Goal: Task Accomplishment & Management: Manage account settings

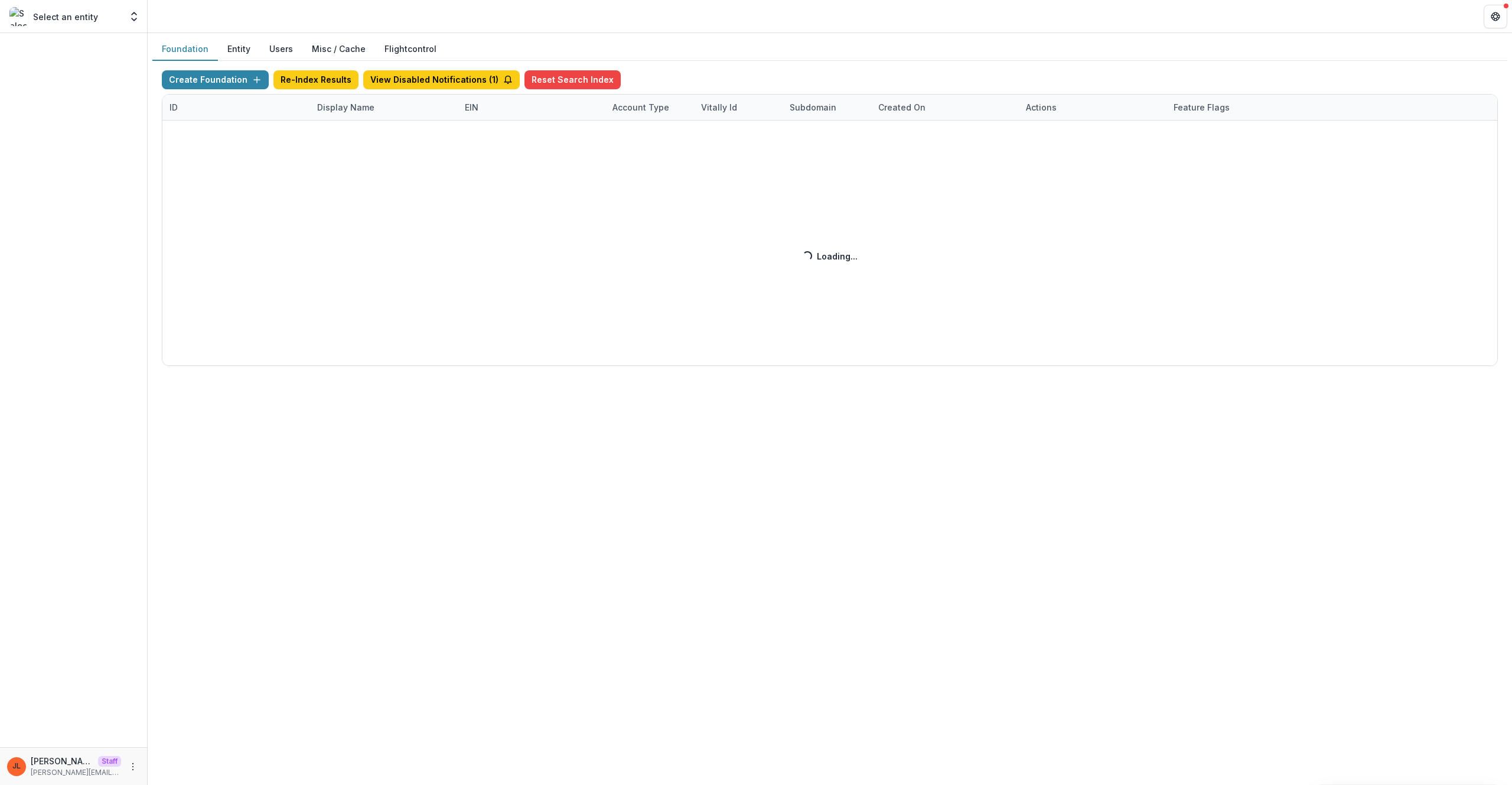
click at [338, 108] on div "Create Foundation Re-Index Results View Disabled Notifications ( 1 ) Reset Sear…" at bounding box center [829, 218] width 1336 height 296
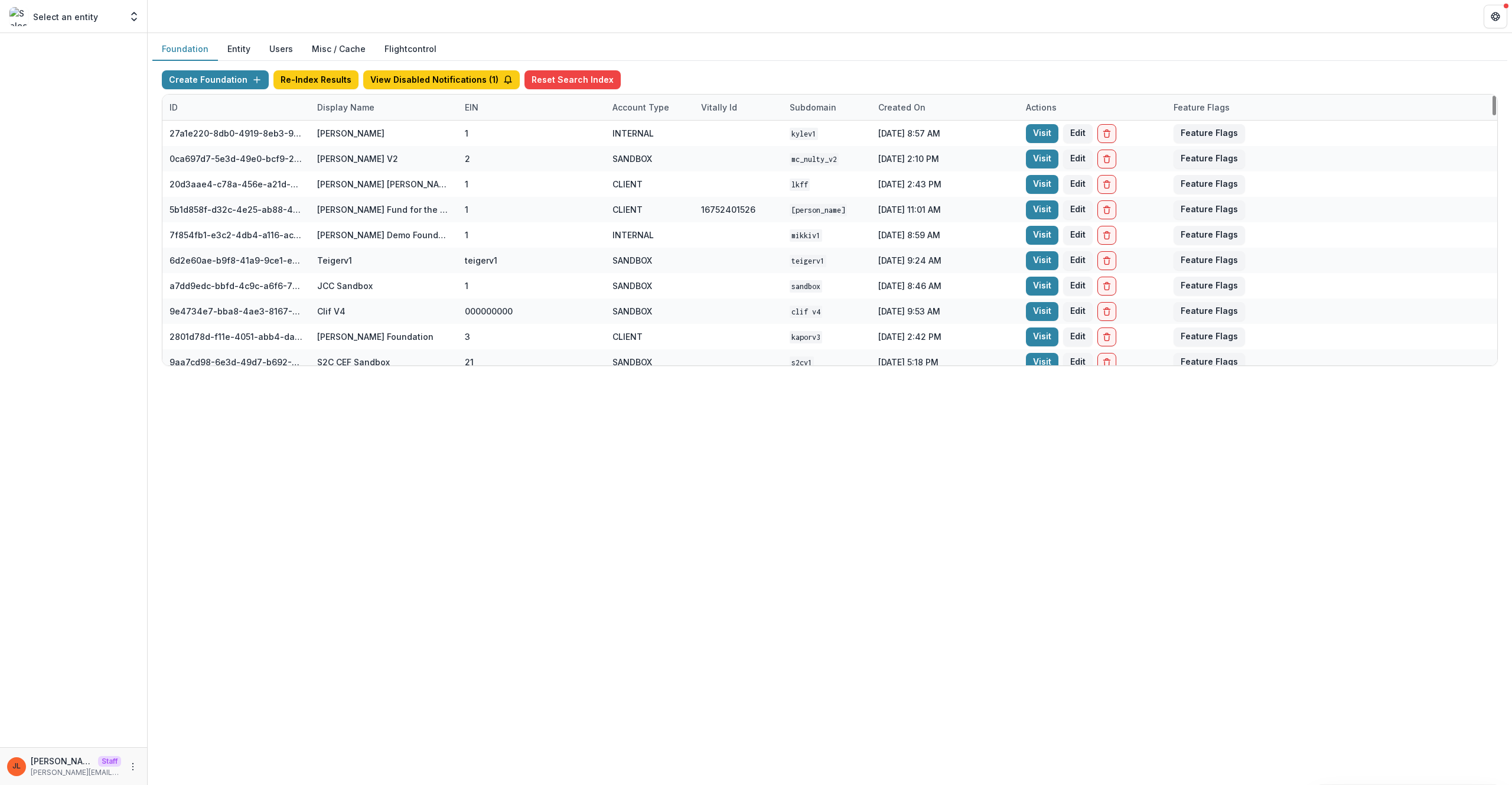
click at [342, 109] on div "Display Name" at bounding box center [346, 107] width 72 height 12
click at [358, 137] on input at bounding box center [383, 133] width 142 height 19
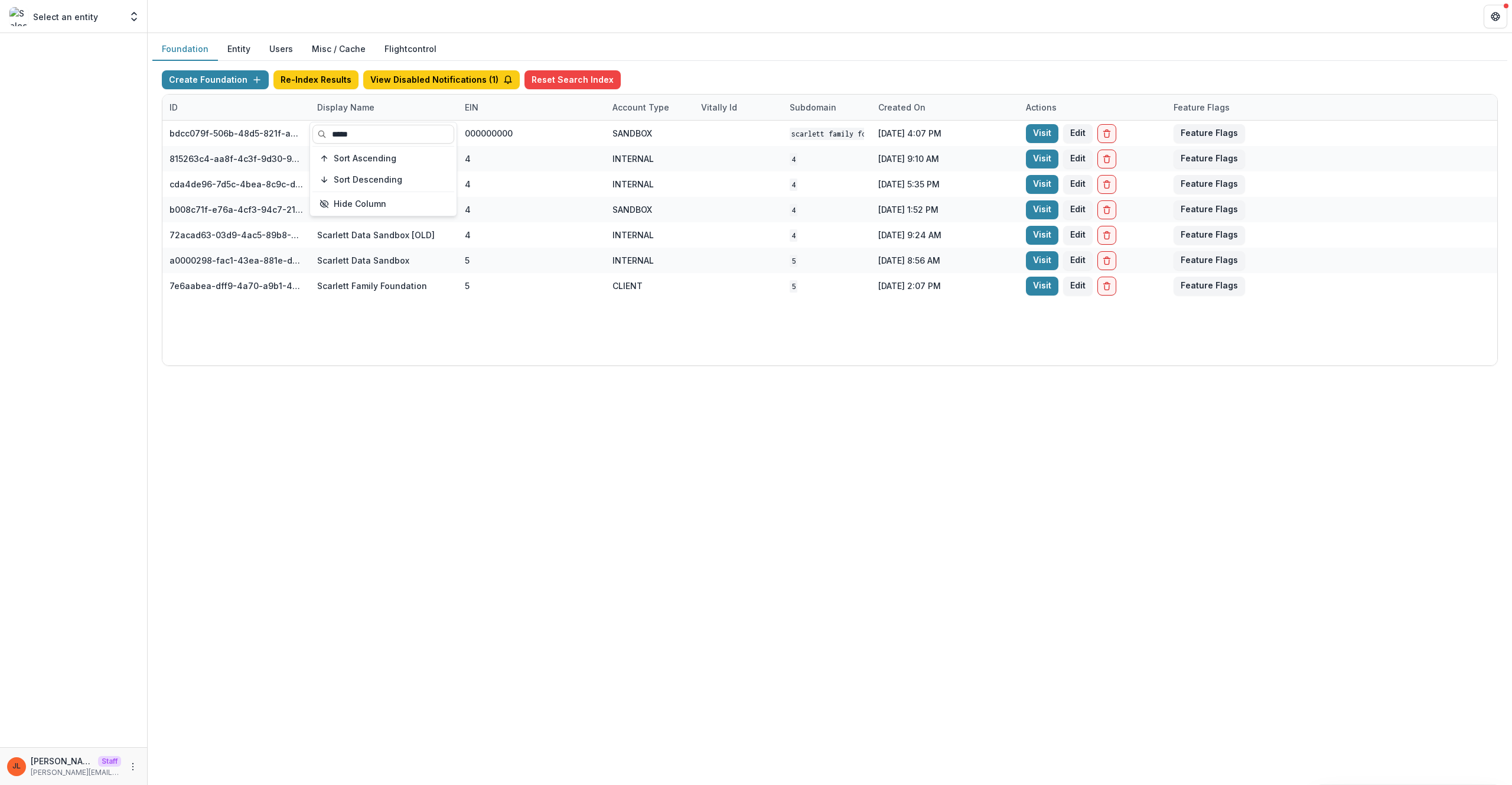
type input "*****"
click at [569, 340] on div "bdcc079f-506b-48d5-821f-a9854713fb9d Scarlett Family Foundation Workflow Sandbo…" at bounding box center [829, 242] width 1334 height 245
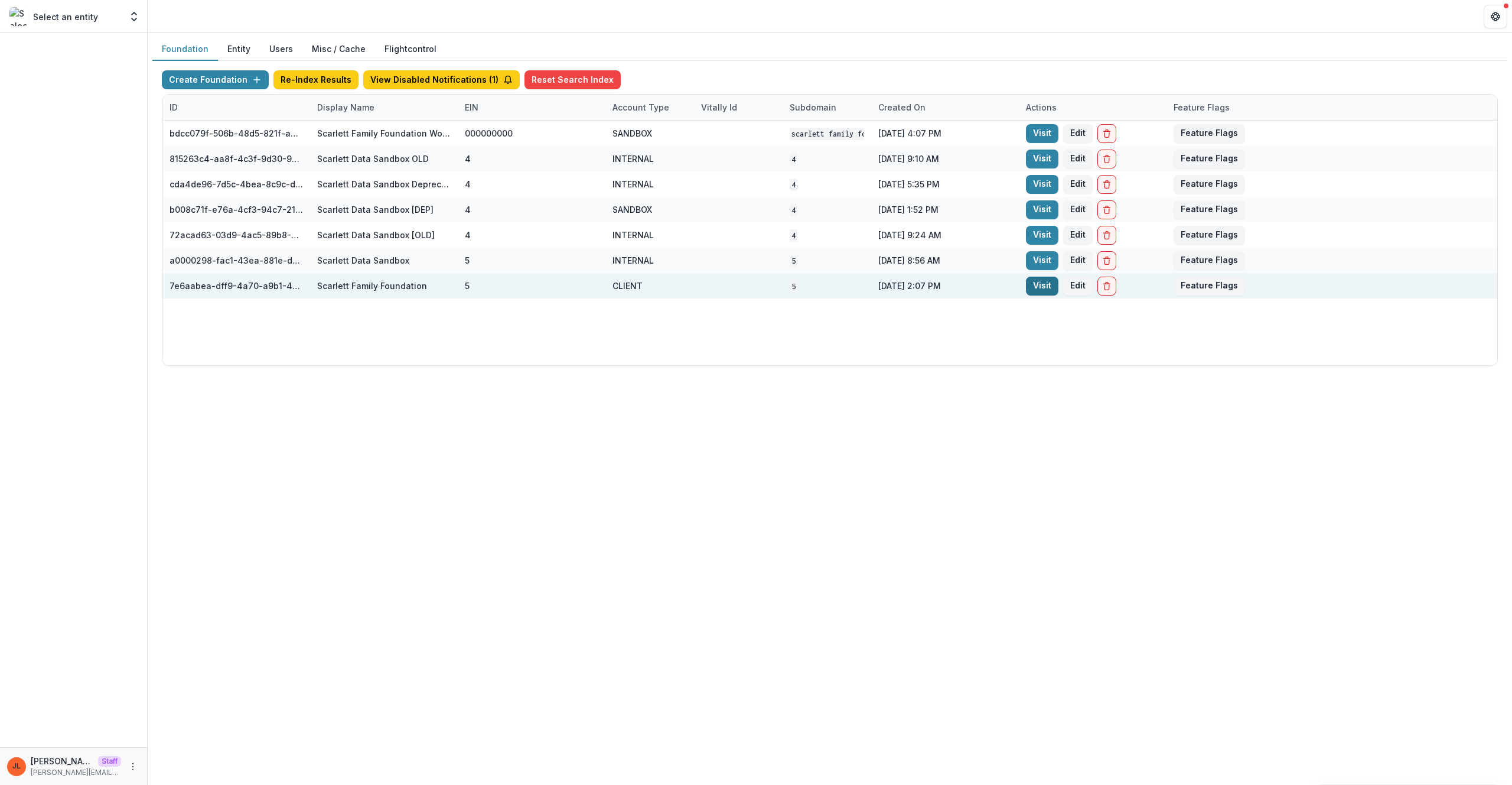
click at [1044, 292] on link "Visit" at bounding box center [1042, 285] width 32 height 19
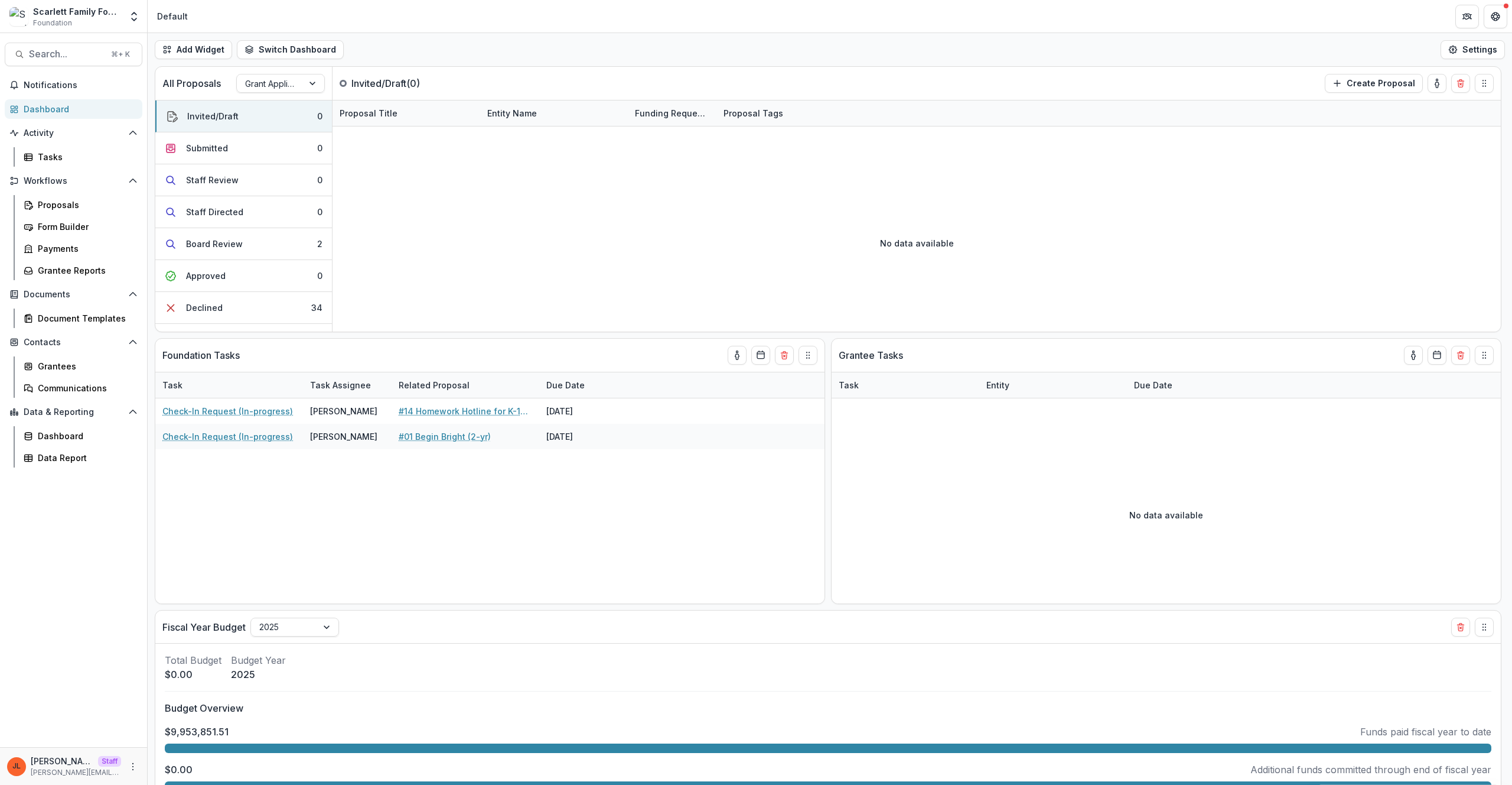
click at [61, 547] on div "Notifications Dashboard Activity Tasks Workflows Proposals Form Builder Payment…" at bounding box center [73, 411] width 147 height 671
click at [77, 367] on div "Grantees" at bounding box center [86, 366] width 95 height 12
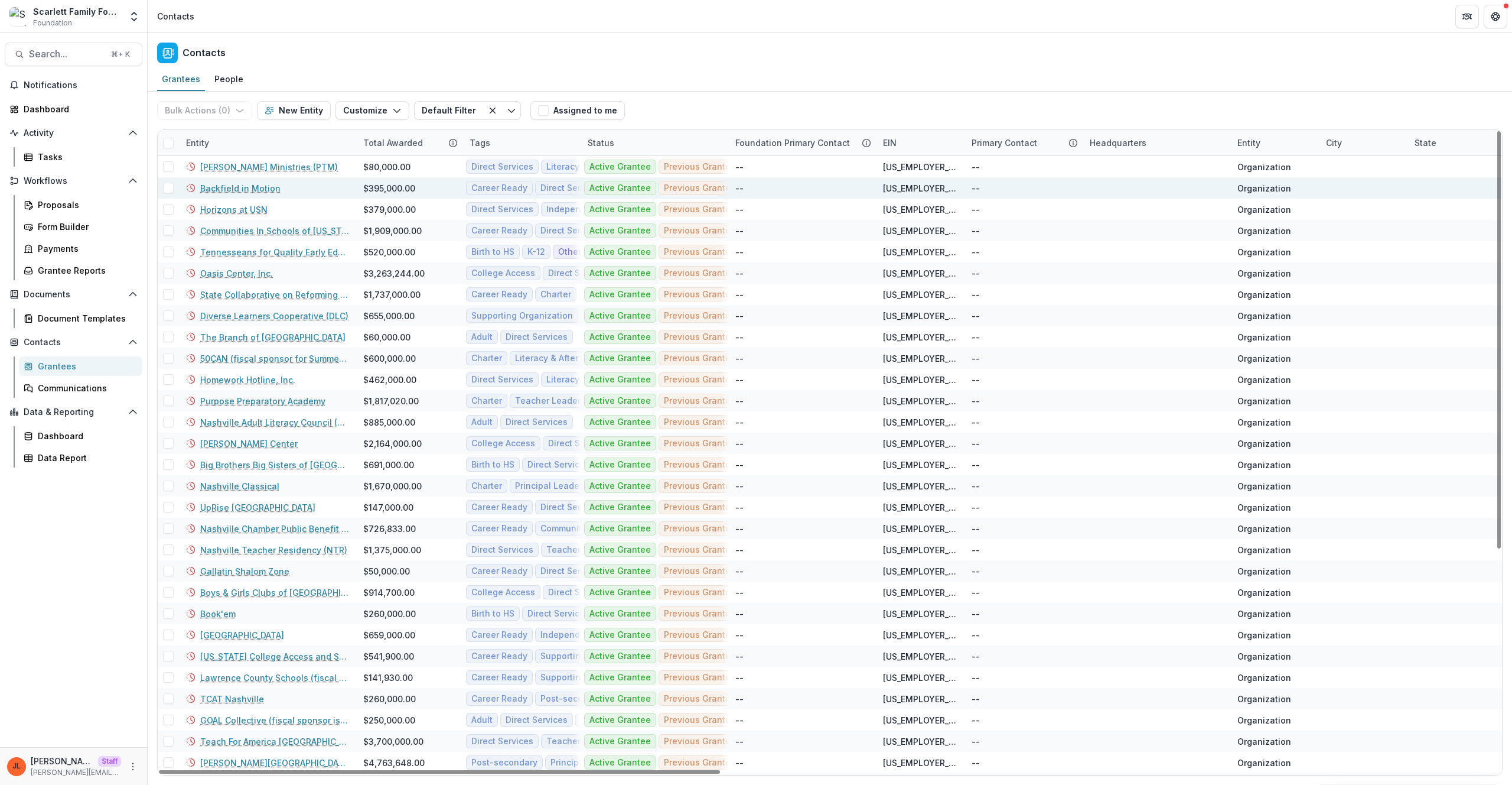
click at [242, 183] on link "Backfield in Motion" at bounding box center [241, 187] width 81 height 12
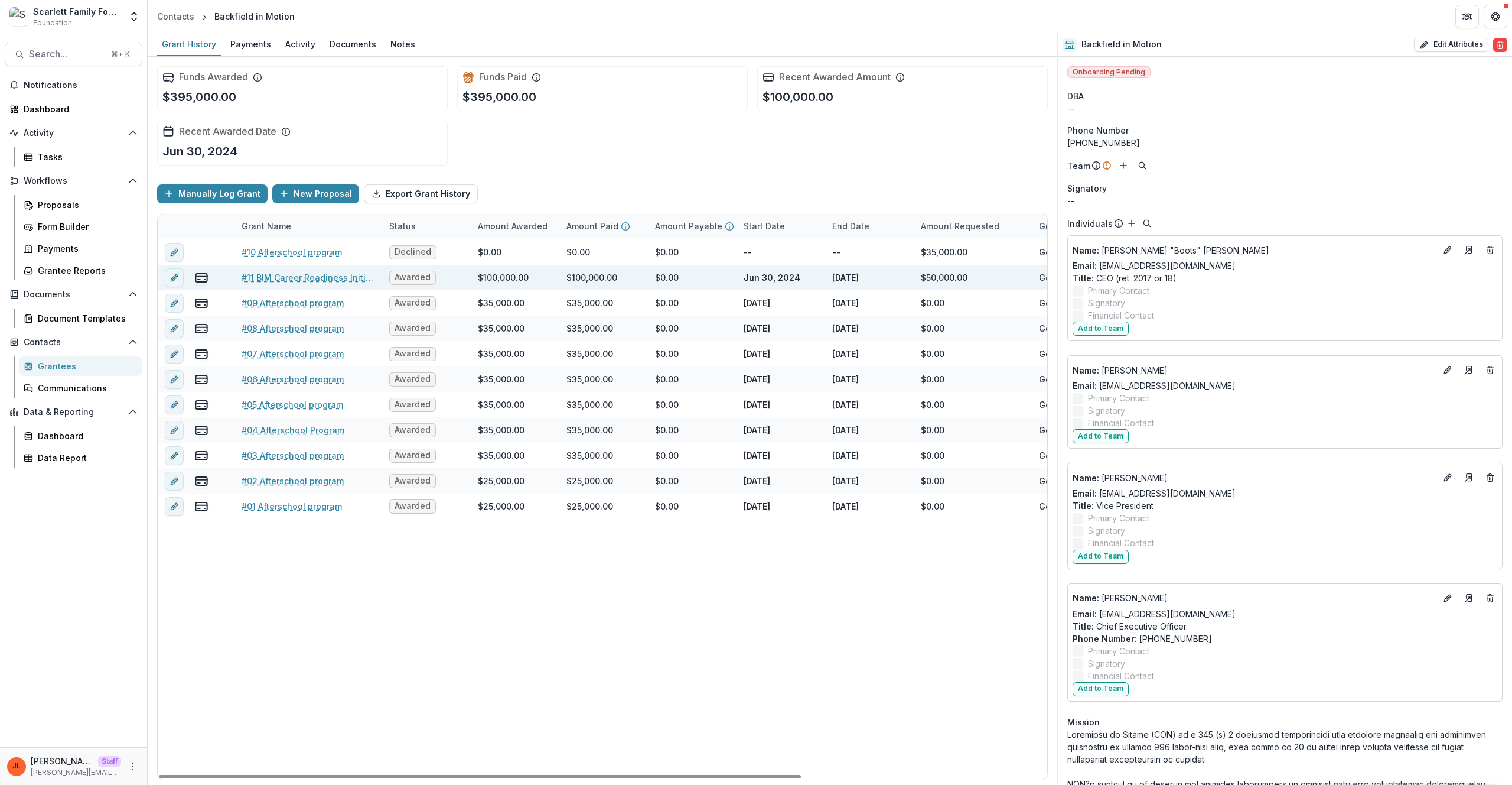
click at [302, 280] on link "#11 BIM Career Readiness Initiative (2-yr)" at bounding box center [308, 277] width 133 height 12
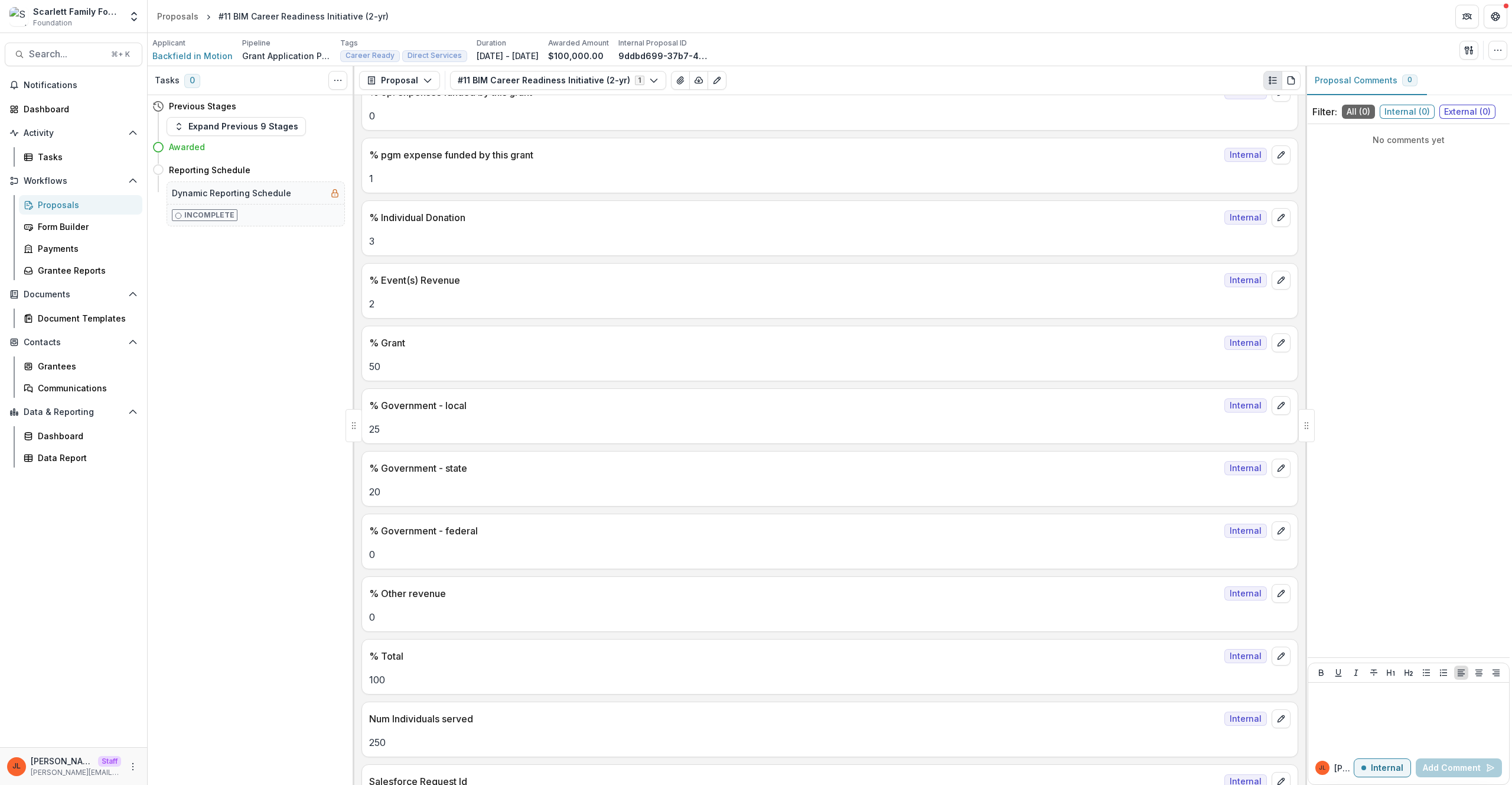
scroll to position [5867, 0]
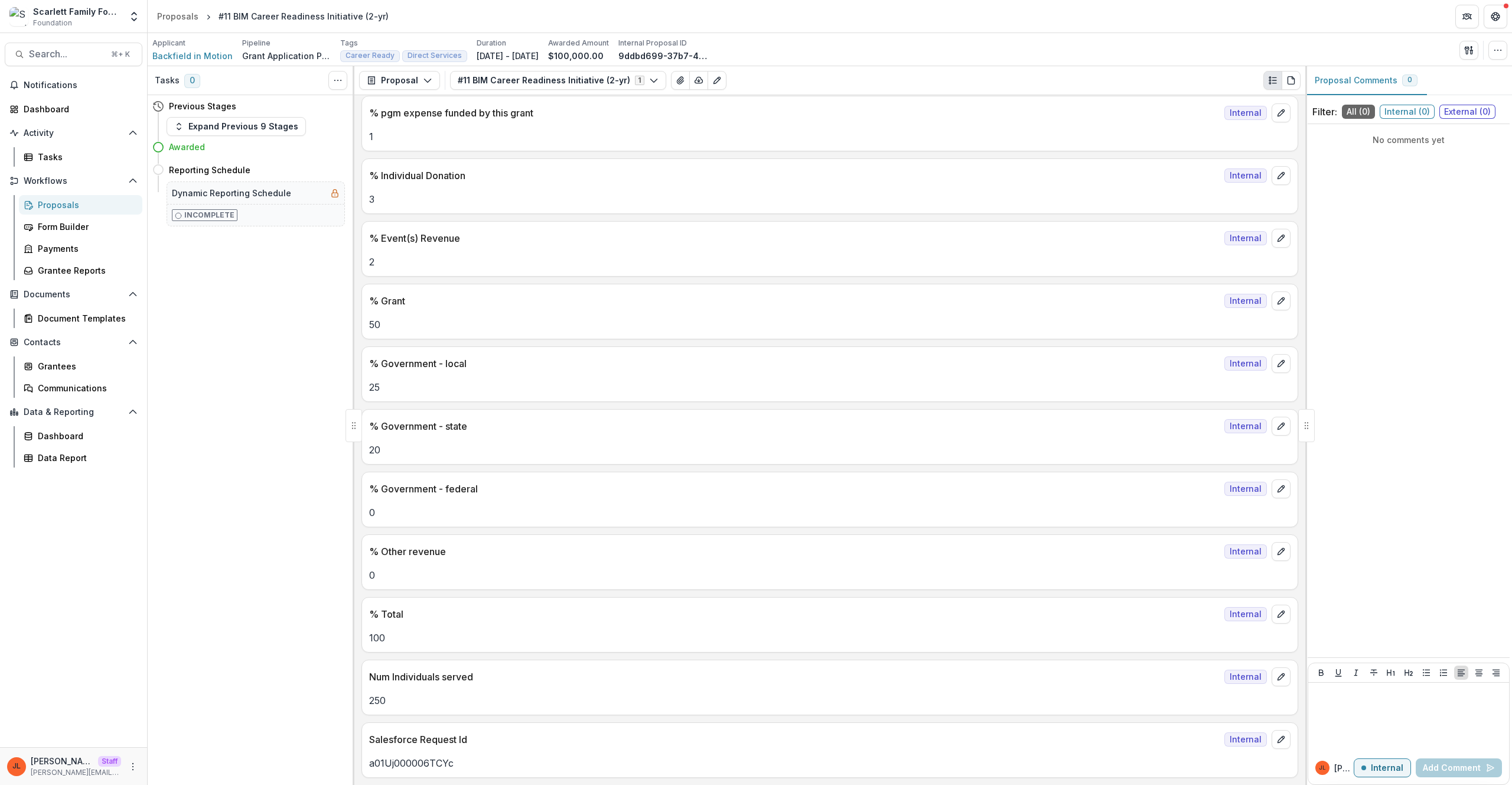
click at [571, 378] on div "25" at bounding box center [829, 384] width 936 height 21
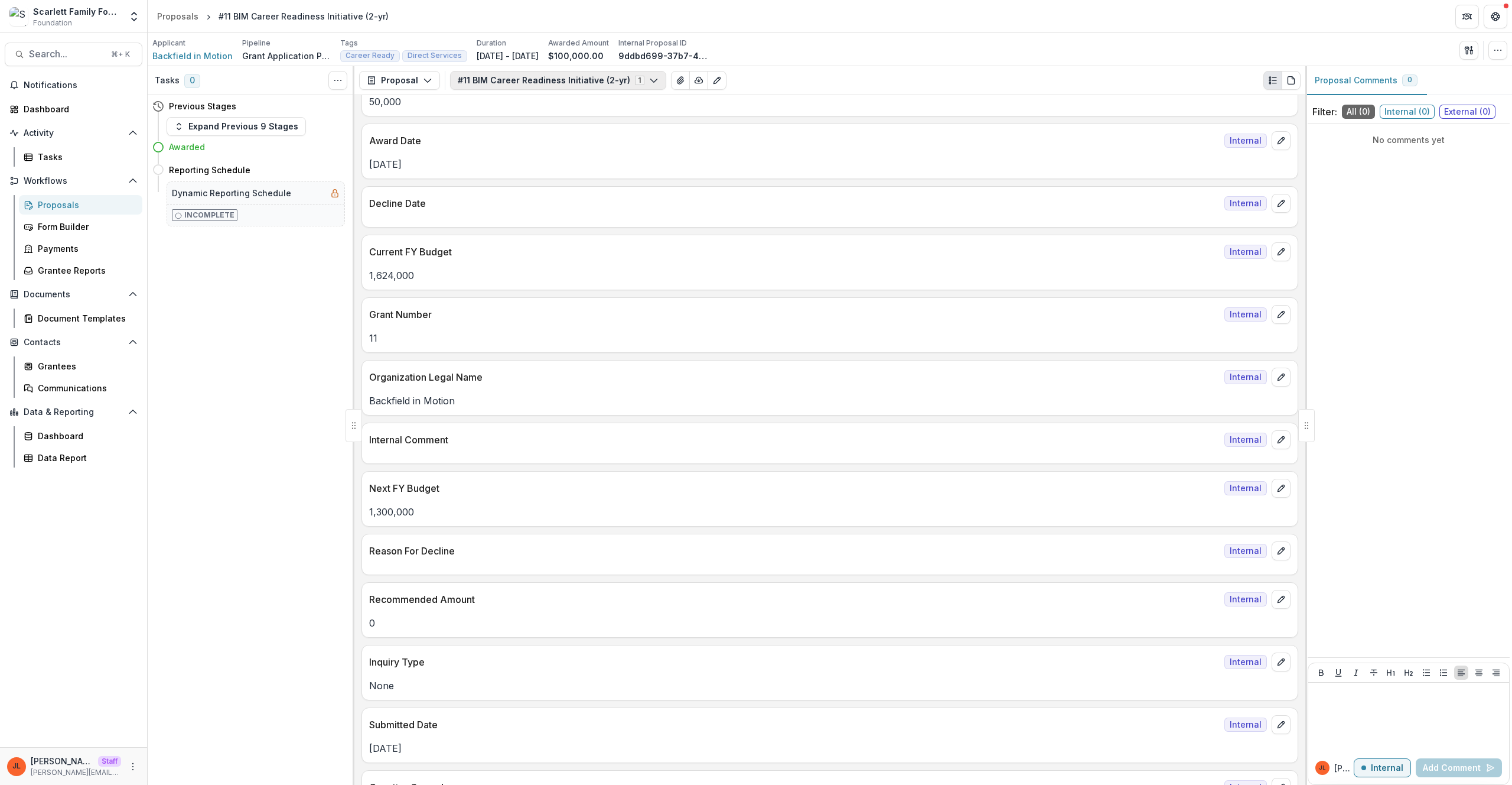
click at [551, 81] on button "#11 BIM Career Readiness Initiative (2-yr) 1" at bounding box center [558, 80] width 216 height 19
click at [563, 238] on div "Current FY Budget Internal" at bounding box center [829, 248] width 936 height 26
click at [429, 91] on div "Proposal Proposal Payments Reports Grant Agreements Board Summaries Bank Detail…" at bounding box center [830, 81] width 951 height 29
click at [415, 78] on button "Proposal" at bounding box center [400, 80] width 81 height 19
click at [406, 148] on div "Reports" at bounding box center [437, 145] width 108 height 12
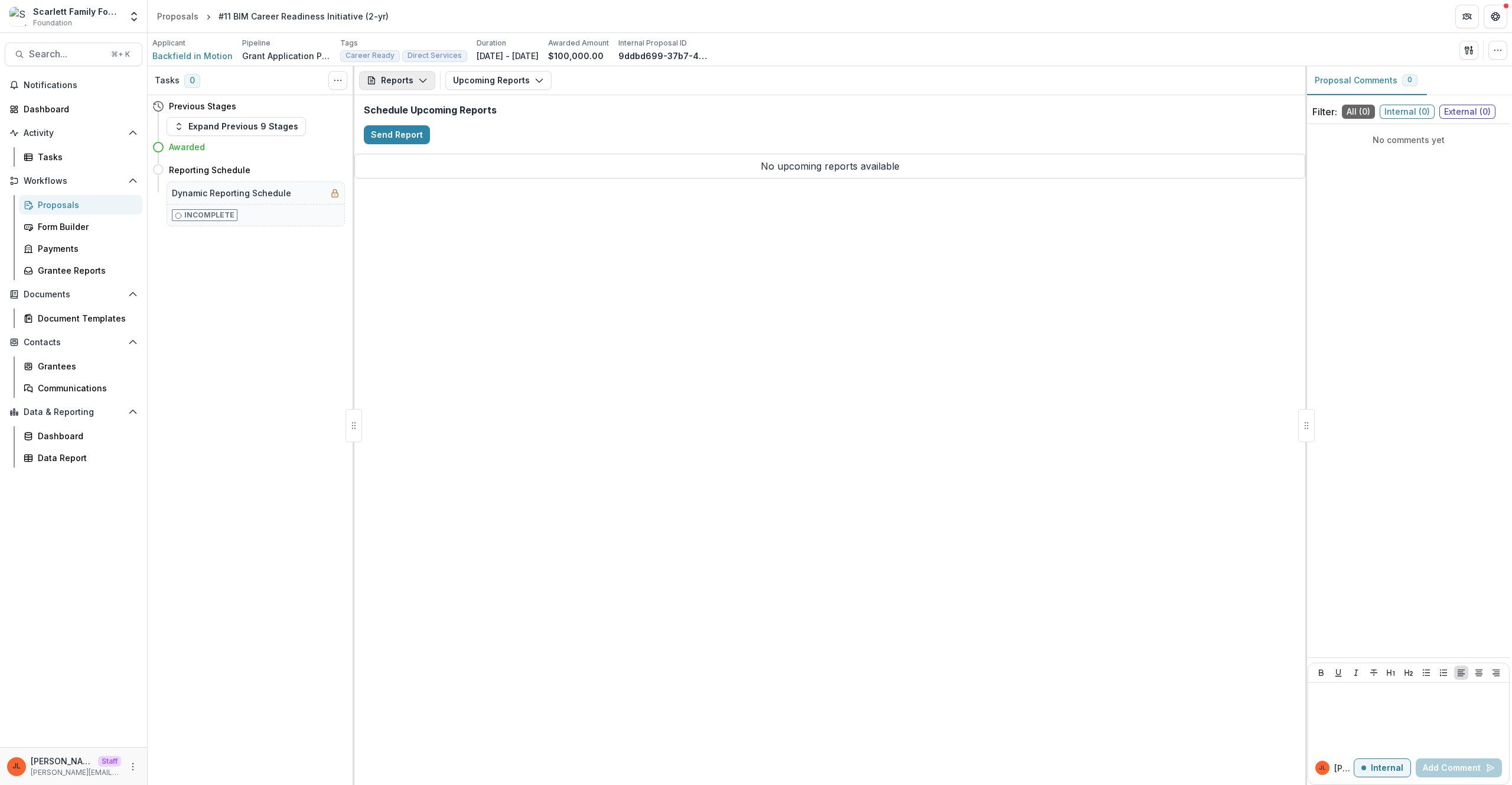
click at [404, 85] on button "Reports" at bounding box center [397, 80] width 76 height 19
click at [408, 108] on div "Proposal" at bounding box center [437, 107] width 108 height 12
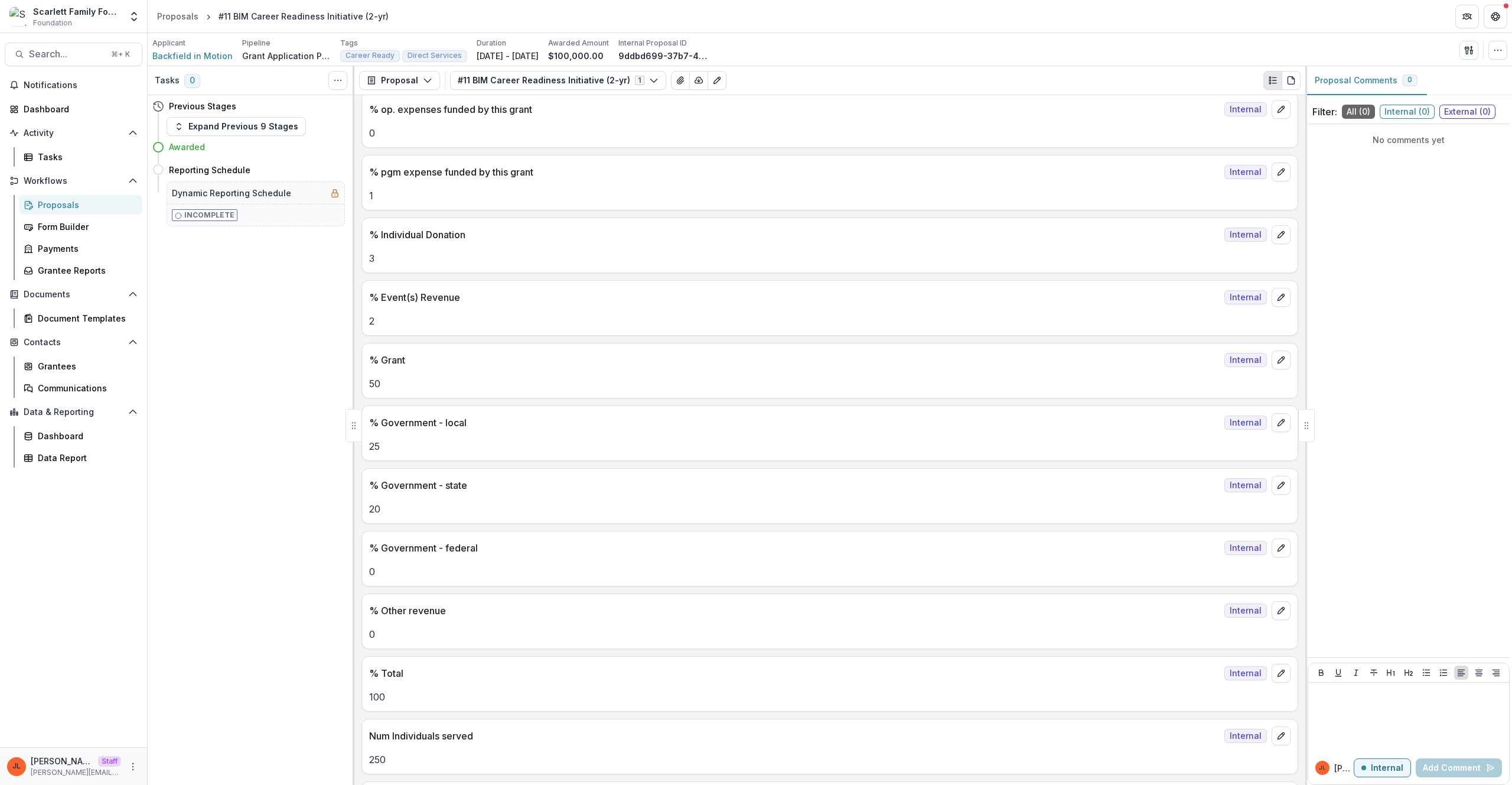
scroll to position [5867, 0]
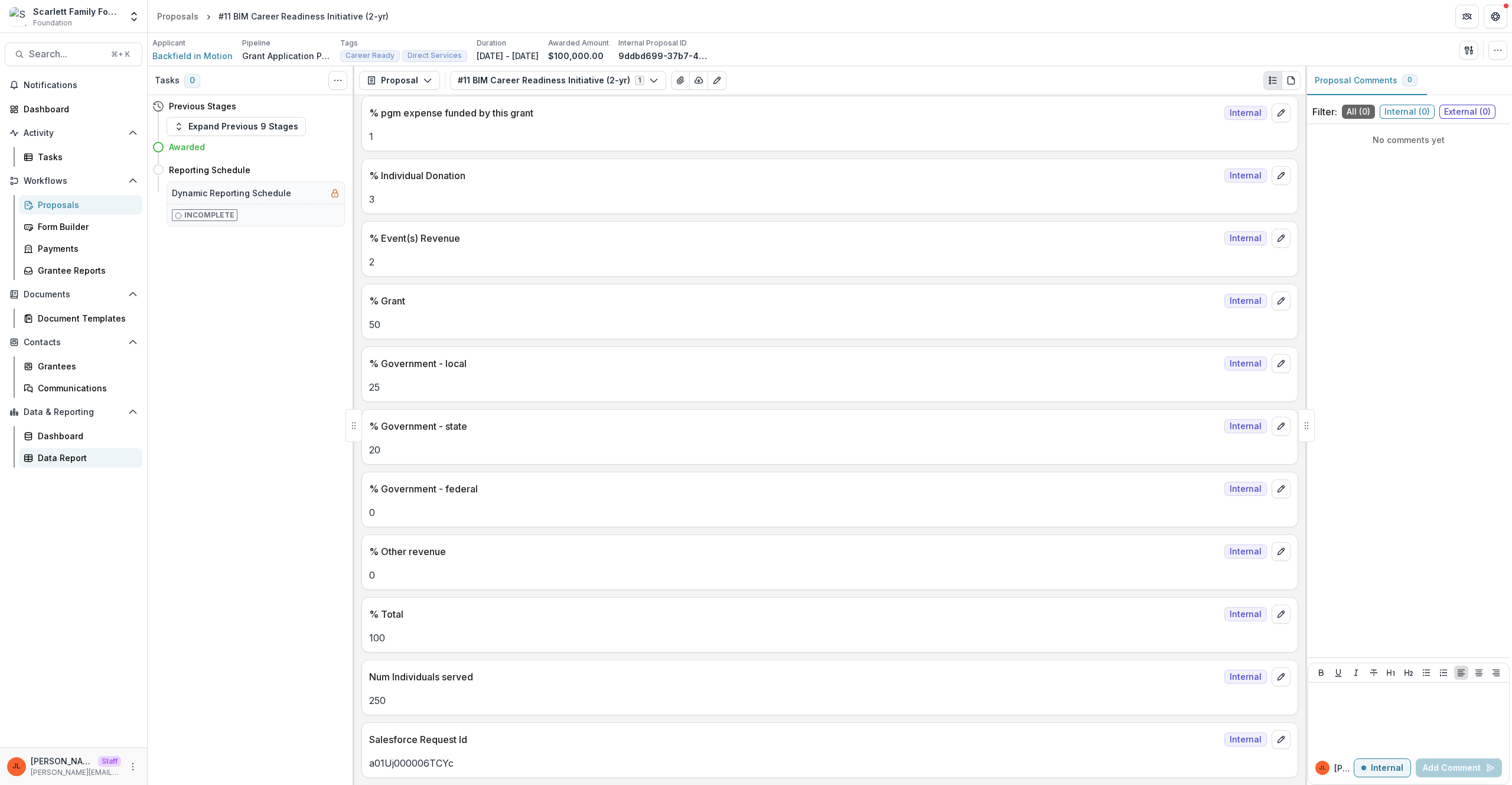
click at [73, 457] on div "Data Report" at bounding box center [86, 457] width 95 height 12
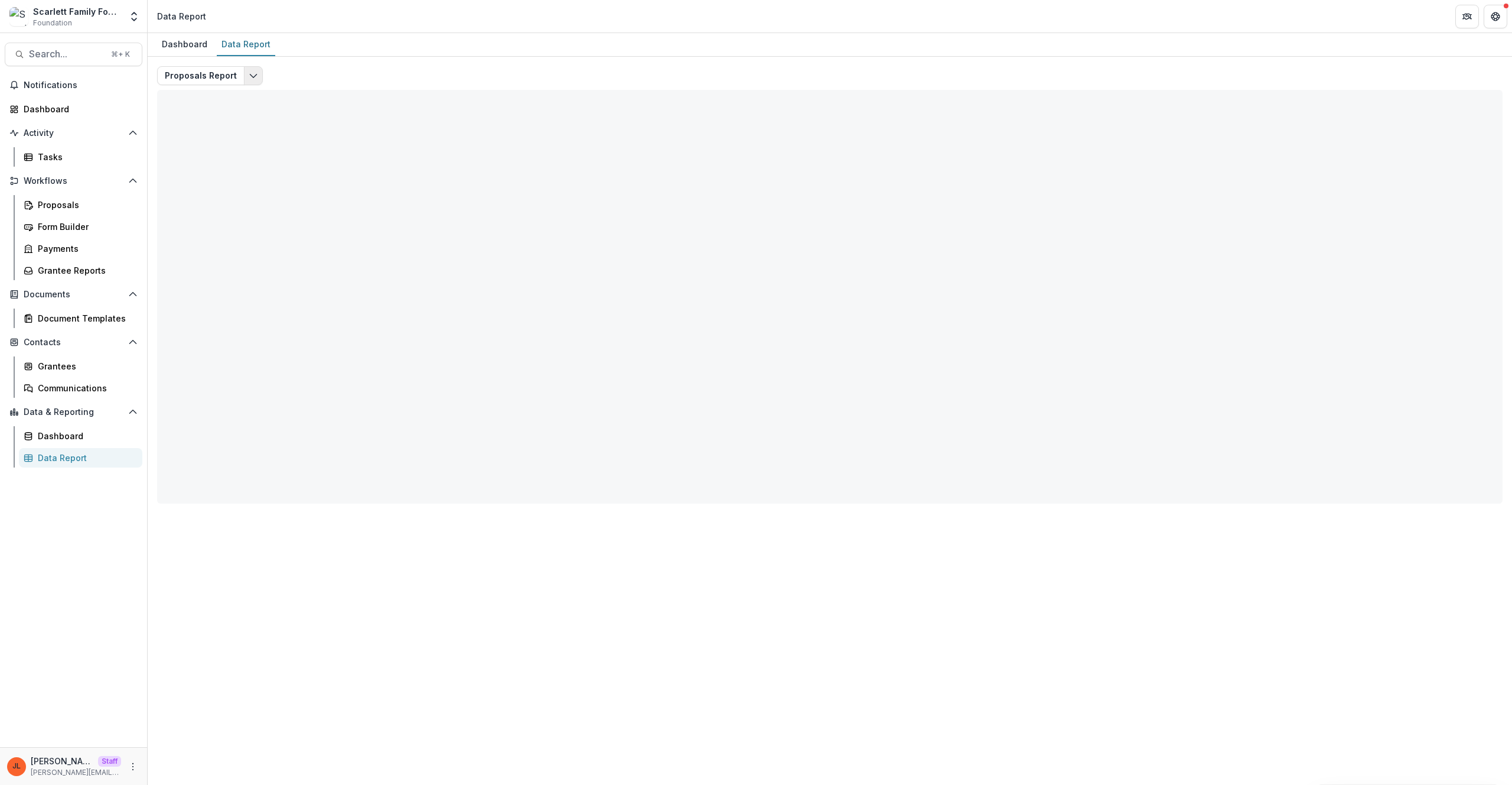
click at [249, 75] on icon "Edit selected report" at bounding box center [253, 76] width 10 height 10
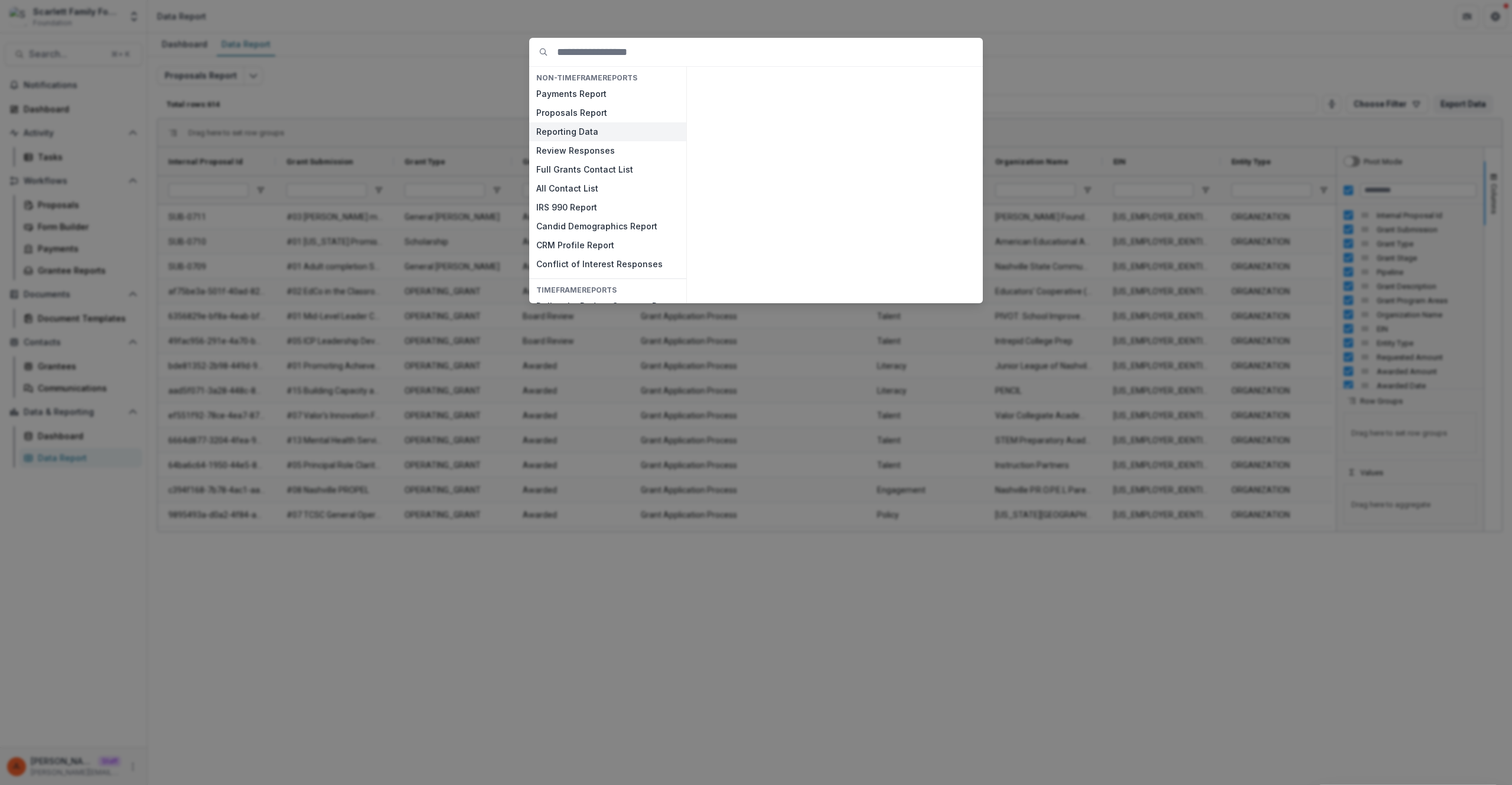
click at [569, 128] on button "Reporting Data" at bounding box center [608, 131] width 157 height 19
click at [957, 277] on div "Reporting Data List of all reporting data on the platform. Data is enriched wit…" at bounding box center [835, 185] width 287 height 227
click at [956, 285] on button "View" at bounding box center [953, 288] width 49 height 19
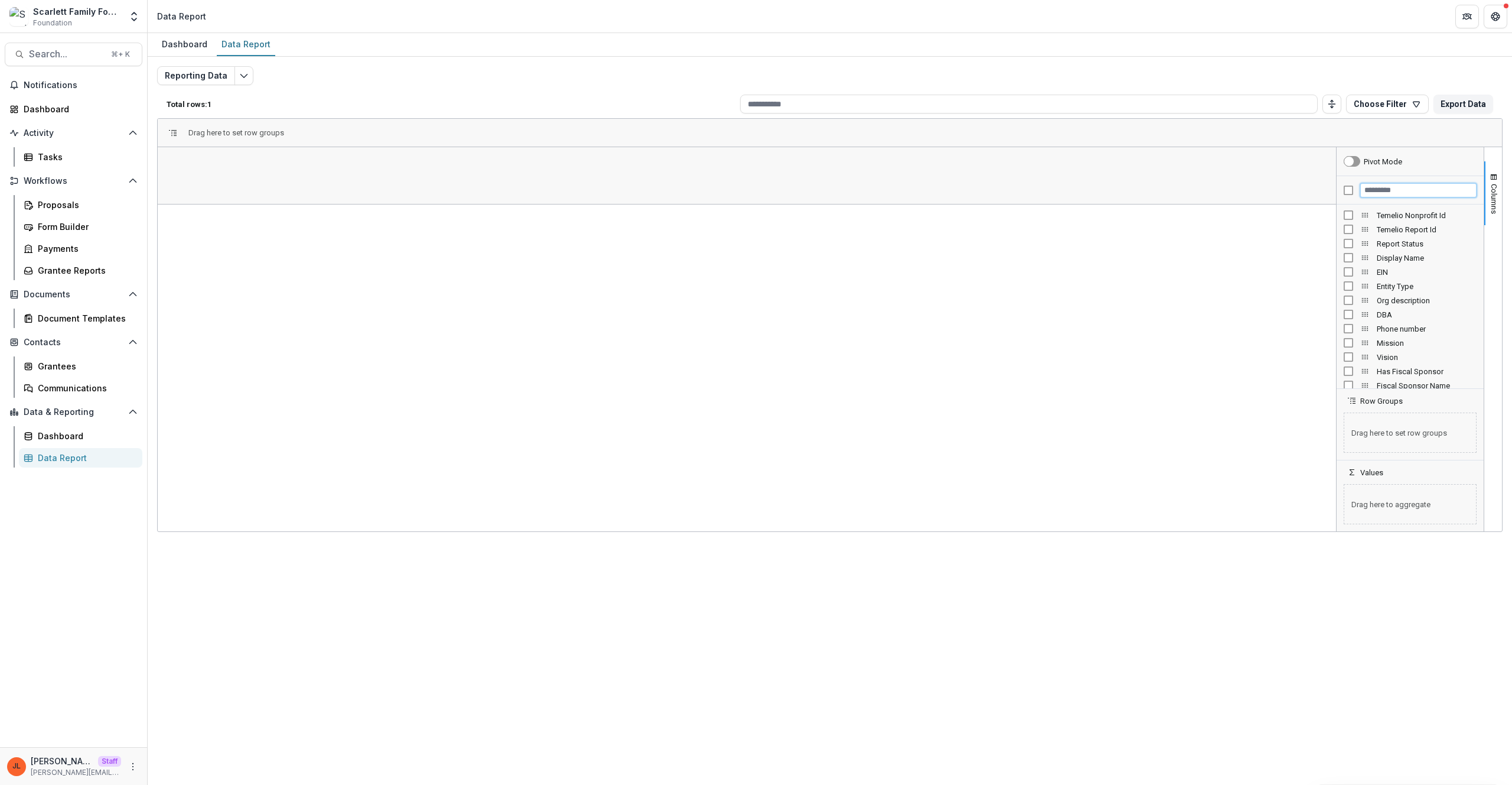
click at [1396, 186] on input "Filter Columns Input" at bounding box center [1418, 191] width 116 height 15
click at [1412, 230] on span "Report Submitted Date" at bounding box center [1426, 229] width 100 height 9
click at [1427, 191] on input "****" at bounding box center [1418, 191] width 116 height 15
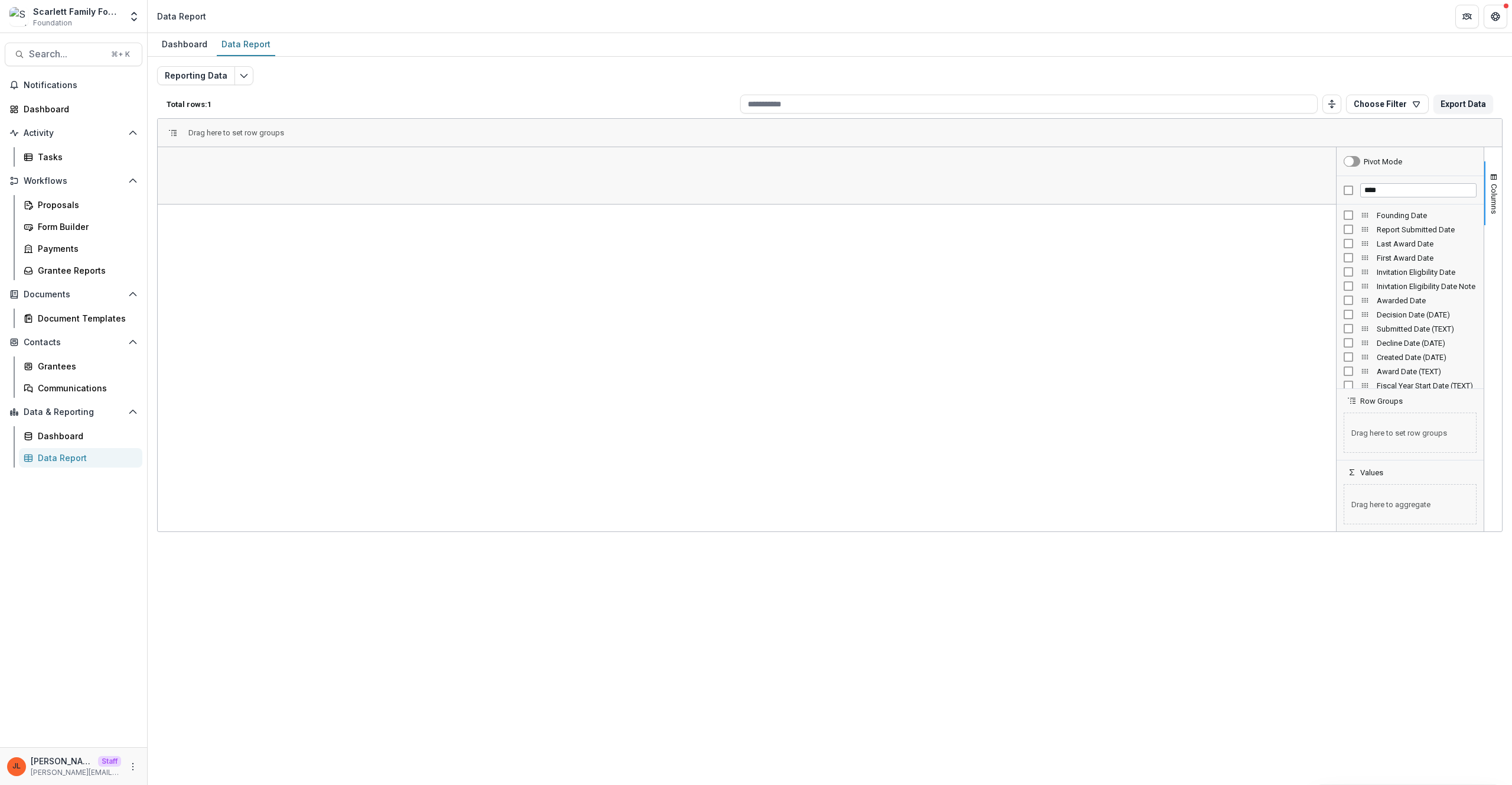
click at [1410, 234] on div "Report Submitted Date" at bounding box center [1409, 229] width 133 height 15
click at [1409, 230] on span "Report Submitted Date" at bounding box center [1426, 229] width 100 height 9
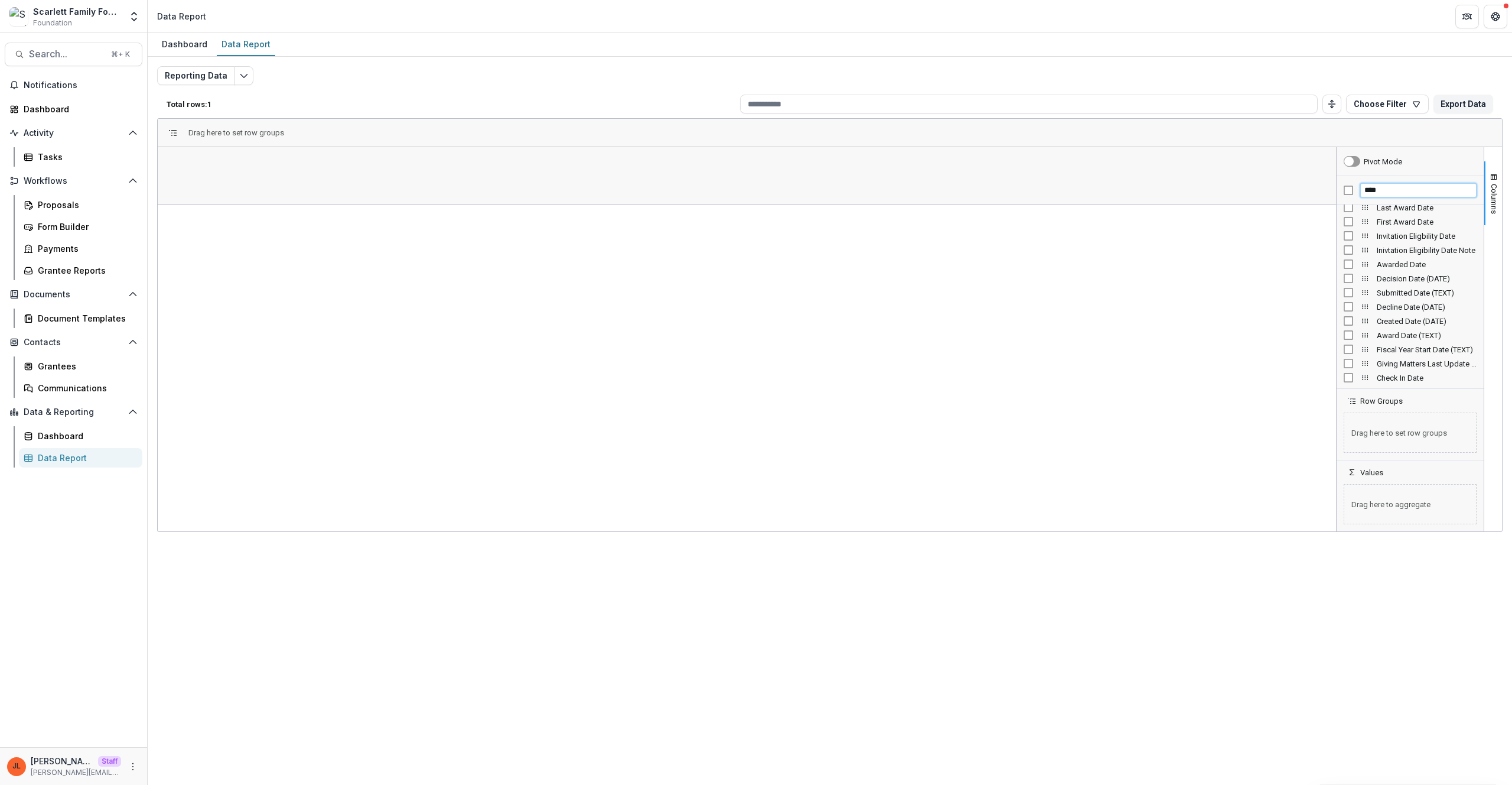
drag, startPoint x: 1408, startPoint y: 189, endPoint x: 1246, endPoint y: 172, distance: 162.9
click at [1246, 172] on div "Columns Pivot Mode **** Report Submitted Date Last Award Date" at bounding box center [829, 339] width 1344 height 384
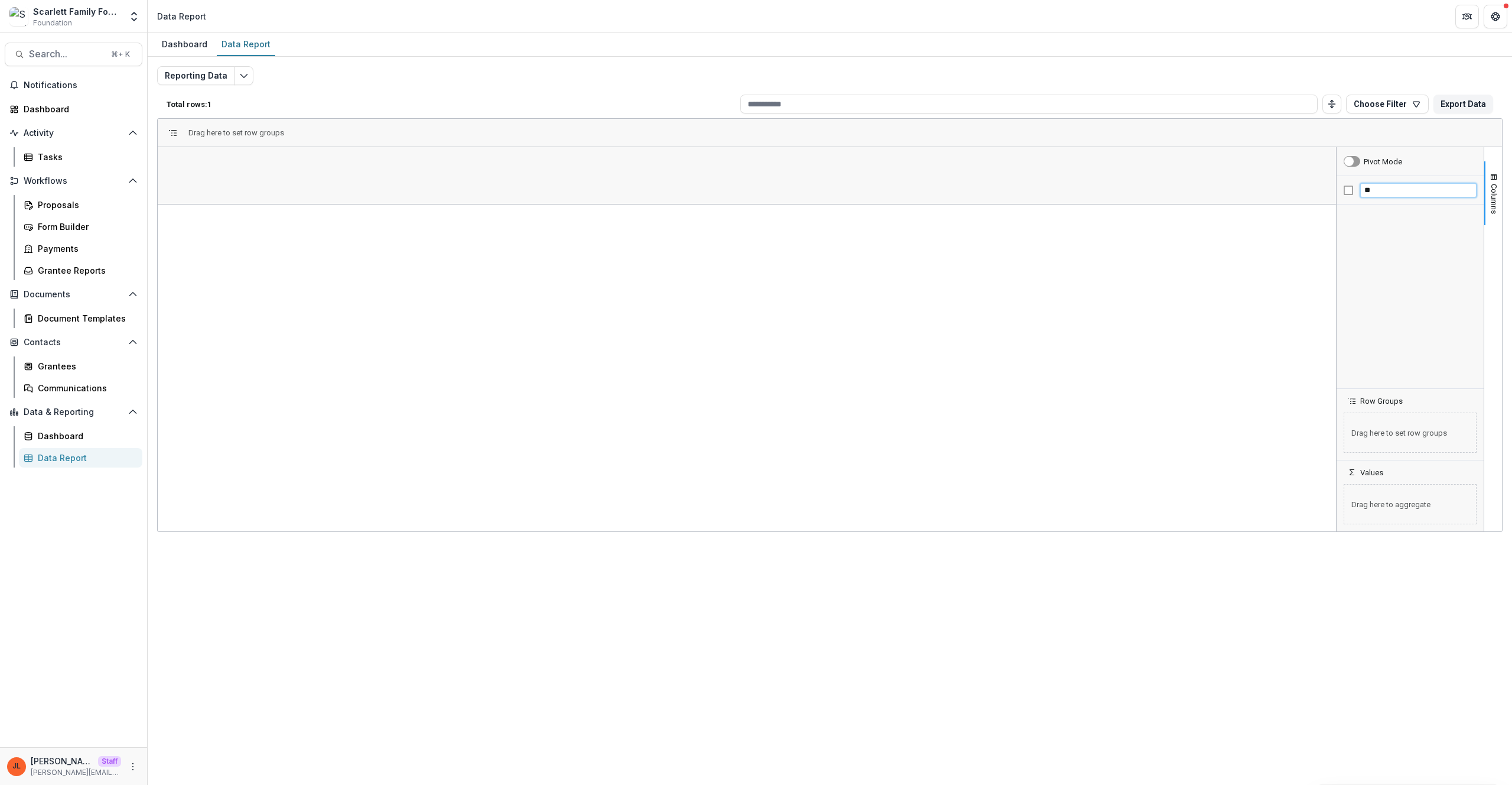
type input "*"
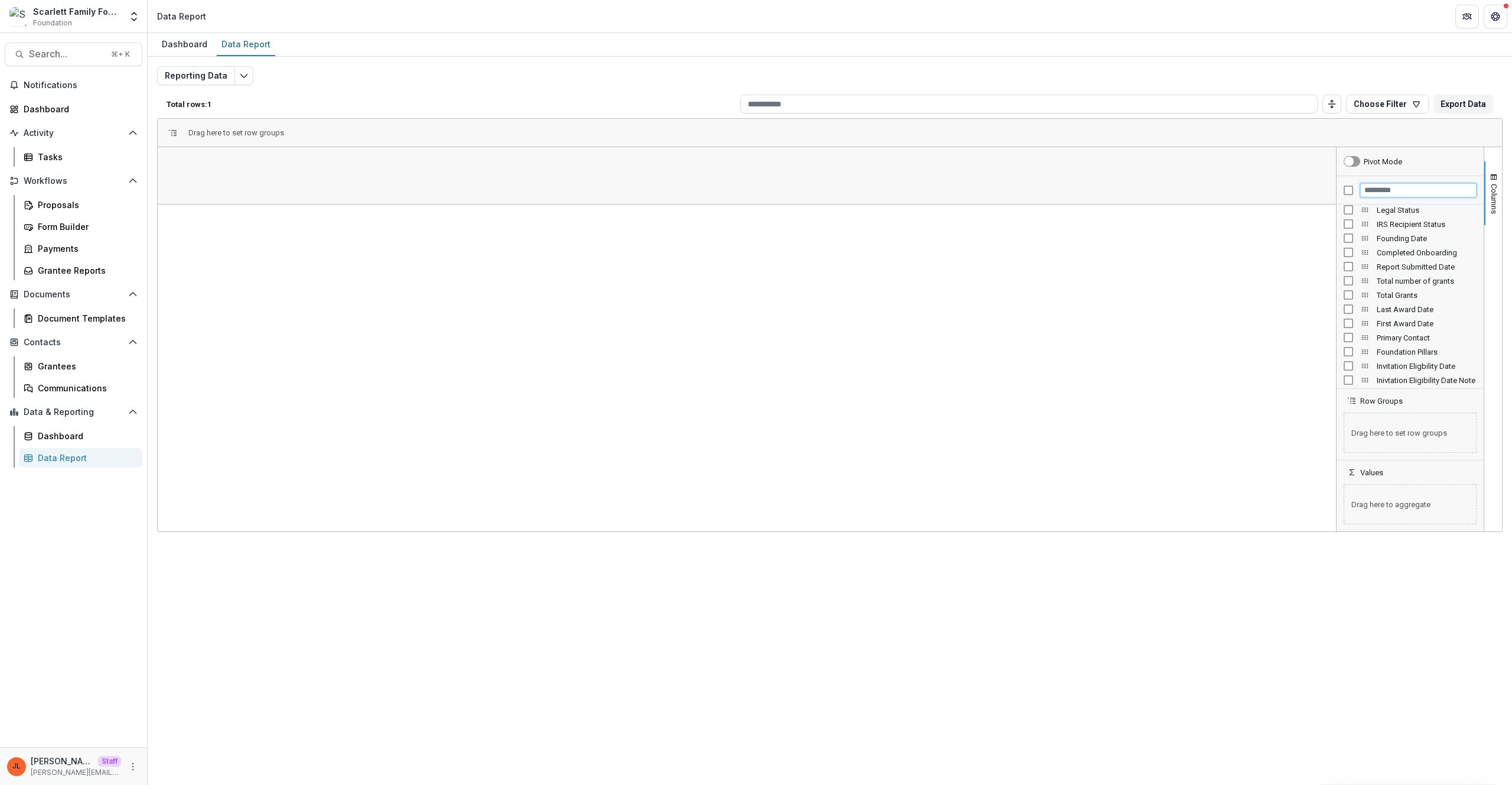
scroll to position [556, 0]
click at [1415, 267] on span "Report Submitted Date" at bounding box center [1426, 269] width 100 height 9
click at [87, 270] on div "Grantee Reports" at bounding box center [86, 270] width 95 height 12
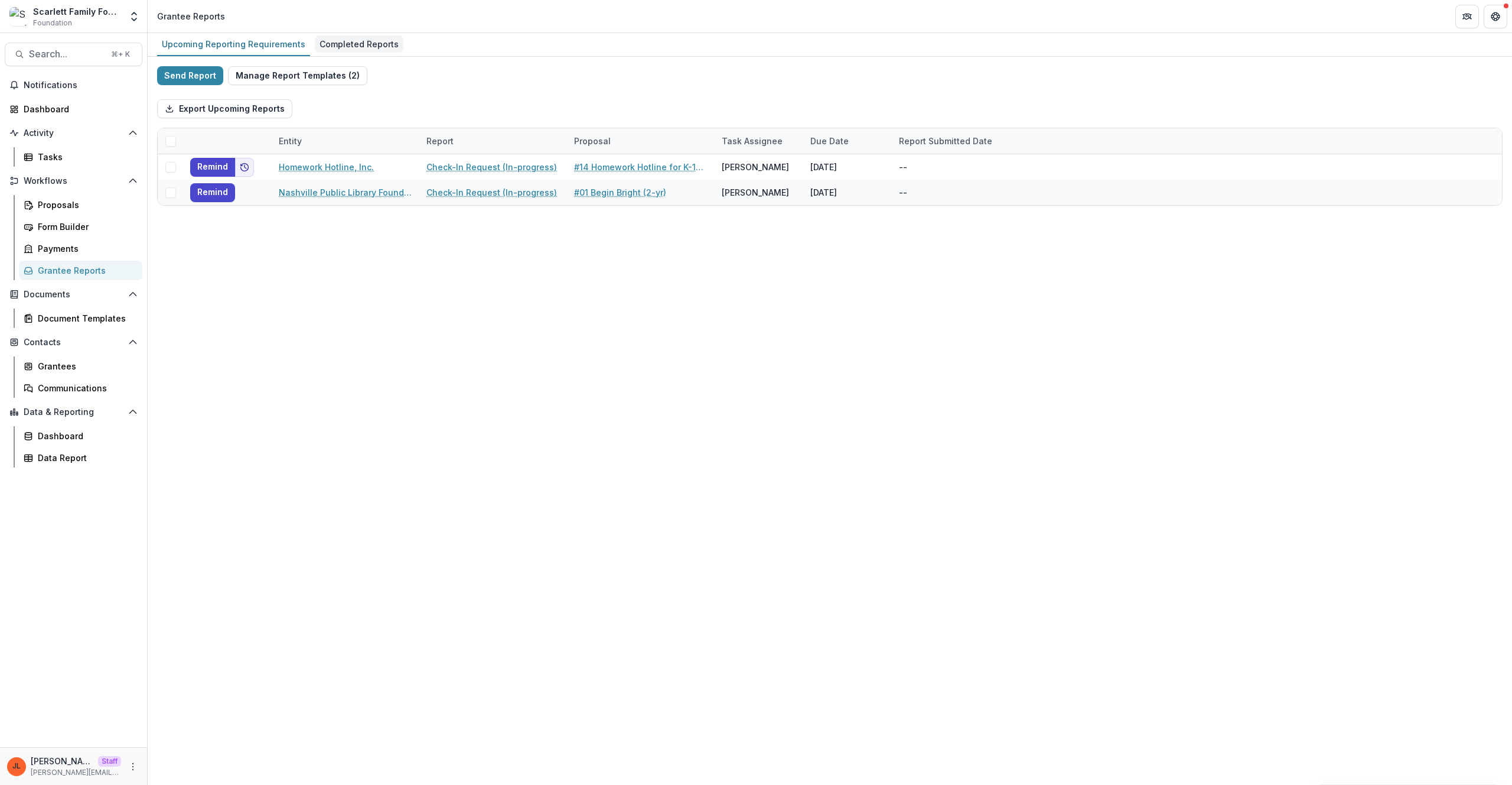
click at [362, 53] on link "Completed Reports" at bounding box center [359, 44] width 89 height 23
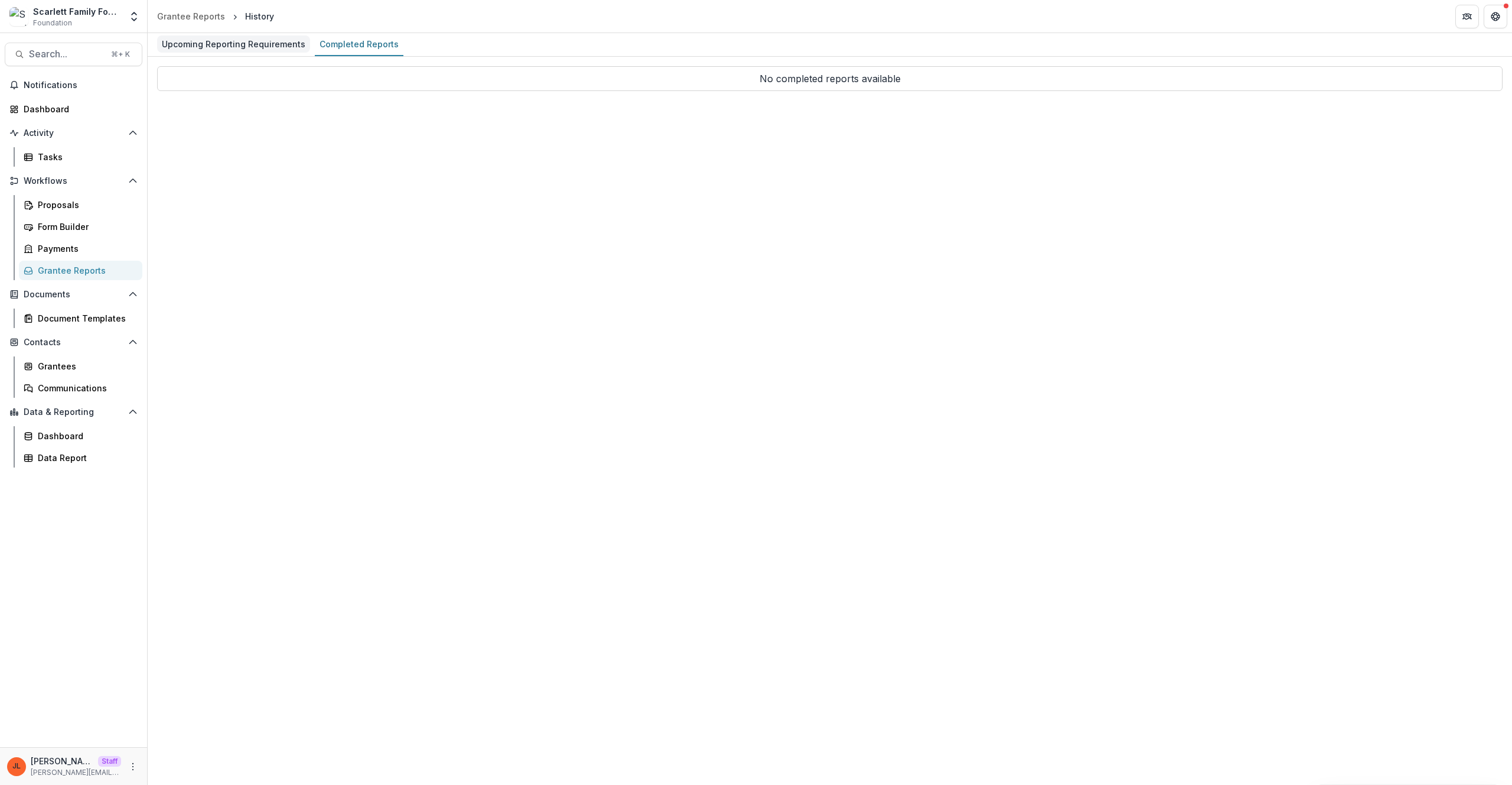
click at [244, 36] on div "Upcoming Reporting Requirements" at bounding box center [233, 44] width 153 height 17
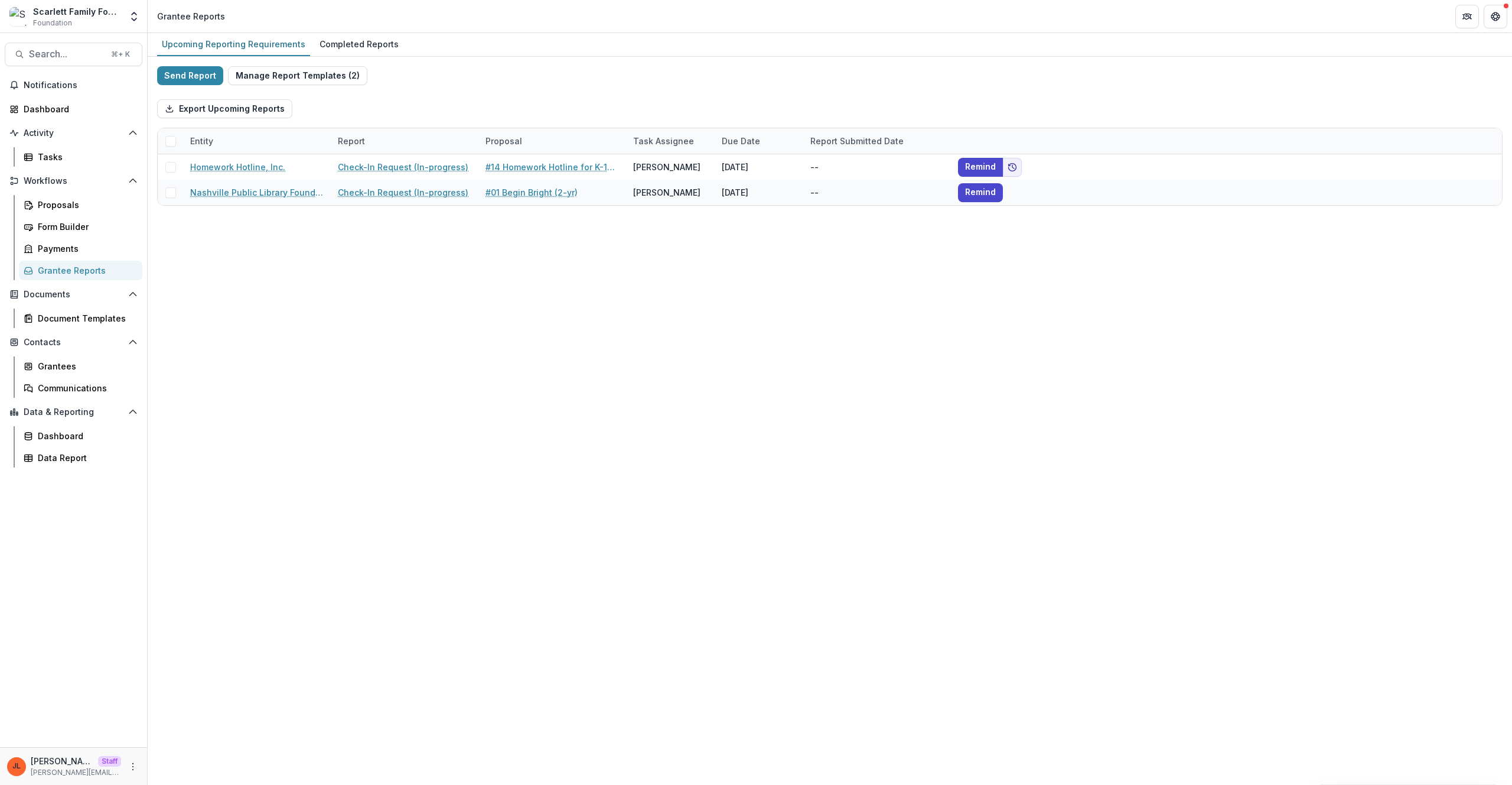
click at [837, 344] on div "Upcoming Reporting Requirements Completed Reports Send Report Manage Report Tem…" at bounding box center [830, 409] width 1364 height 752
click at [81, 461] on div "Data Report" at bounding box center [86, 457] width 95 height 12
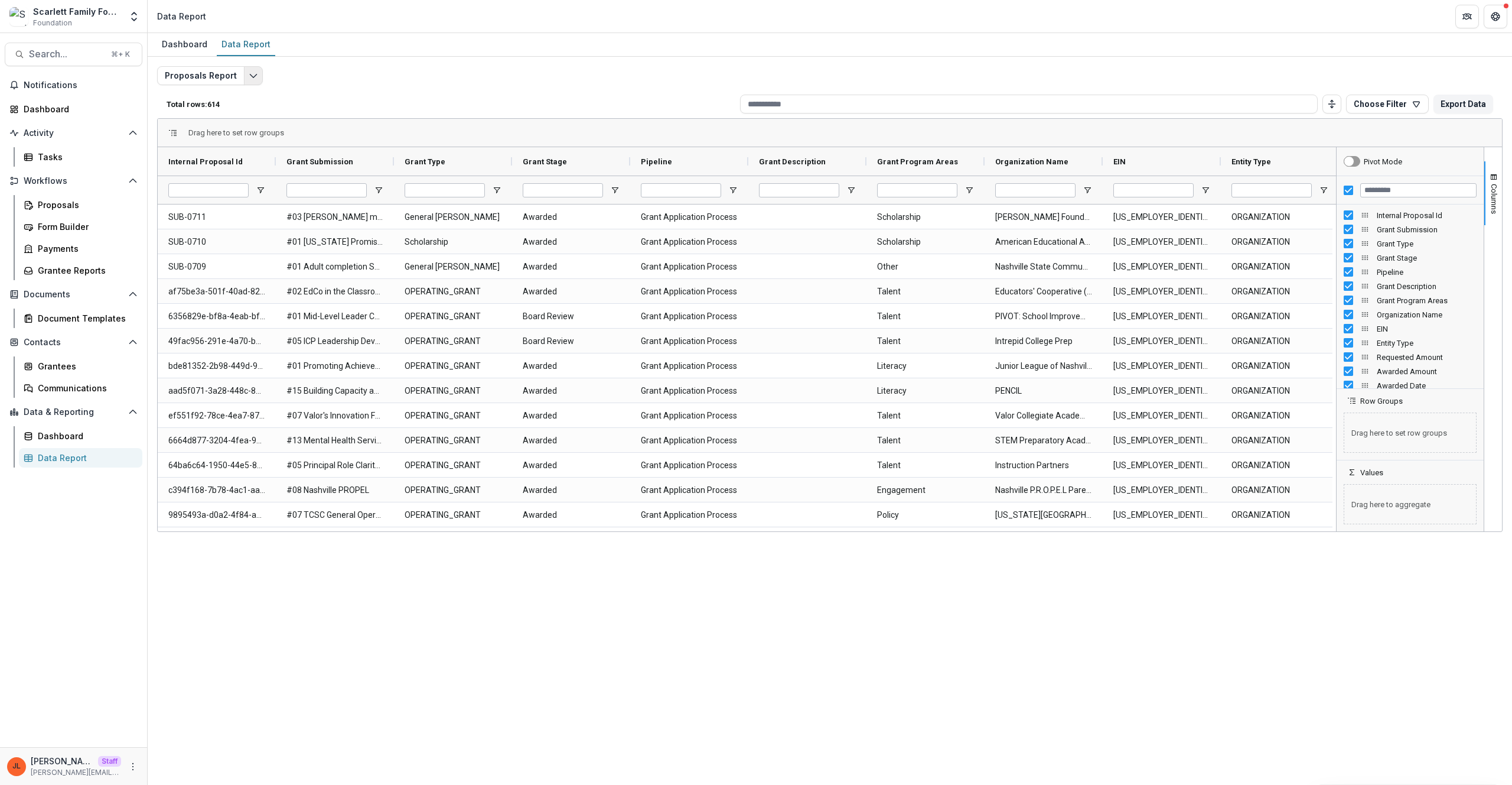
click at [254, 81] on button "Edit selected report" at bounding box center [253, 75] width 19 height 19
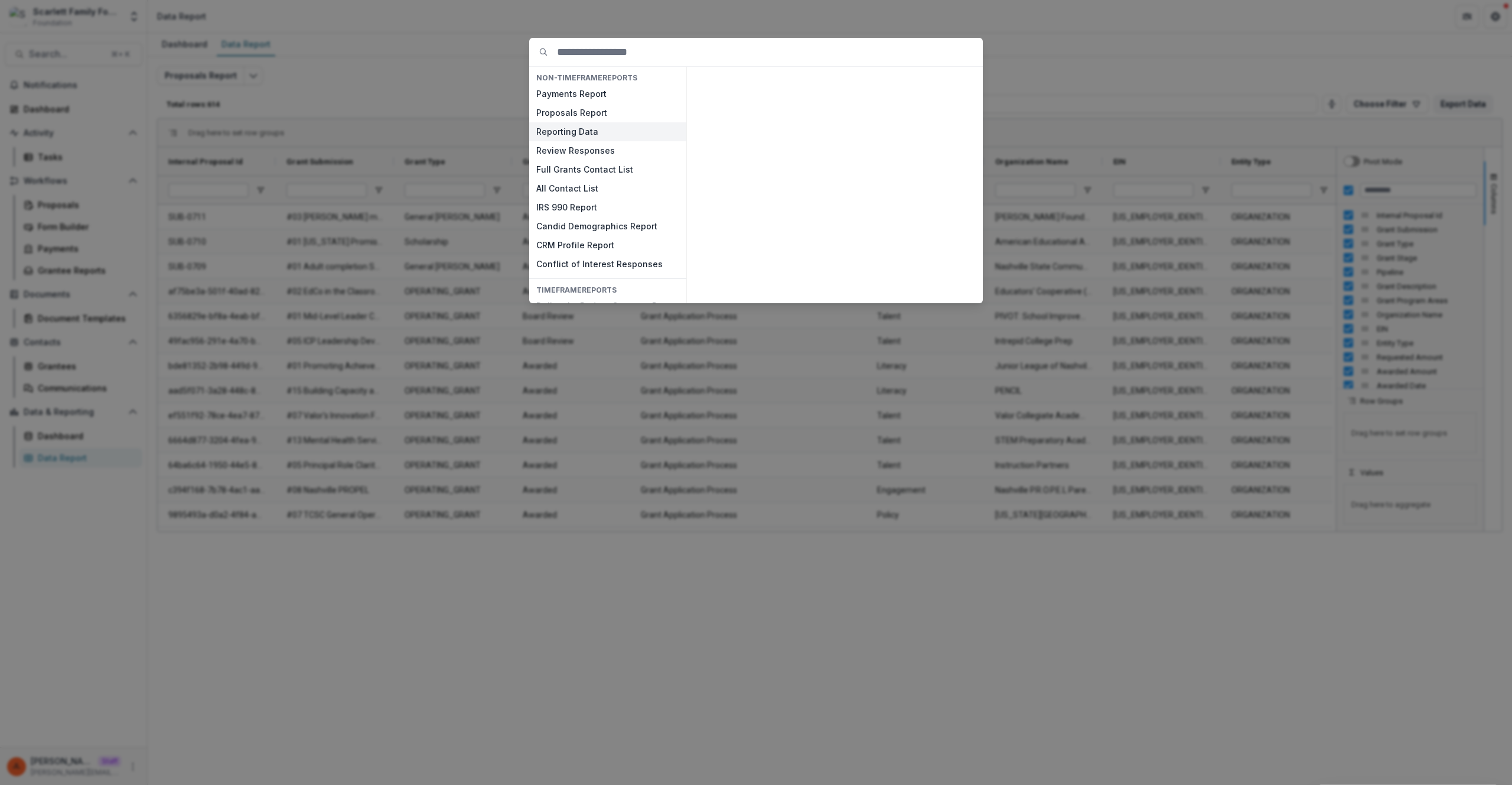
click at [567, 134] on button "Reporting Data" at bounding box center [608, 131] width 157 height 19
click at [567, 136] on button "Reporting Data" at bounding box center [608, 131] width 157 height 19
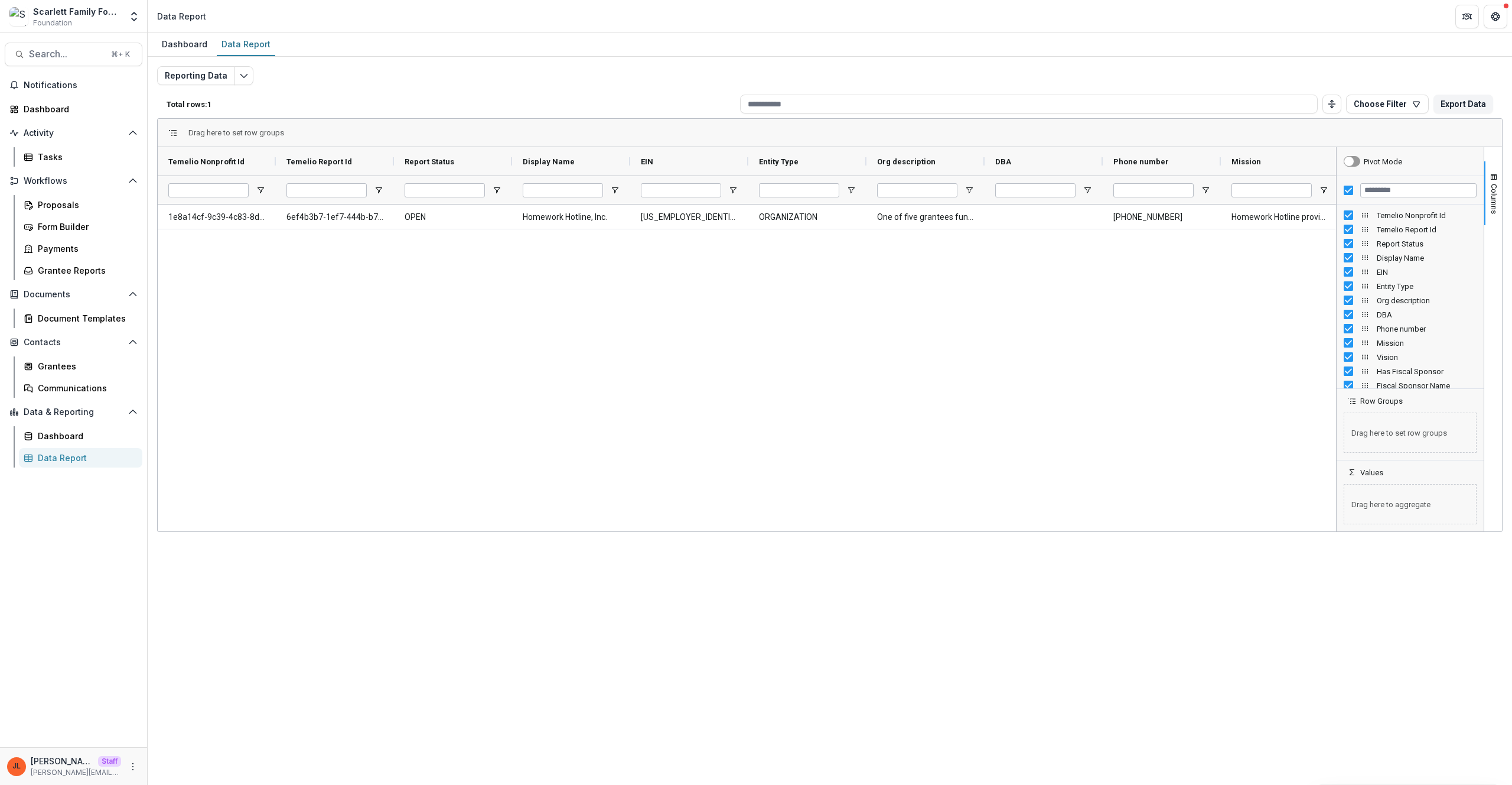
click at [569, 267] on div "1e8a14cf-9c39-4c83-8d8a-8b1a21982c18 6ef4b3b7-1ef7-444b-b796-e9164f0d9148 OPEN …" at bounding box center [747, 366] width 1179 height 323
click at [81, 275] on div "Grantee Reports" at bounding box center [86, 270] width 95 height 12
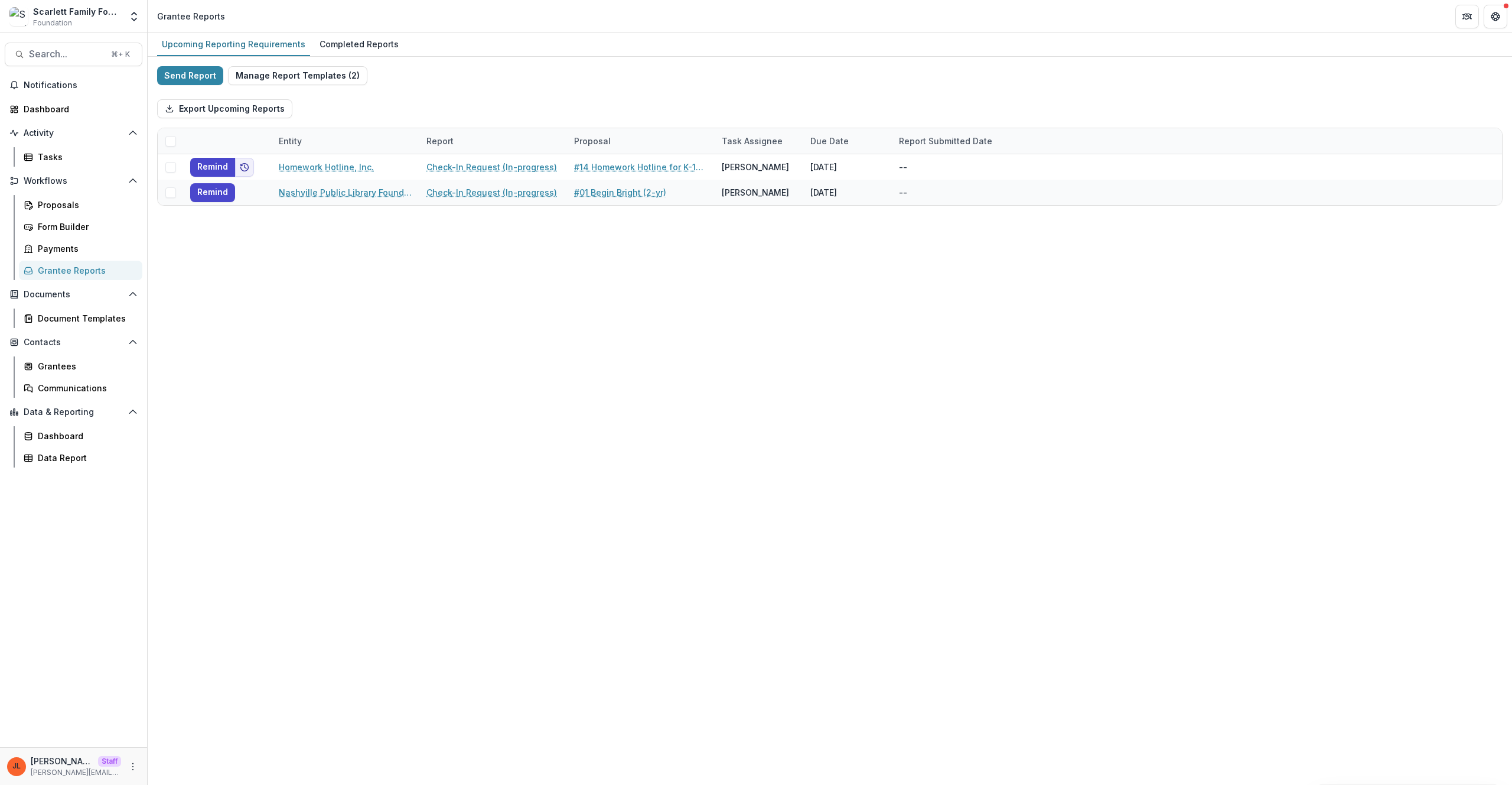
click at [619, 300] on div "Upcoming Reporting Requirements Completed Reports Send Report Manage Report Tem…" at bounding box center [830, 409] width 1364 height 752
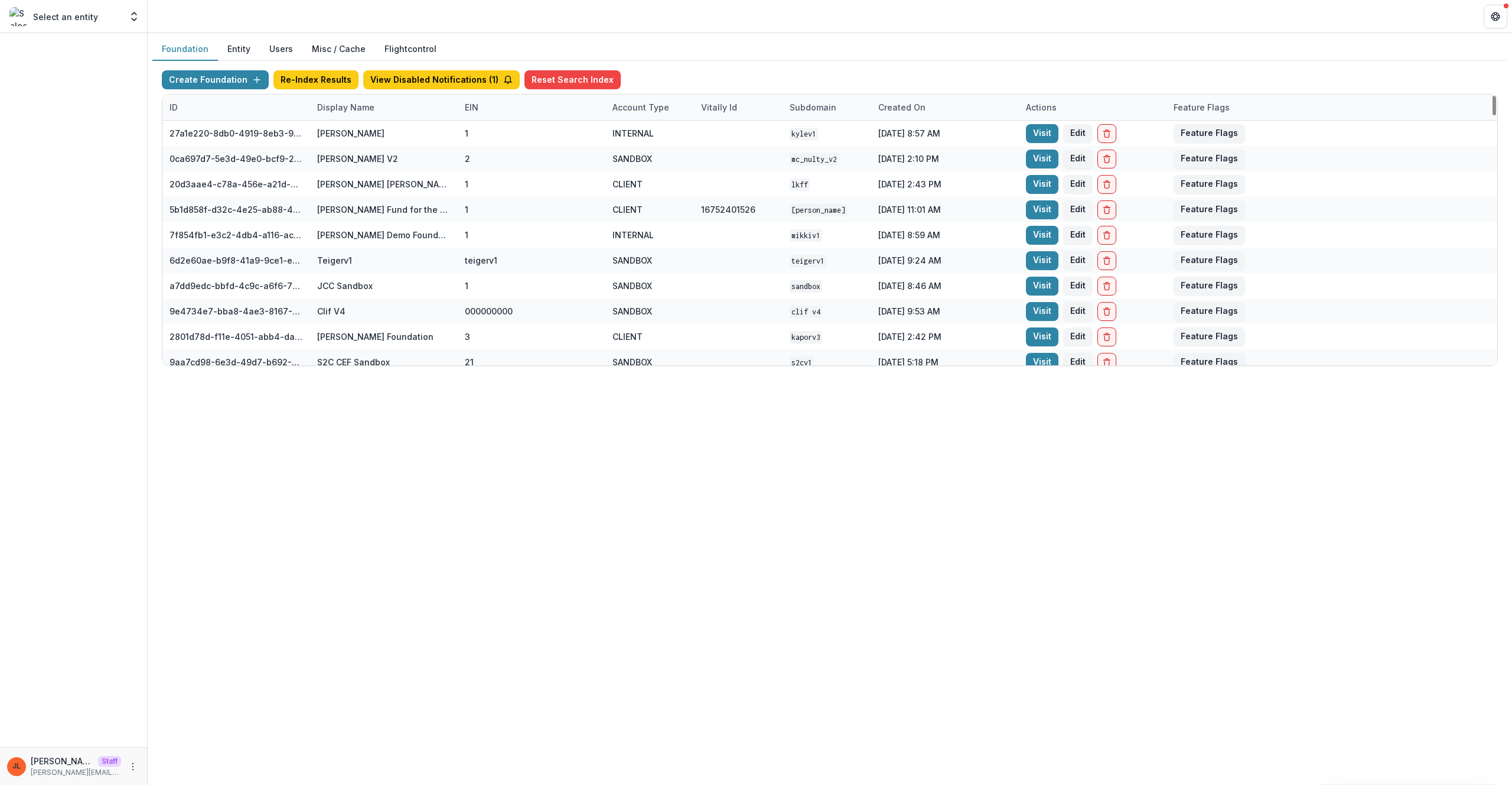
click at [375, 112] on div "Display Name" at bounding box center [346, 107] width 72 height 12
click at [371, 137] on input at bounding box center [383, 133] width 142 height 19
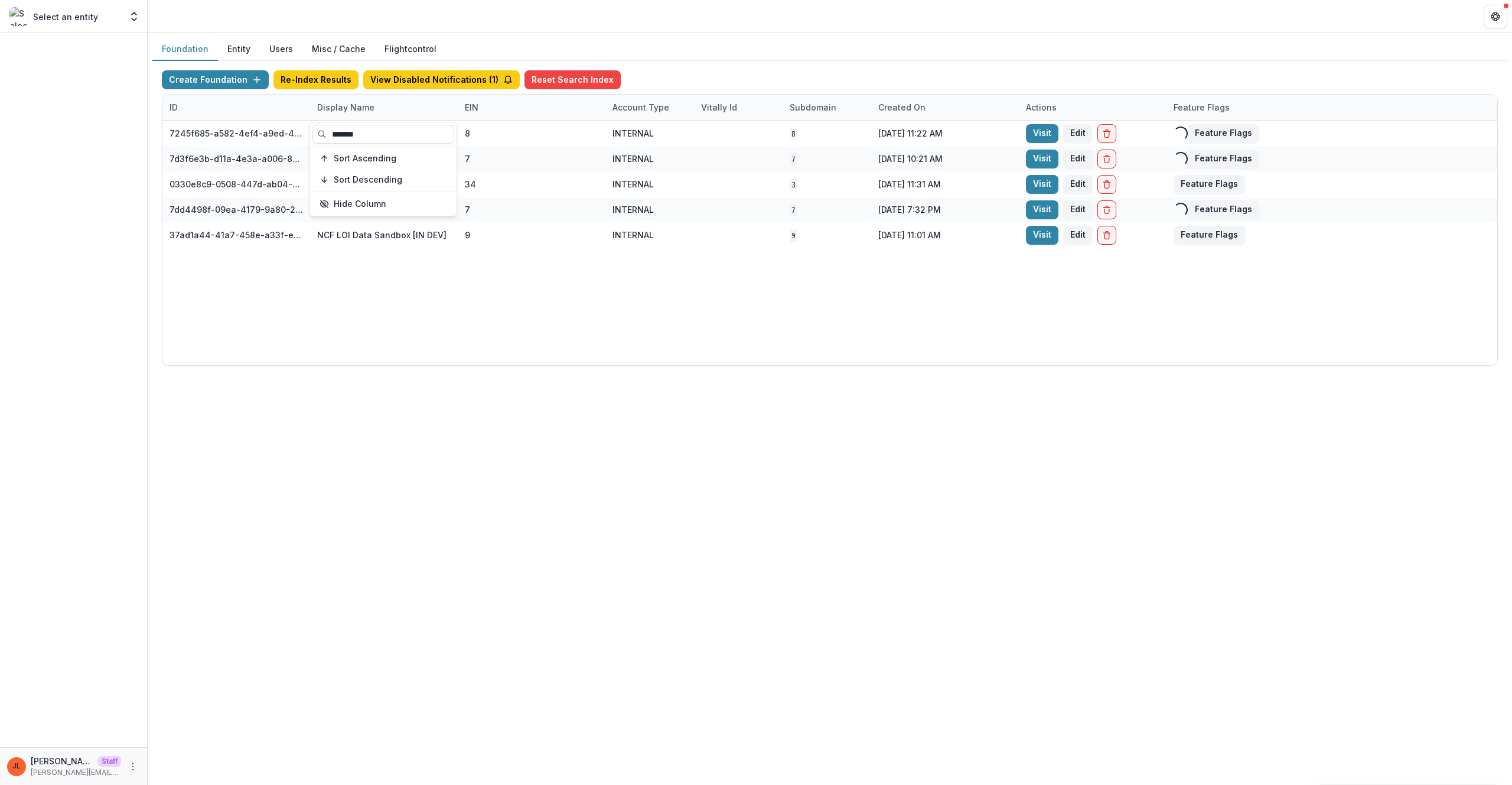
type input "*******"
click at [629, 344] on div "7245f685-a582-4ef4-a9ed-459516162e62 ncf loi test 8 INTERNAL 8 Sep 18, 2025, 11…" at bounding box center [829, 242] width 1334 height 245
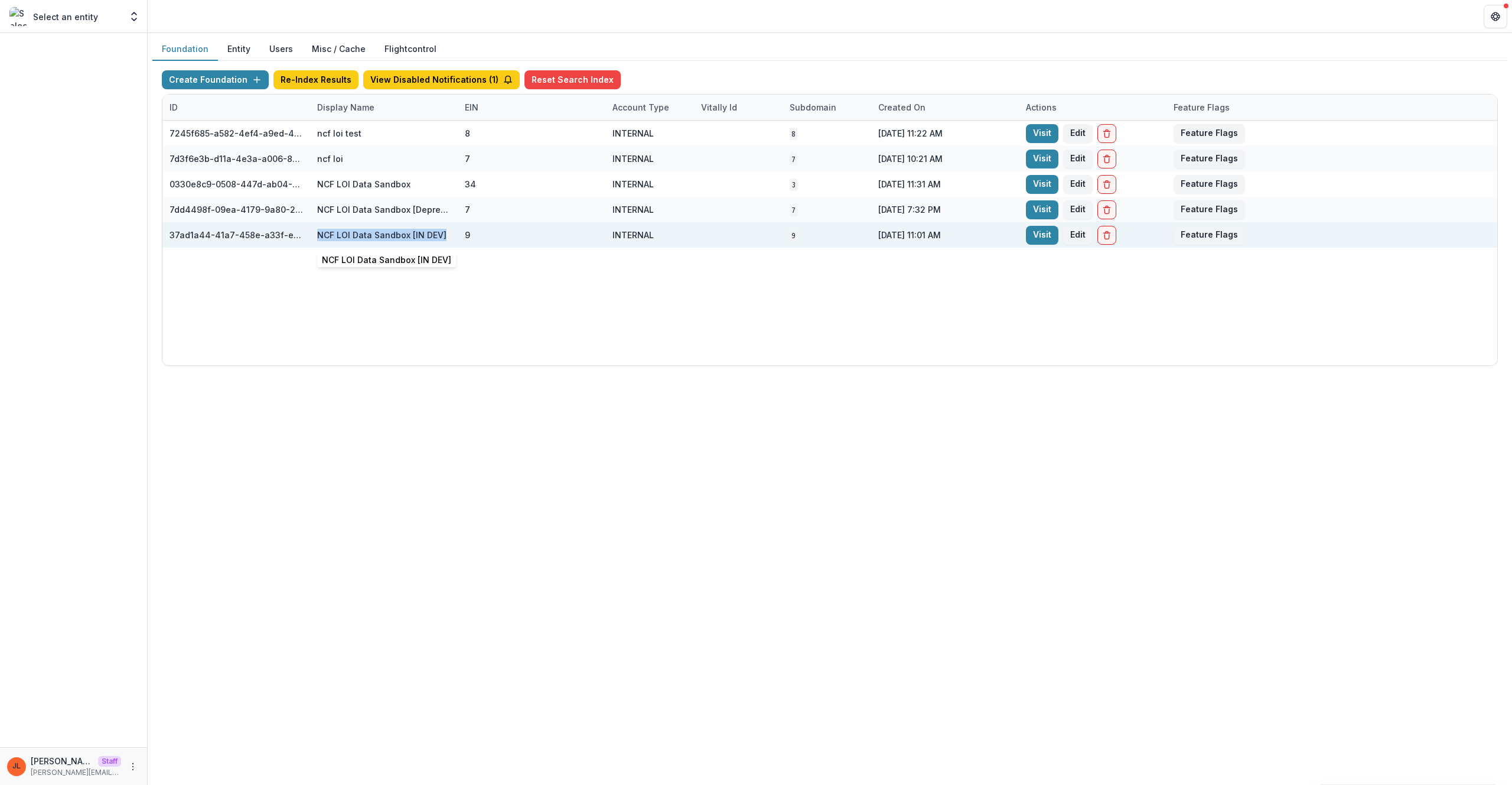
drag, startPoint x: 442, startPoint y: 237, endPoint x: 318, endPoint y: 235, distance: 124.0
click at [318, 235] on div "NCF LOI Data Sandbox [IN DEV]" at bounding box center [382, 234] width 129 height 12
copy div "NCF LOI Data Sandbox [IN DEV]"
click at [1104, 241] on button "Delete Foundation" at bounding box center [1106, 234] width 19 height 19
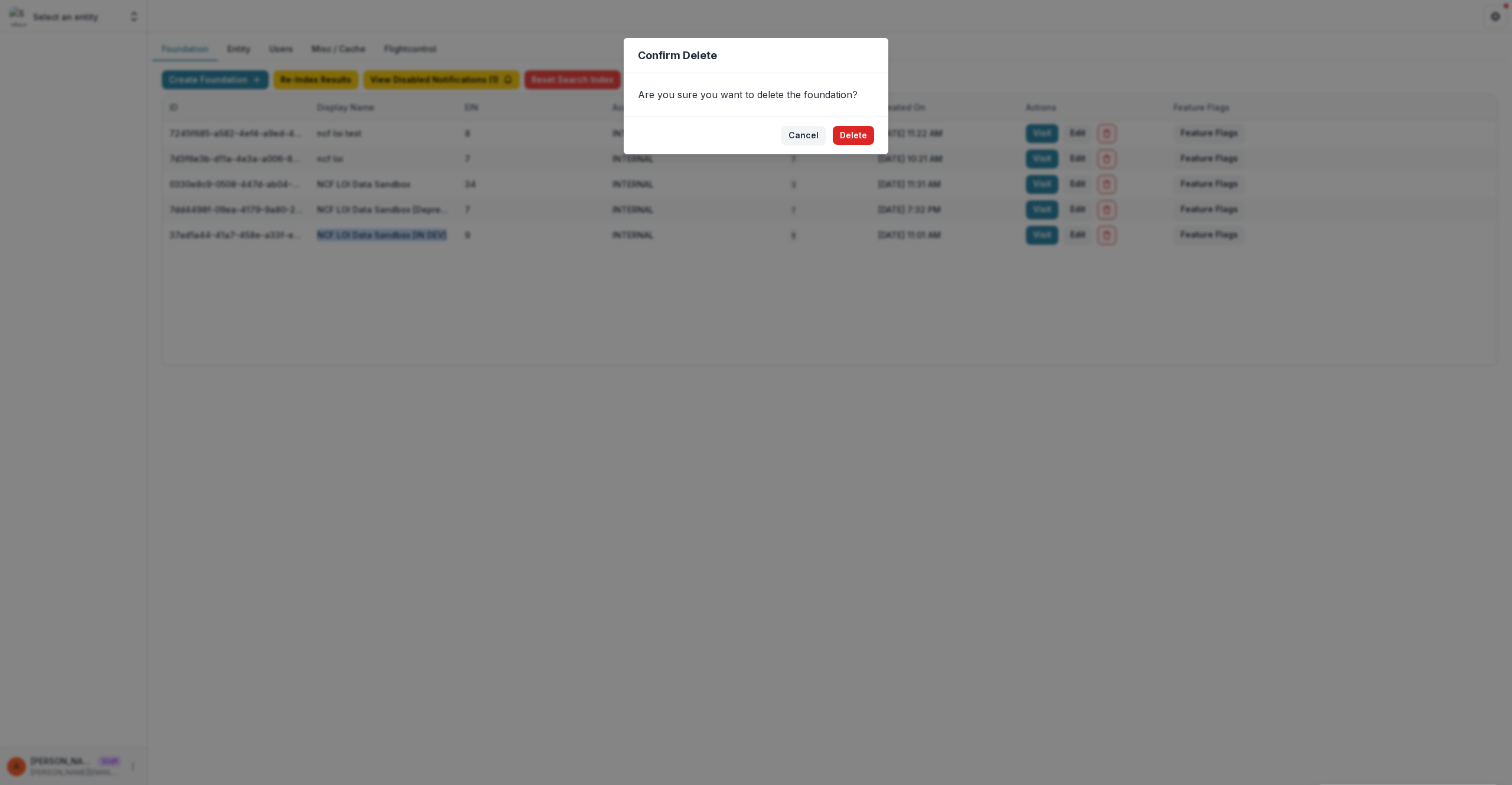
click at [840, 134] on button "Delete" at bounding box center [853, 135] width 41 height 19
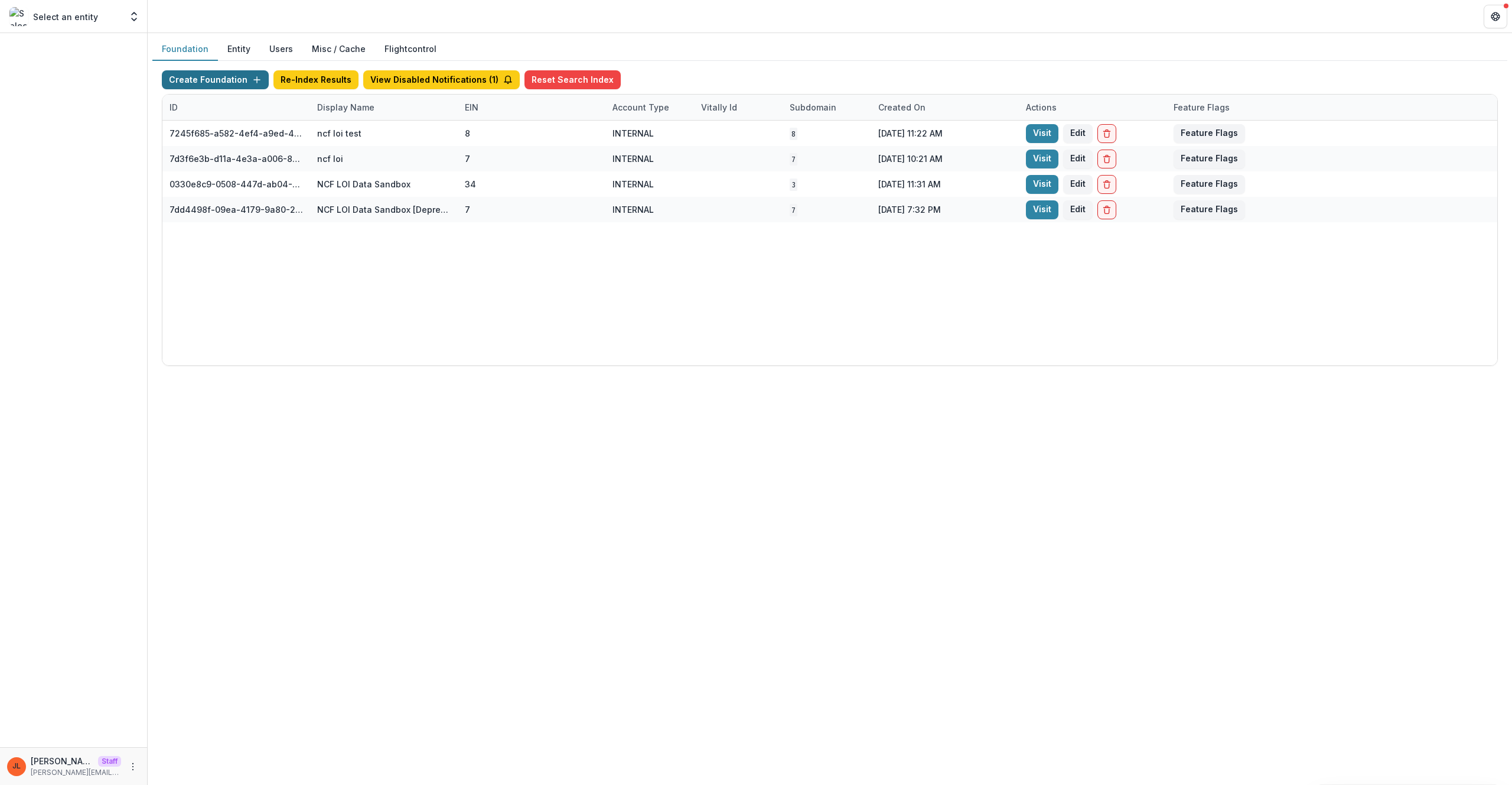
click at [229, 81] on button "Create Foundation" at bounding box center [215, 79] width 107 height 19
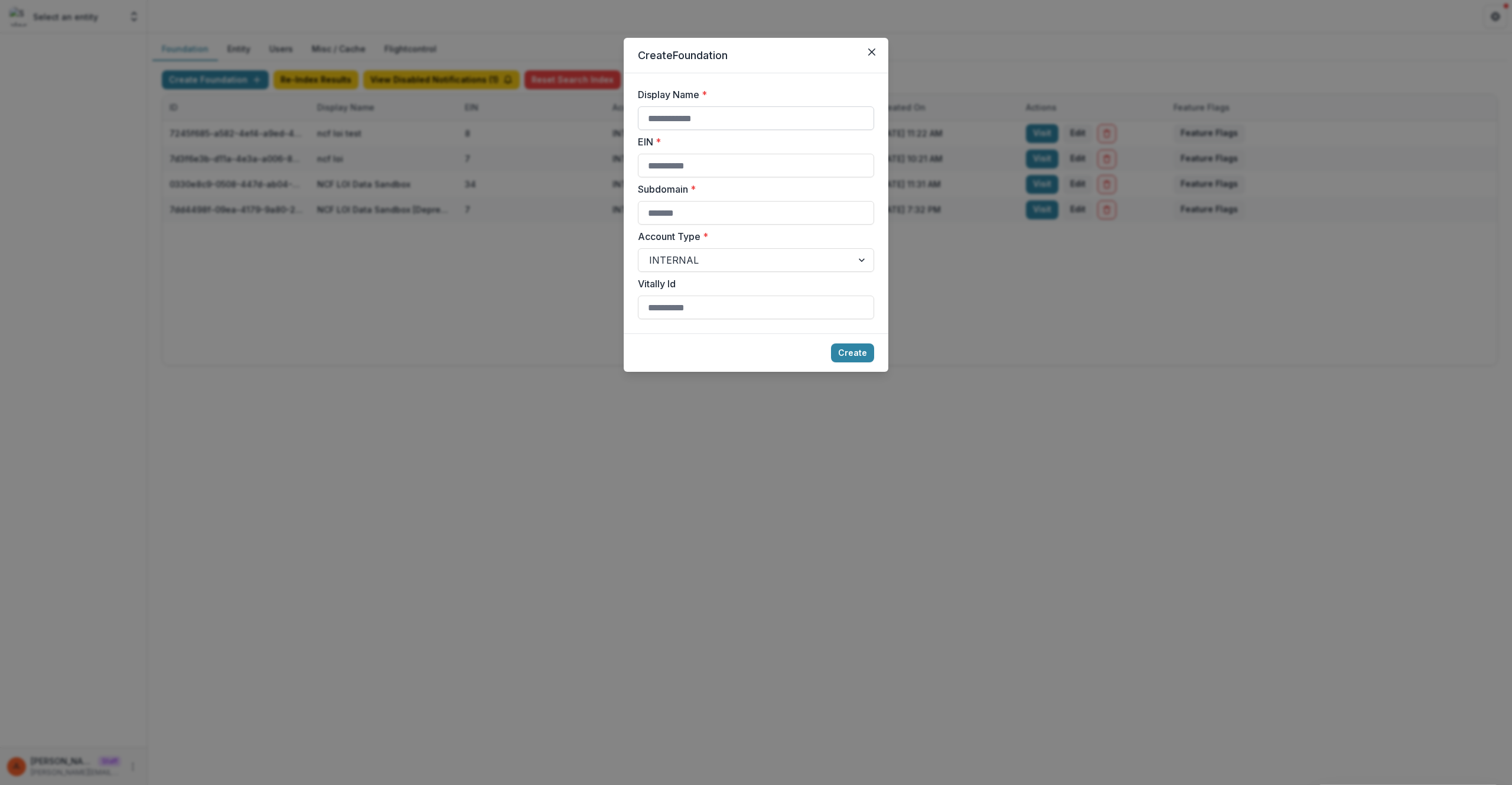
click at [674, 124] on input "Display Name *" at bounding box center [756, 118] width 237 height 23
paste input "**********"
type input "**********"
type input "*"
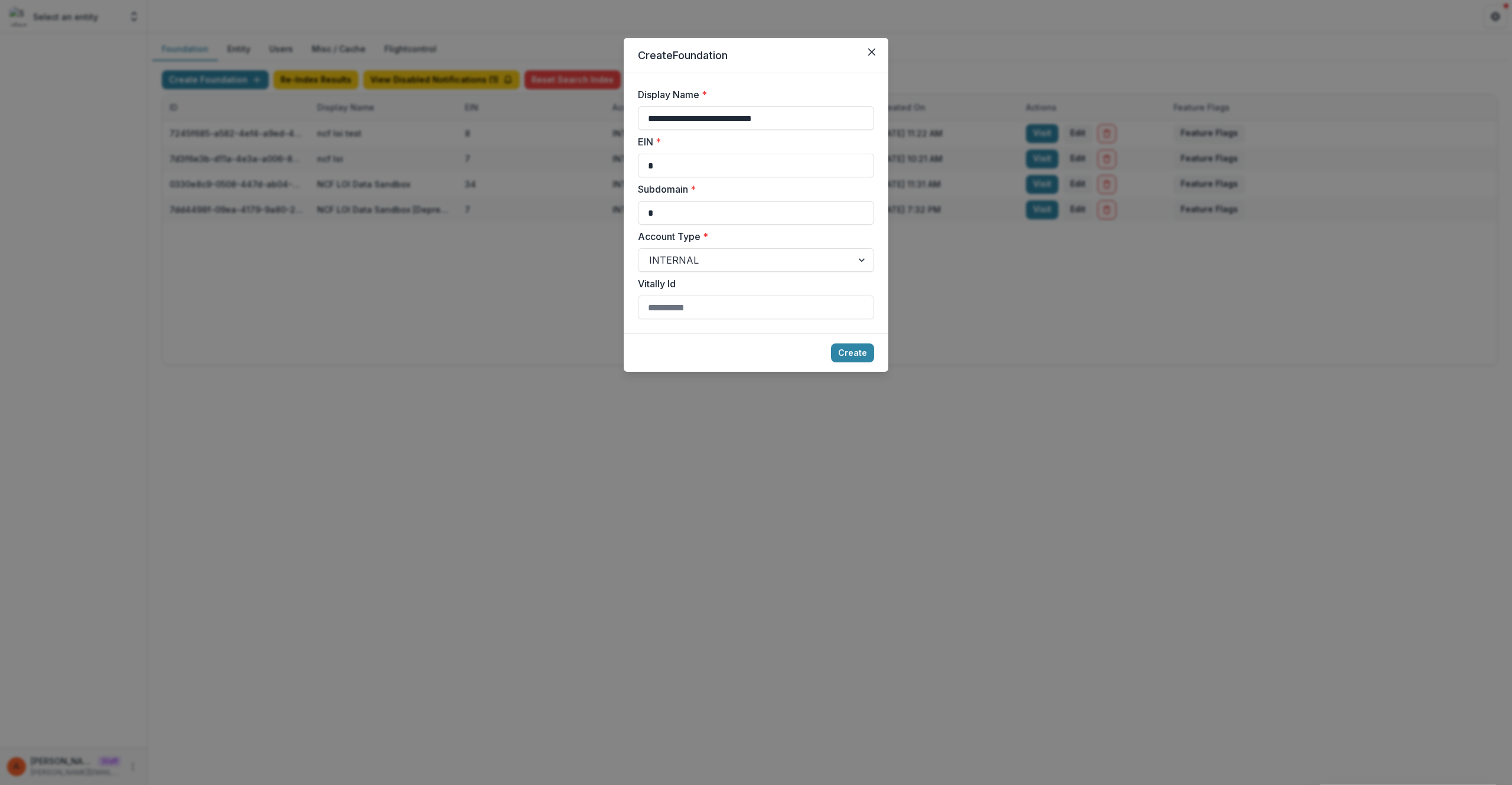
click at [831, 343] on button "Create" at bounding box center [852, 352] width 43 height 19
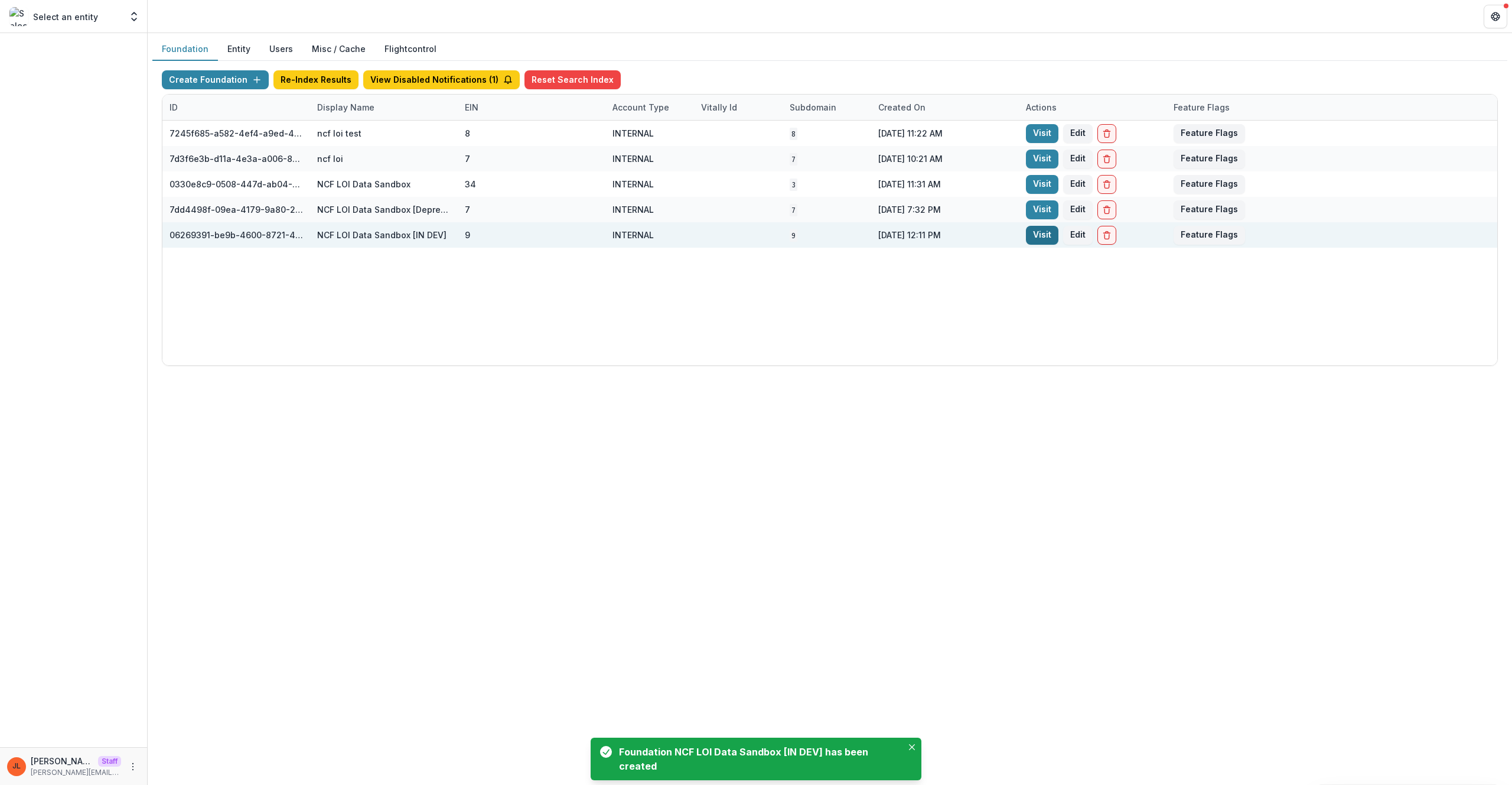
click at [1036, 234] on link "Visit" at bounding box center [1042, 234] width 32 height 19
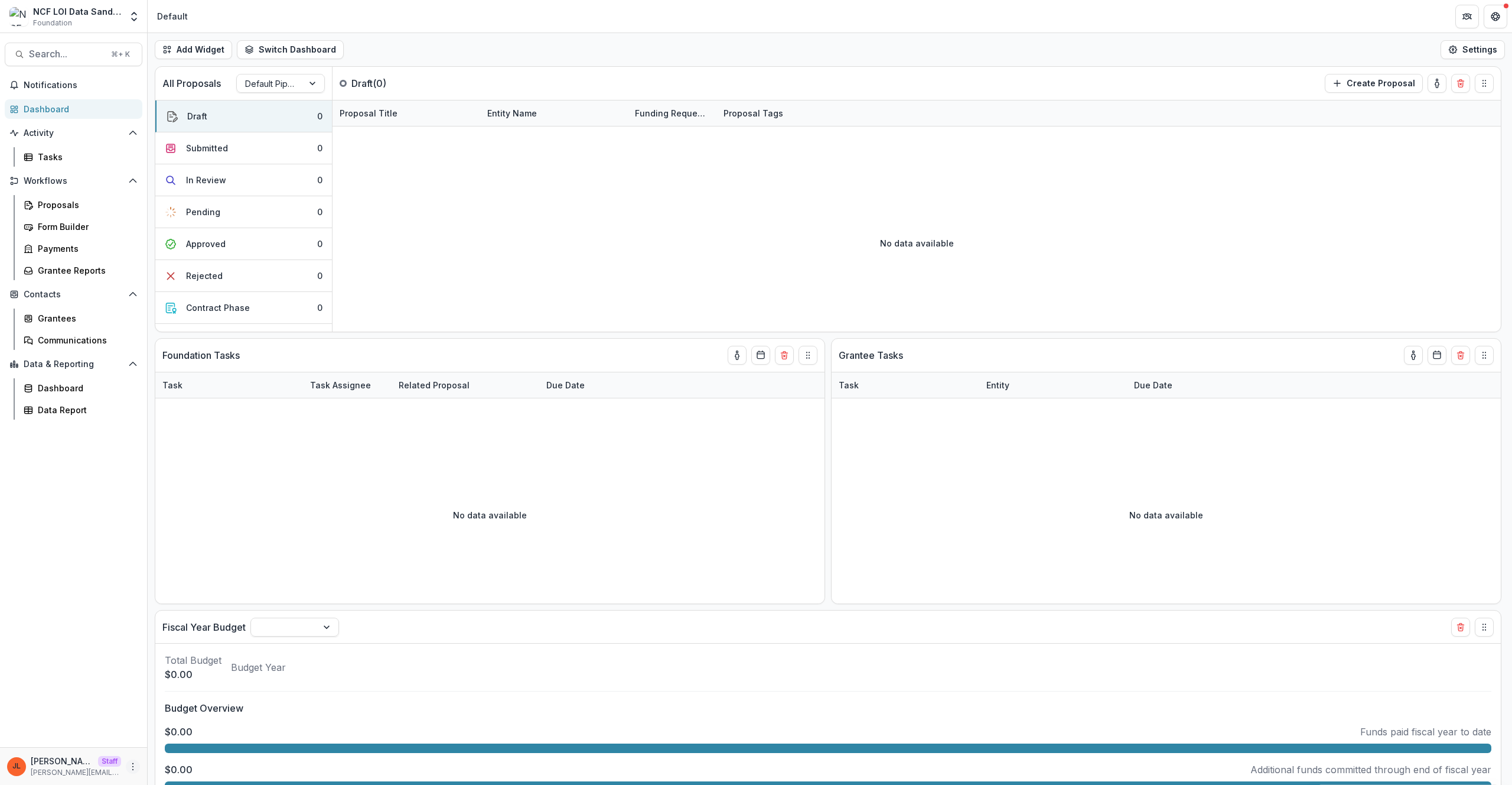
click at [125, 770] on div "JL Jeanne Locker Staff jeanne@trytemelio.com" at bounding box center [73, 766] width 133 height 23
click at [129, 769] on icon "More" at bounding box center [133, 766] width 10 height 10
click at [177, 738] on link "User Settings" at bounding box center [211, 741] width 127 height 19
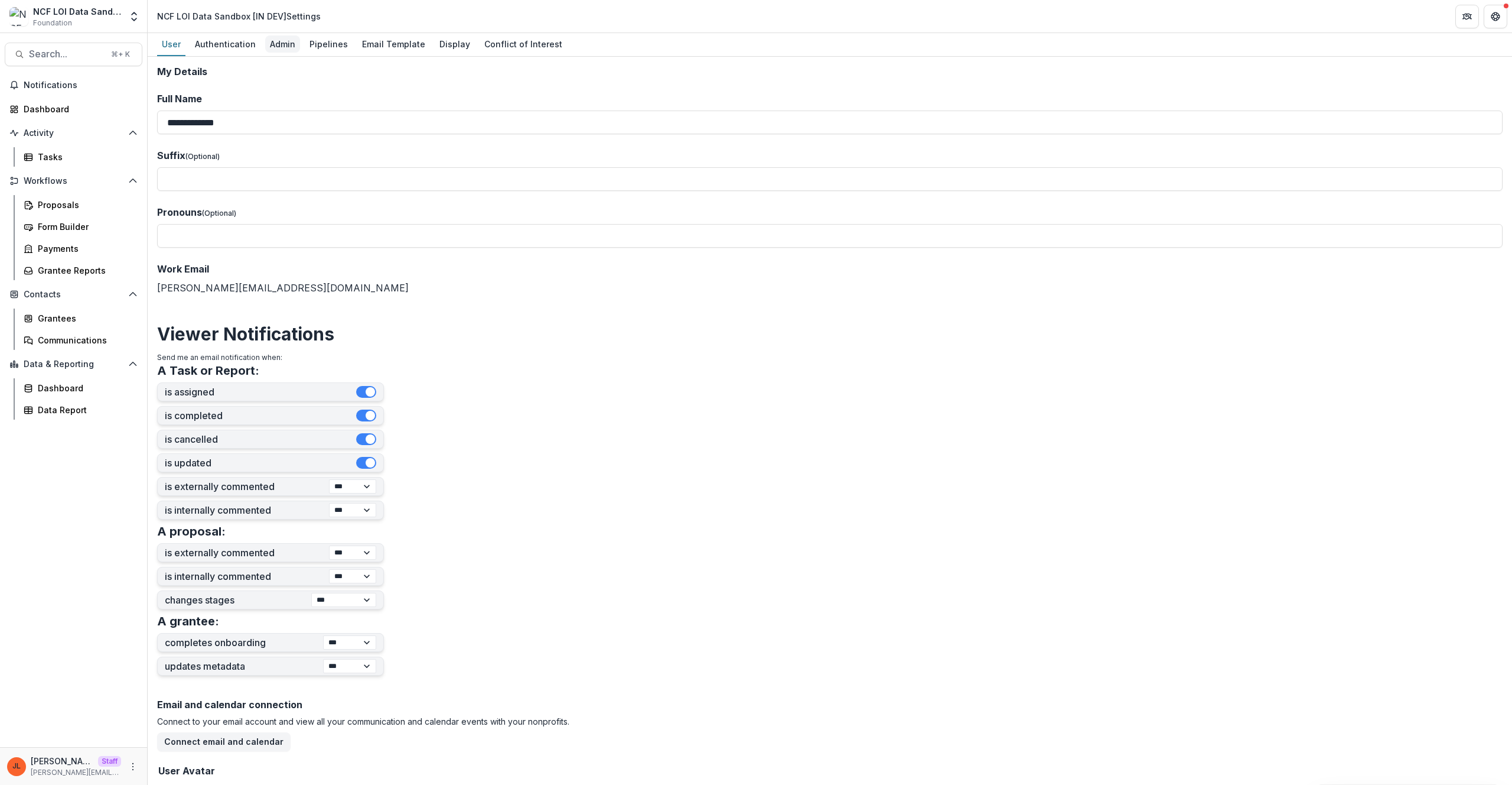
click at [279, 52] on div "Admin" at bounding box center [282, 44] width 35 height 17
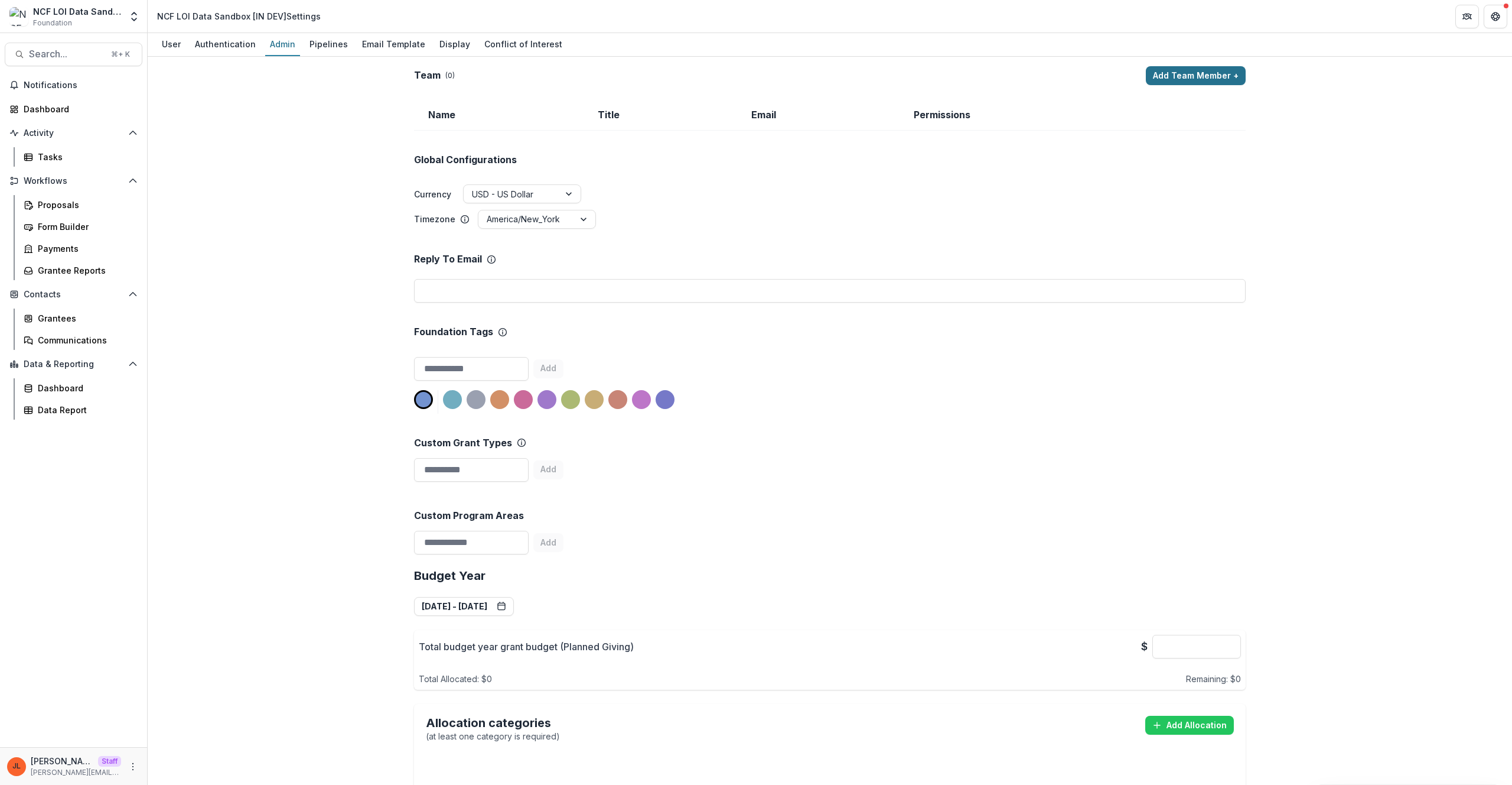
click at [1150, 78] on button "Add Team Member +" at bounding box center [1196, 75] width 100 height 19
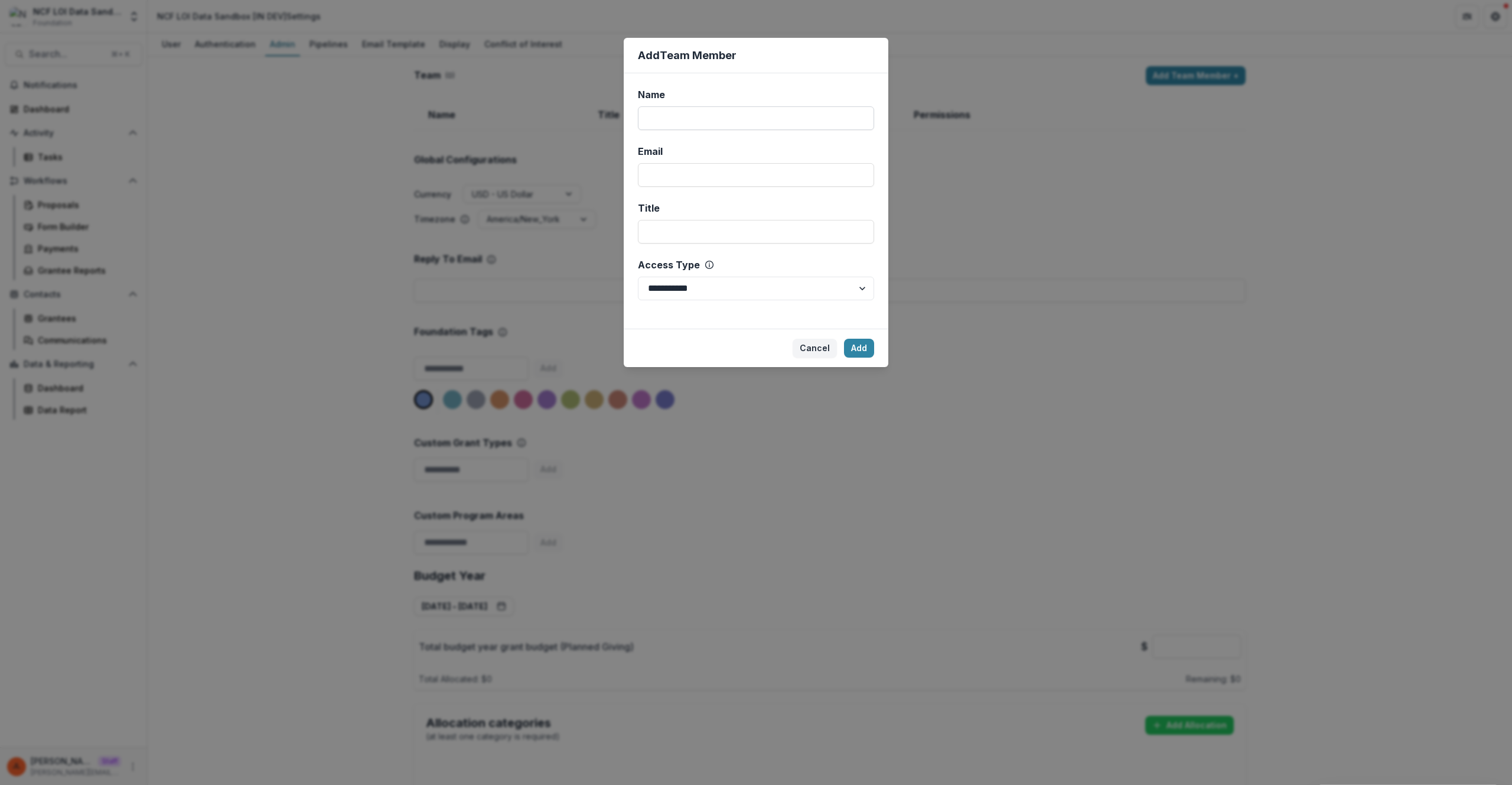
click at [692, 125] on input "Name" at bounding box center [756, 118] width 237 height 23
type input "****"
type input "**********"
type input "**"
click button "Add" at bounding box center [858, 347] width 30 height 19
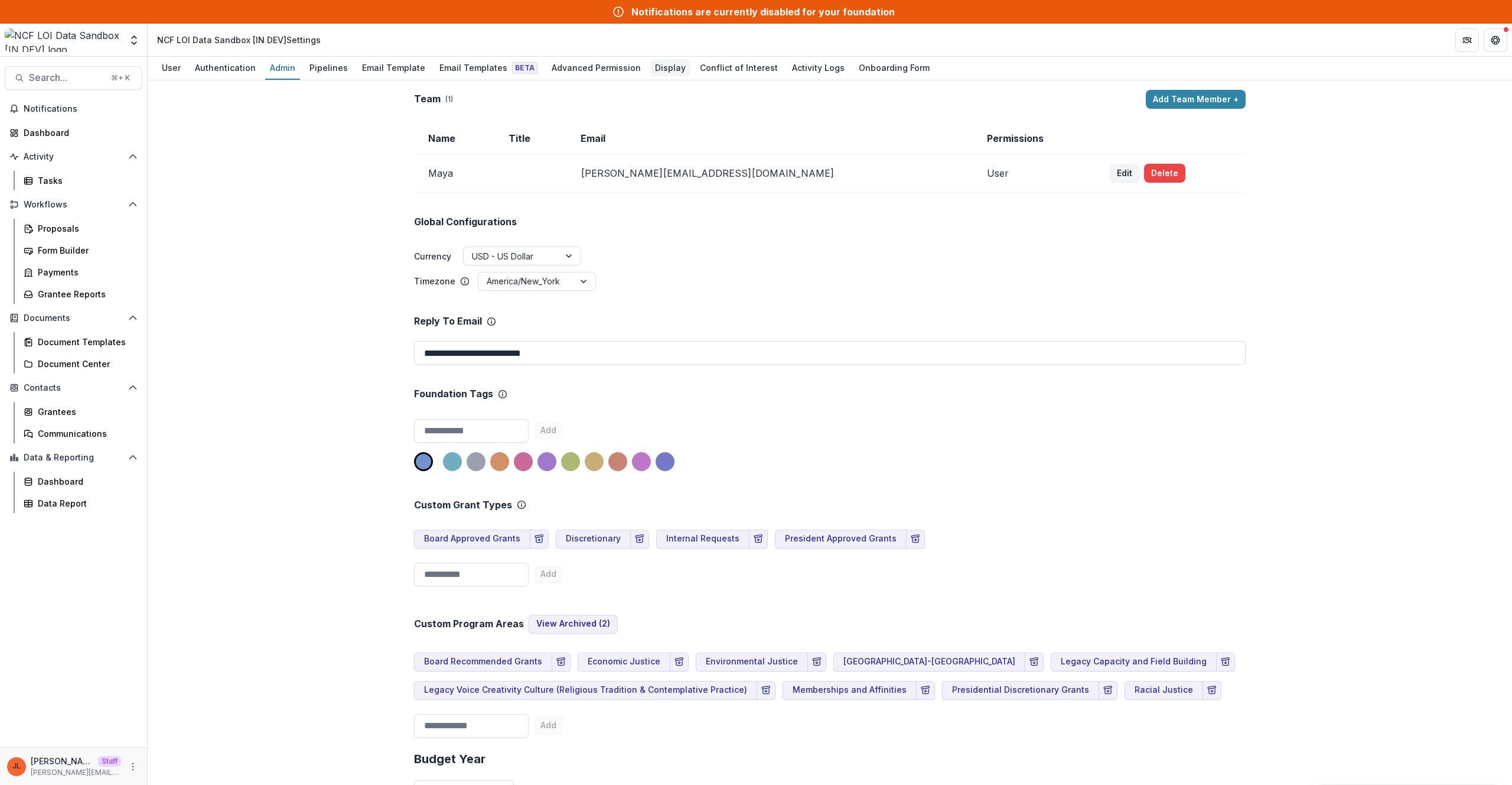
click at [651, 68] on div "Display" at bounding box center [671, 67] width 40 height 17
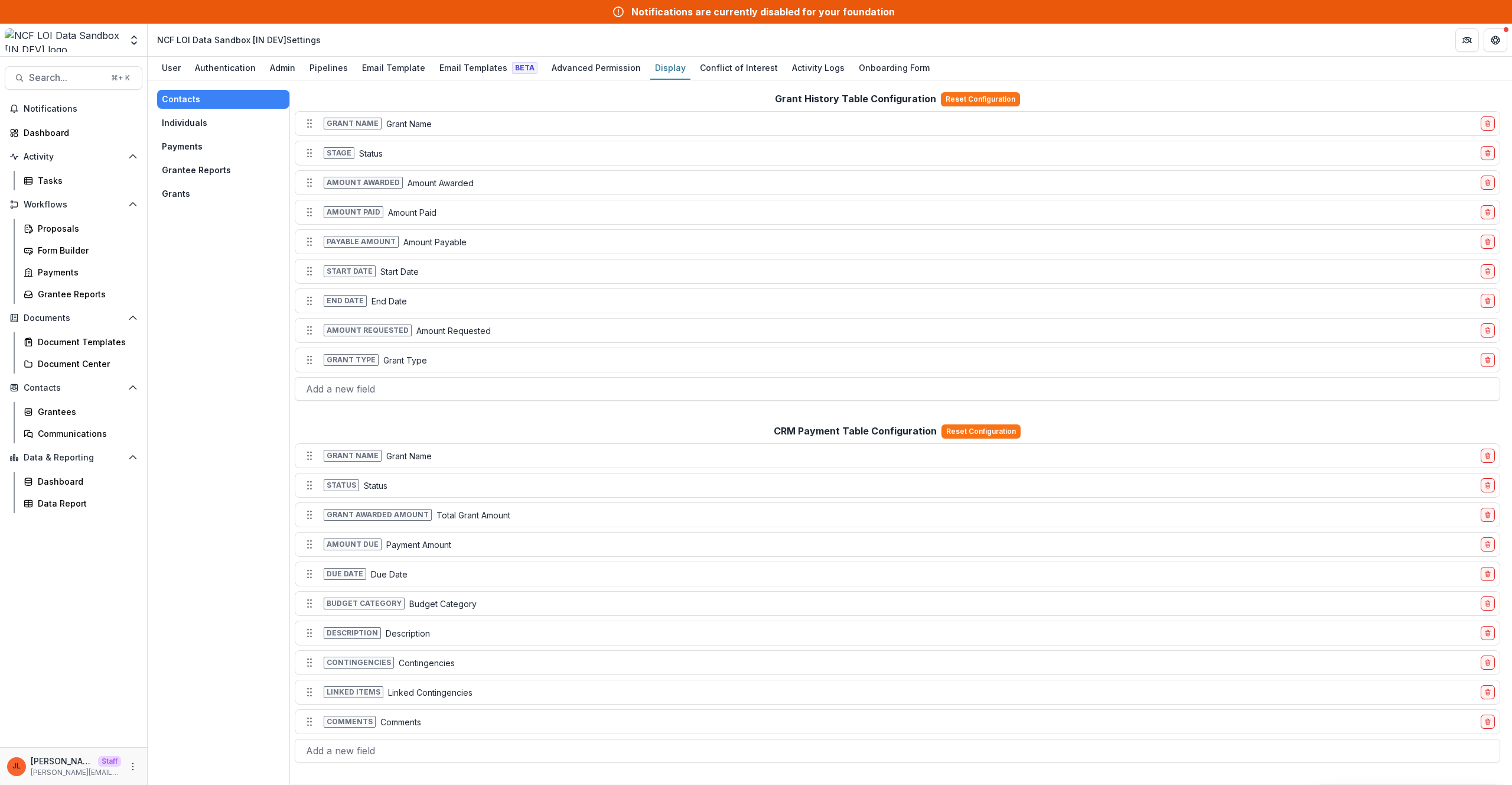
click at [200, 131] on button "Individuals" at bounding box center [224, 122] width 132 height 19
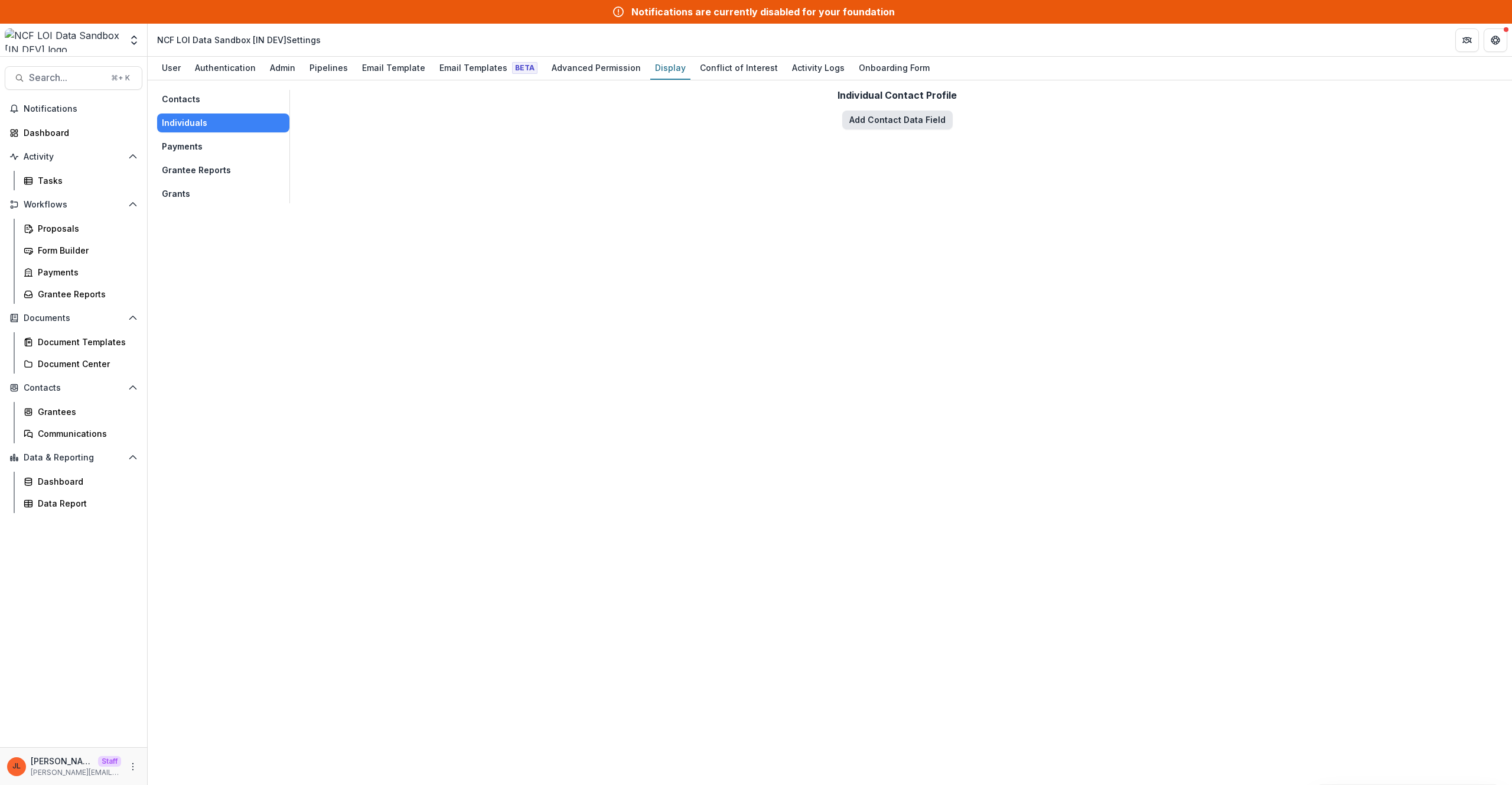
click at [910, 124] on button "Add Contact Data Field" at bounding box center [897, 120] width 111 height 19
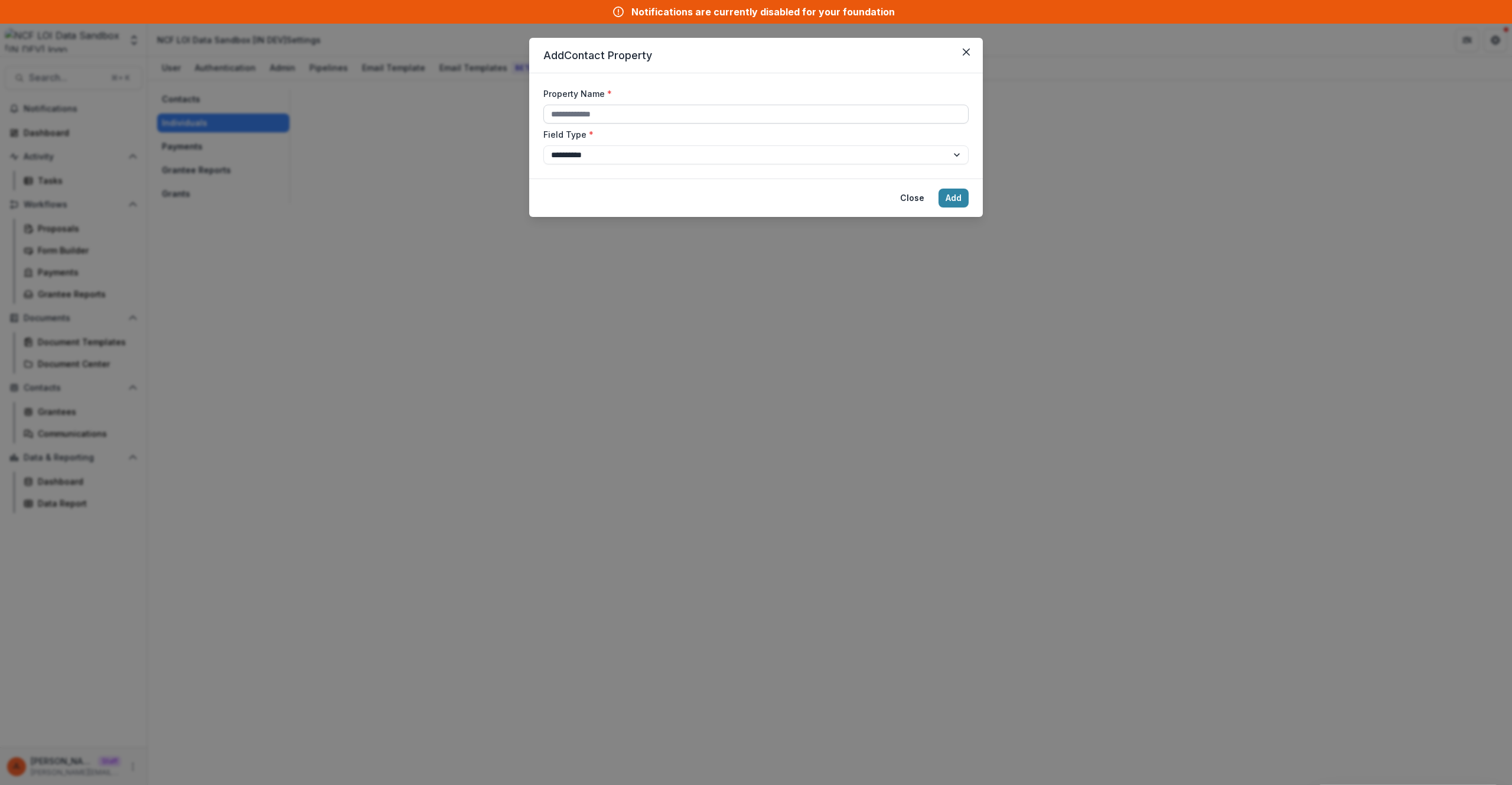
click at [661, 105] on input "Property Name *" at bounding box center [756, 113] width 425 height 19
type input "********"
click at [939, 188] on button "Add" at bounding box center [953, 197] width 30 height 19
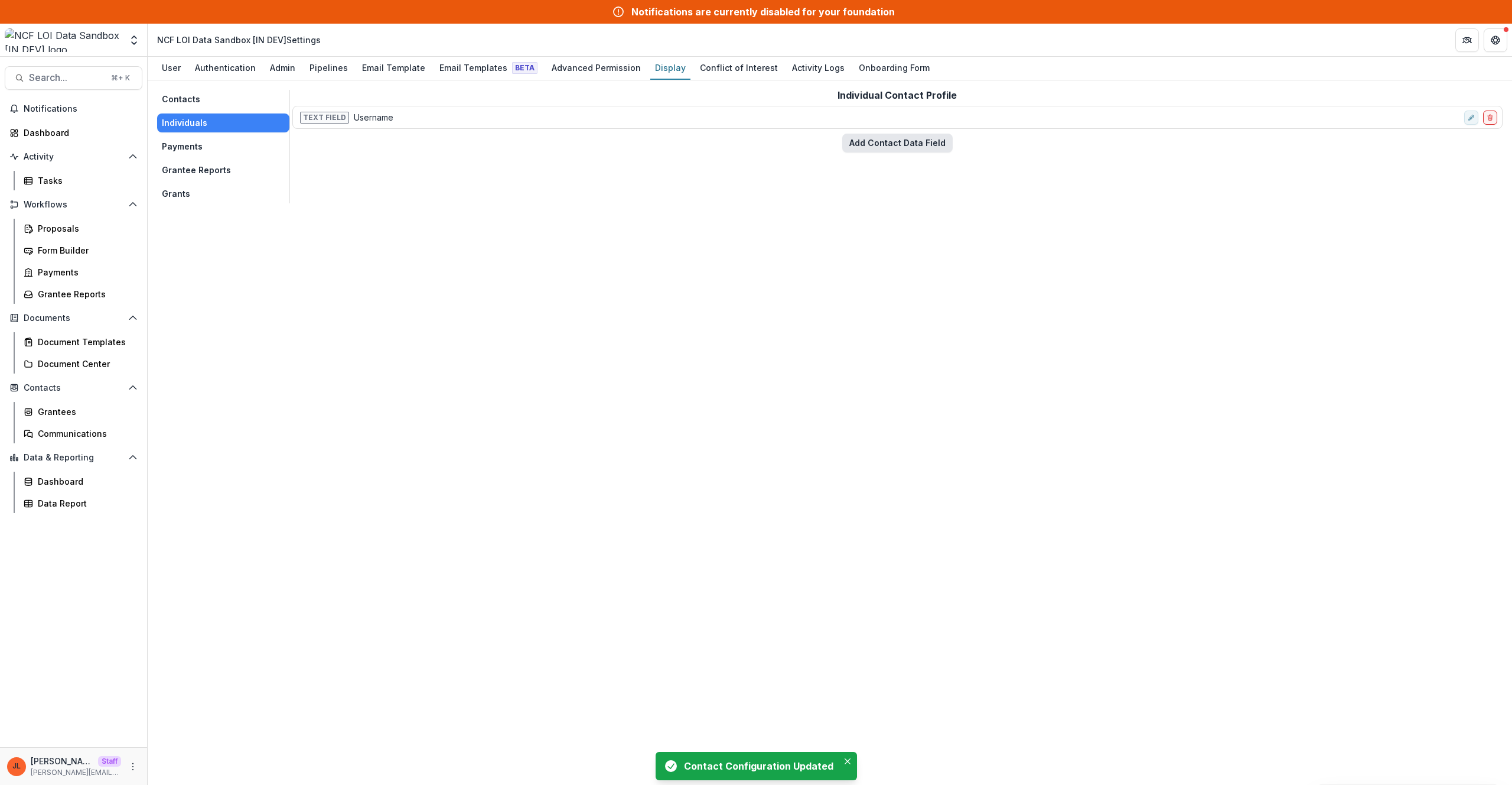
click at [881, 137] on button "Add Contact Data Field" at bounding box center [897, 142] width 111 height 19
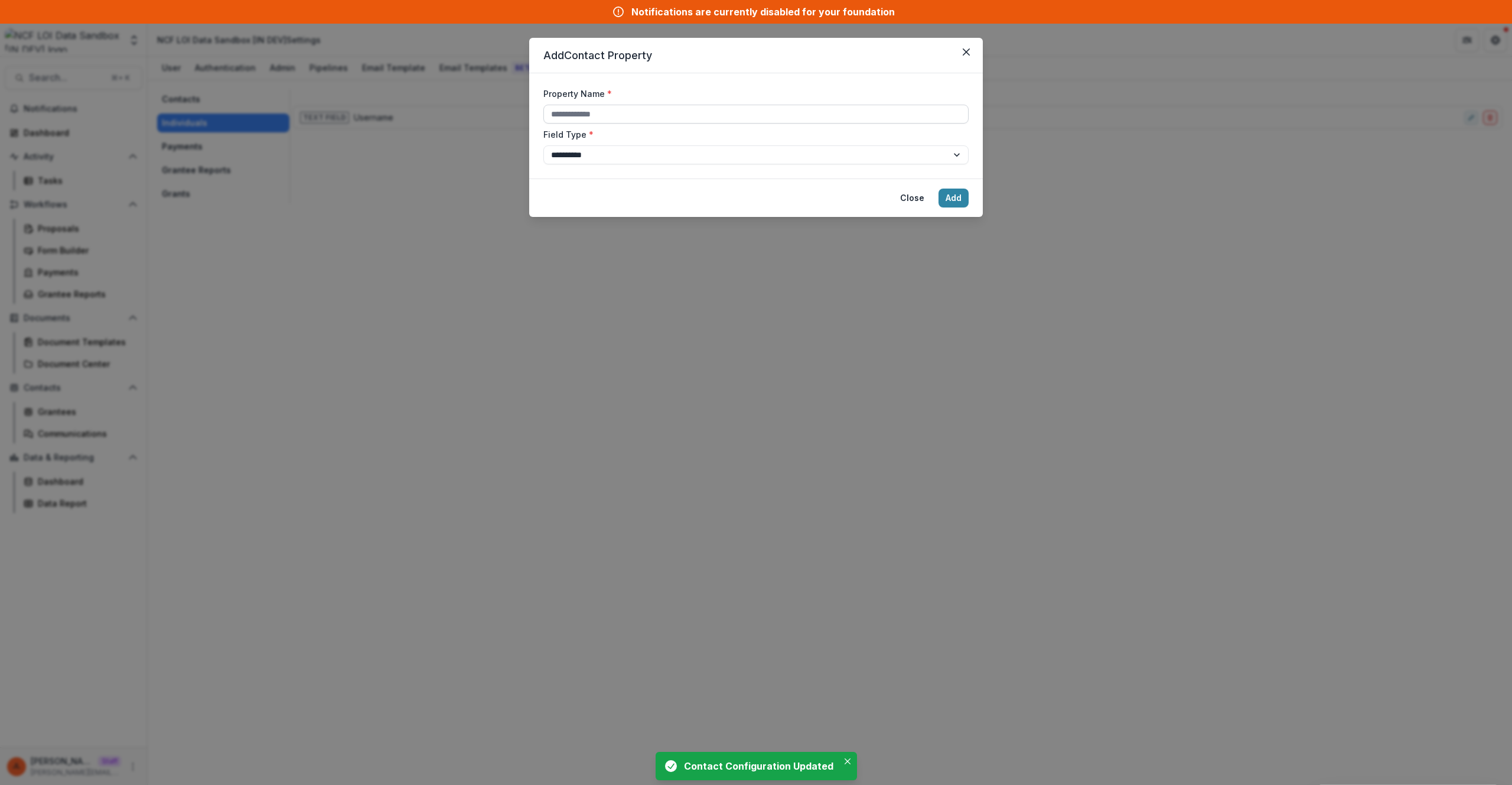
click at [674, 103] on div "Property Name *" at bounding box center [756, 105] width 425 height 36
drag, startPoint x: 676, startPoint y: 107, endPoint x: 691, endPoint y: 90, distance: 22.7
click at [676, 107] on input "Property Name *" at bounding box center [756, 113] width 425 height 19
type input "**********"
click at [939, 188] on button "Add" at bounding box center [953, 197] width 30 height 19
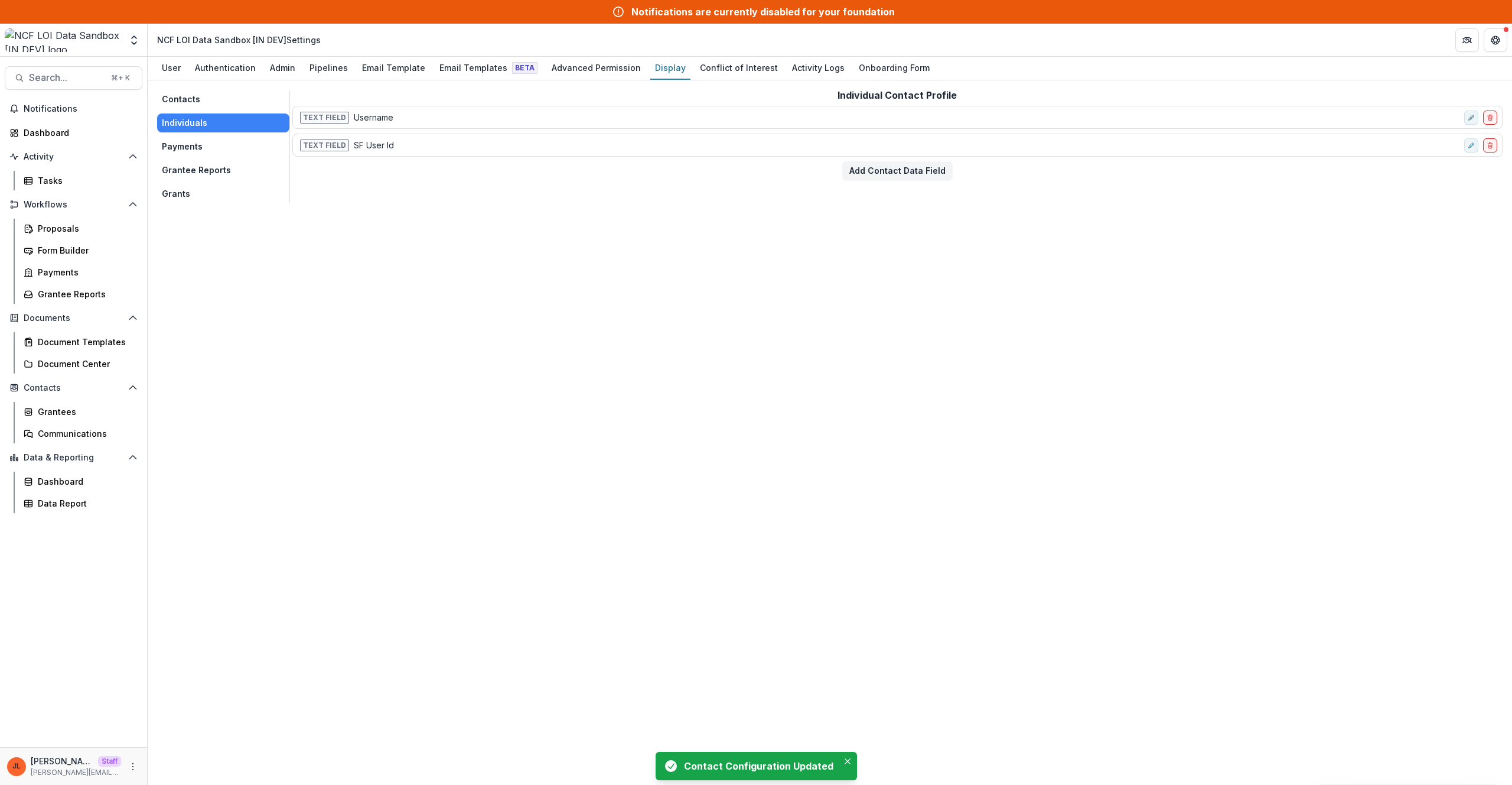
click at [170, 195] on button "Grants" at bounding box center [224, 193] width 132 height 19
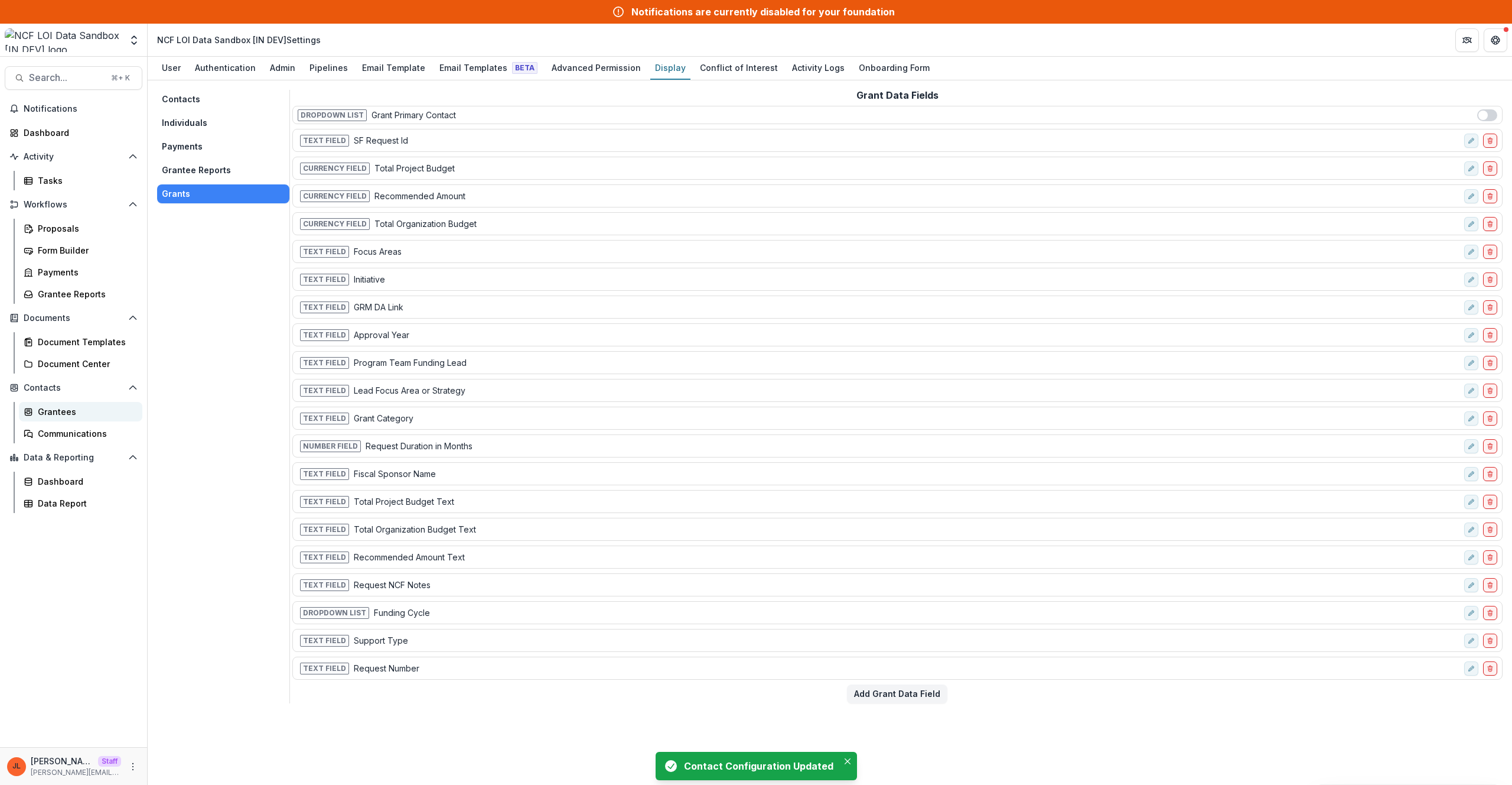
click at [41, 415] on div "Grantees" at bounding box center [86, 411] width 95 height 12
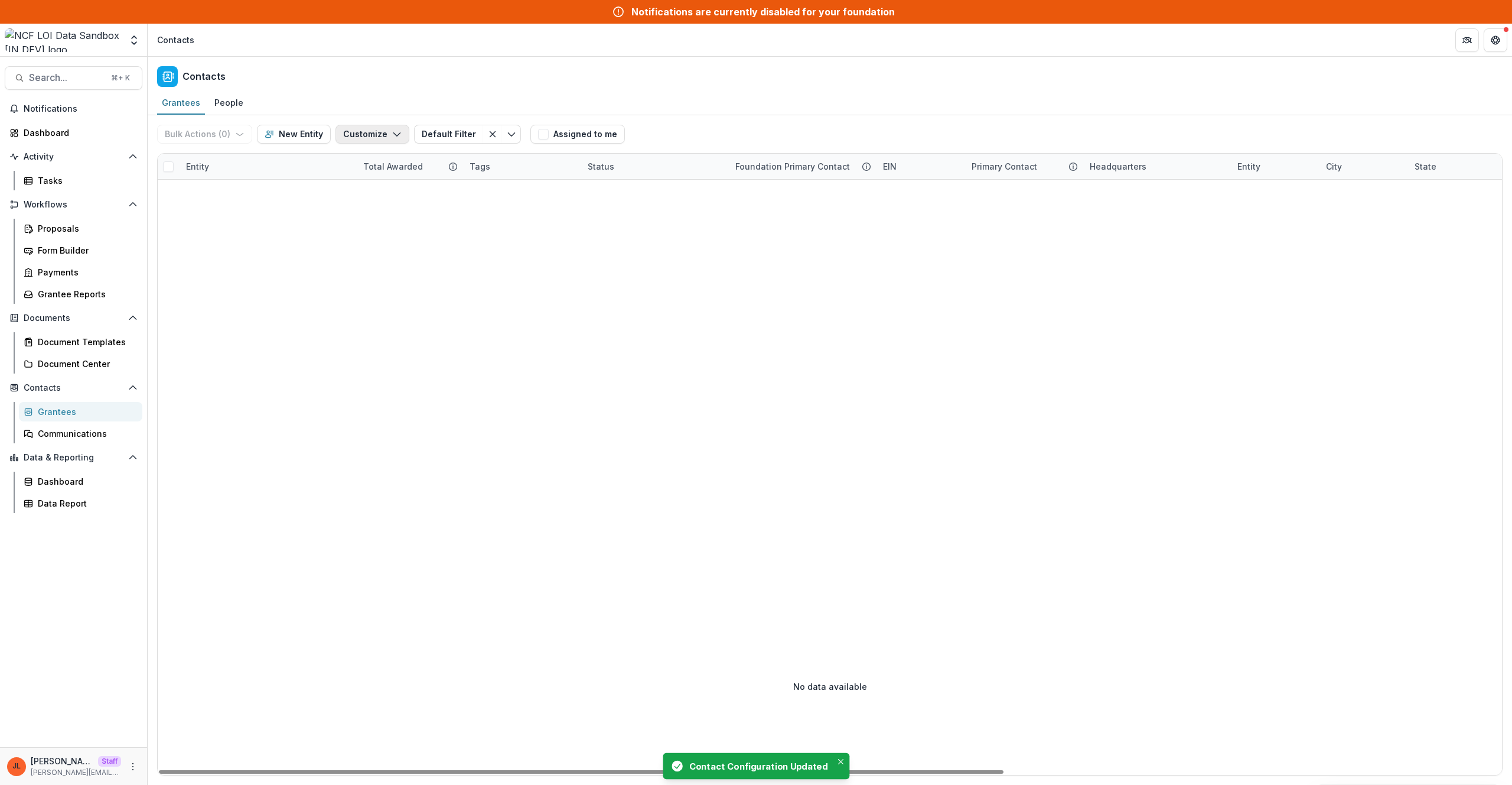
click at [376, 141] on button "Customize" at bounding box center [372, 133] width 73 height 19
click at [385, 183] on button "Manage Custom Fields" at bounding box center [337, 180] width 130 height 19
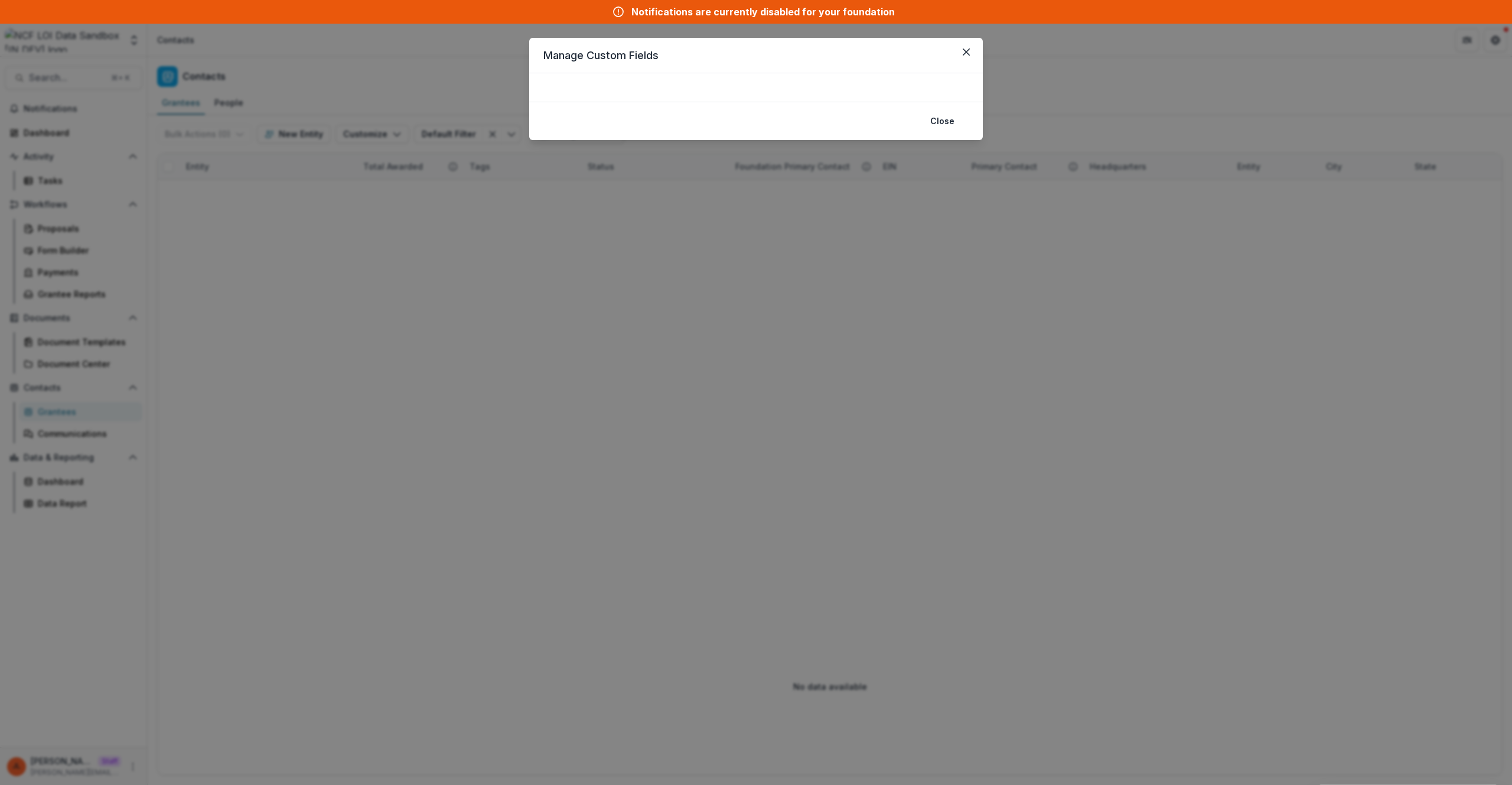
click at [396, 66] on div "Manage Custom Fields Close" at bounding box center [756, 392] width 1512 height 785
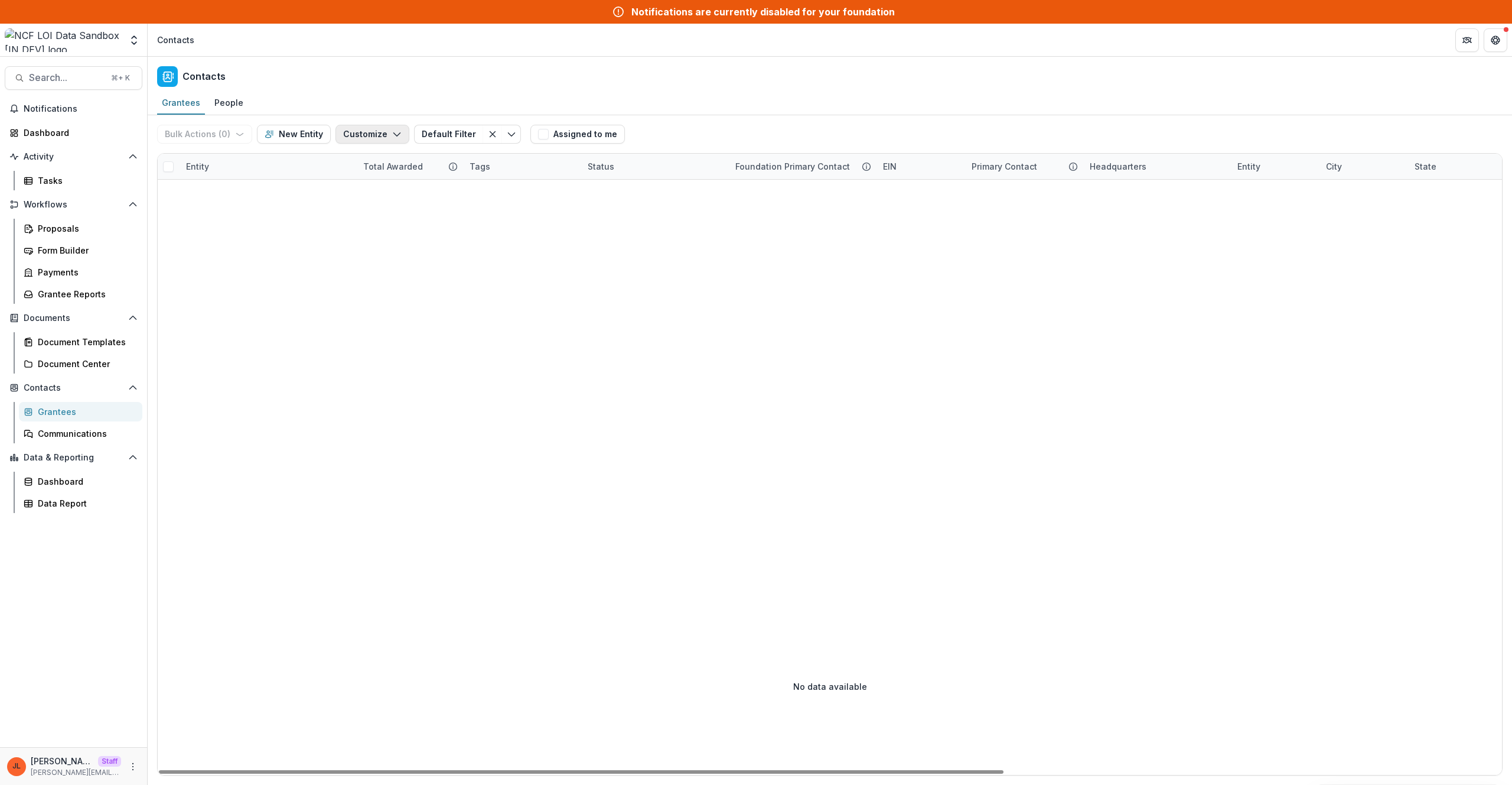
click at [380, 140] on button "Customize" at bounding box center [372, 133] width 73 height 19
click at [384, 157] on button "New Custom Field" at bounding box center [337, 161] width 130 height 19
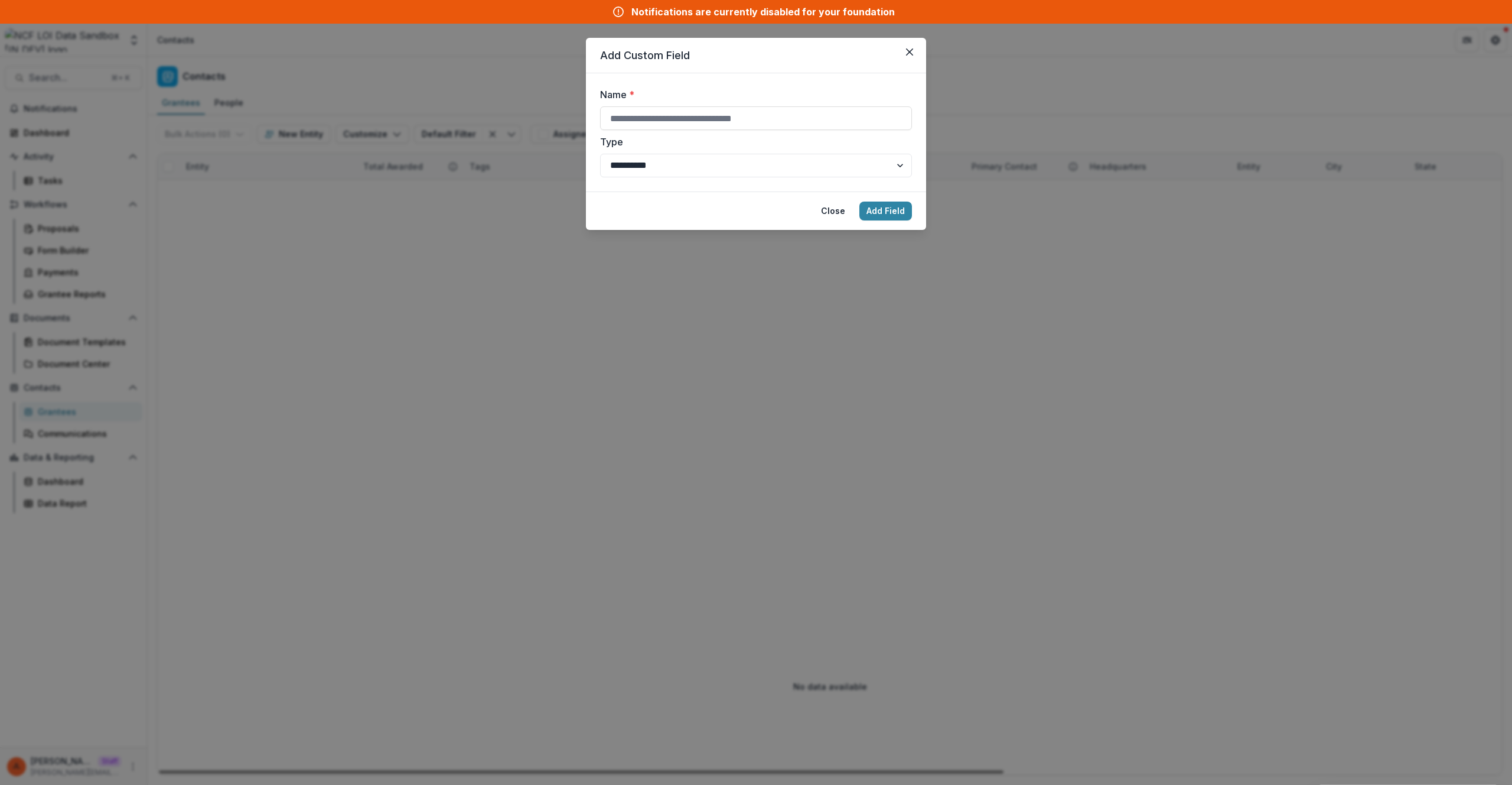
click at [621, 132] on div "**********" at bounding box center [756, 132] width 312 height 90
click at [625, 125] on input "Name *" at bounding box center [756, 118] width 312 height 23
type input "*****"
click at [860, 201] on button "Add Field" at bounding box center [886, 210] width 52 height 19
click at [851, 300] on div "**********" at bounding box center [756, 392] width 1512 height 785
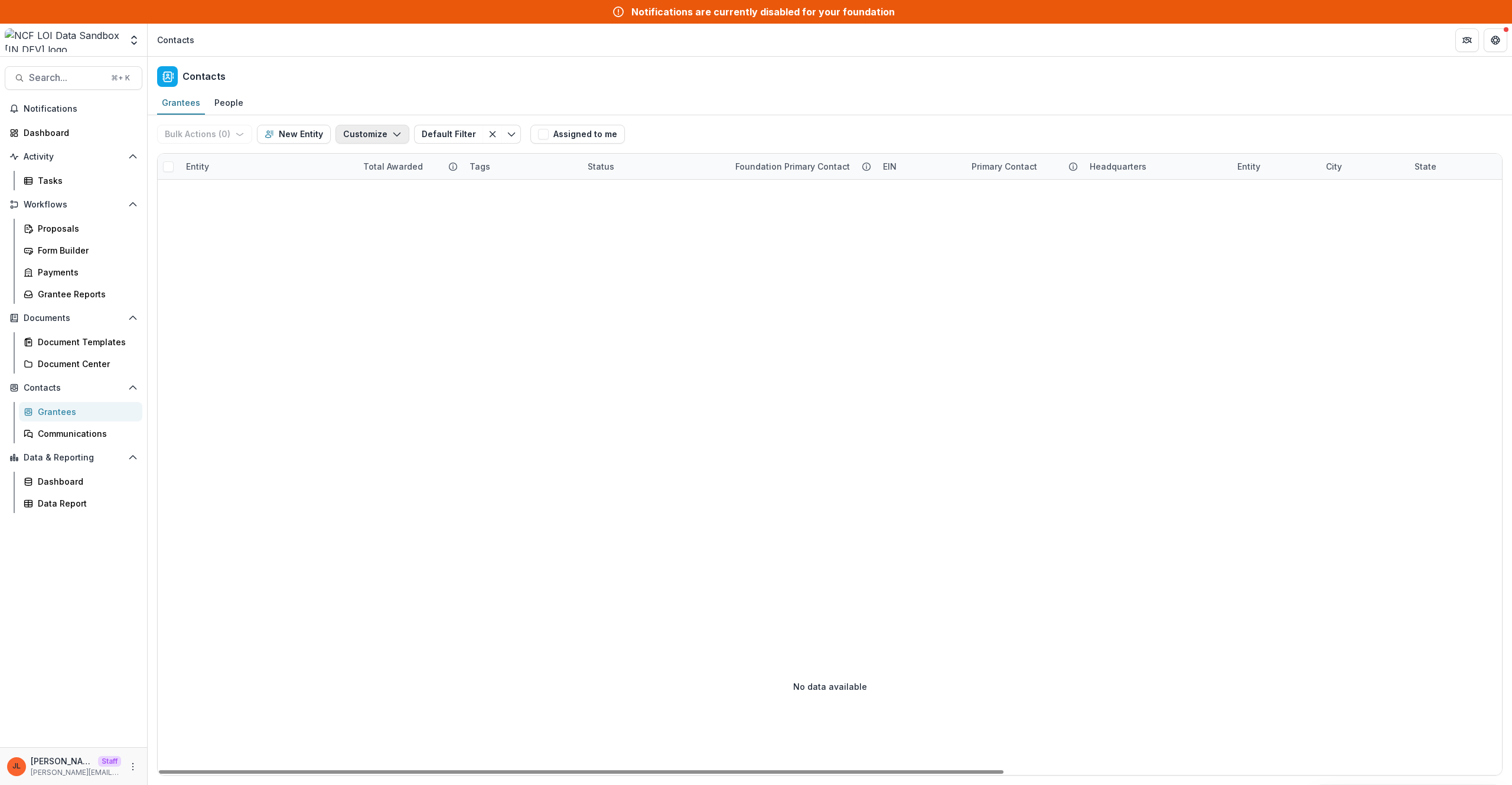
click at [350, 137] on button "Customize" at bounding box center [372, 133] width 73 height 19
click at [348, 187] on button "Manage Custom Fields" at bounding box center [337, 180] width 130 height 19
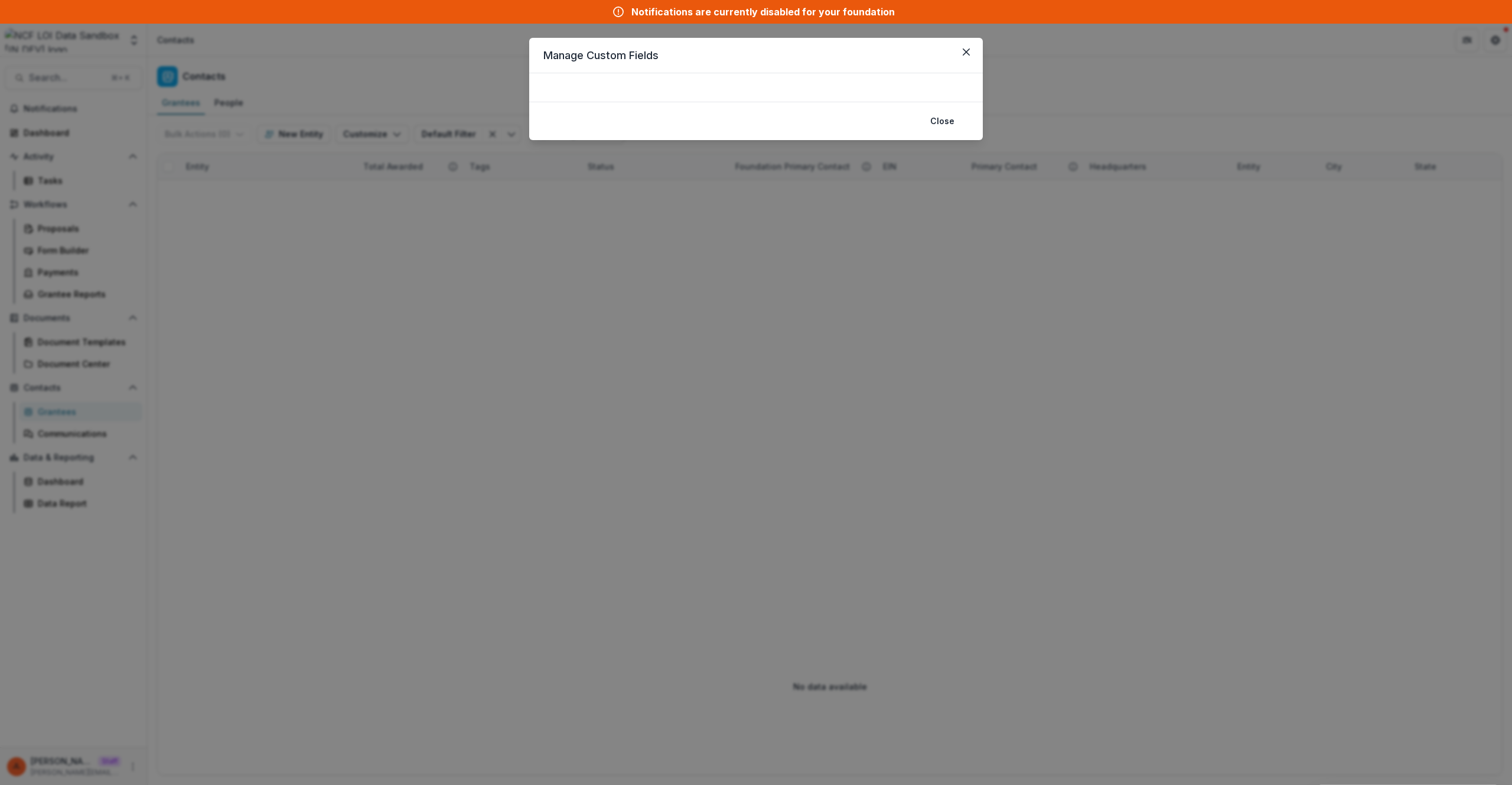
click at [400, 266] on div "Manage Custom Fields Close" at bounding box center [756, 392] width 1512 height 785
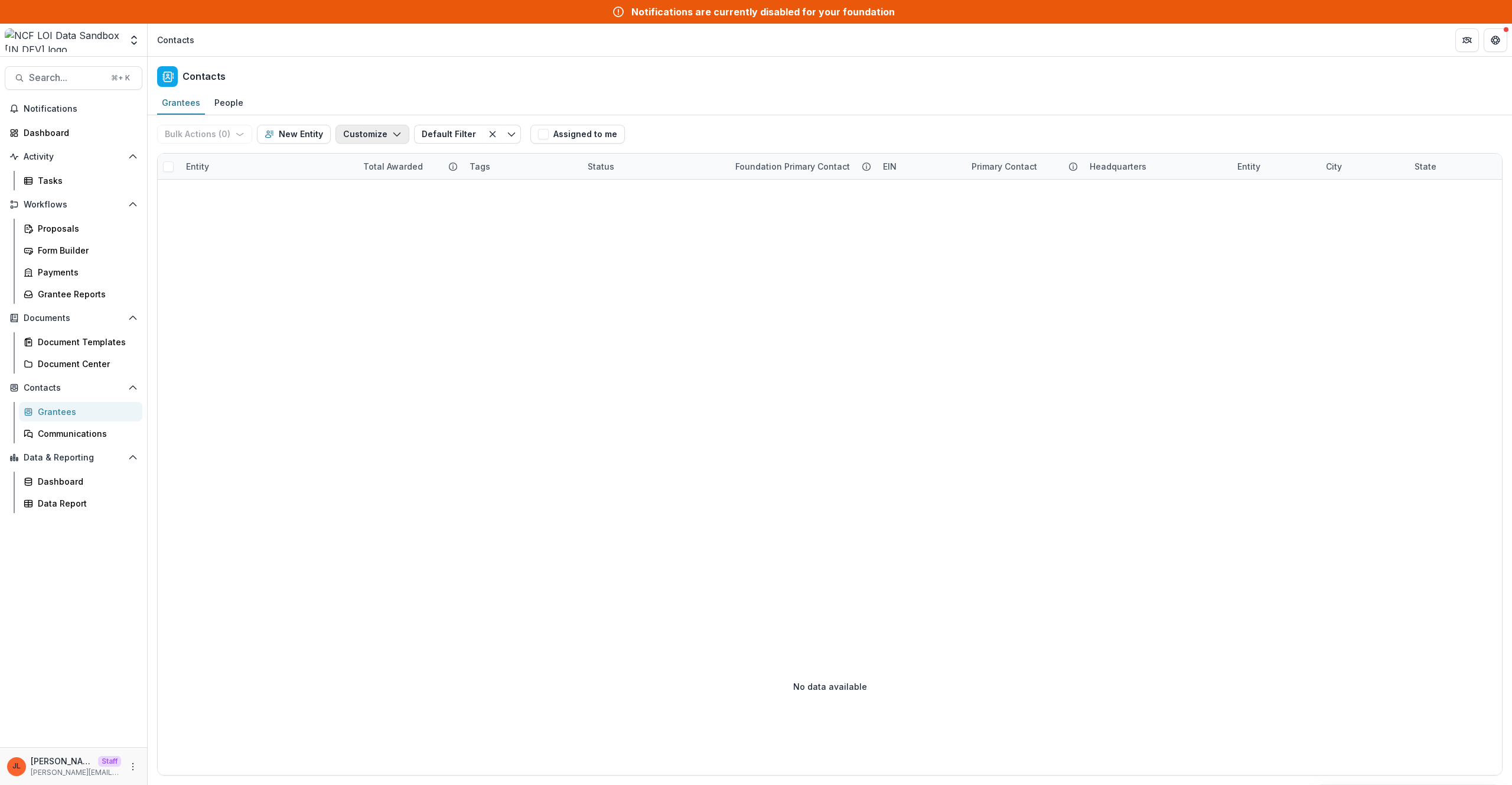
click at [371, 139] on button "Customize" at bounding box center [372, 133] width 73 height 19
click at [379, 181] on button "Manage Custom Fields" at bounding box center [337, 180] width 130 height 19
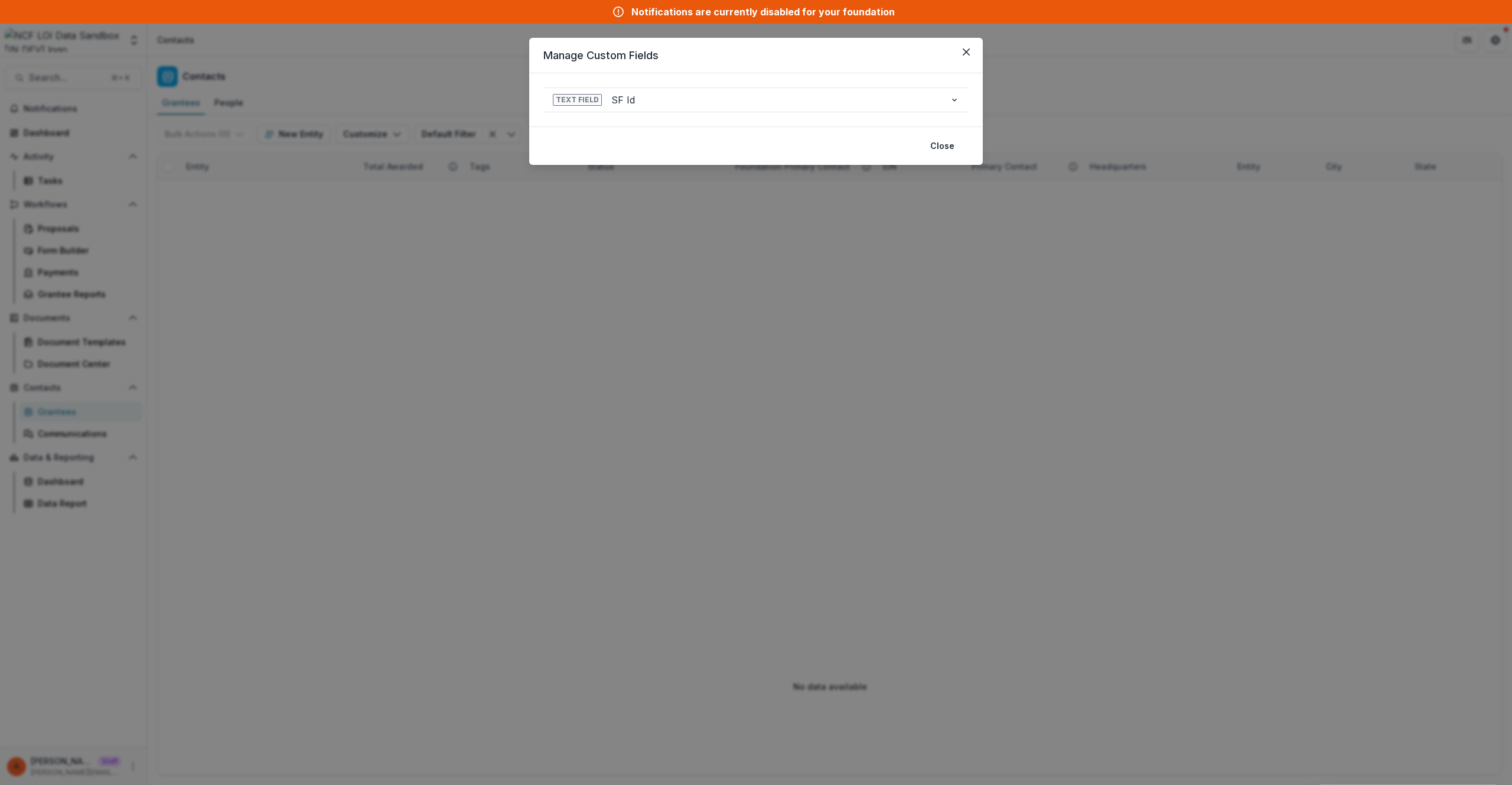
click at [375, 227] on div "Manage Custom Fields Text Field SF Id Name * ***** Searchable Save Delete Close" at bounding box center [756, 392] width 1512 height 785
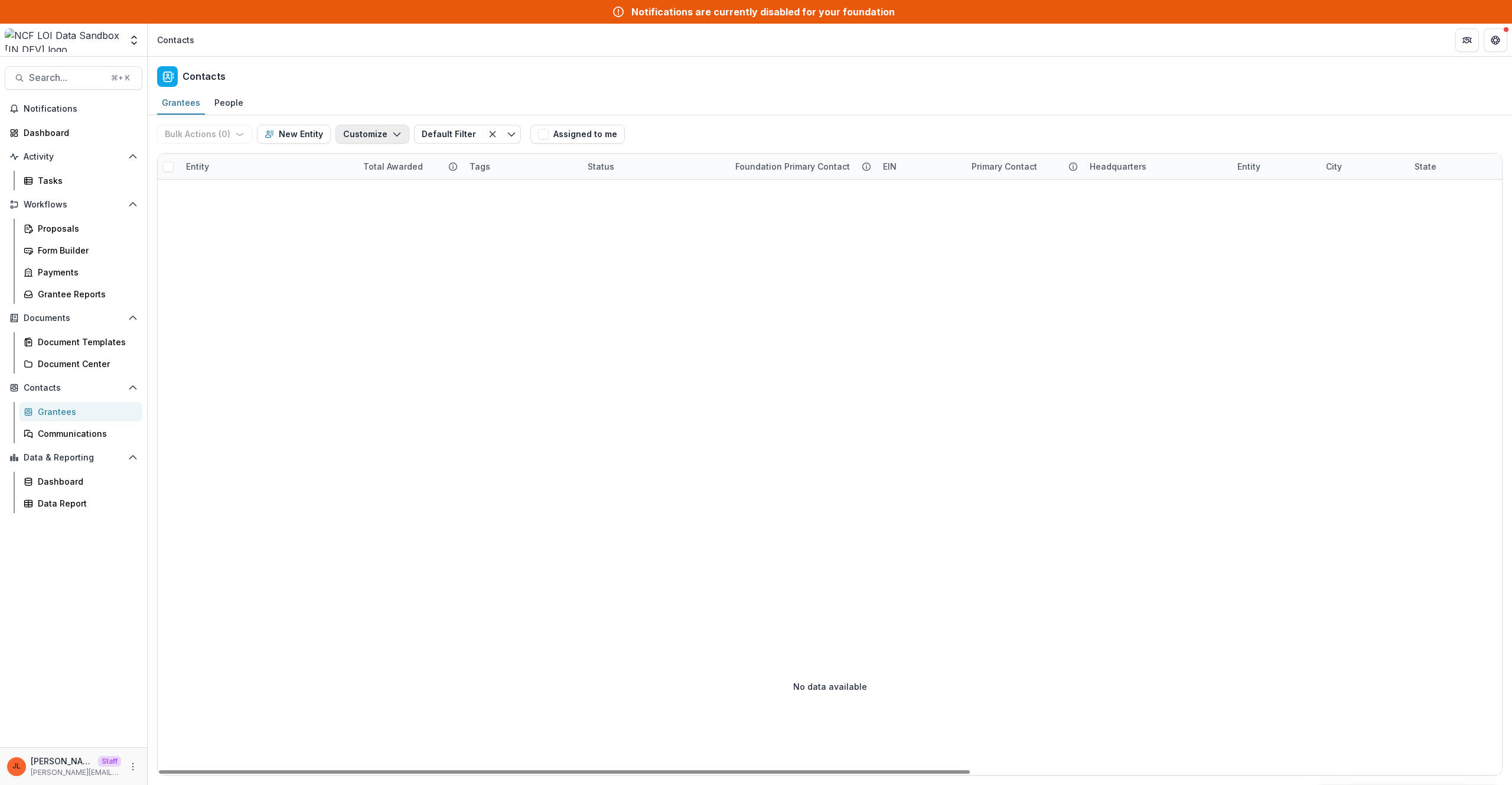
click at [352, 142] on button "Customize" at bounding box center [372, 133] width 73 height 19
click at [355, 160] on button "New Custom Field" at bounding box center [337, 161] width 130 height 19
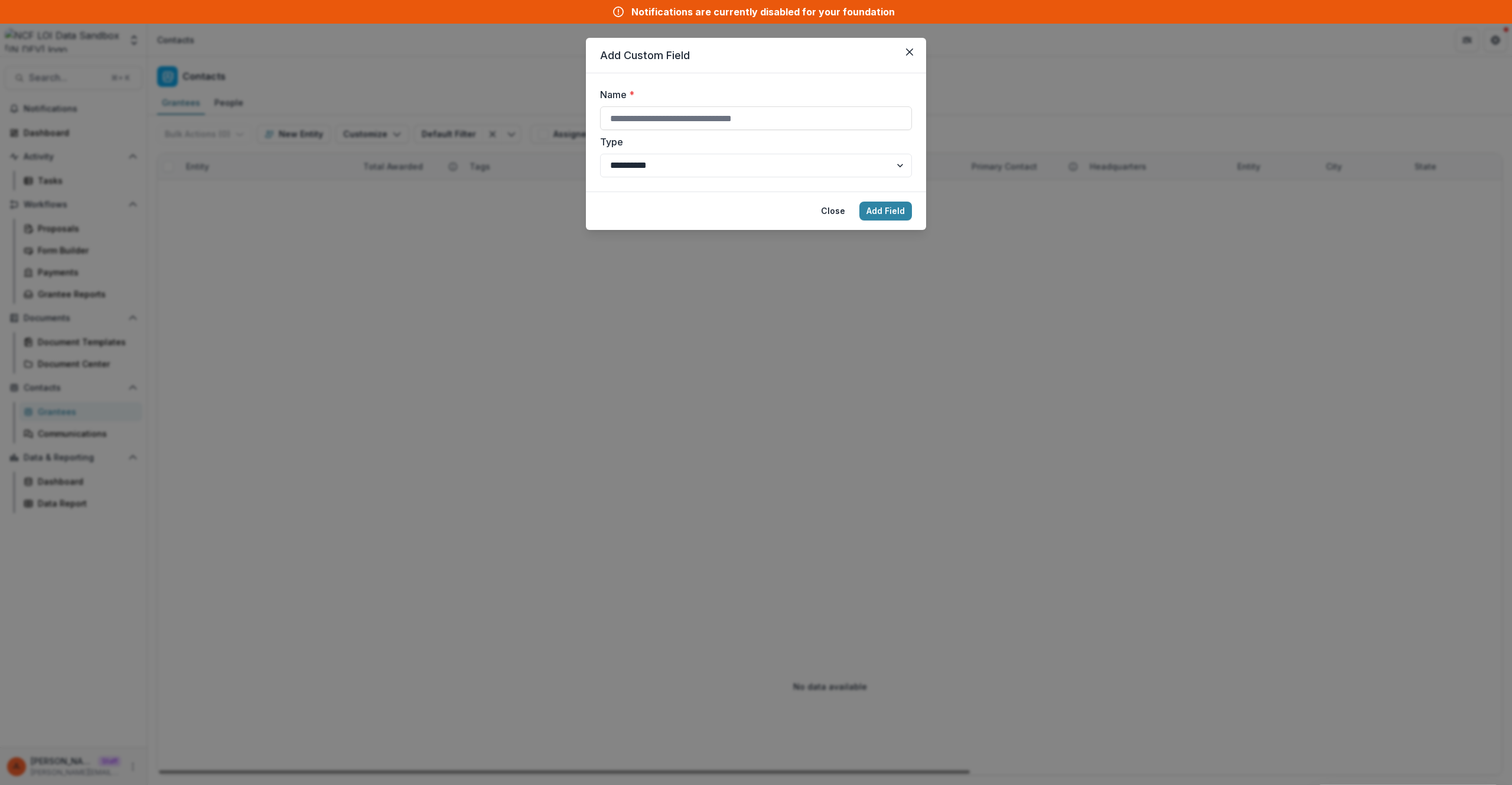
click at [734, 135] on label "Type" at bounding box center [752, 142] width 305 height 15
click at [734, 153] on select "**********" at bounding box center [756, 165] width 312 height 23
click at [736, 128] on input "Name *" at bounding box center [756, 118] width 312 height 23
type input "**********"
click at [860, 201] on button "Add Field" at bounding box center [886, 210] width 52 height 19
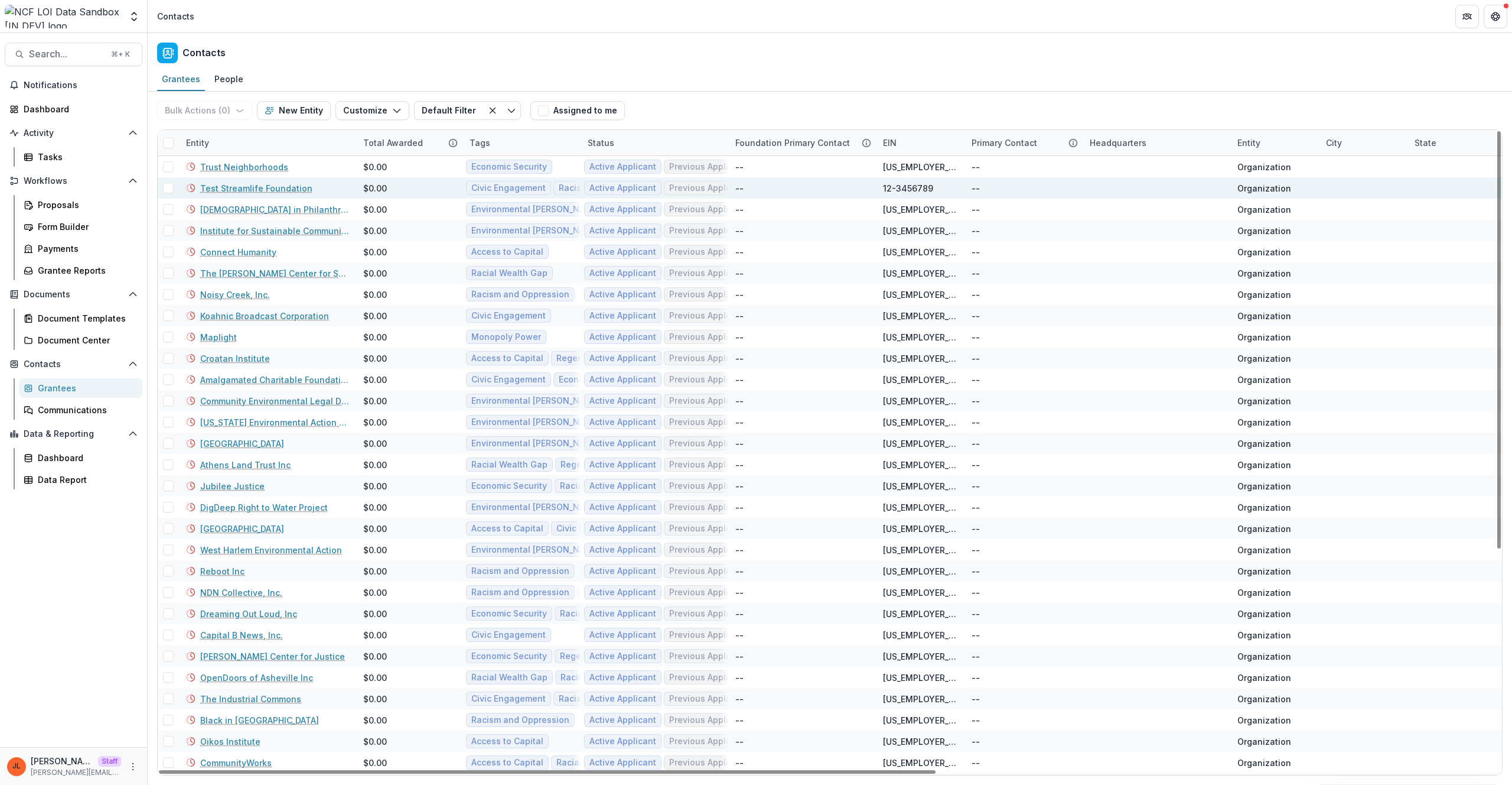
click at [249, 182] on link "Test Streamlife Foundation" at bounding box center [256, 187] width 112 height 12
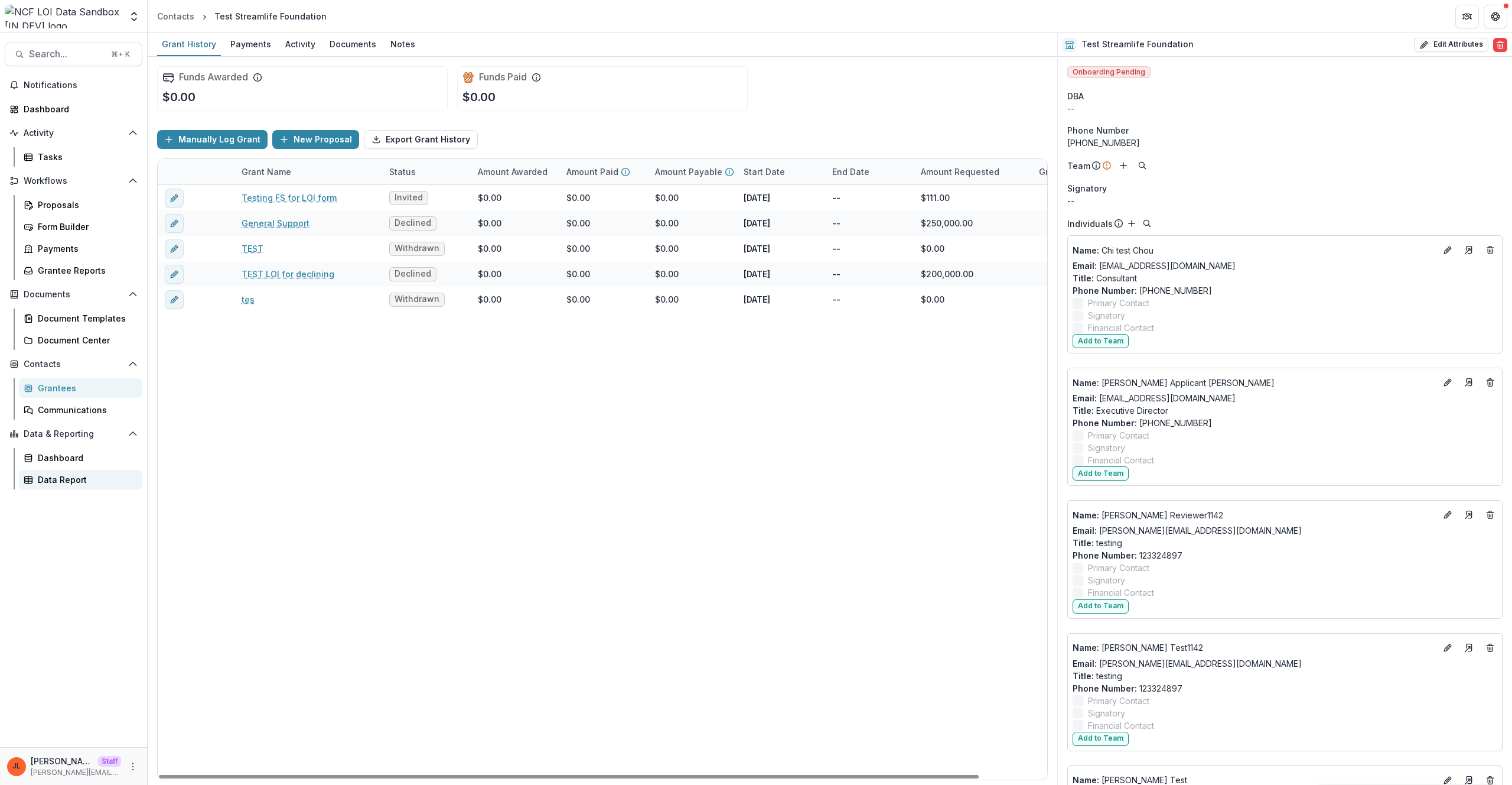
click at [60, 473] on div "Data Report" at bounding box center [86, 479] width 95 height 12
click at [279, 193] on link "Testing FS for LOI form" at bounding box center [289, 197] width 95 height 12
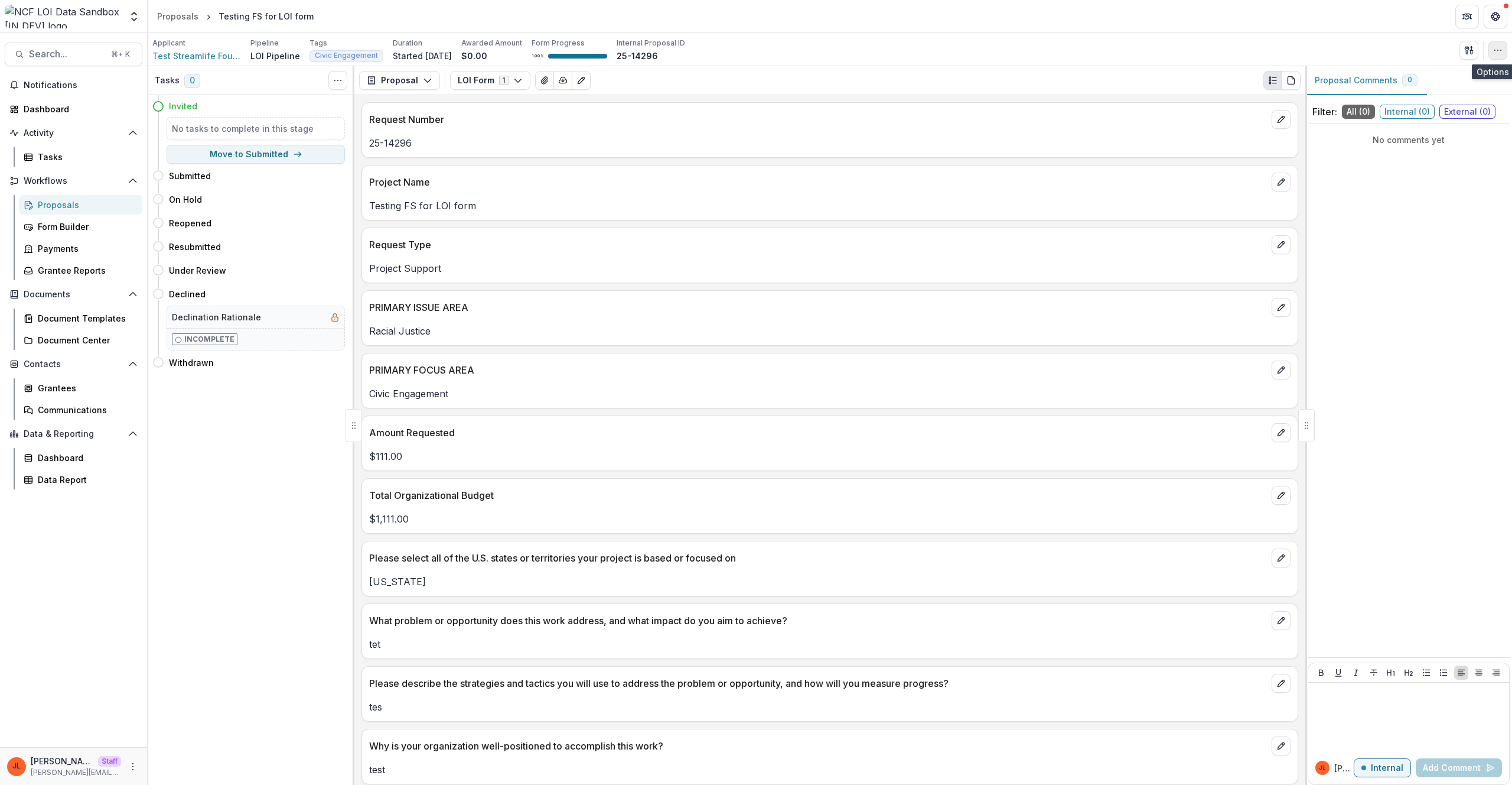
click at [1497, 45] on icon "button" at bounding box center [1498, 50] width 10 height 10
click at [1437, 83] on button "Edit Attributes" at bounding box center [1441, 77] width 127 height 19
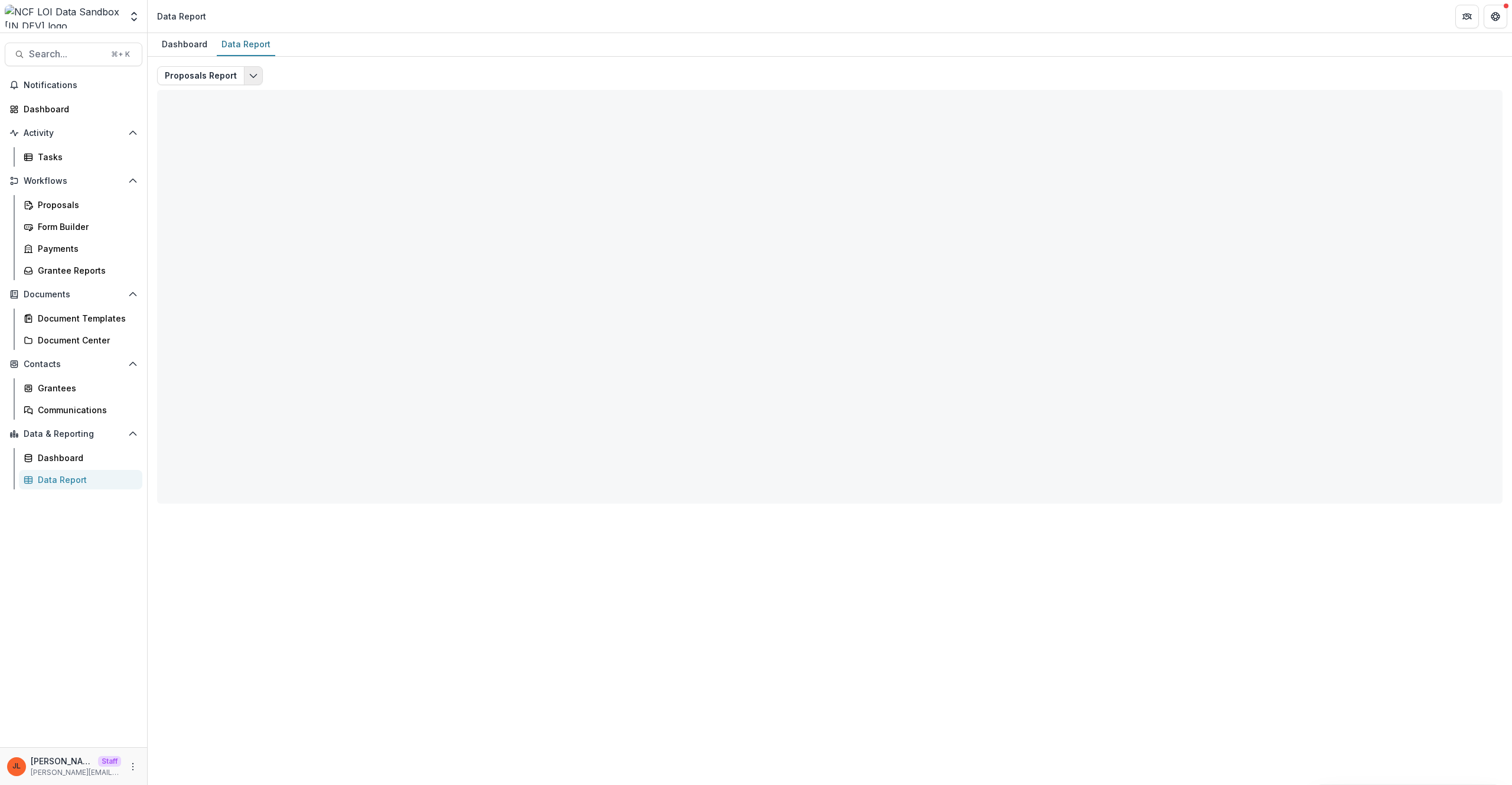
click at [250, 75] on icon "Edit selected report" at bounding box center [253, 76] width 10 height 10
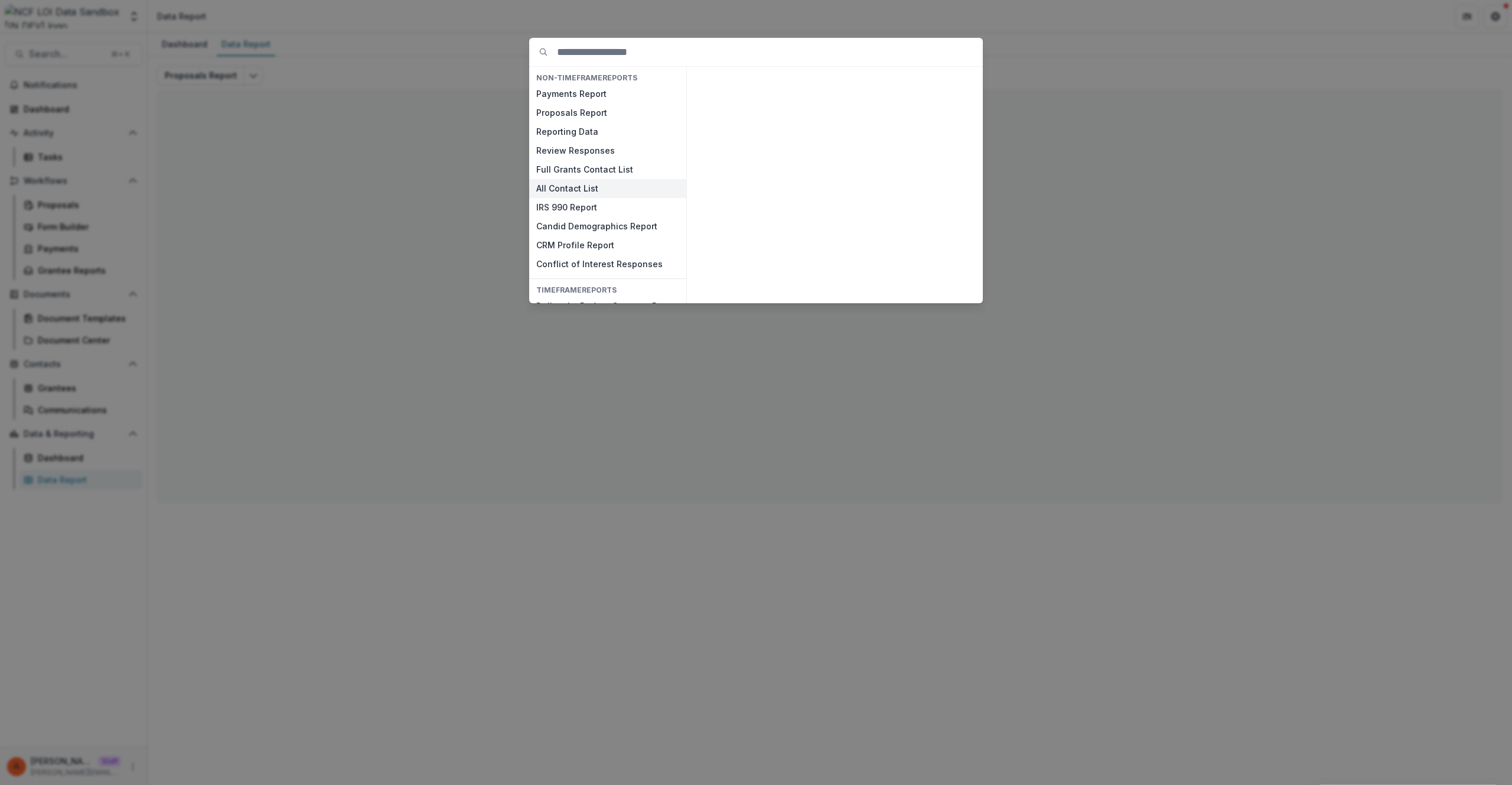
click at [593, 185] on button "All Contact List" at bounding box center [608, 188] width 157 height 19
click at [593, 184] on button "All Contact List" at bounding box center [608, 188] width 157 height 19
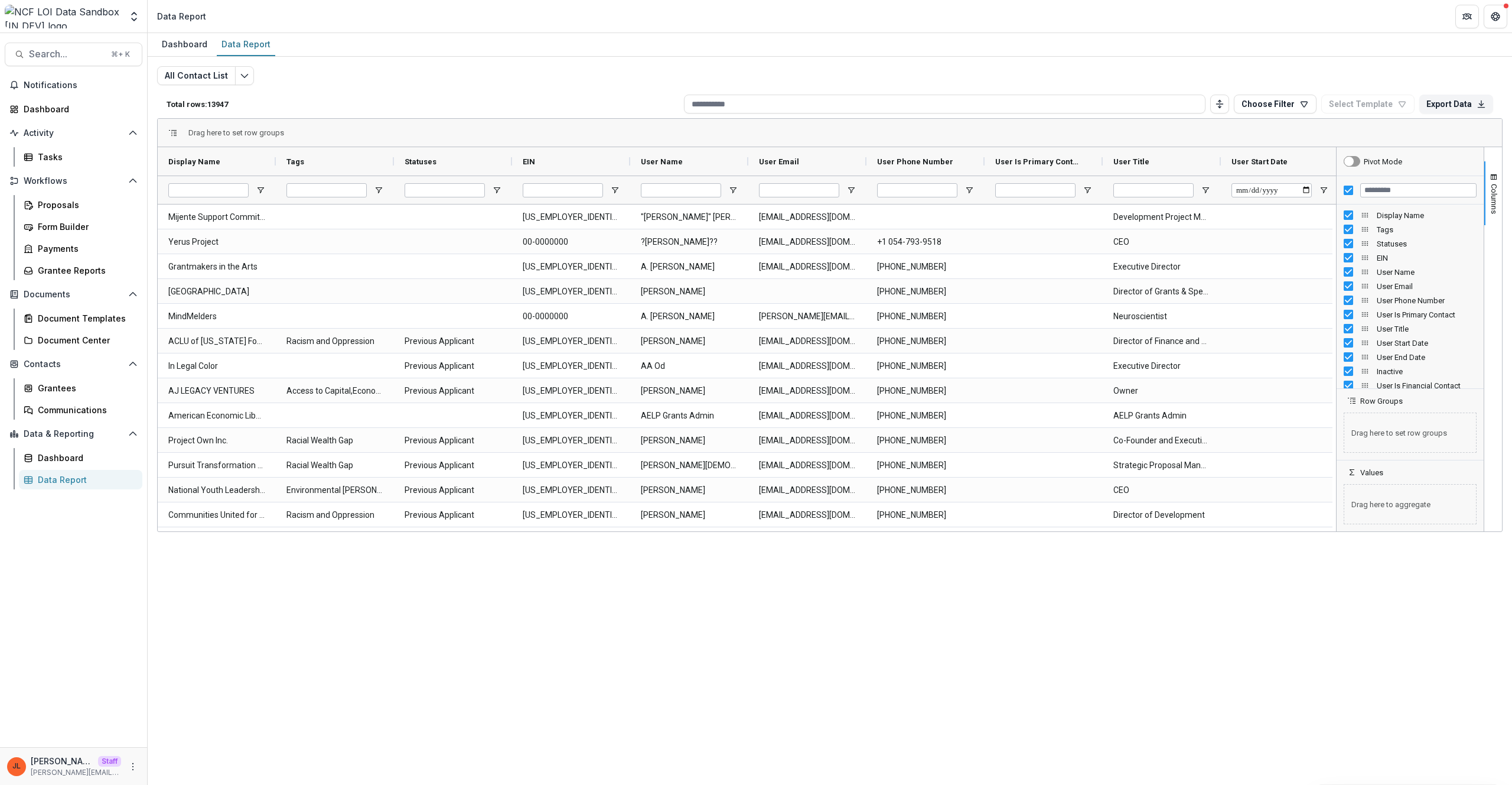
click at [1346, 195] on div at bounding box center [1410, 190] width 147 height 28
click at [1392, 194] on input "Filter Columns Input" at bounding box center [1418, 191] width 116 height 15
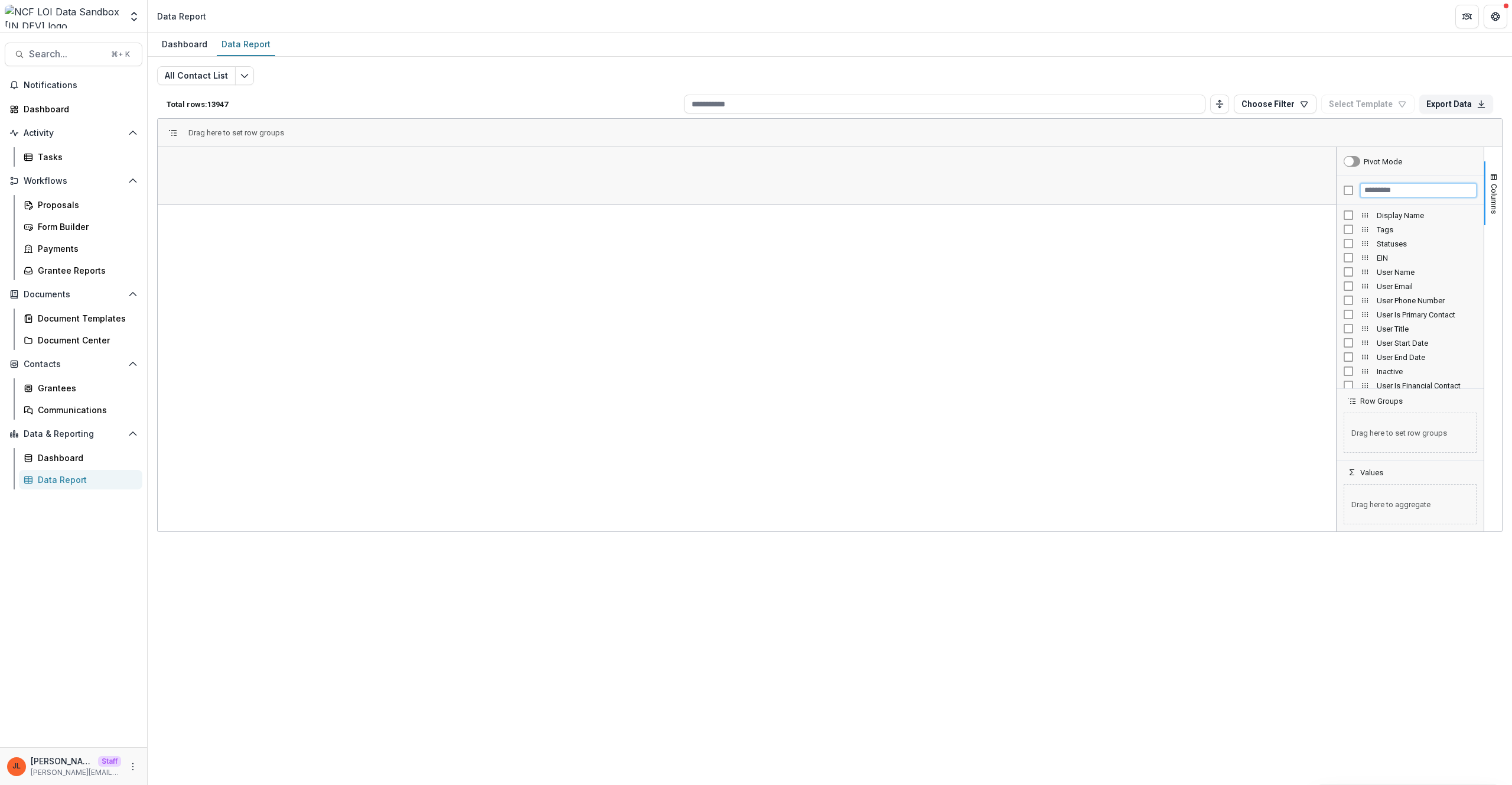
click at [1366, 190] on input "Filter Columns Input" at bounding box center [1418, 191] width 116 height 15
click at [1397, 224] on div "Username" at bounding box center [1410, 296] width 147 height 184
click at [1397, 220] on div "Username" at bounding box center [1409, 216] width 133 height 15
click at [1399, 217] on span "Username" at bounding box center [1426, 215] width 100 height 9
click at [261, 186] on span "Open Filter Menu" at bounding box center [261, 191] width 10 height 10
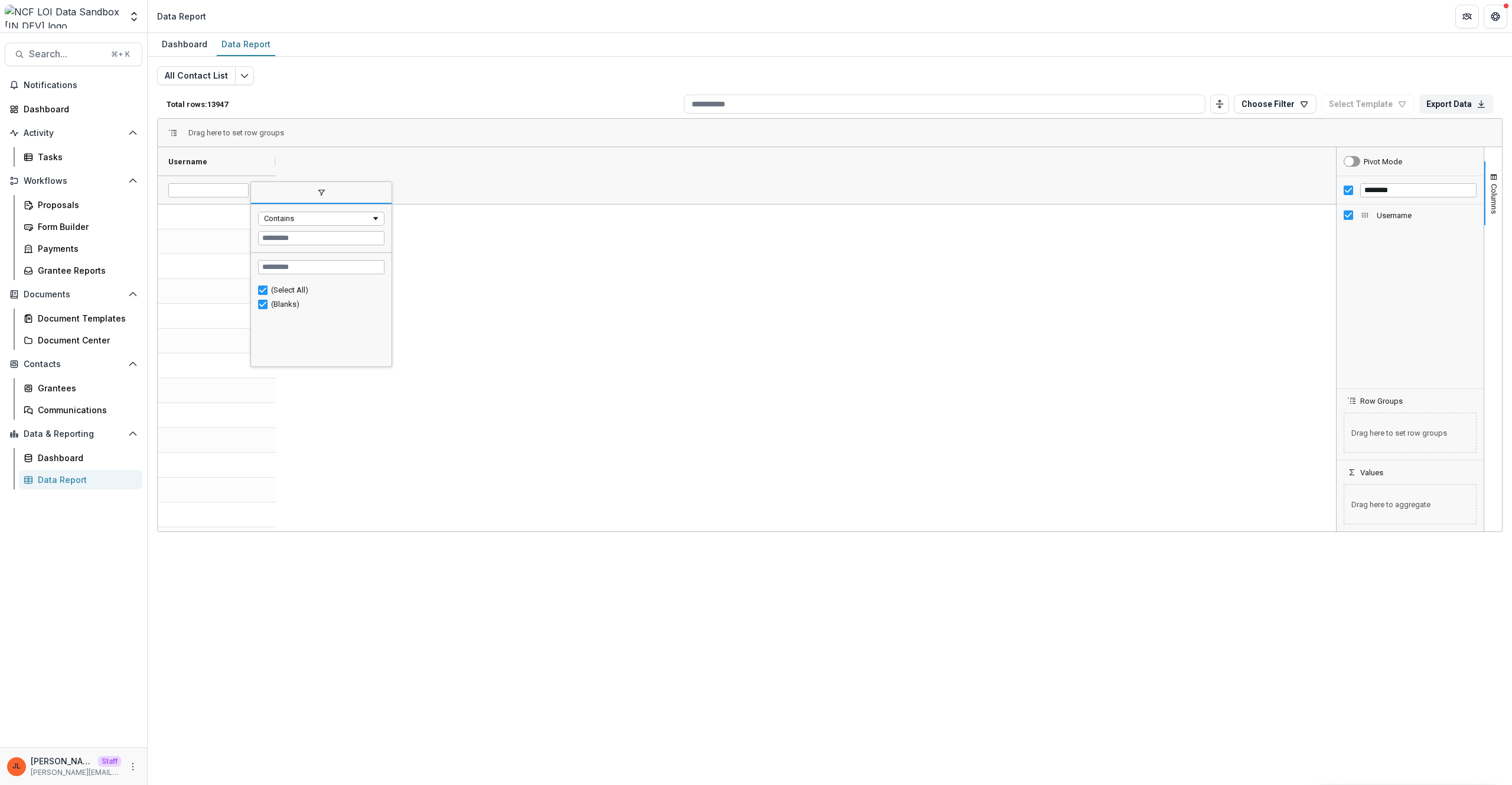
click at [1412, 195] on input "********" at bounding box center [1418, 191] width 116 height 15
type input "*"
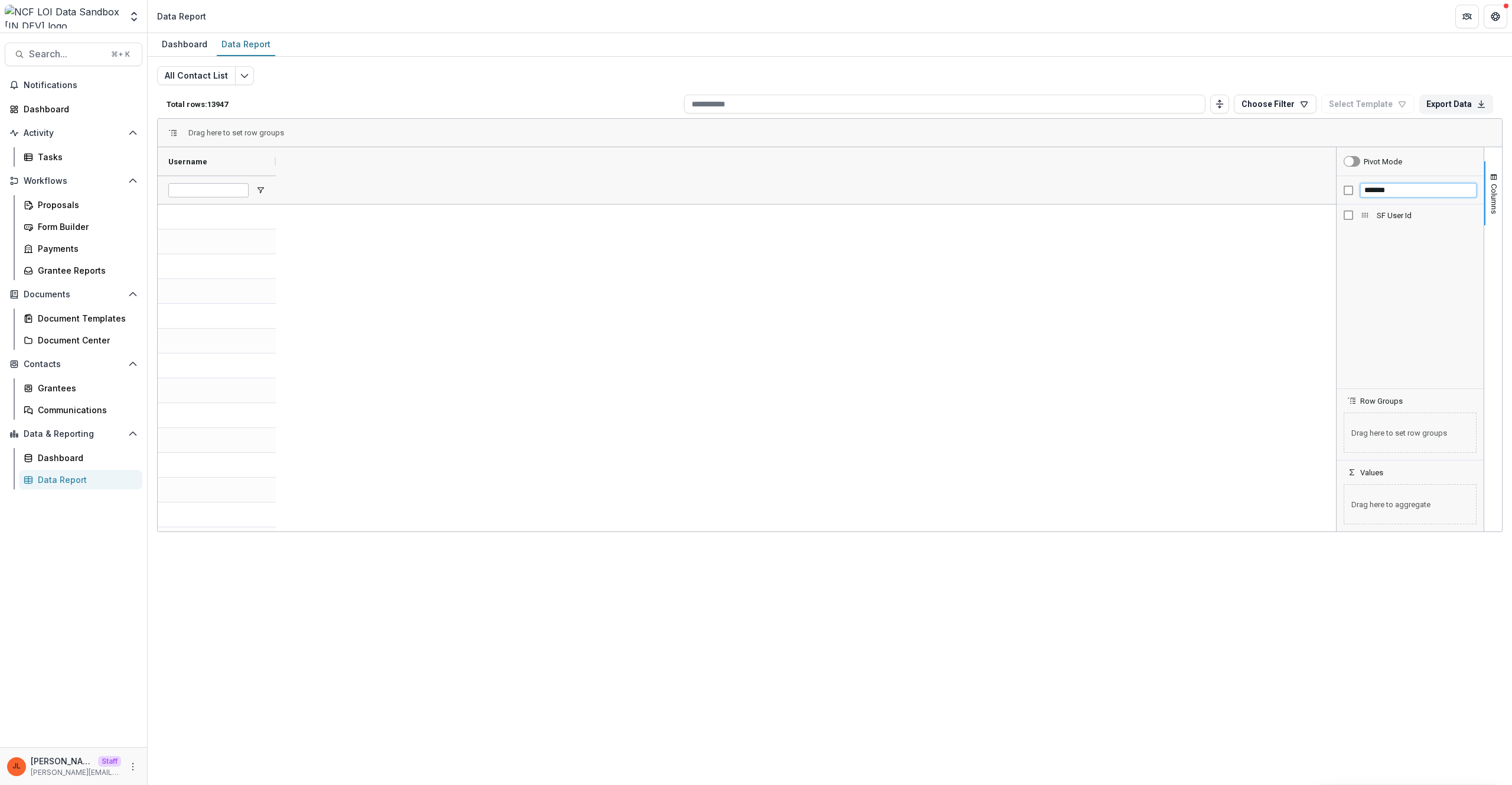
type input "*******"
click at [1386, 222] on div "SF User Id" at bounding box center [1410, 296] width 147 height 184
click at [1388, 217] on span "SF User Id" at bounding box center [1426, 215] width 100 height 9
click at [261, 189] on span "Open Filter Menu" at bounding box center [261, 191] width 10 height 10
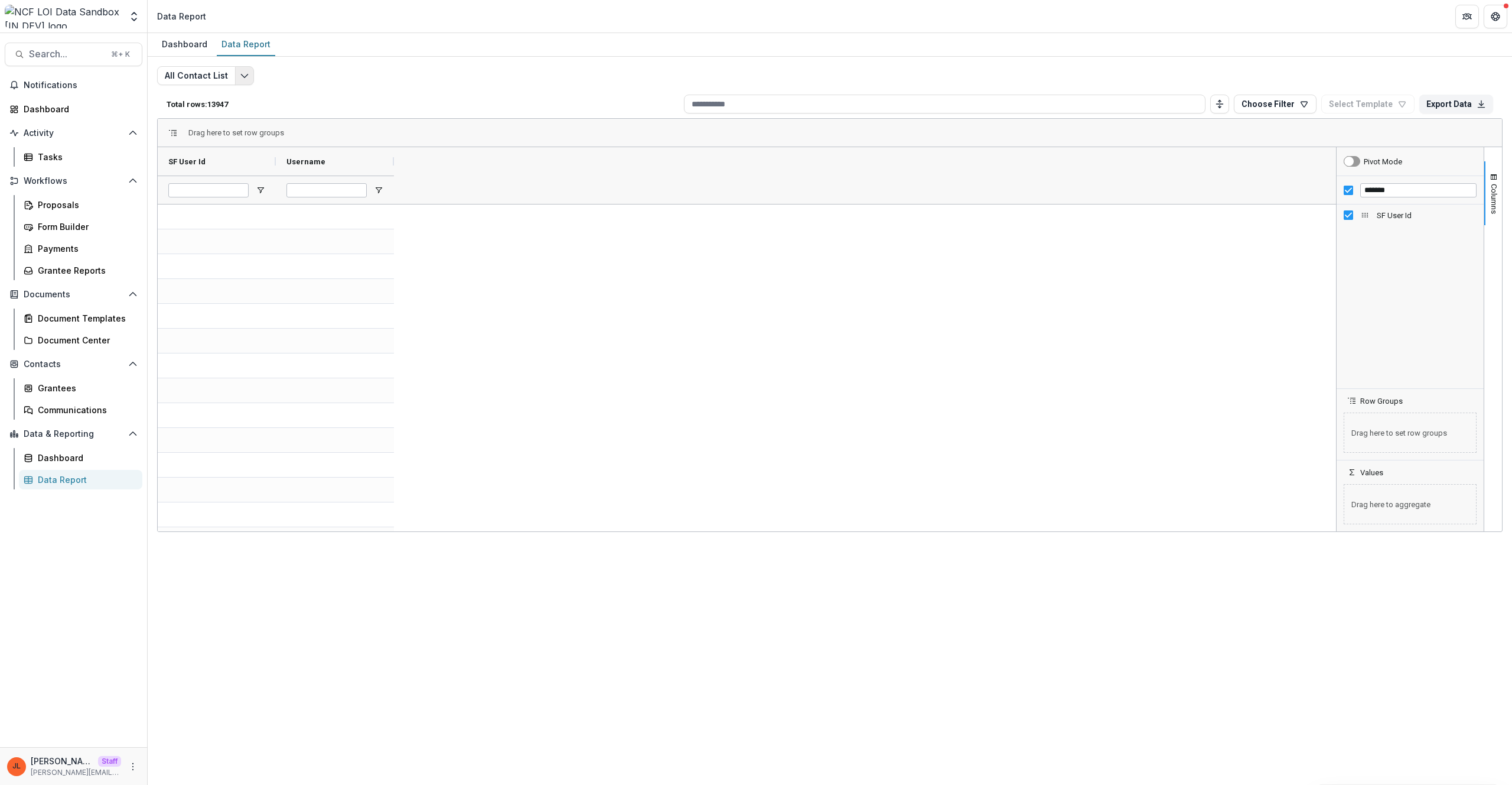
click at [240, 82] on button "Edit selected report" at bounding box center [244, 75] width 19 height 19
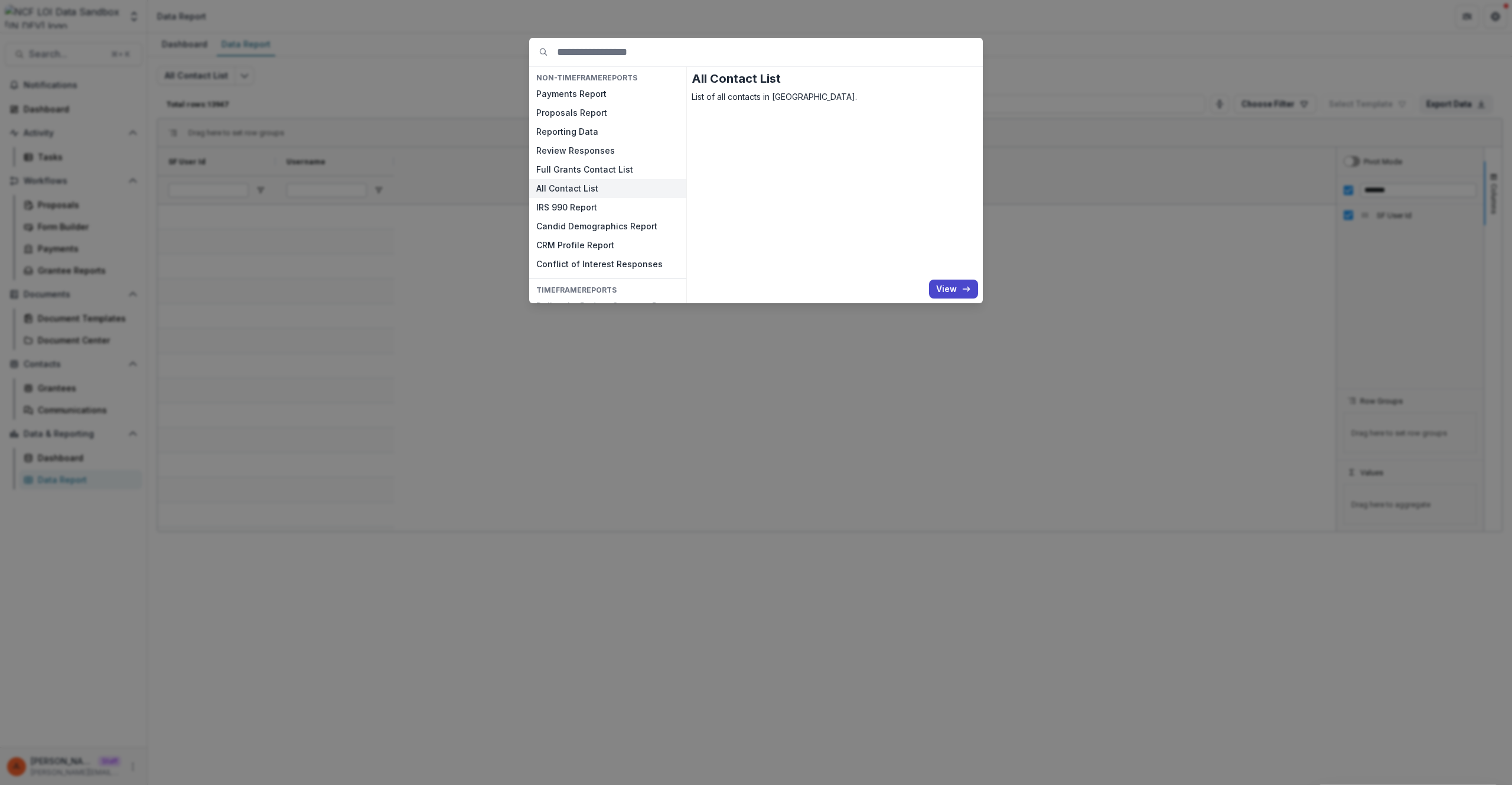
click at [727, 182] on div "All Contact List List of all contacts in Temelio." at bounding box center [835, 174] width 287 height 204
click at [591, 107] on button "Proposals Report" at bounding box center [608, 112] width 157 height 19
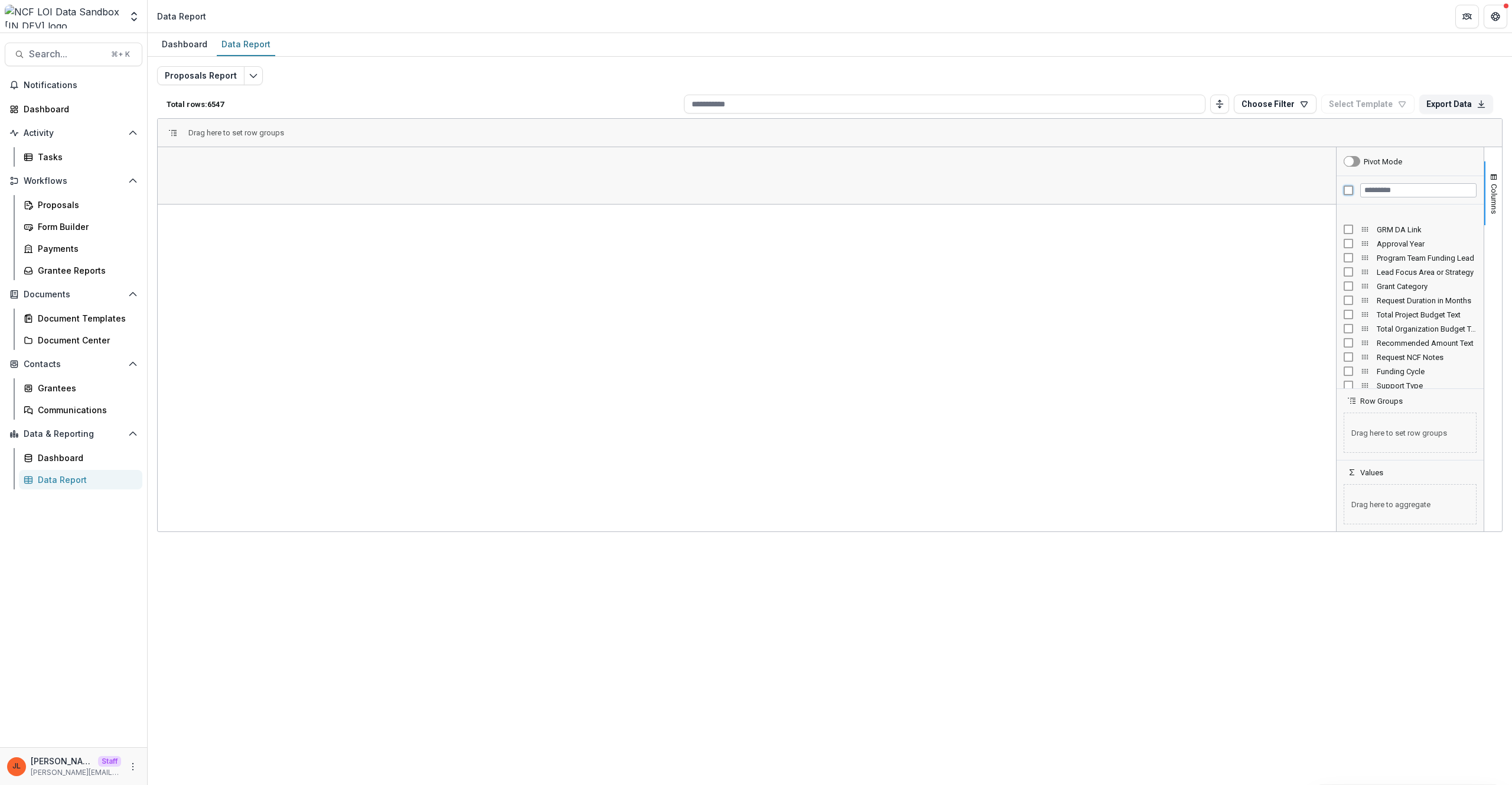
scroll to position [1455, 0]
click at [1409, 345] on span "Funding Cycle" at bounding box center [1426, 349] width 100 height 9
drag, startPoint x: 1380, startPoint y: 351, endPoint x: 1397, endPoint y: 336, distance: 22.7
click at [1380, 351] on span "Funding Cycle" at bounding box center [1426, 349] width 100 height 9
click at [1399, 334] on span "Request NCF Notes" at bounding box center [1426, 335] width 100 height 9
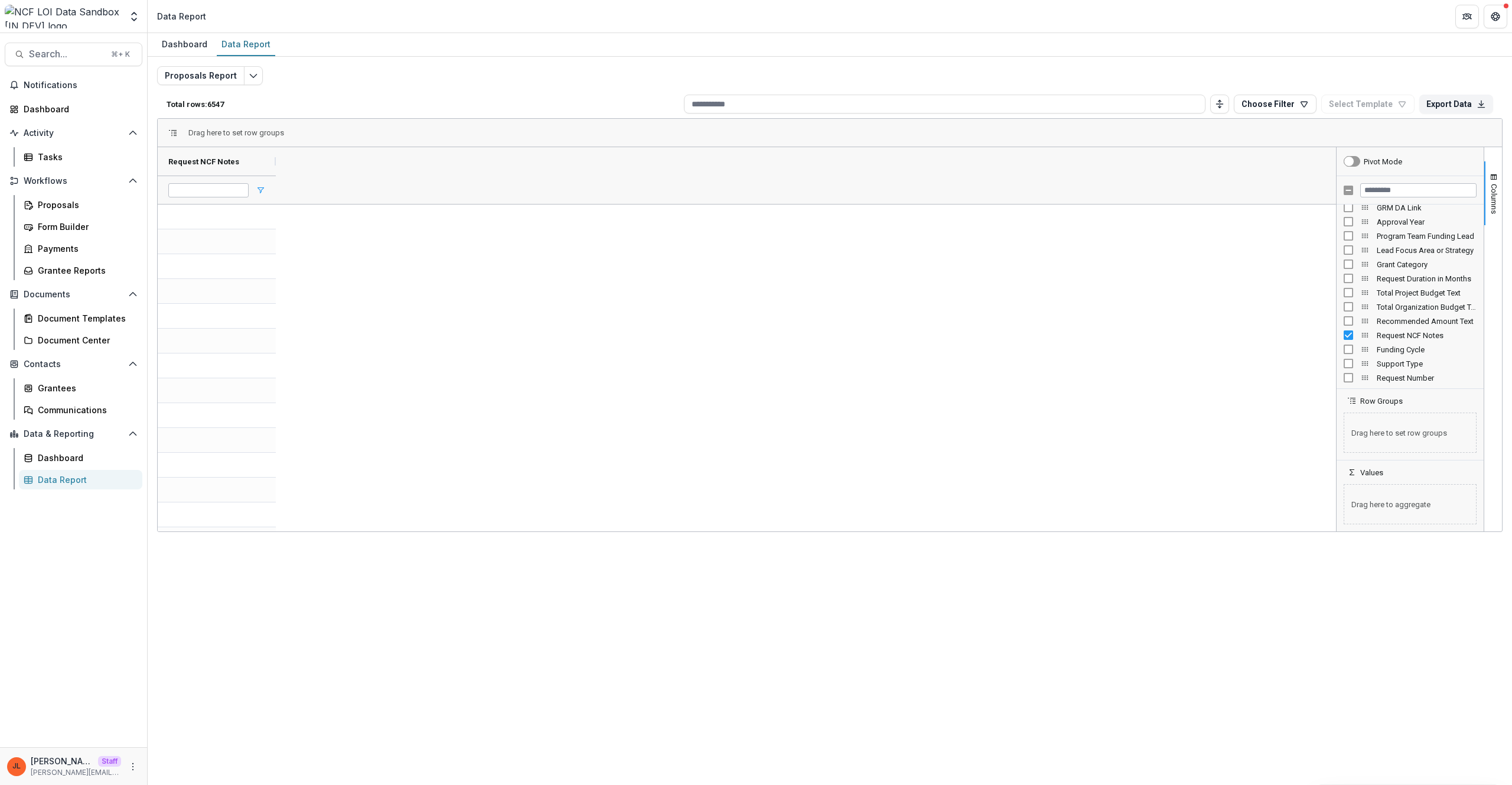
click at [267, 193] on div at bounding box center [216, 189] width 118 height 28
click at [262, 190] on span "Open Filter Menu" at bounding box center [261, 191] width 10 height 10
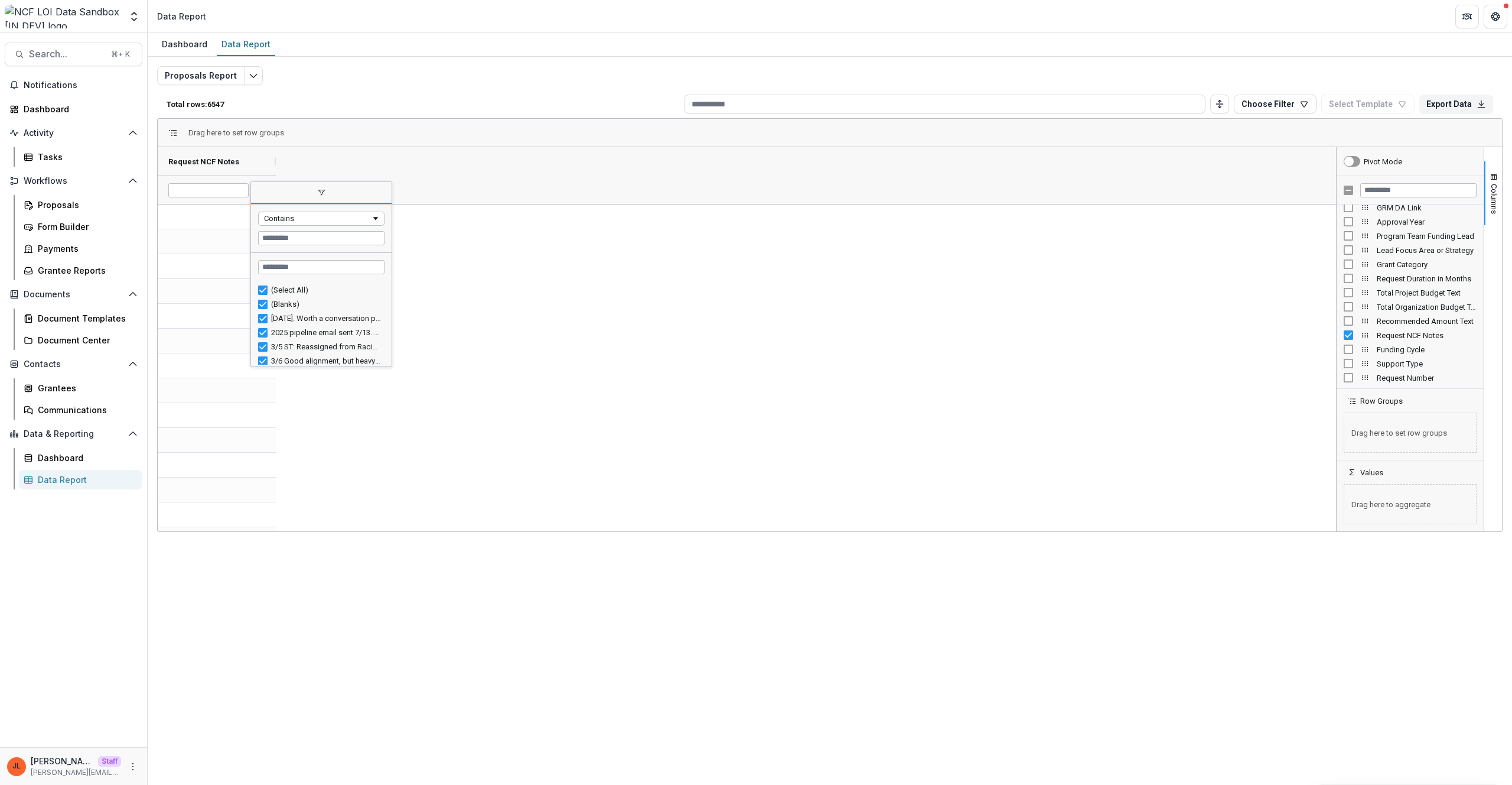
drag, startPoint x: 773, startPoint y: 371, endPoint x: 848, endPoint y: 358, distance: 76.1
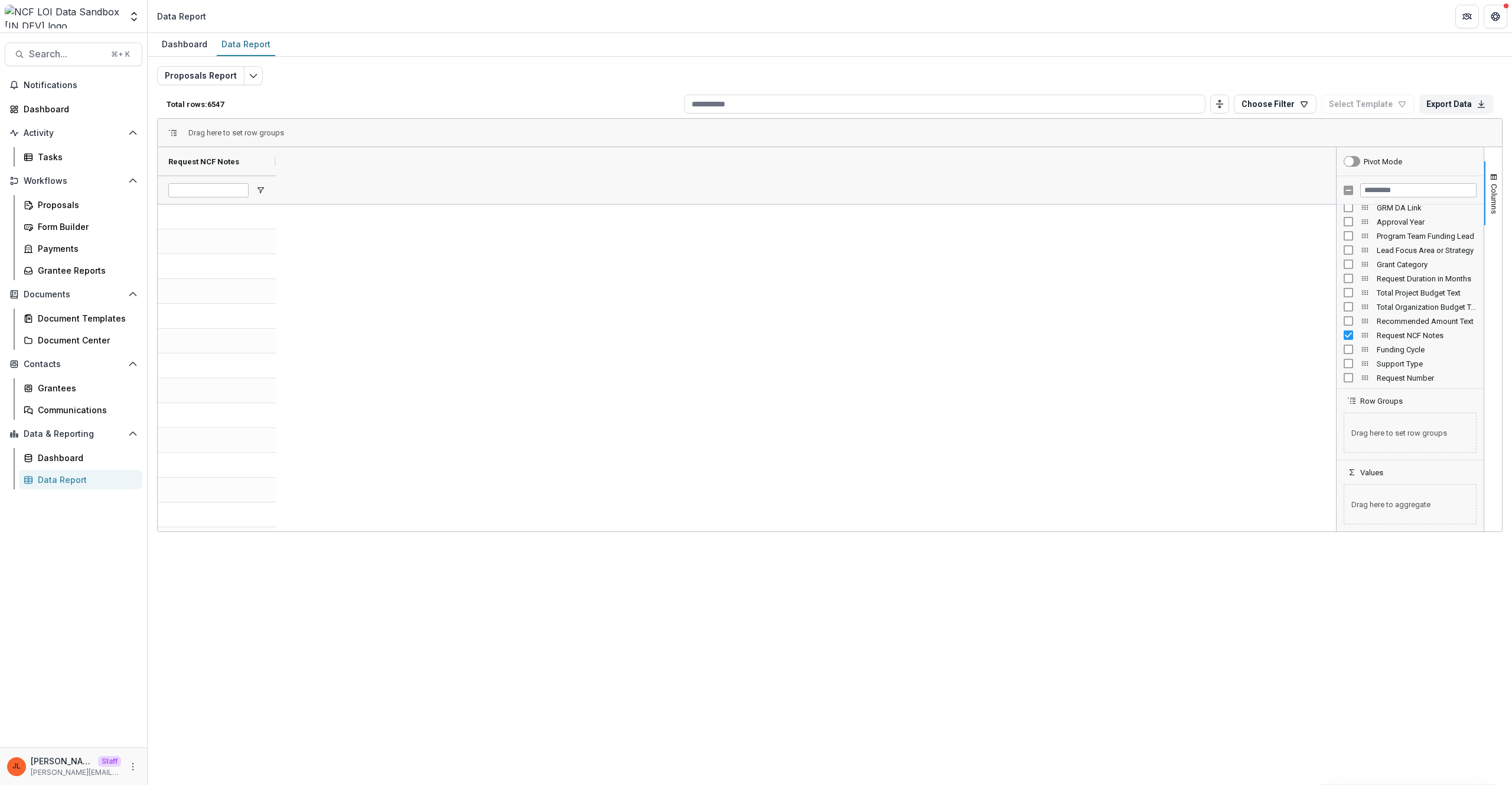
click at [1384, 272] on div "Request Duration in Months" at bounding box center [1409, 279] width 133 height 15
click at [1390, 275] on span "Request Duration in Months" at bounding box center [1426, 278] width 100 height 9
click at [266, 191] on div at bounding box center [216, 189] width 118 height 28
click at [264, 189] on span "Open Filter Menu" at bounding box center [261, 191] width 10 height 10
click at [217, 233] on Months-1855 "0" at bounding box center [217, 242] width 97 height 24
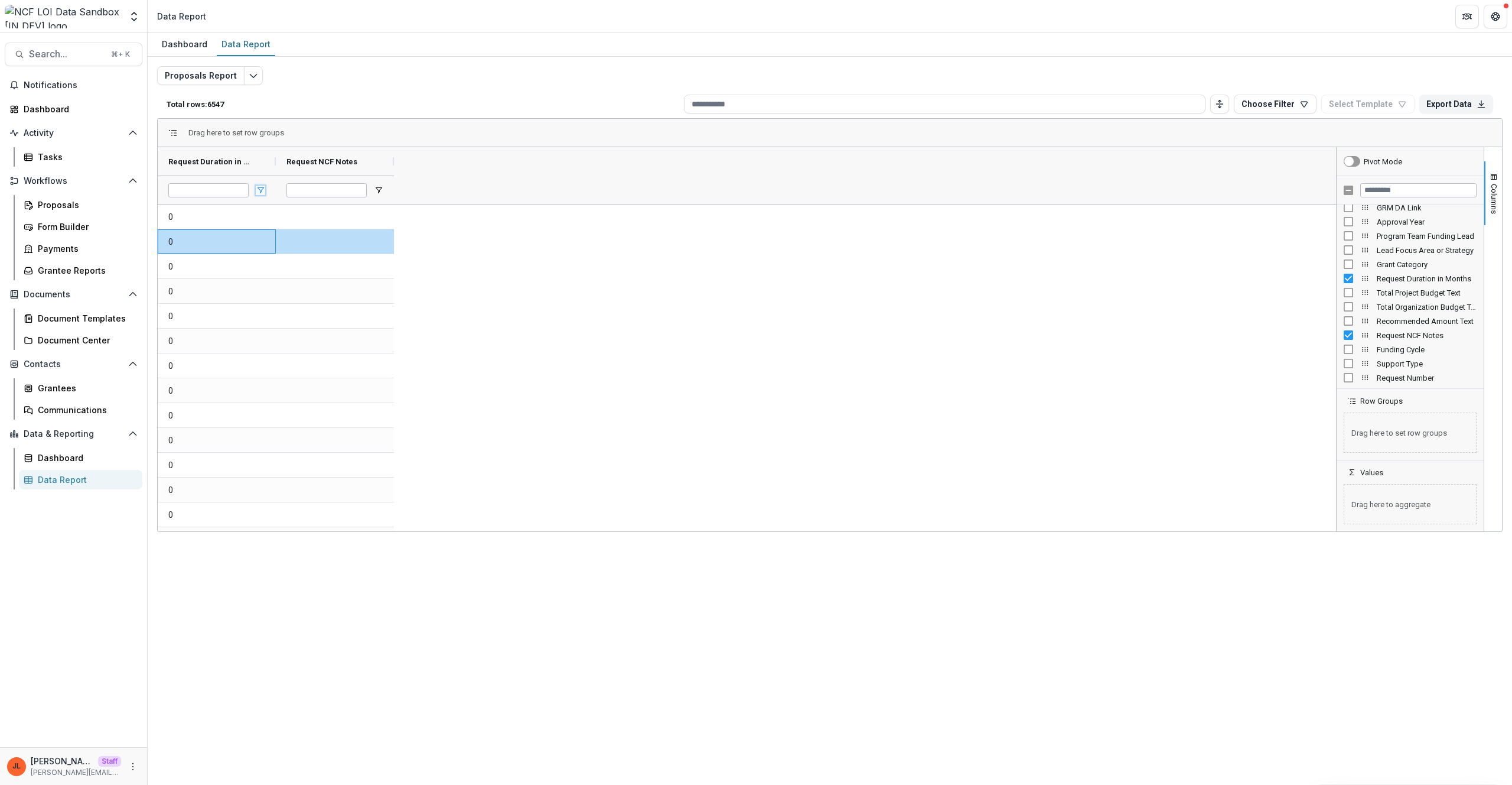
click at [261, 190] on span "Open Filter Menu" at bounding box center [261, 191] width 10 height 10
click at [218, 227] on Months-1854 "0" at bounding box center [217, 217] width 97 height 24
click at [249, 162] on span "Request Duration in Months" at bounding box center [212, 162] width 87 height 9
click at [258, 162] on span at bounding box center [261, 162] width 10 height 10
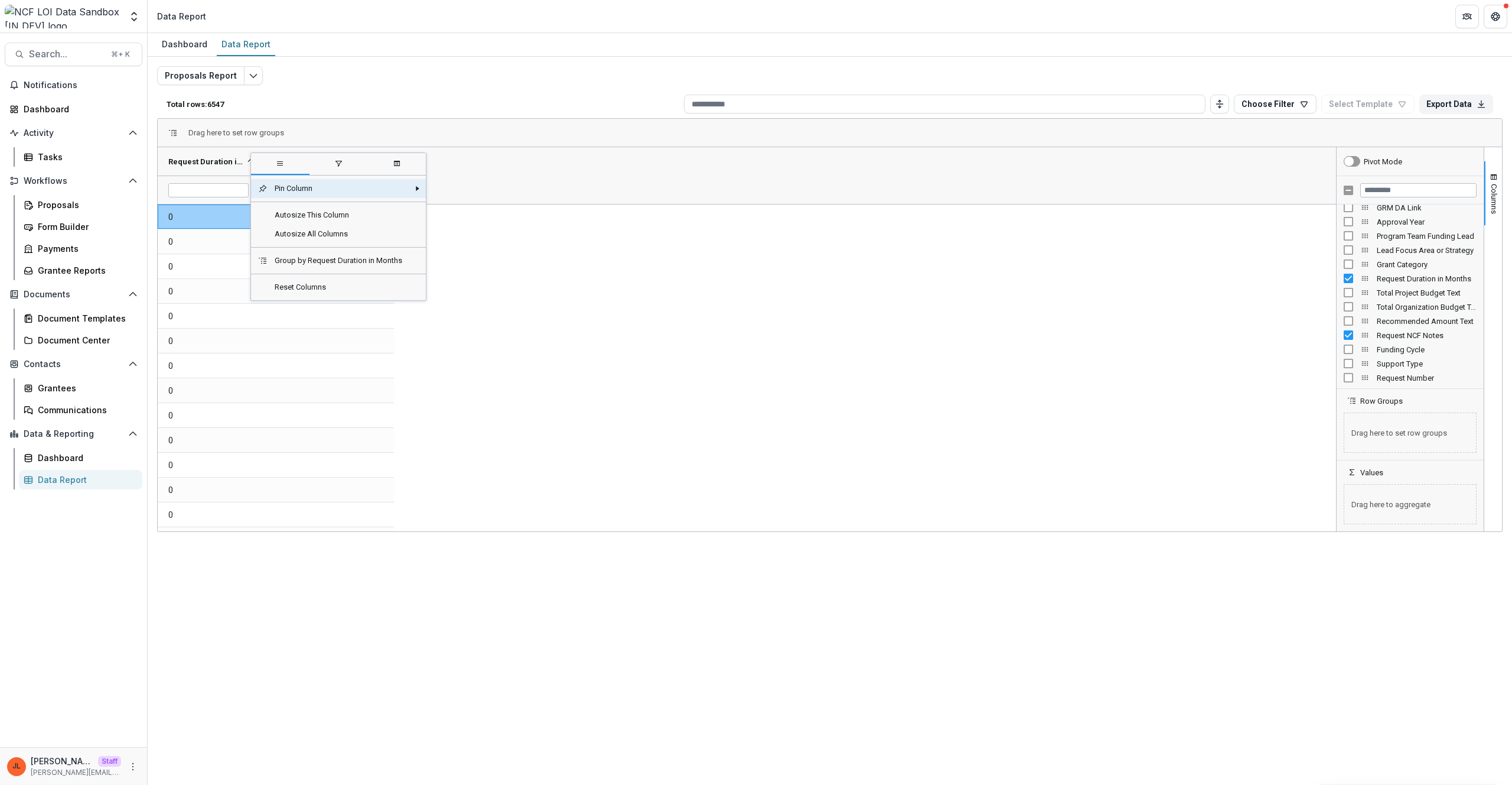
click at [217, 160] on span "Request Duration in Months" at bounding box center [206, 162] width 74 height 9
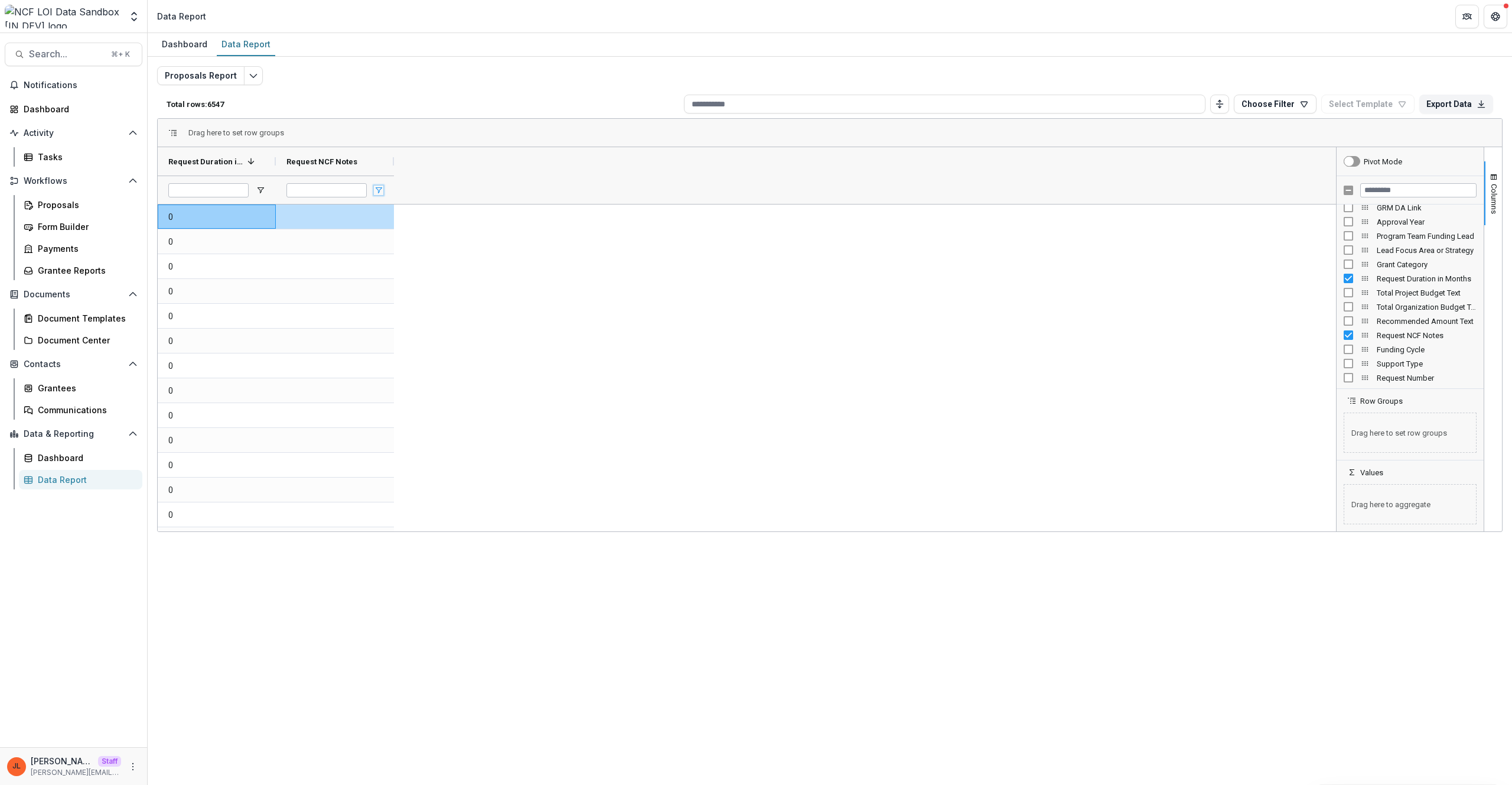
click at [378, 191] on span "Open Filter Menu" at bounding box center [379, 191] width 10 height 10
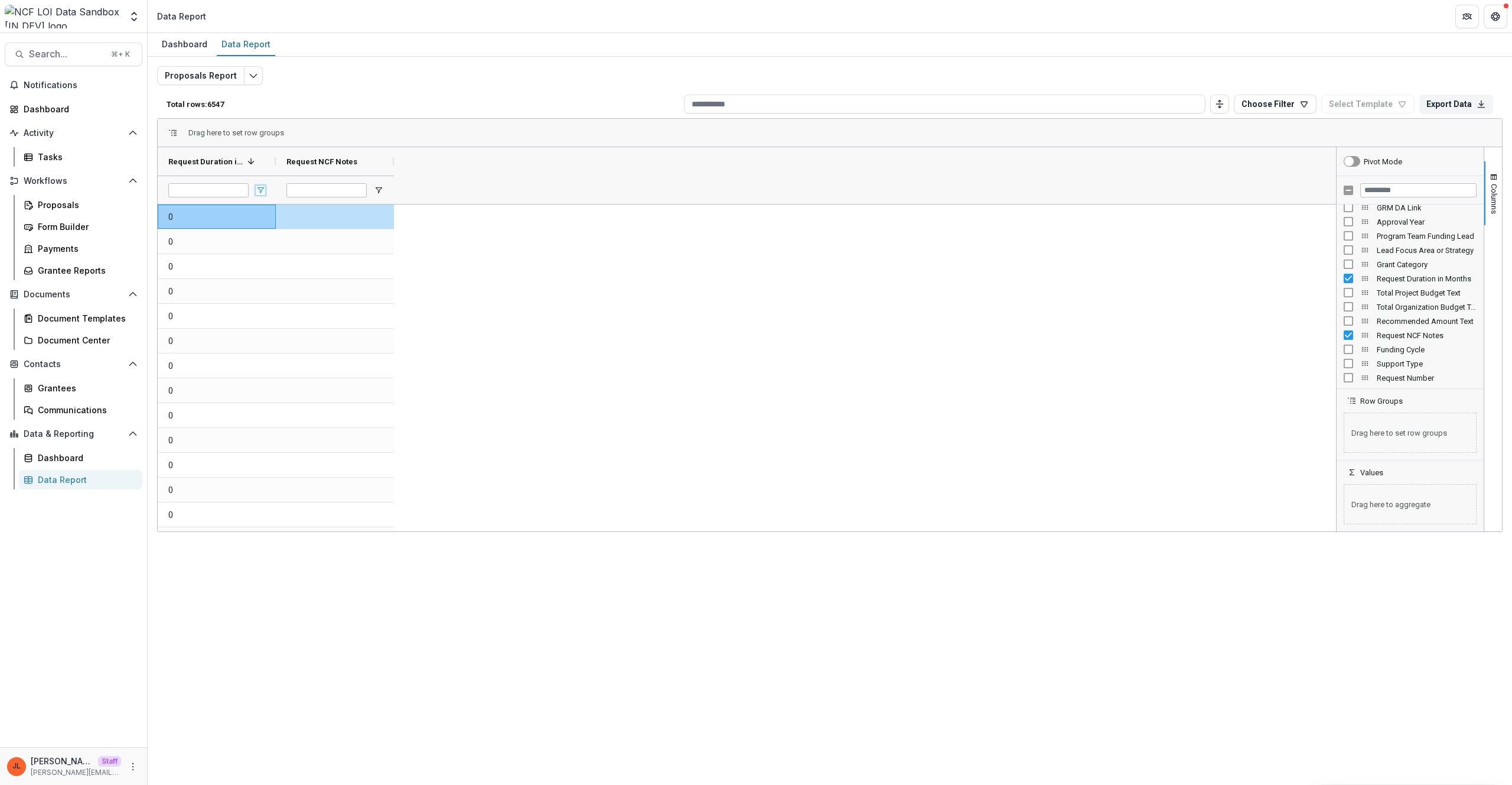
click at [262, 191] on span "Open Filter Menu" at bounding box center [261, 191] width 10 height 10
click at [309, 219] on div "Equals" at bounding box center [317, 218] width 107 height 9
click at [297, 250] on div "Greater than" at bounding box center [321, 228] width 140 height 48
click at [296, 245] on input "Filter Value" at bounding box center [321, 238] width 127 height 15
type input "*"
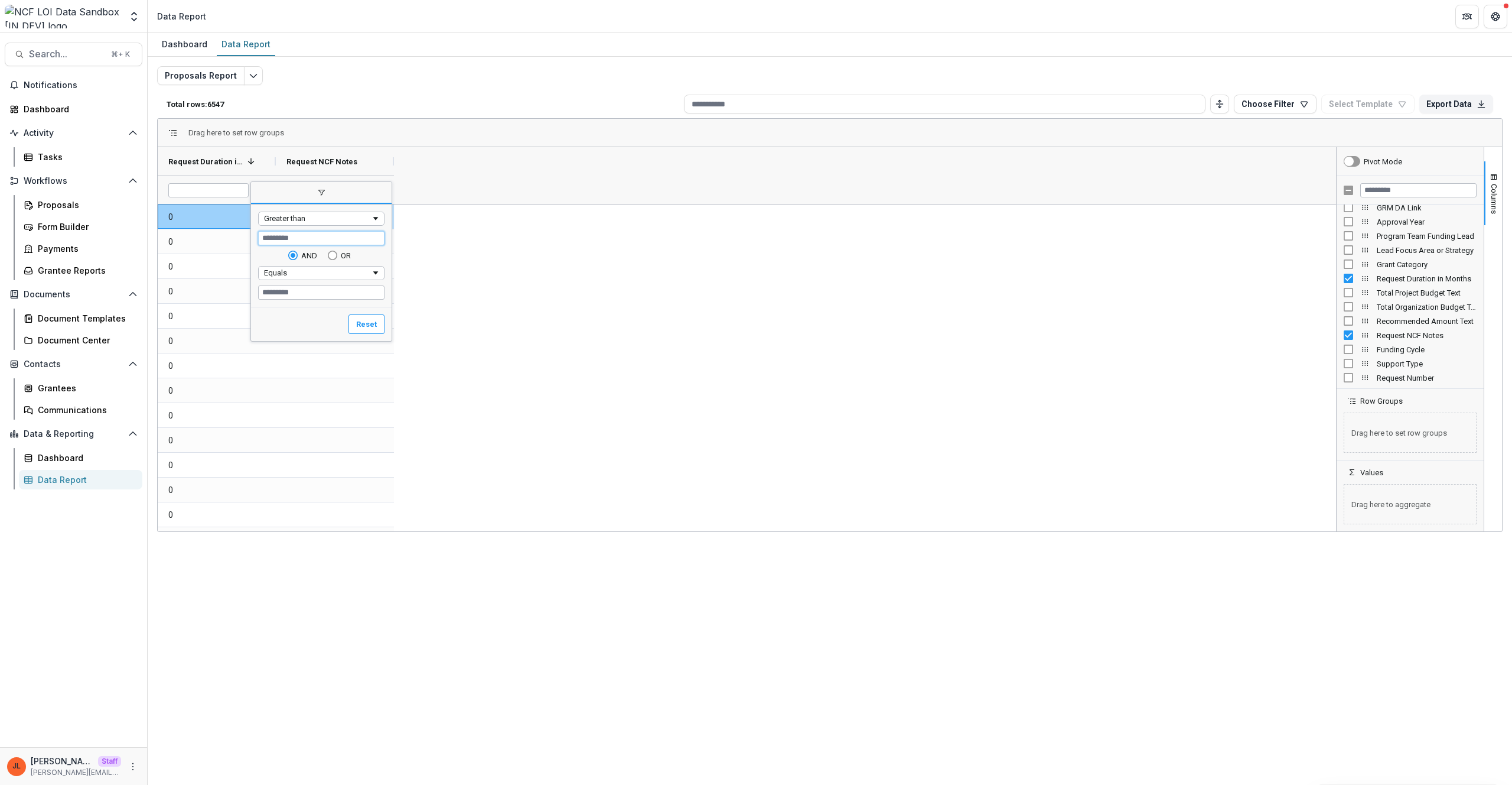
type input "*"
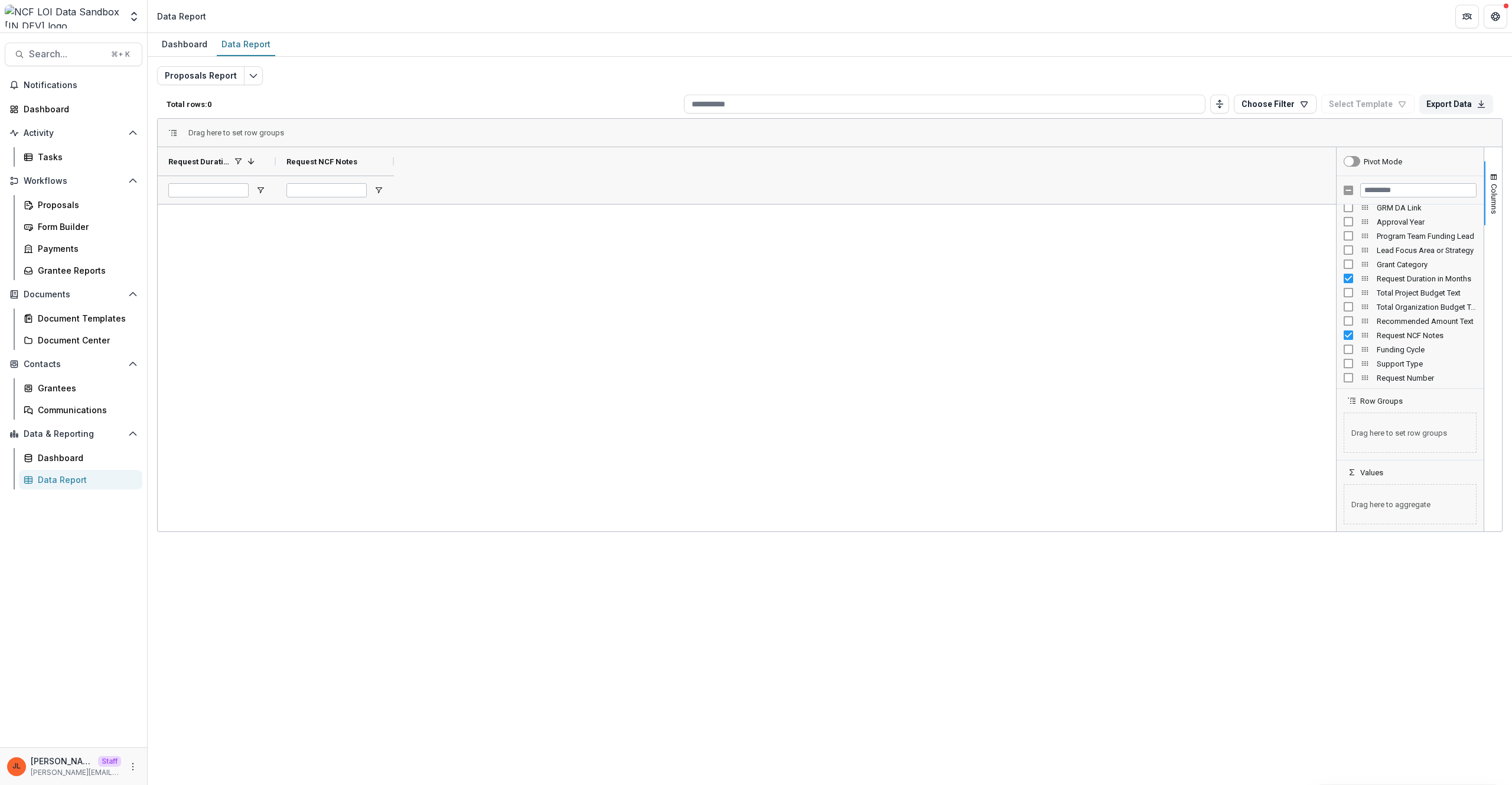
click at [534, 256] on div at bounding box center [747, 367] width 1179 height 327
click at [226, 196] on input "*" at bounding box center [209, 191] width 81 height 15
click at [512, 184] on div "Request Duration in Months 1 Request NCF Notes *" at bounding box center [747, 175] width 1179 height 57
click at [258, 187] on span "Open Filter Menu" at bounding box center [261, 191] width 10 height 10
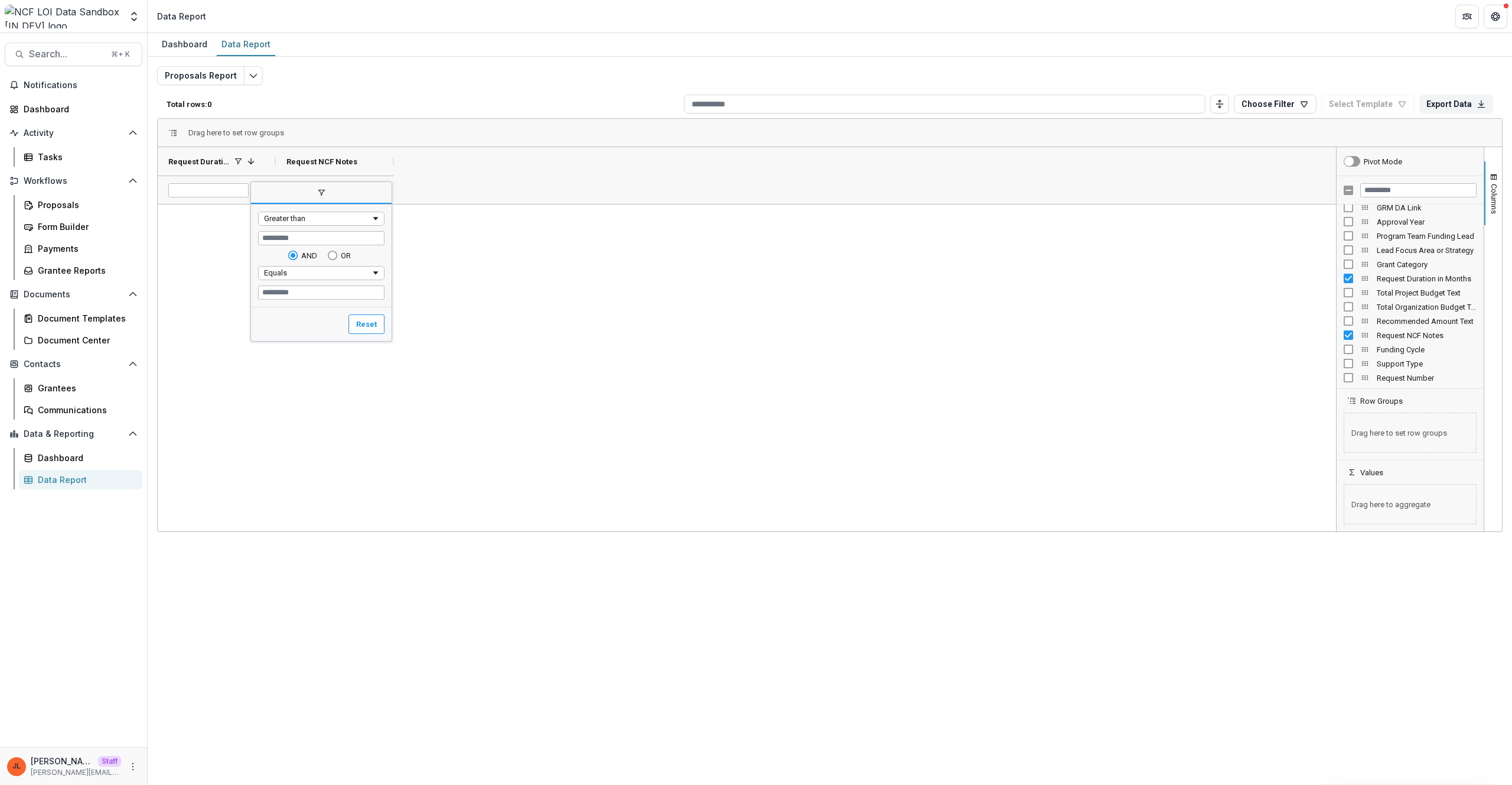
drag, startPoint x: 312, startPoint y: 239, endPoint x: 157, endPoint y: 229, distance: 155.3
click at [157, 230] on div "Drag here to set row groups Drag here to set column labels Request Duration in …" at bounding box center [830, 325] width 1346 height 413
click at [547, 227] on div at bounding box center [747, 367] width 1179 height 327
click at [226, 166] on div "Request Duration in Months 1" at bounding box center [212, 162] width 87 height 23
click at [226, 166] on div "Request Duration in Months" at bounding box center [212, 162] width 87 height 23
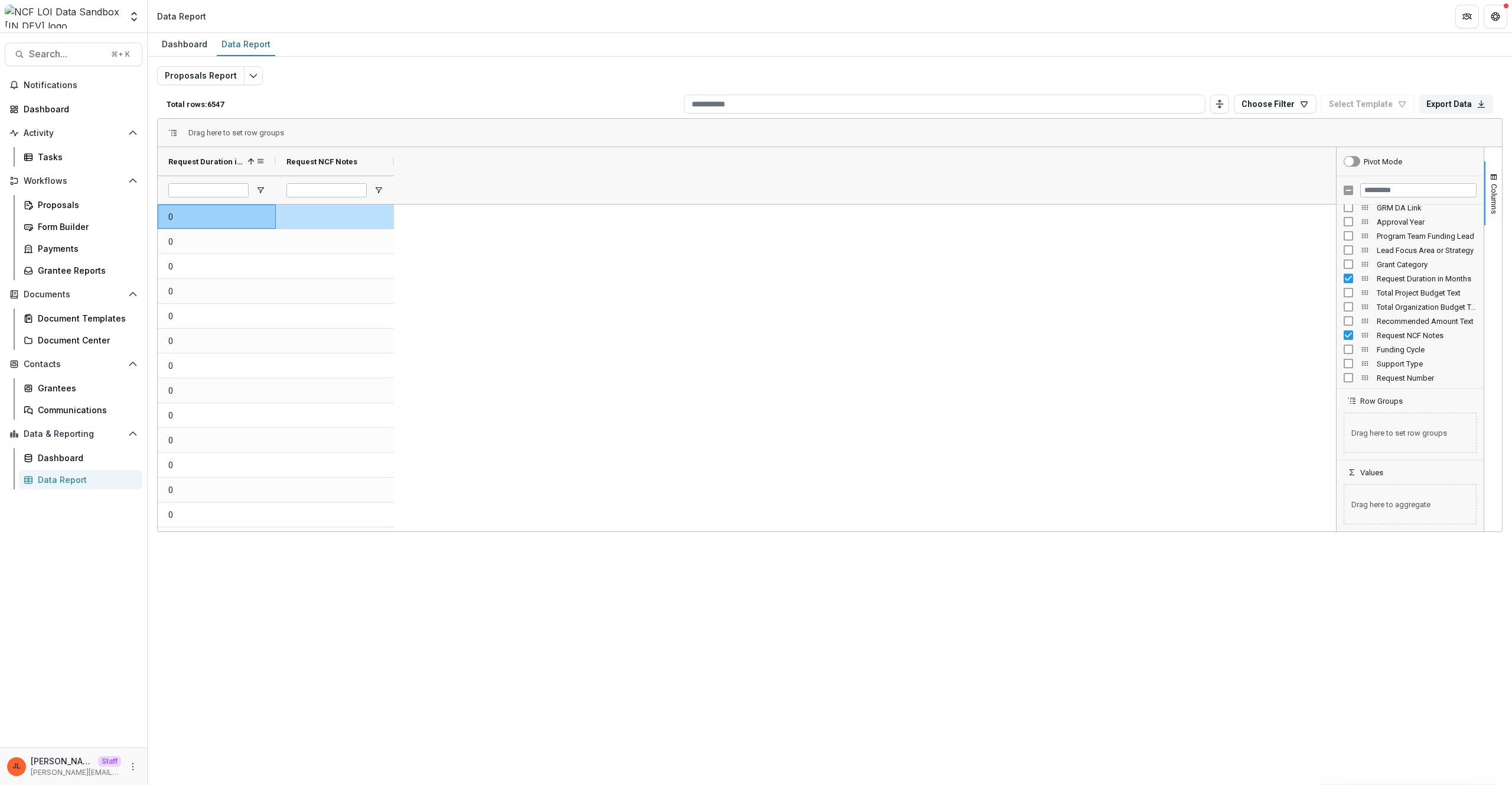
click at [247, 162] on span at bounding box center [251, 162] width 10 height 10
click at [1383, 261] on span "Grant Category" at bounding box center [1426, 264] width 100 height 9
click at [262, 193] on span "Open Filter Menu" at bounding box center [261, 191] width 10 height 10
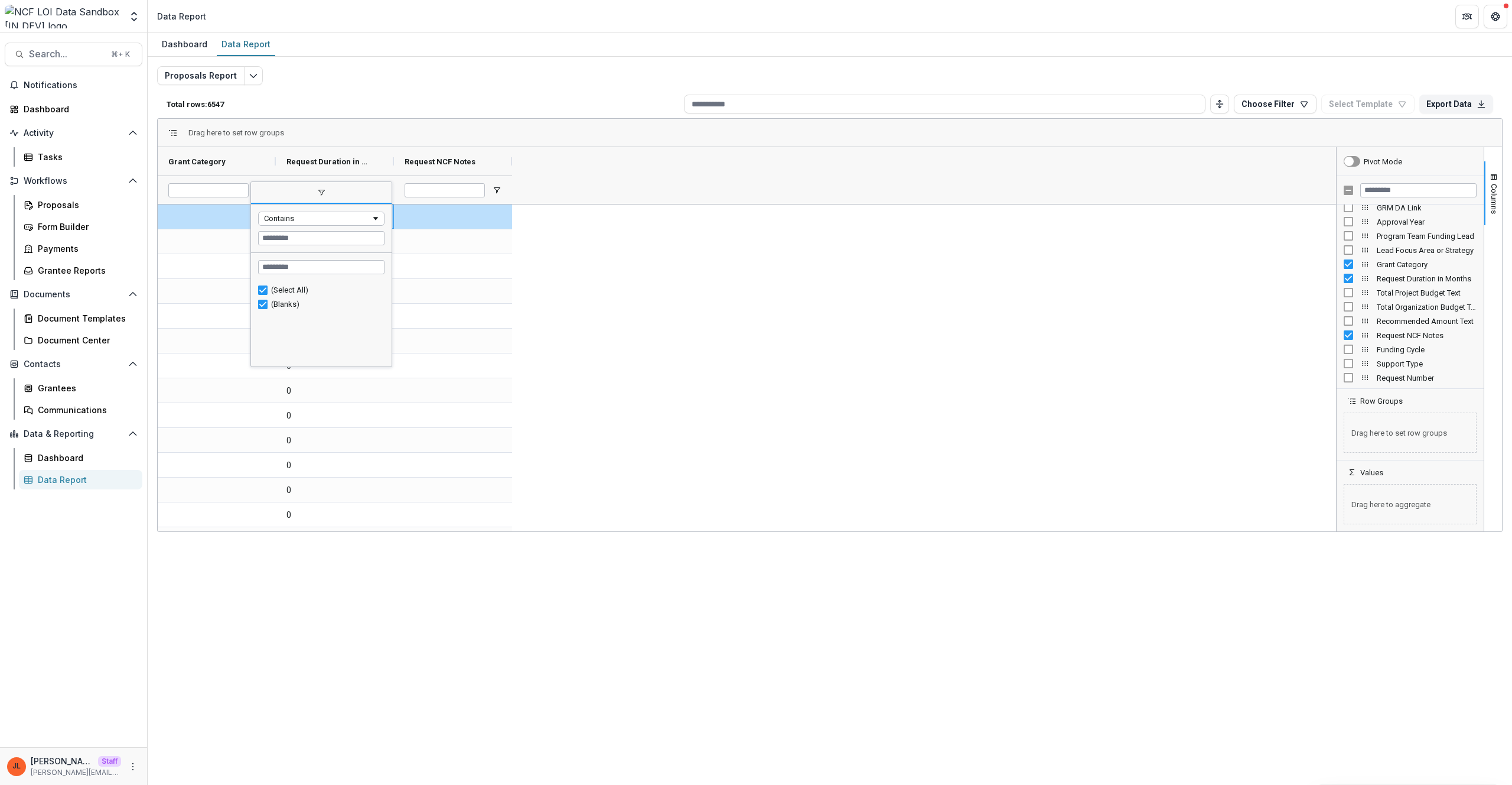
click at [1055, 51] on div "Dashboard Data Report" at bounding box center [830, 44] width 1364 height 23
click at [1417, 324] on span "Recommended Amount Text" at bounding box center [1426, 321] width 100 height 9
click at [498, 191] on span "Open Filter Menu" at bounding box center [496, 191] width 10 height 10
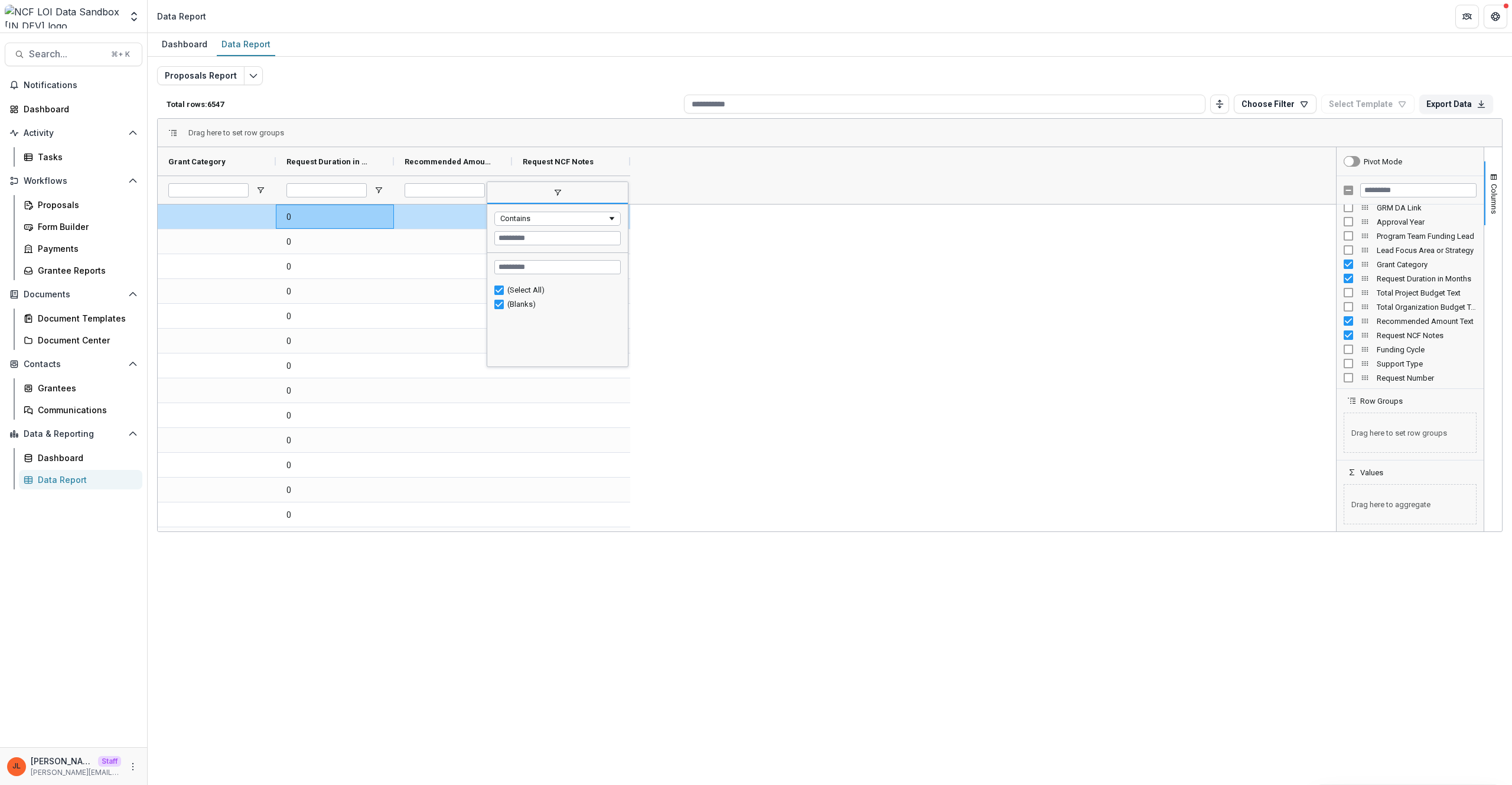
click at [1355, 288] on div "Total Project Budget Text" at bounding box center [1409, 292] width 133 height 15
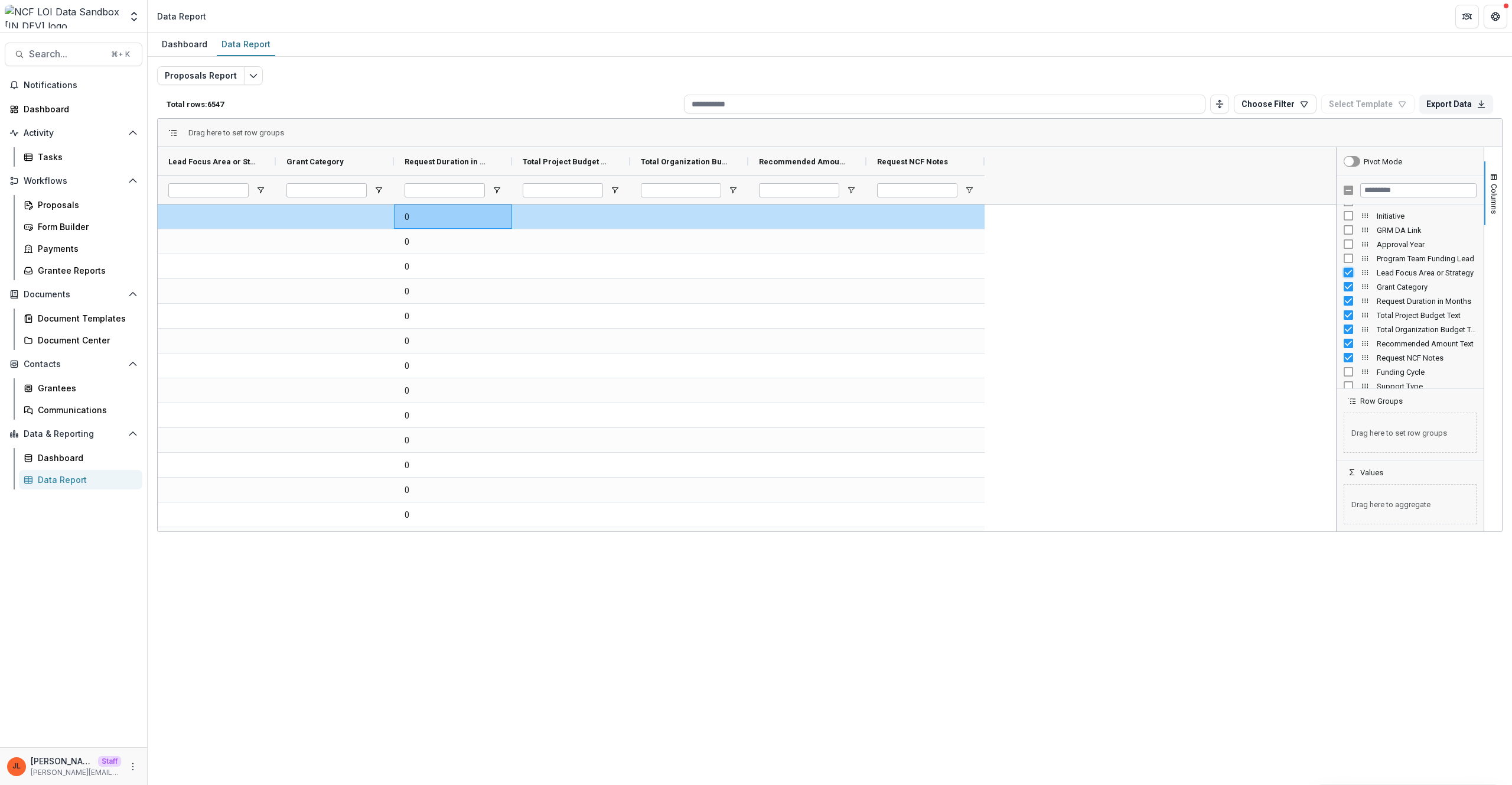
scroll to position [1431, 0]
click at [260, 190] on span "Open Filter Menu" at bounding box center [261, 191] width 10 height 10
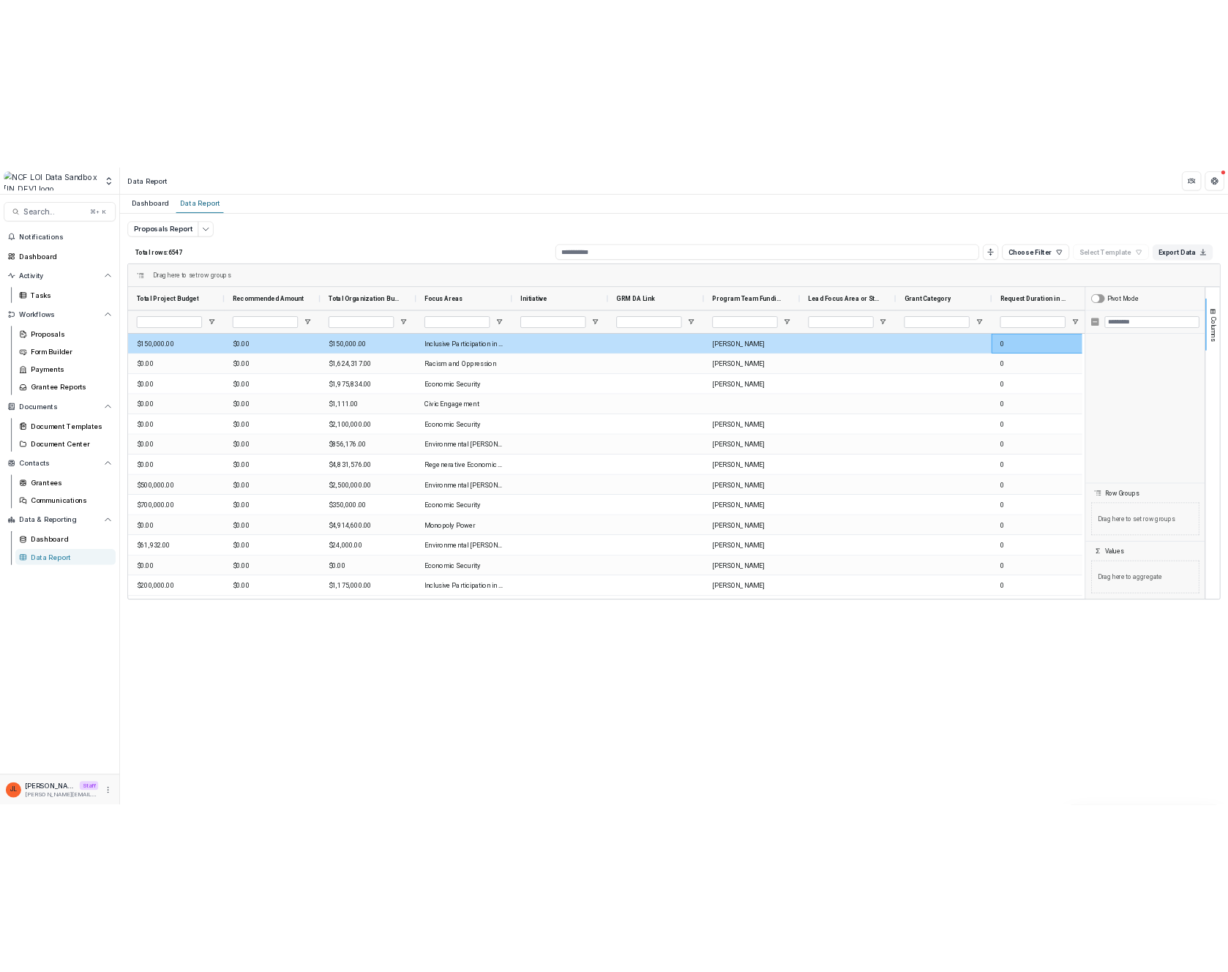
scroll to position [0, 0]
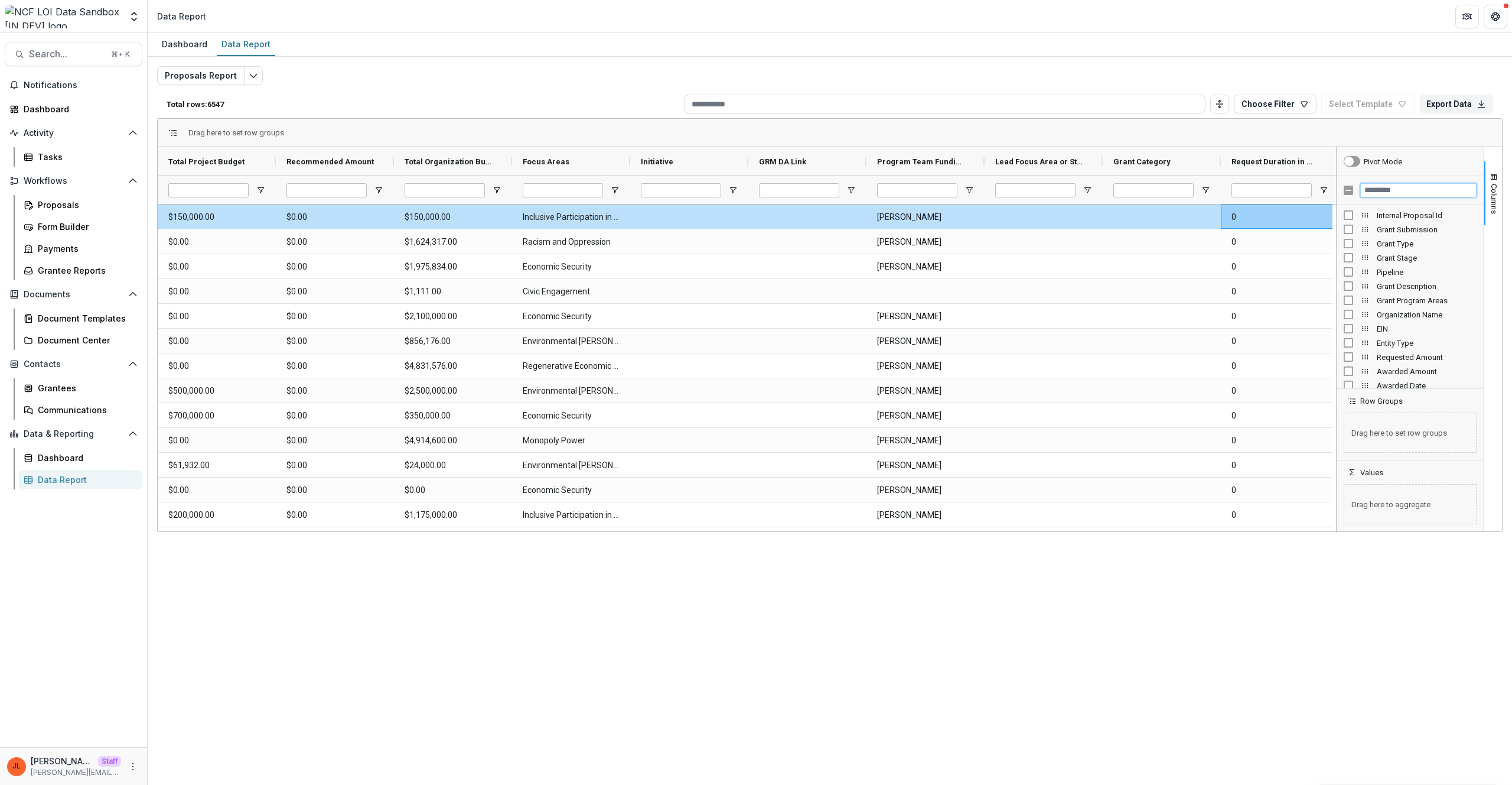
click at [1387, 196] on input "Filter Columns Input" at bounding box center [1418, 191] width 116 height 15
click at [1388, 218] on span "Tags" at bounding box center [1426, 215] width 100 height 9
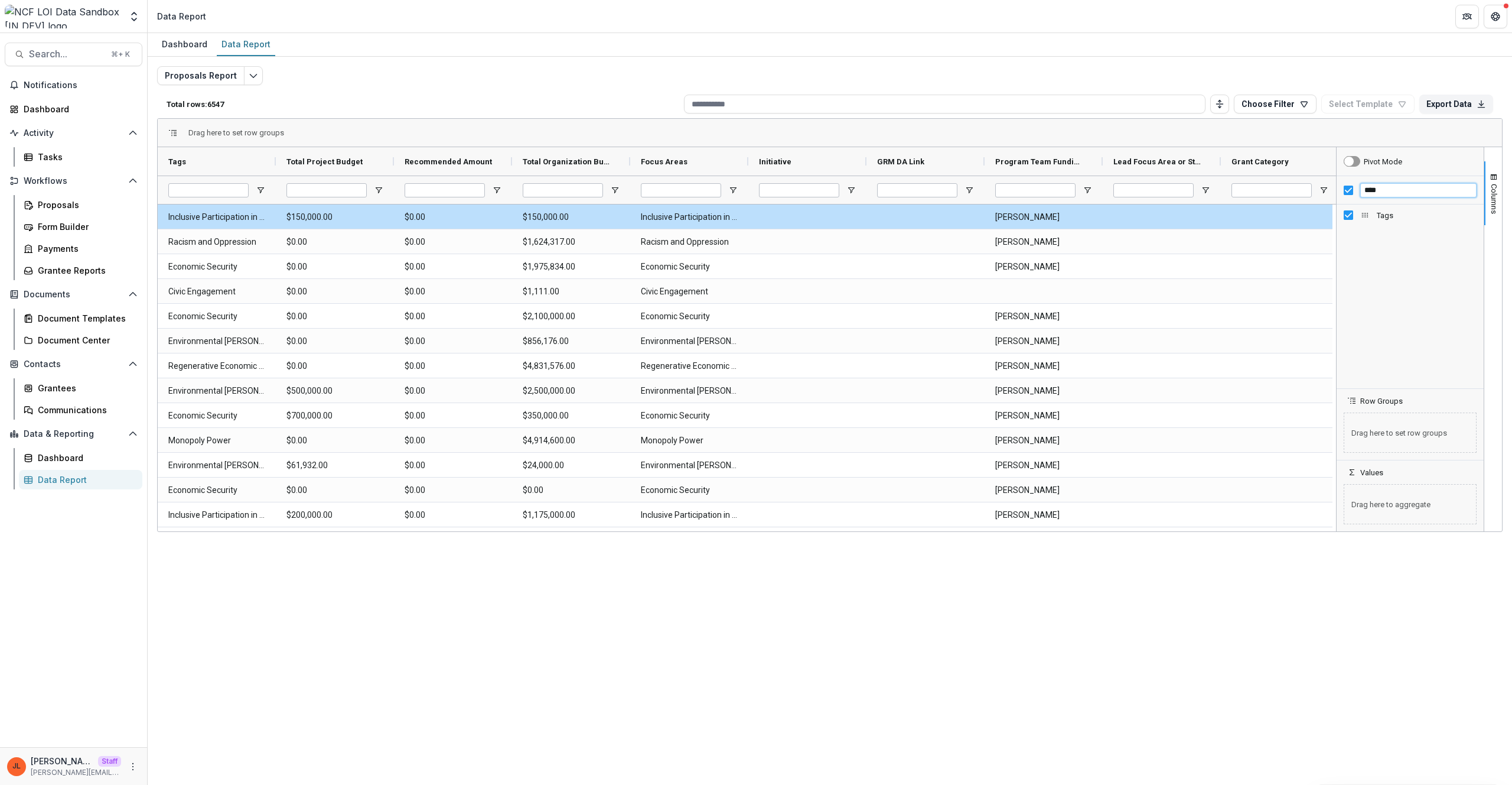
click at [1401, 191] on input "****" at bounding box center [1418, 191] width 116 height 15
click at [1390, 191] on input "****" at bounding box center [1418, 191] width 116 height 15
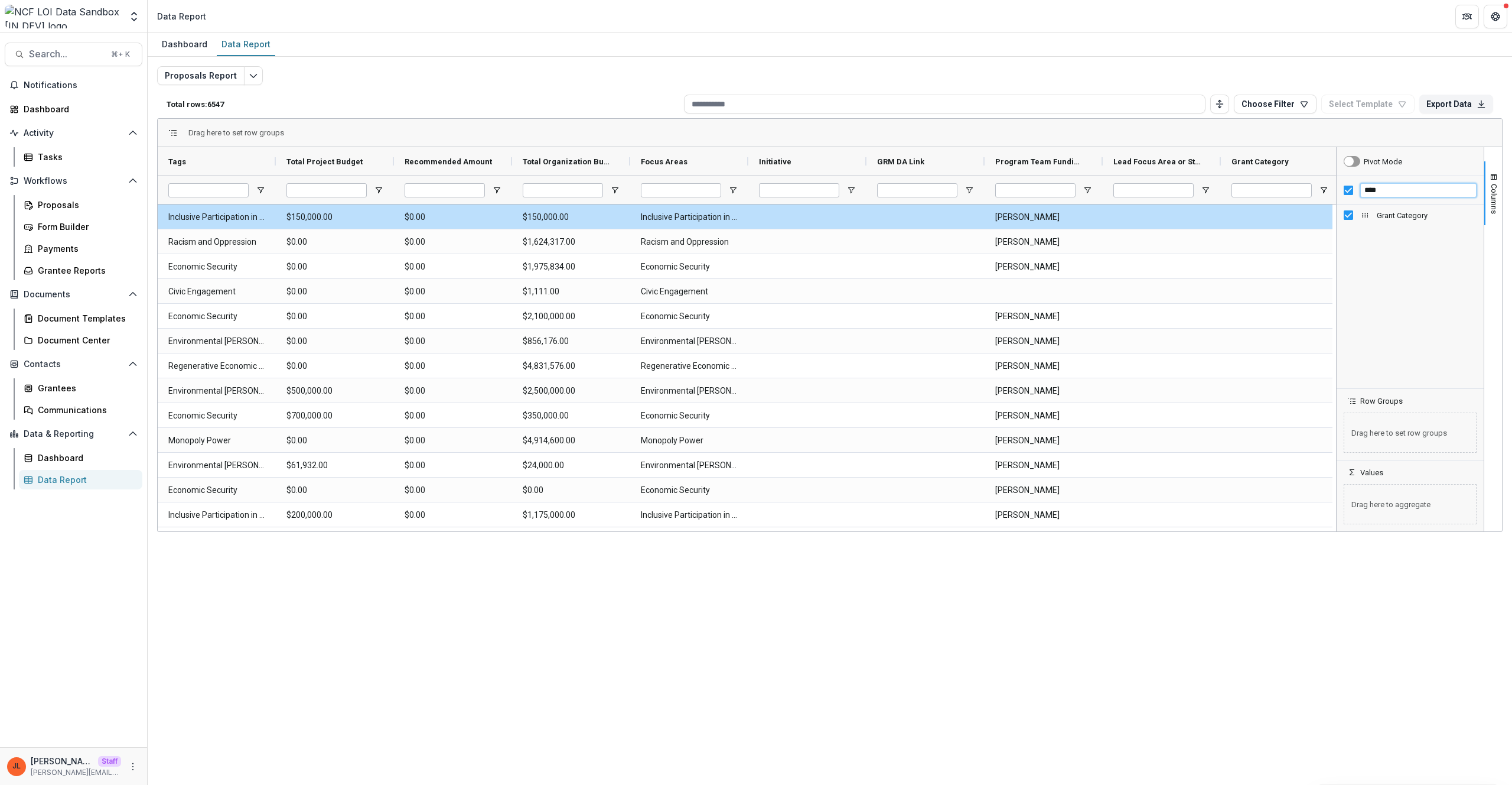
click at [1390, 191] on input "****" at bounding box center [1418, 191] width 116 height 15
type input "****"
click at [1400, 245] on span "Organization Type" at bounding box center [1426, 243] width 100 height 9
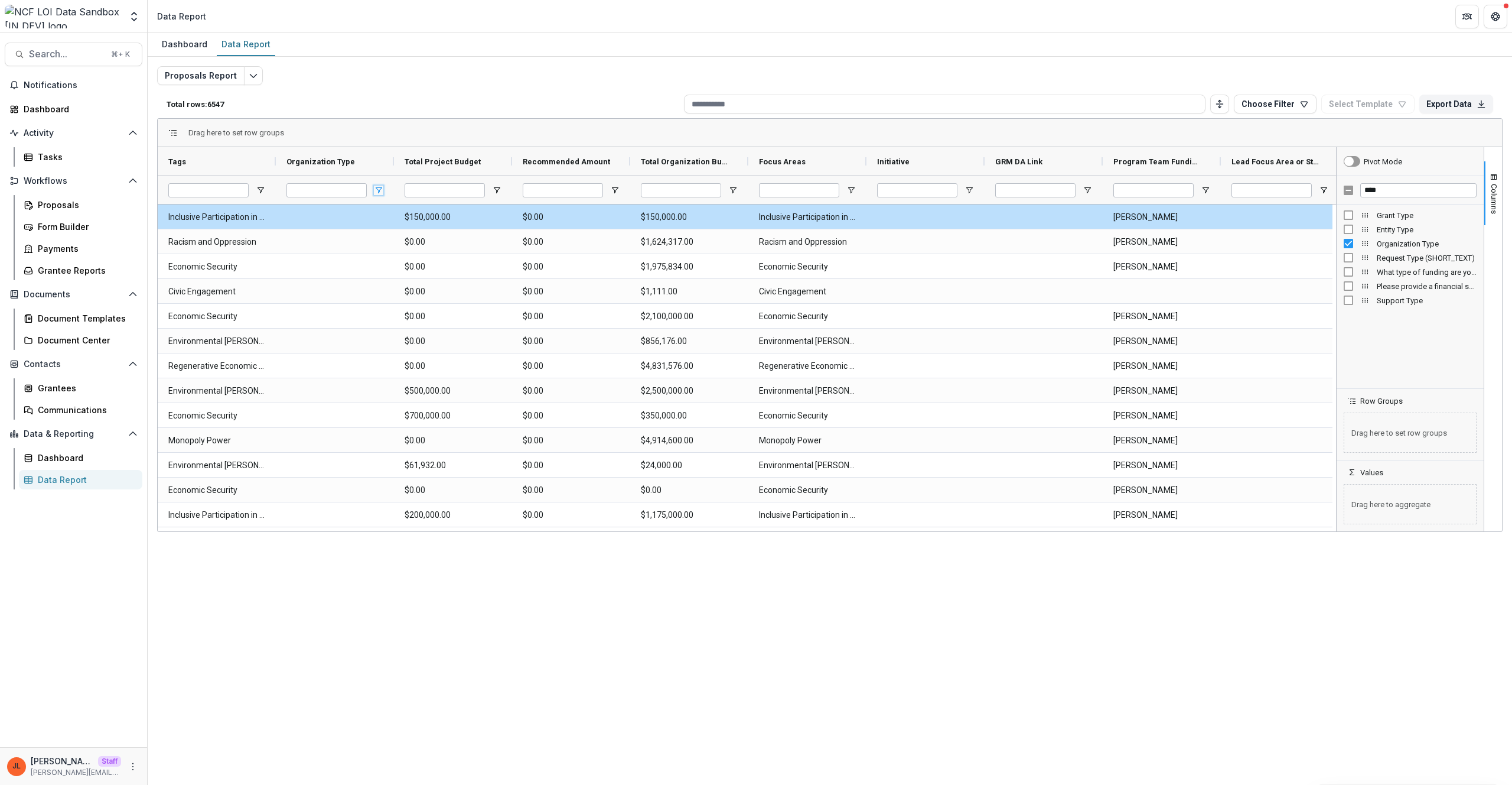
click at [374, 191] on span "Open Filter Menu" at bounding box center [379, 191] width 10 height 10
click at [1428, 358] on div "Grant Type Entity Type Organization Type Request Type (SHORT_TEXT) What type of…" at bounding box center [1410, 296] width 147 height 184
click at [74, 384] on div "Grantees" at bounding box center [86, 388] width 95 height 12
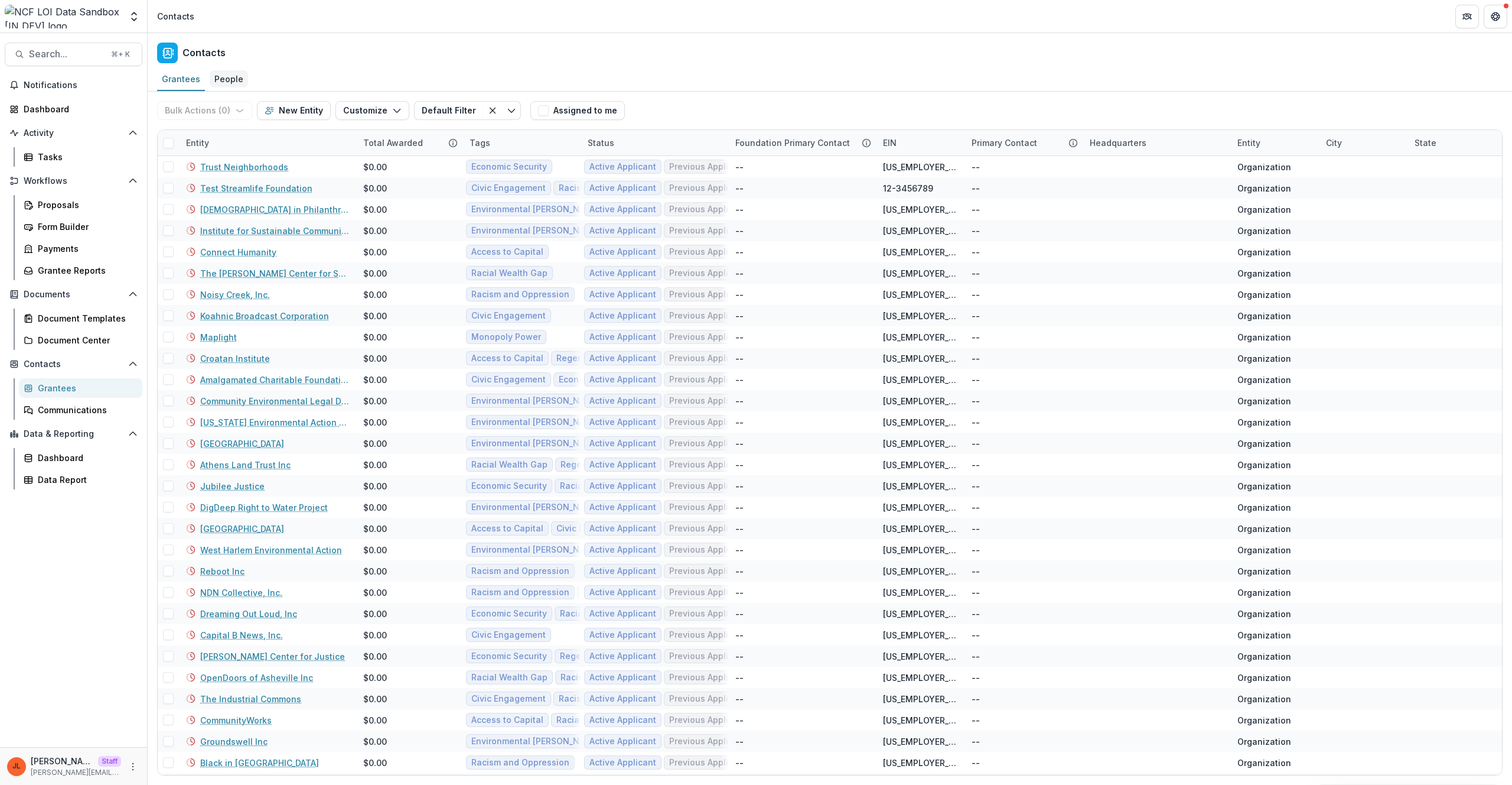
click at [238, 89] on link "People" at bounding box center [229, 79] width 39 height 23
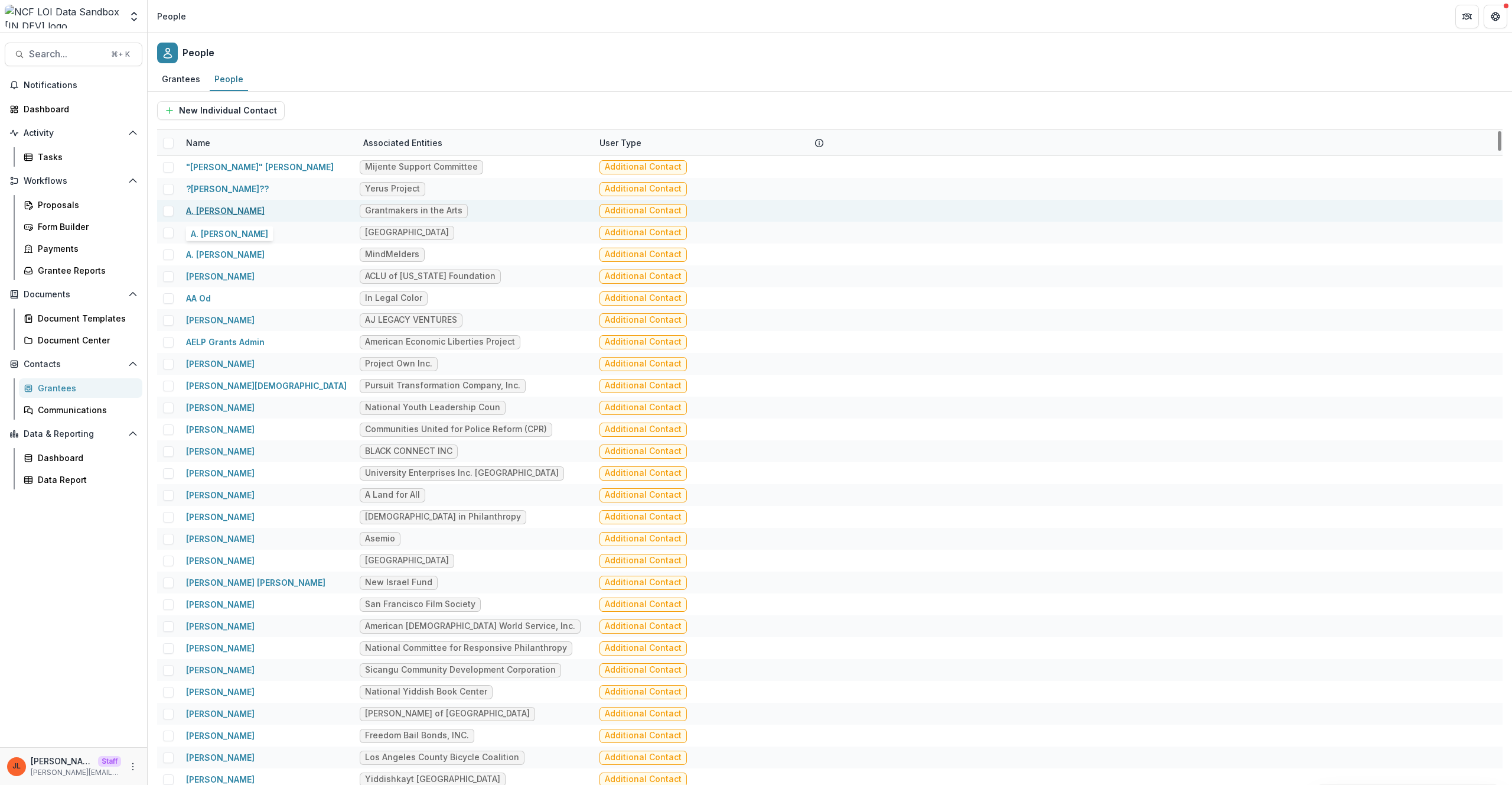
click at [230, 210] on link "A. Anne Focke" at bounding box center [224, 211] width 78 height 10
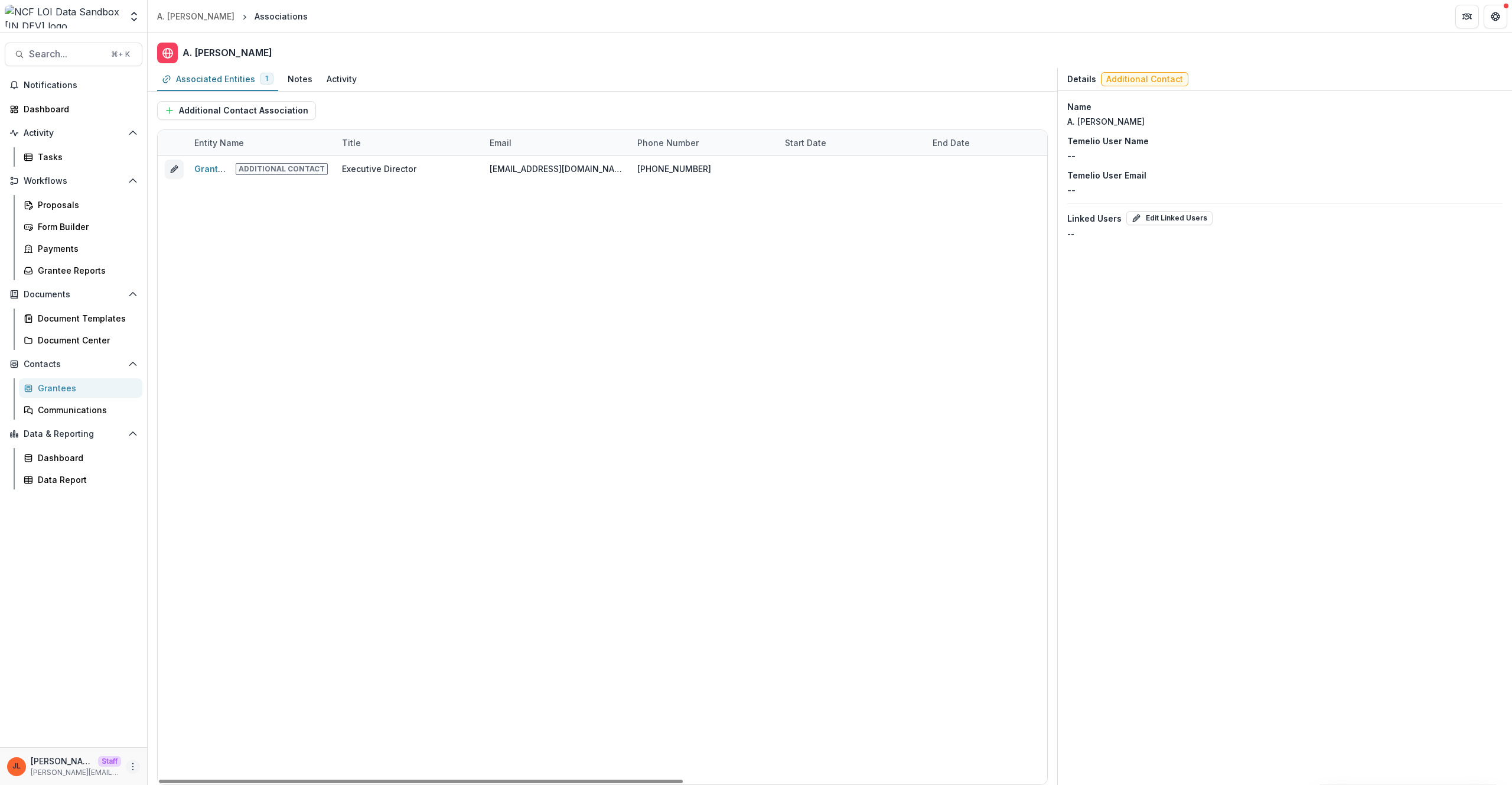
click at [132, 767] on icon "More" at bounding box center [133, 766] width 10 height 10
click at [166, 748] on link "User Settings" at bounding box center [211, 741] width 127 height 19
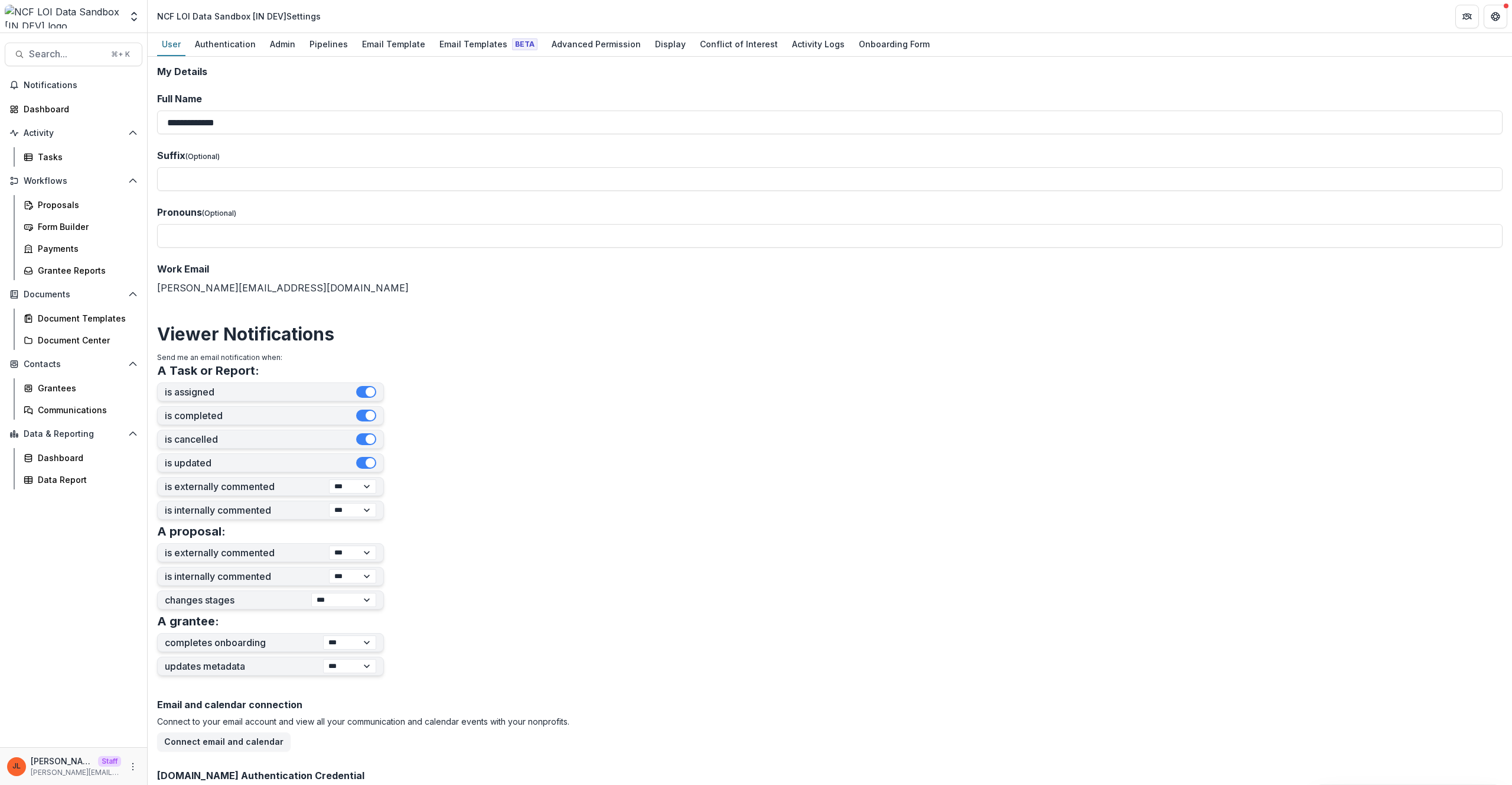
click at [712, 398] on form "**********" at bounding box center [830, 514] width 1346 height 895
click at [49, 393] on div "Grantees" at bounding box center [86, 388] width 95 height 12
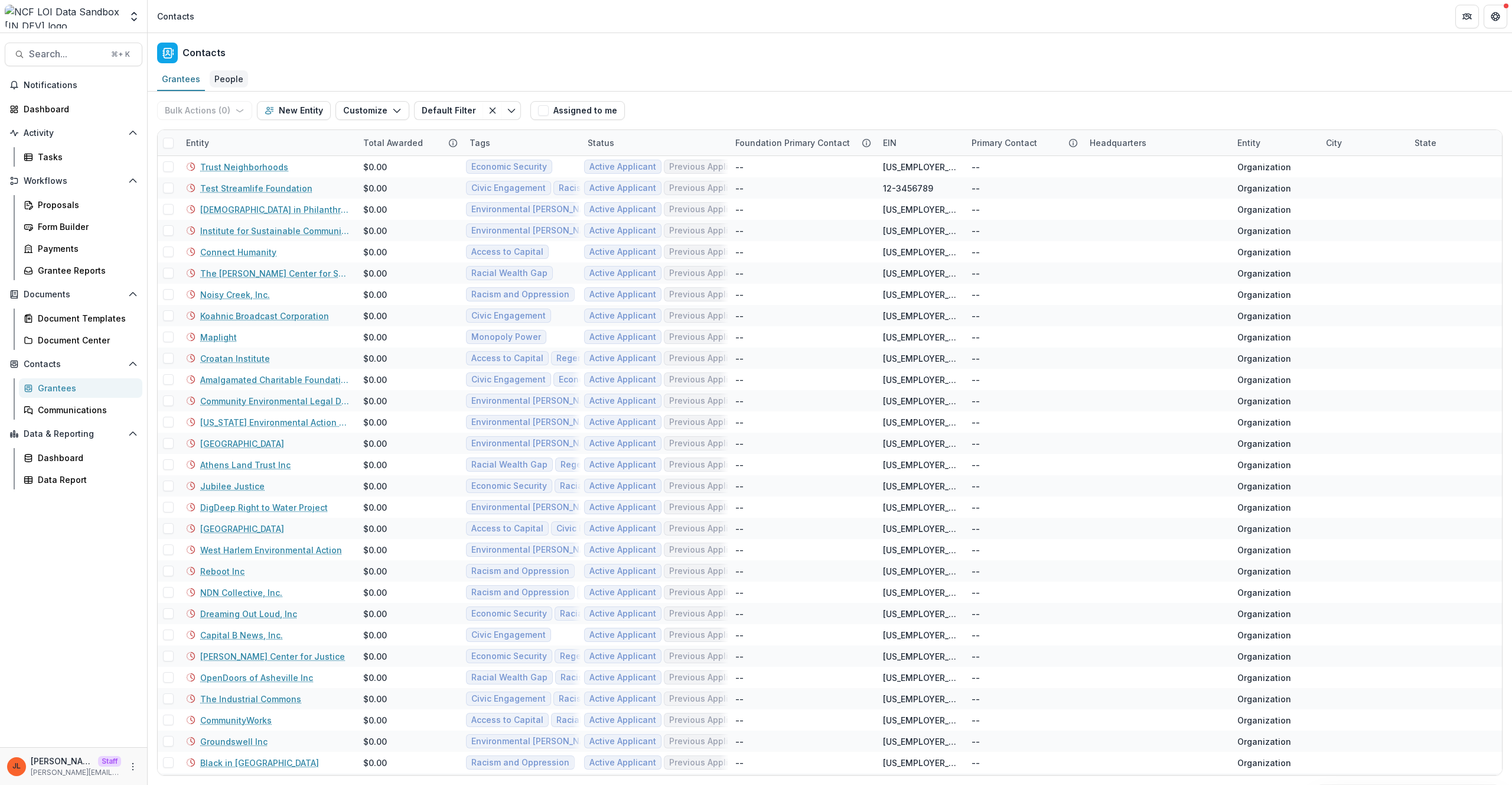
click at [225, 84] on div "People" at bounding box center [229, 78] width 39 height 17
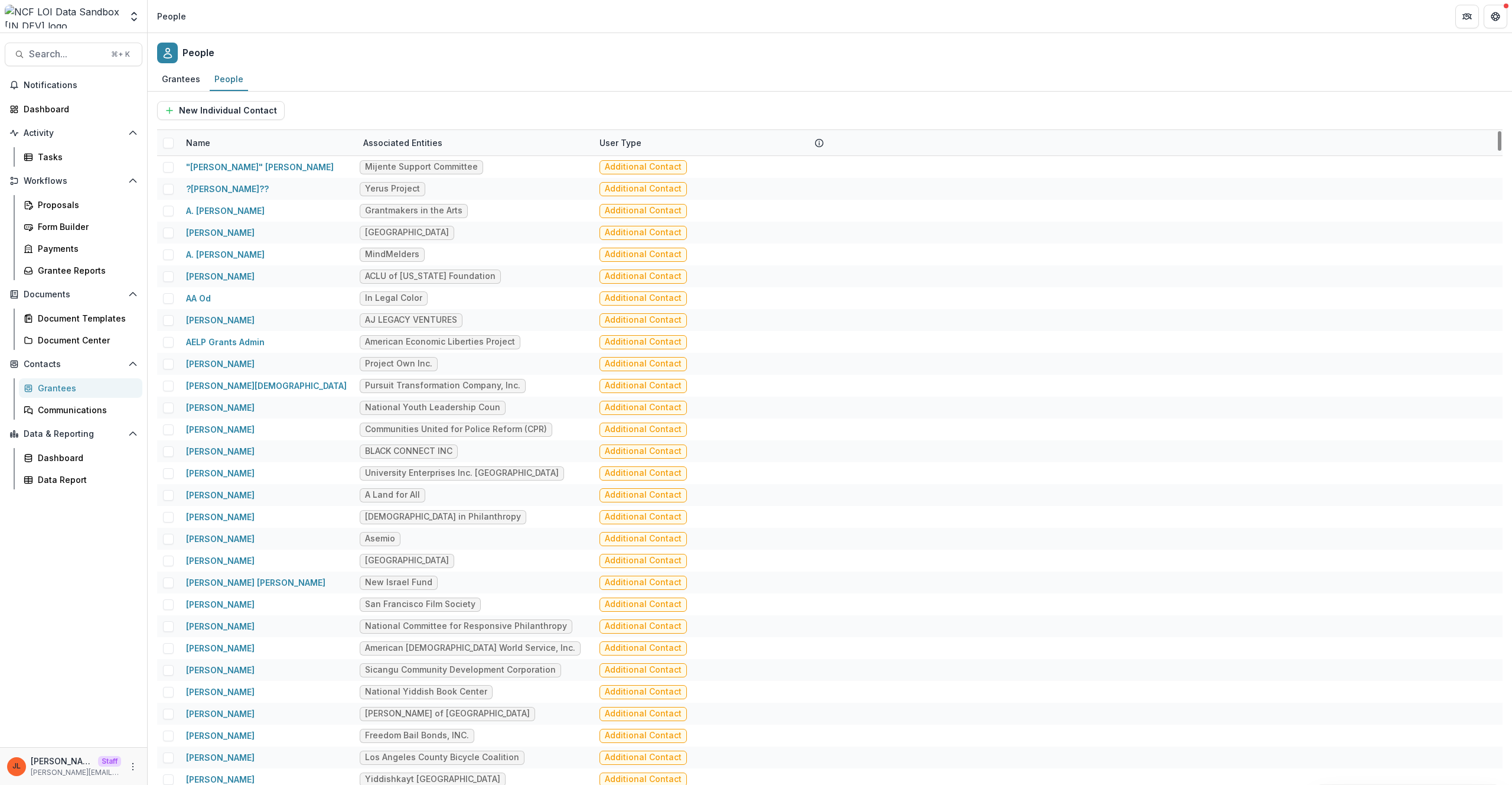
click at [202, 144] on div "Name" at bounding box center [199, 142] width 39 height 12
click at [221, 173] on input at bounding box center [253, 169] width 142 height 19
paste input "**********"
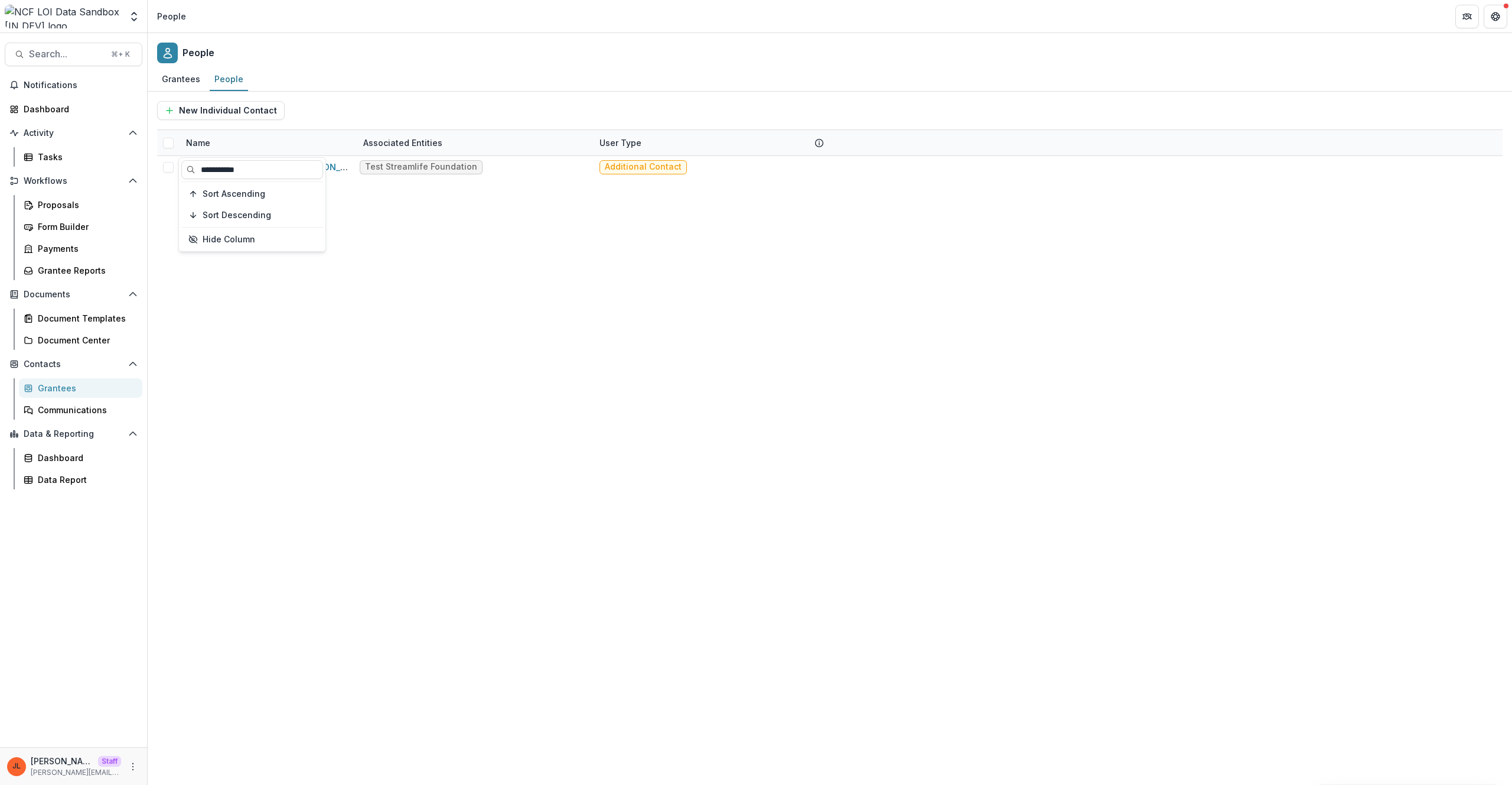
type input "**********"
click at [397, 61] on div "People" at bounding box center [830, 50] width 1364 height 35
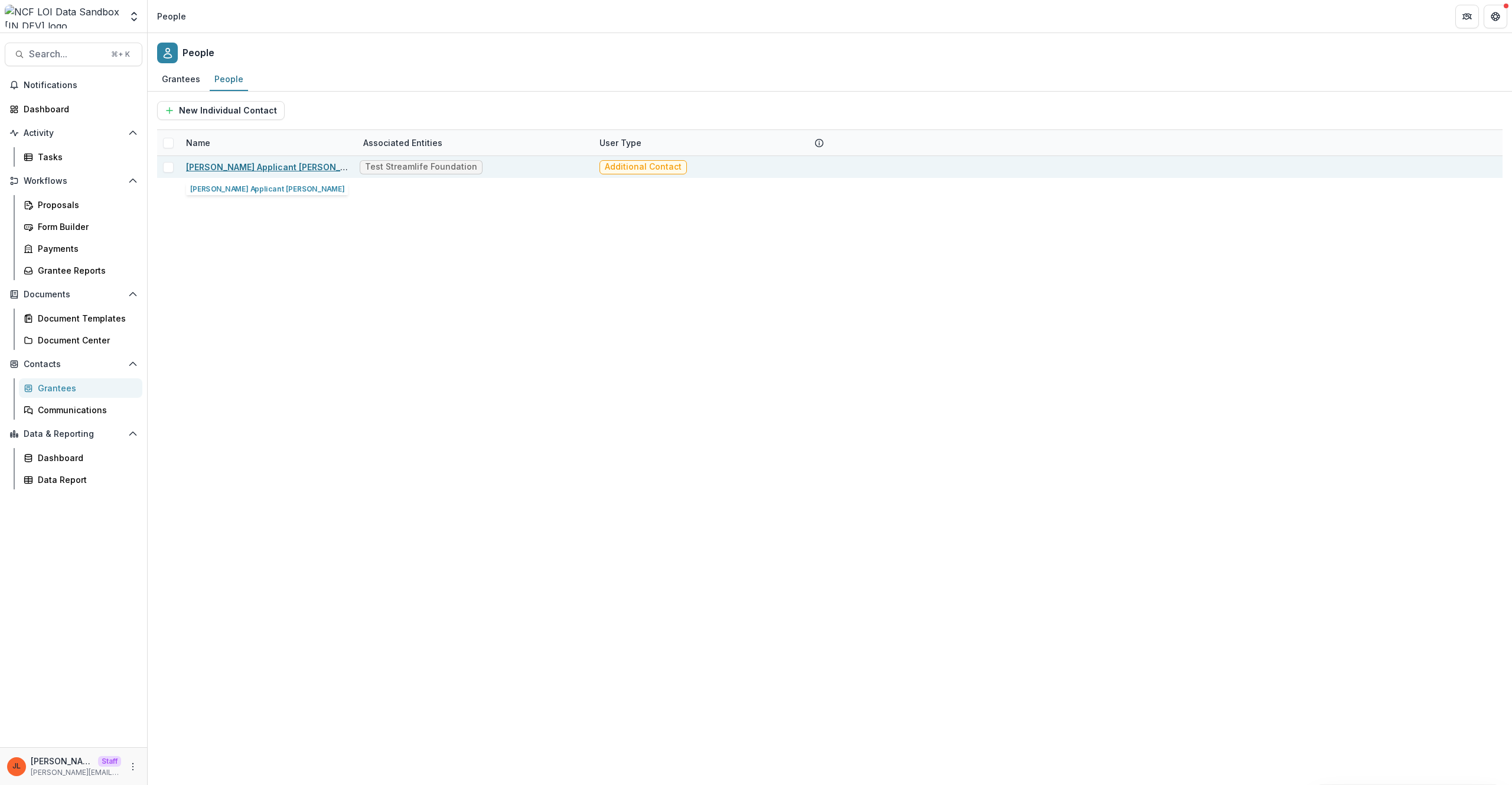
click at [279, 170] on link "Chindaly L. Applicant Griffiths" at bounding box center [276, 166] width 182 height 10
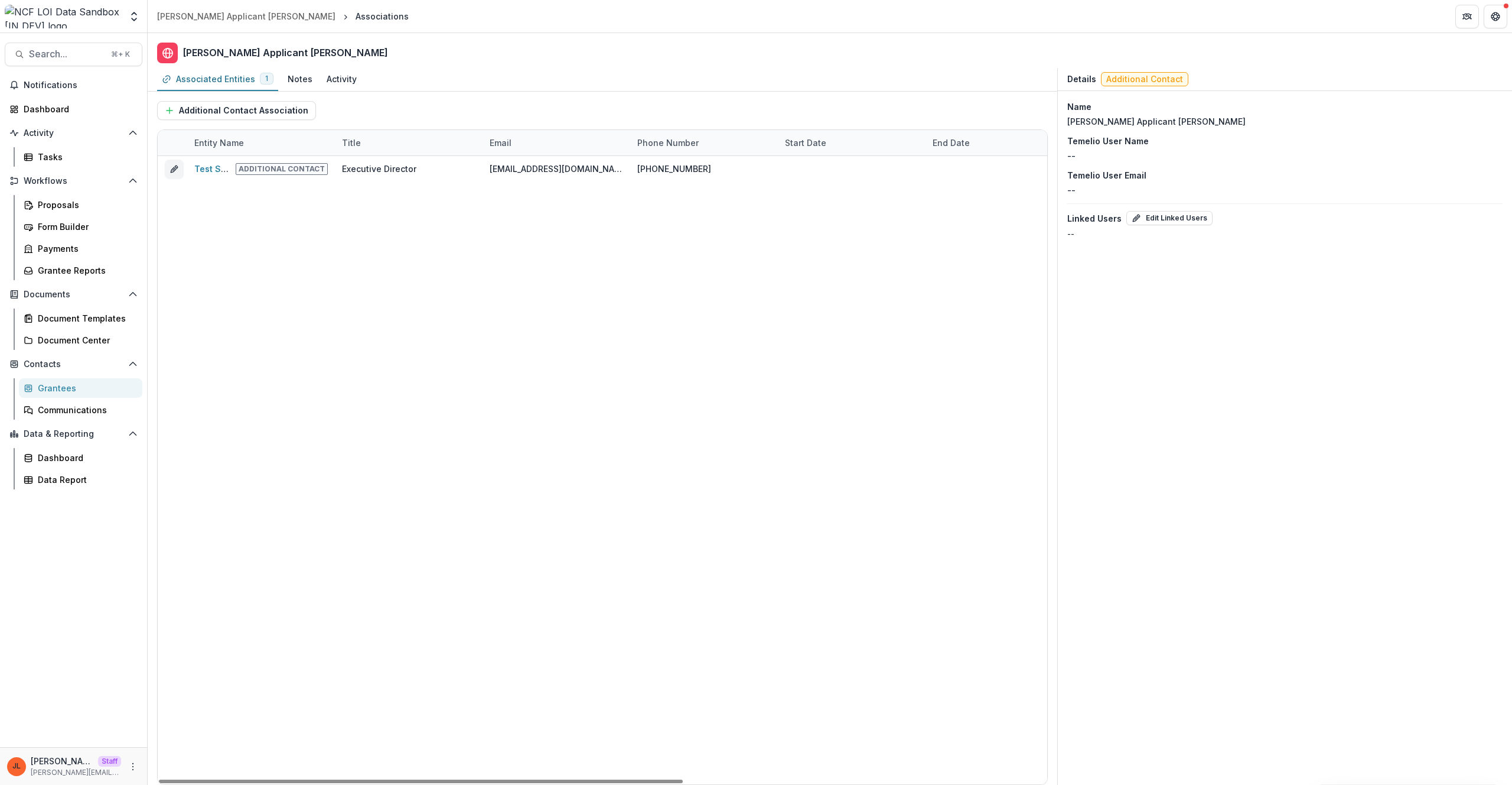
click at [429, 318] on div "Test Streamlife Foundation Additional Contact Executive Director streamlifecons…" at bounding box center [911, 470] width 1506 height 628
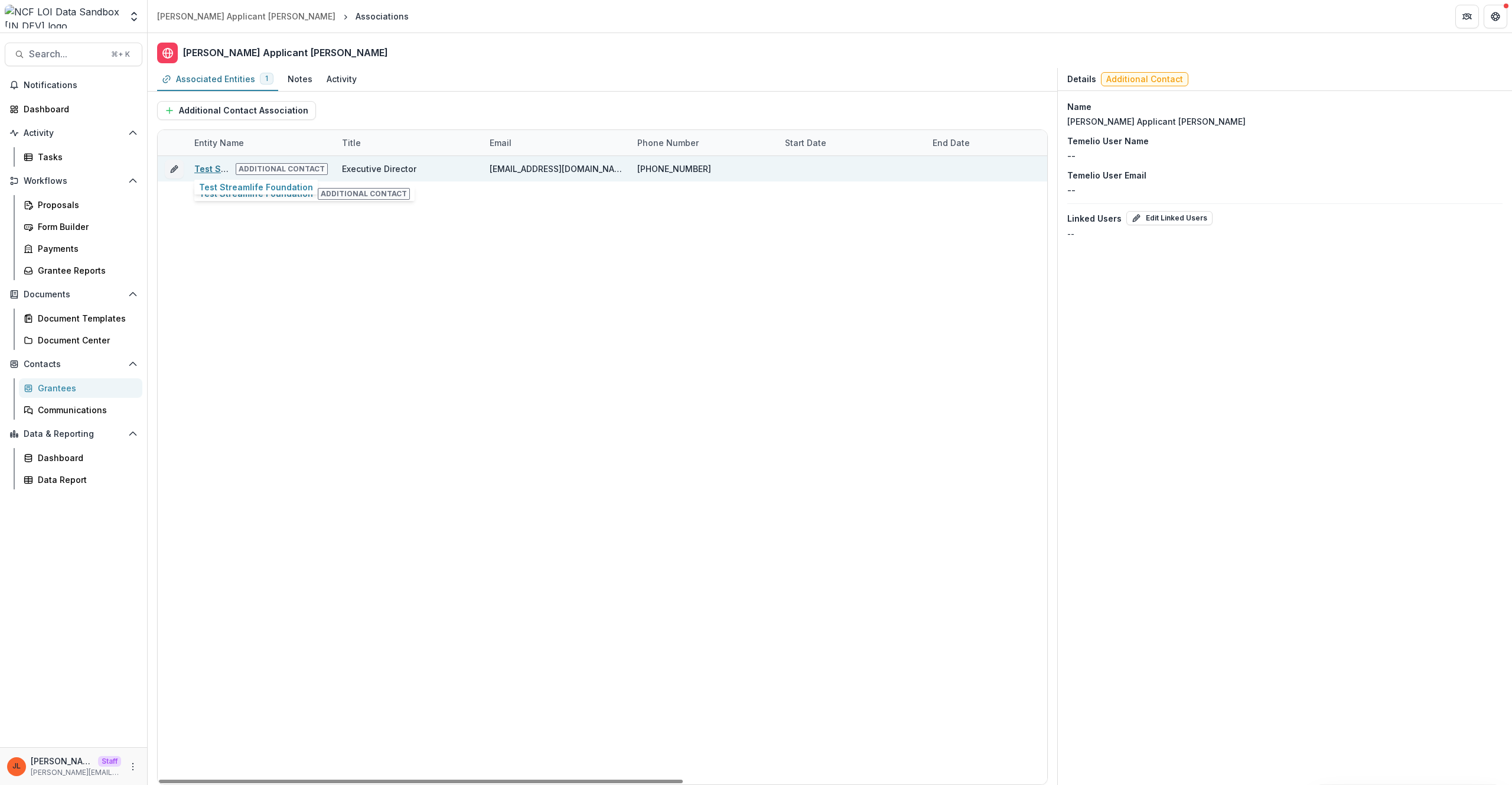
click at [215, 170] on link "Test Streamlife Foundation" at bounding box center [251, 169] width 114 height 10
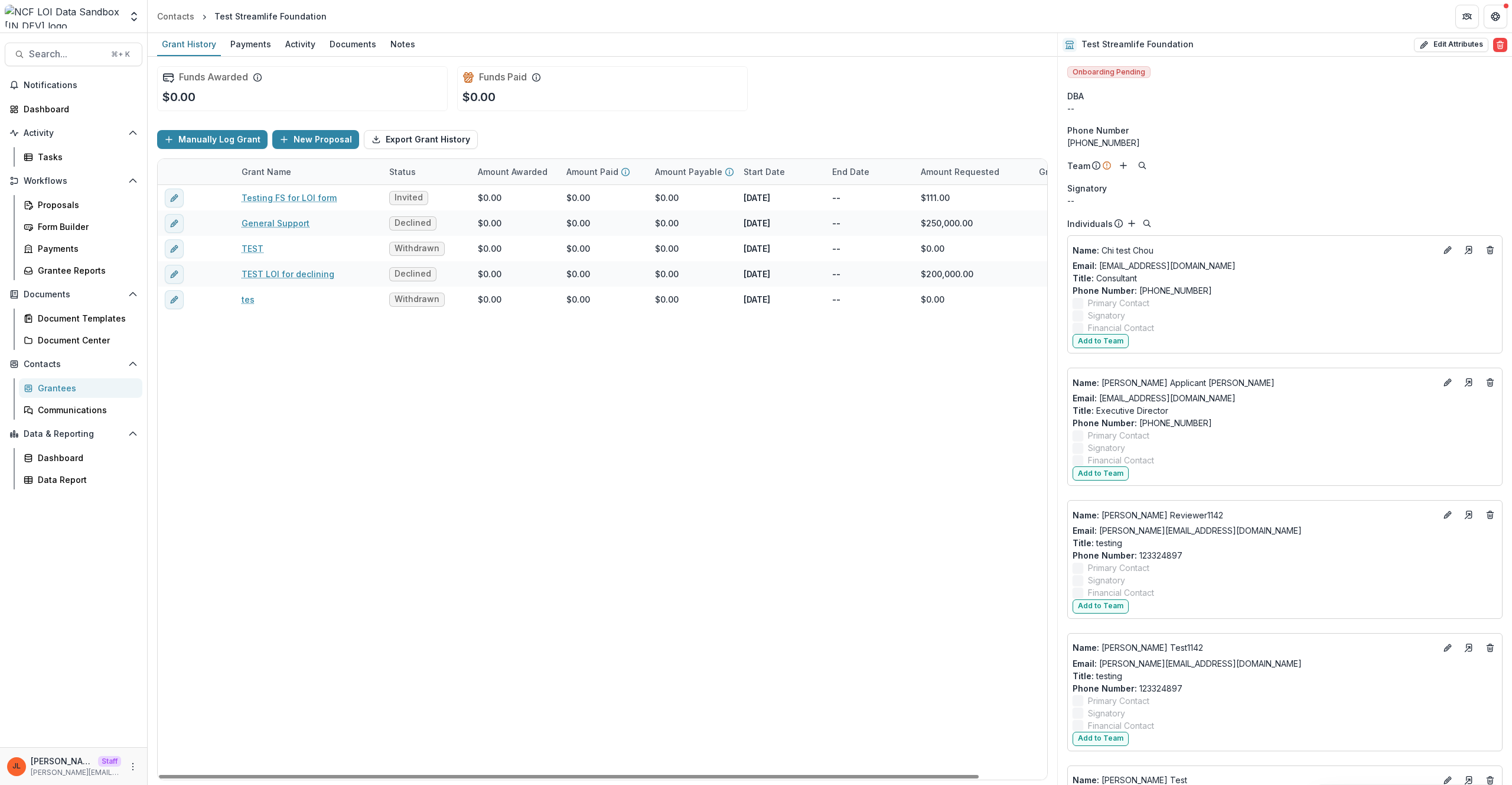
click at [357, 508] on div "Testing FS for LOI form Invited $0.00 $0.00 $0.00 Sep 11, 2025 -- $111.00 Gener…" at bounding box center [639, 482] width 963 height 594
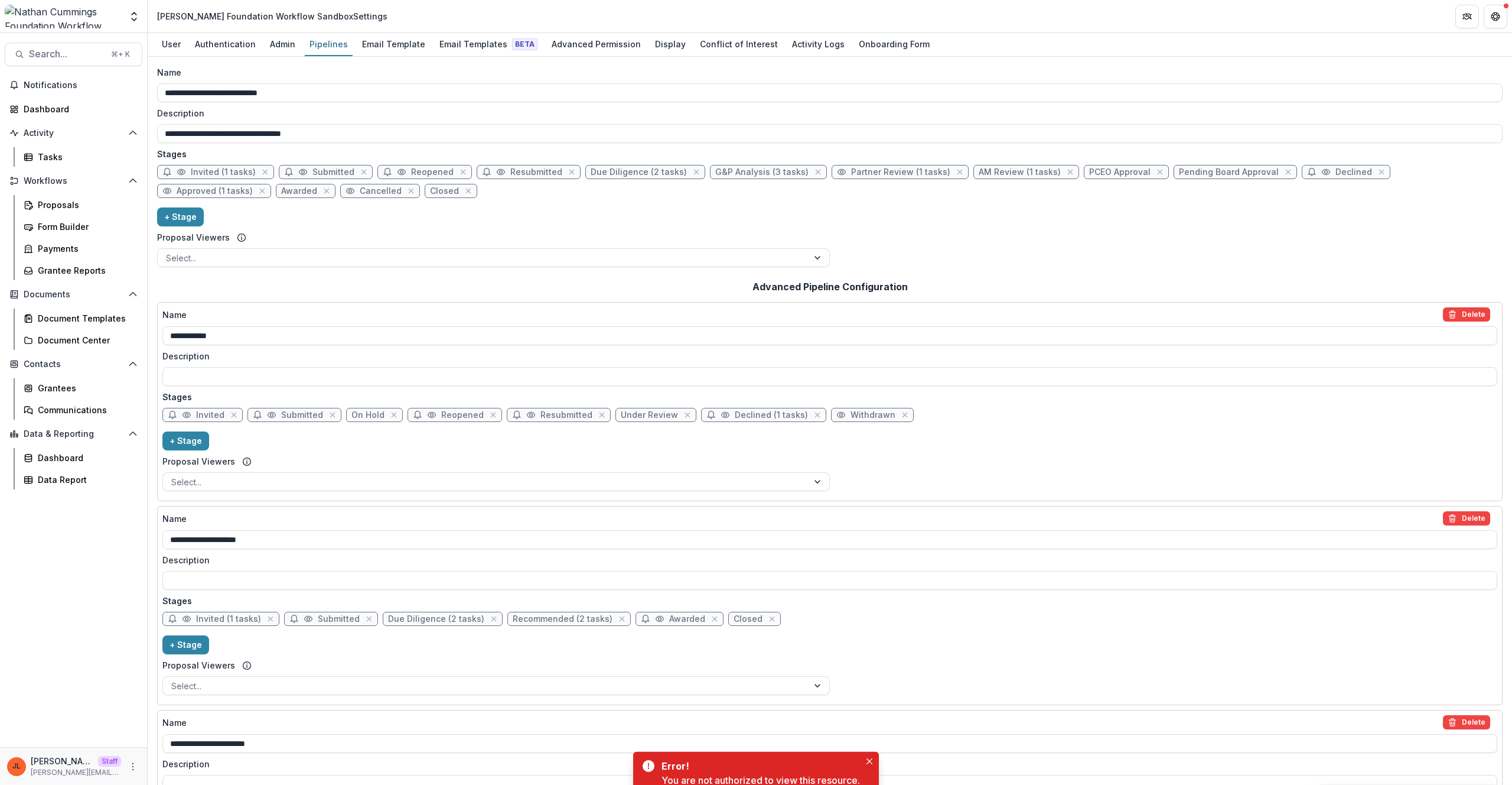
scroll to position [157, 0]
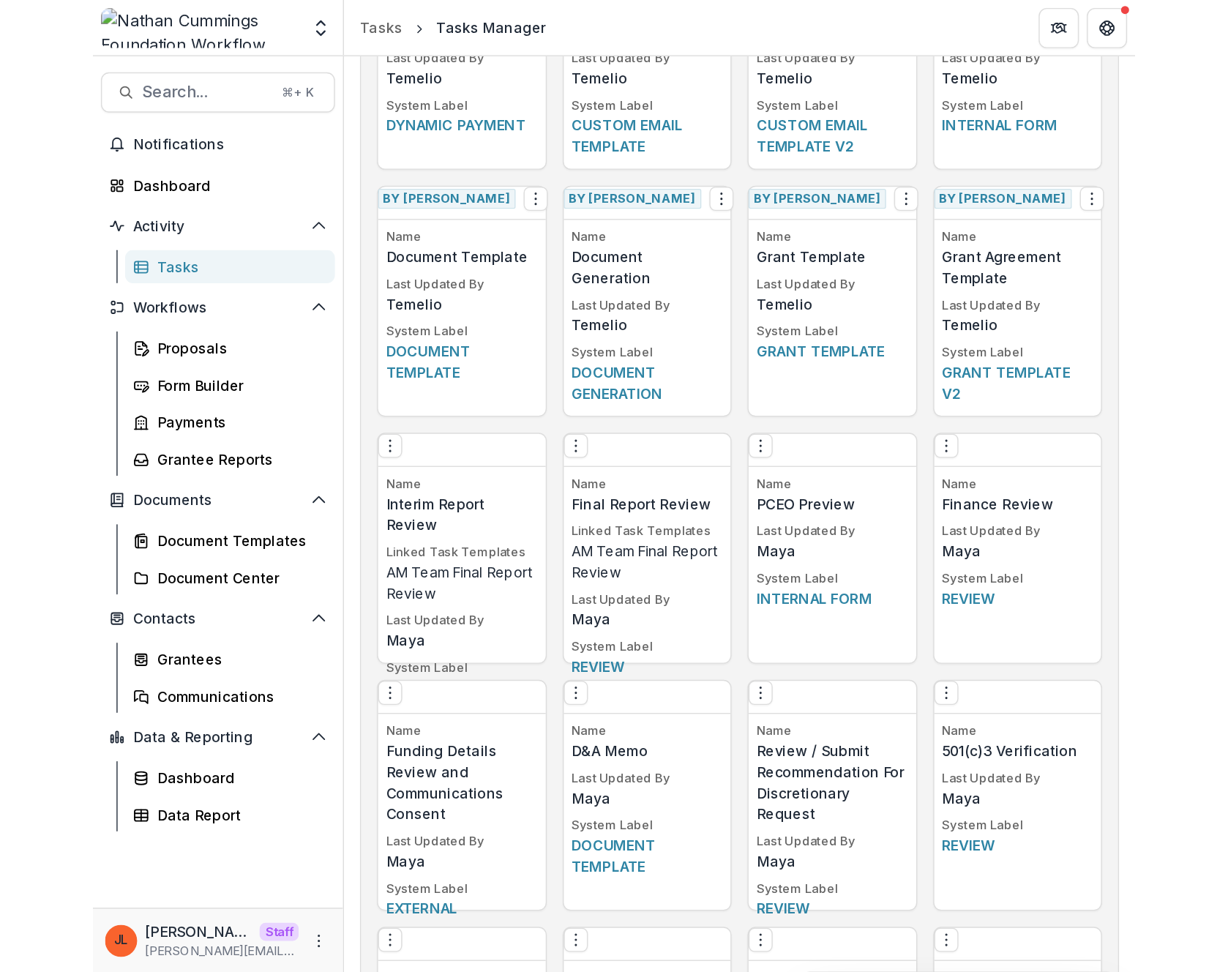
scroll to position [697, 0]
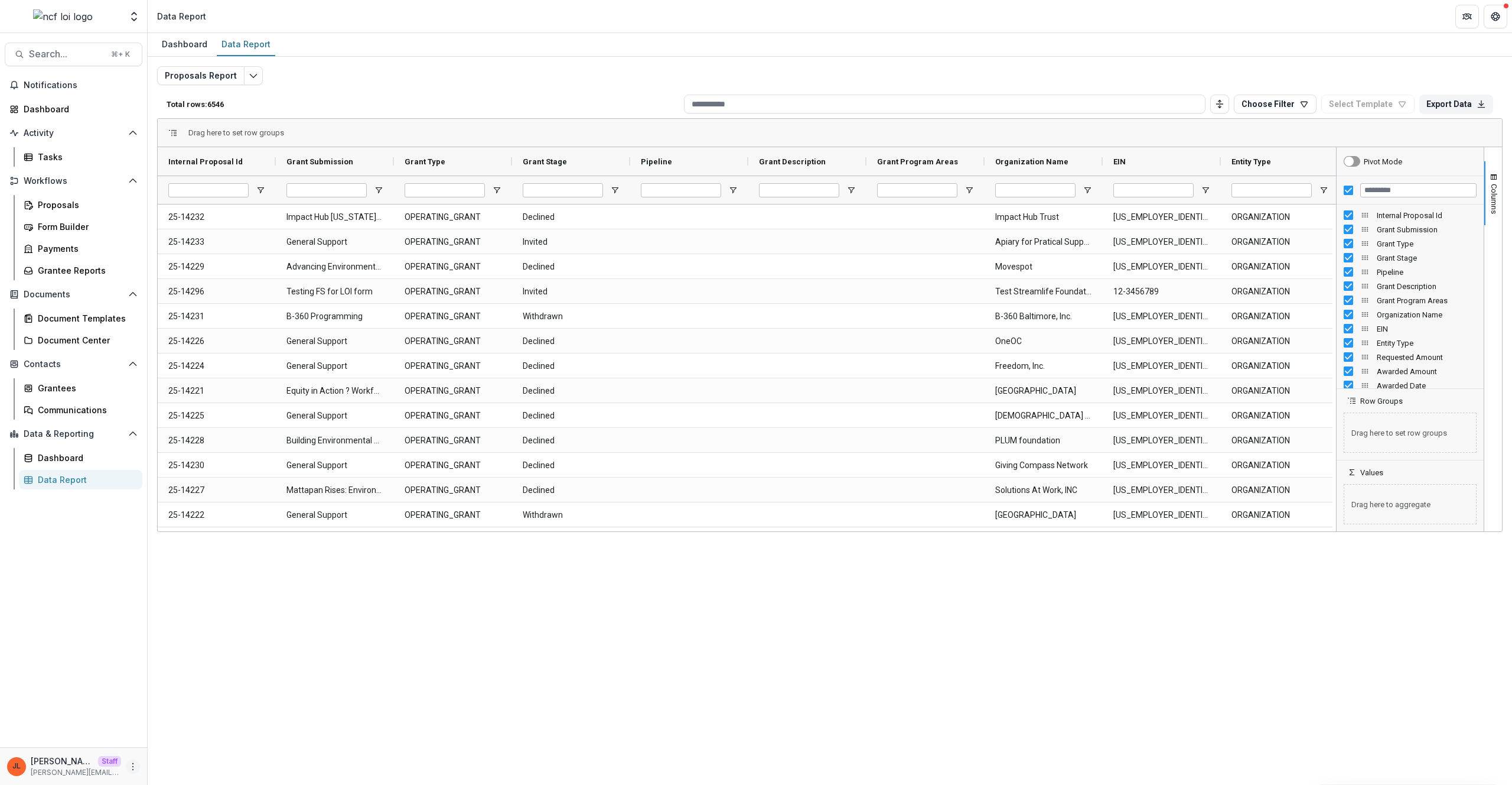
click at [128, 763] on icon "More" at bounding box center [133, 766] width 10 height 10
click at [181, 743] on link "User Settings" at bounding box center [211, 741] width 127 height 19
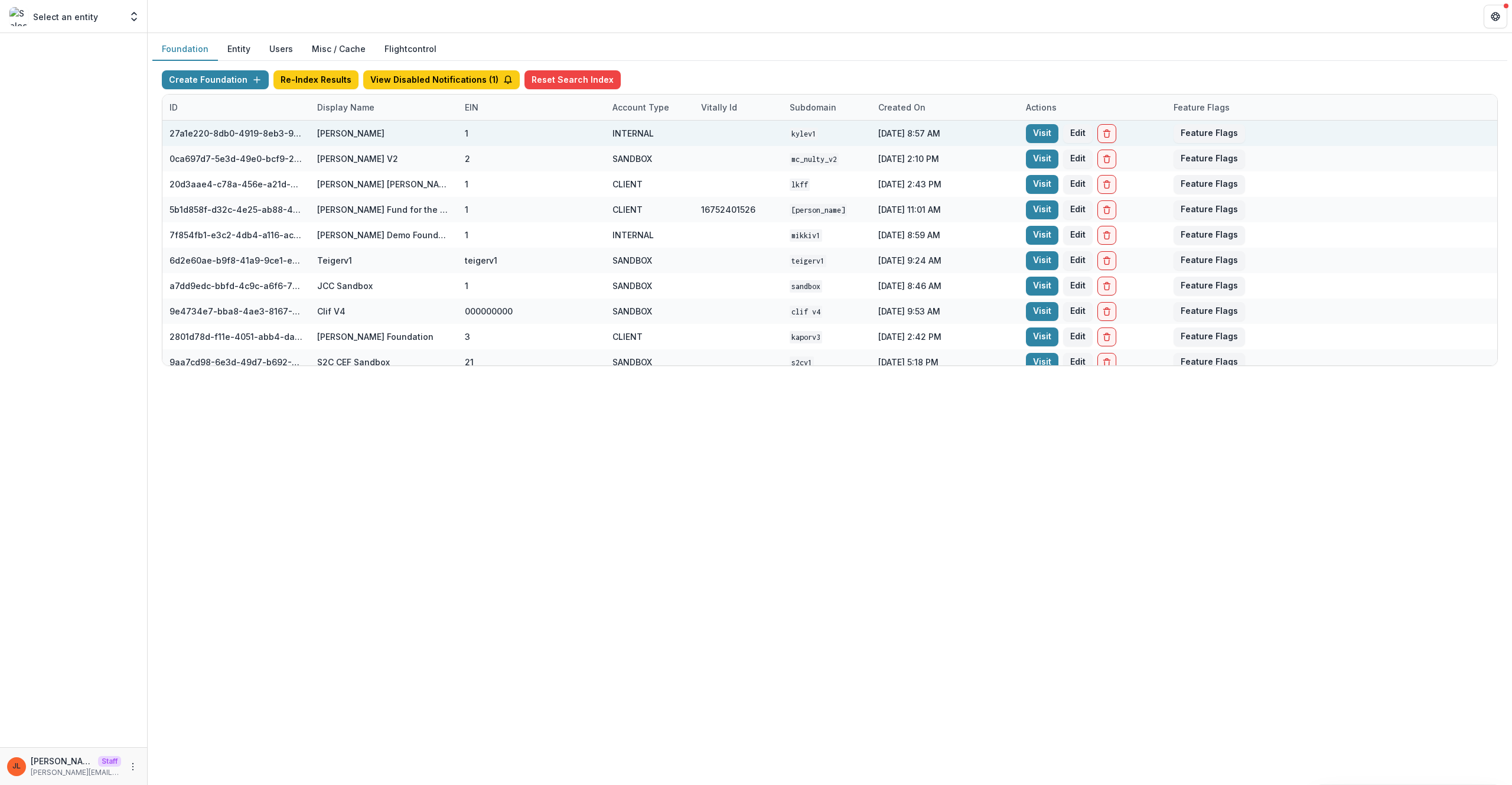
click at [372, 120] on div "[PERSON_NAME]" at bounding box center [383, 132] width 133 height 25
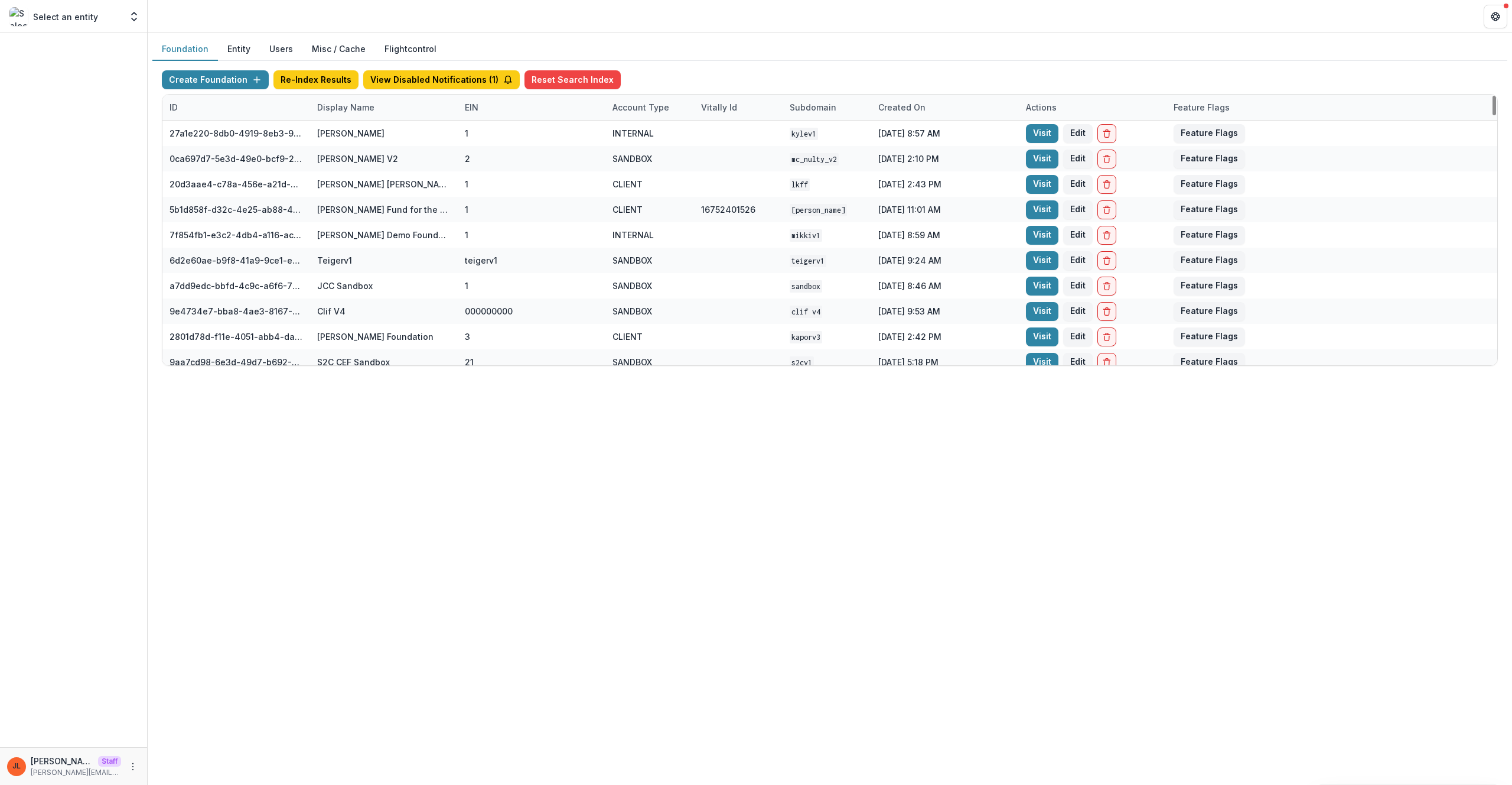
click at [373, 111] on div "Display Name" at bounding box center [346, 107] width 72 height 12
click at [378, 137] on input at bounding box center [383, 133] width 142 height 19
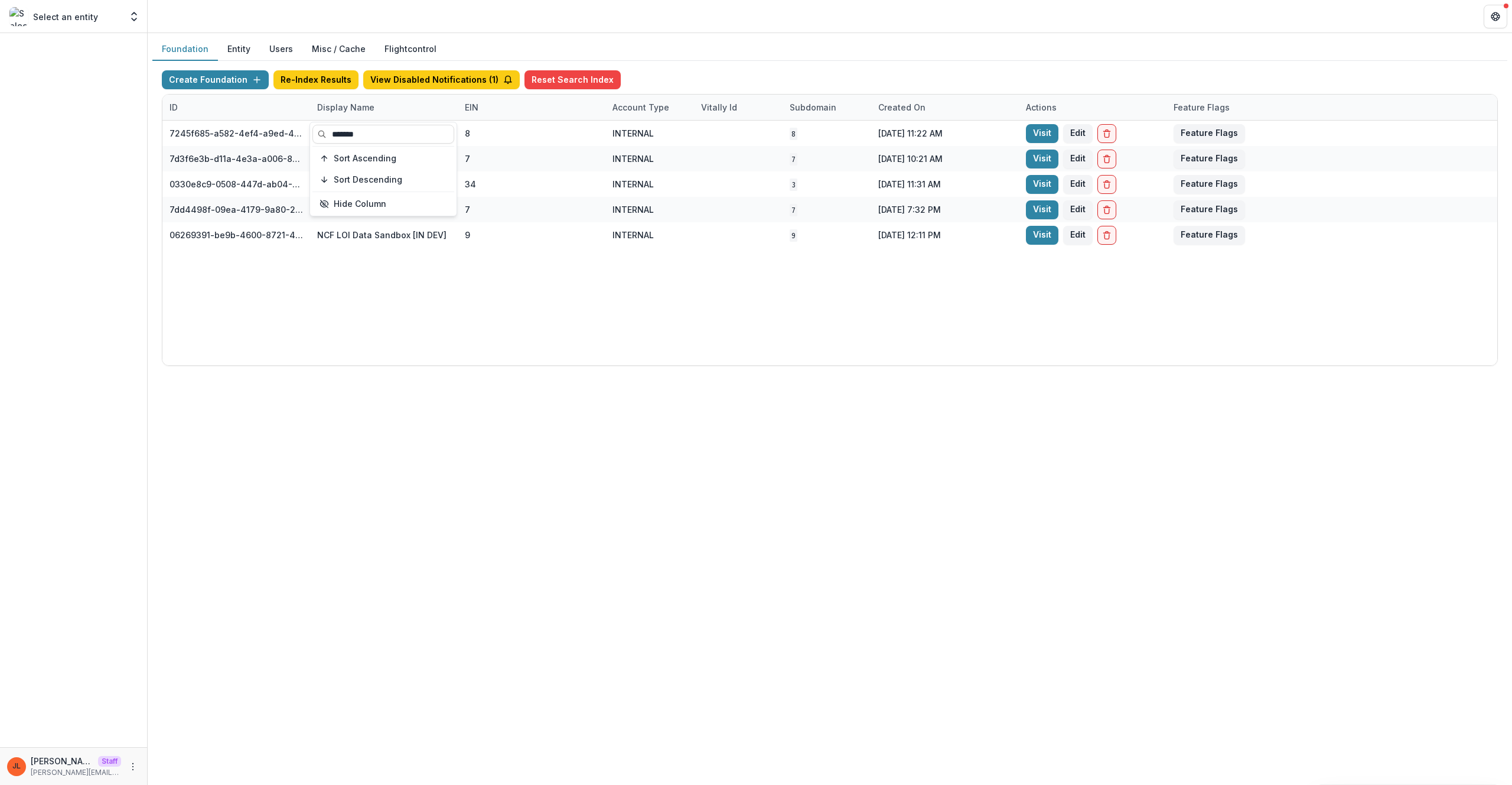
type input "*******"
click at [591, 301] on div "7245f685-a582-4ef4-a9ed-459516162e62 ncf loi test 8 INTERNAL 8 [DATE] 11:22 AM …" at bounding box center [829, 242] width 1334 height 245
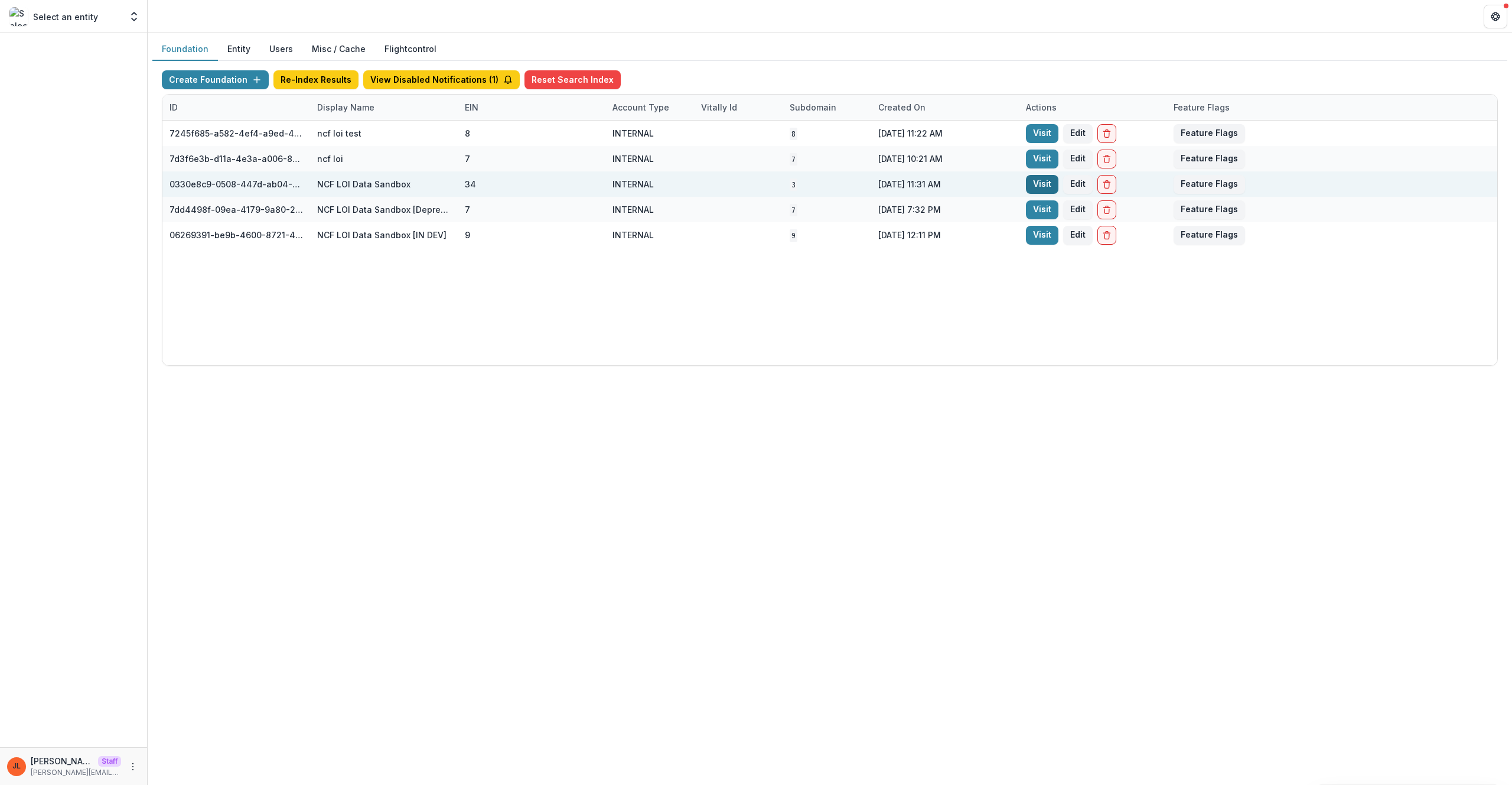
click at [1050, 192] on link "Visit" at bounding box center [1042, 184] width 32 height 19
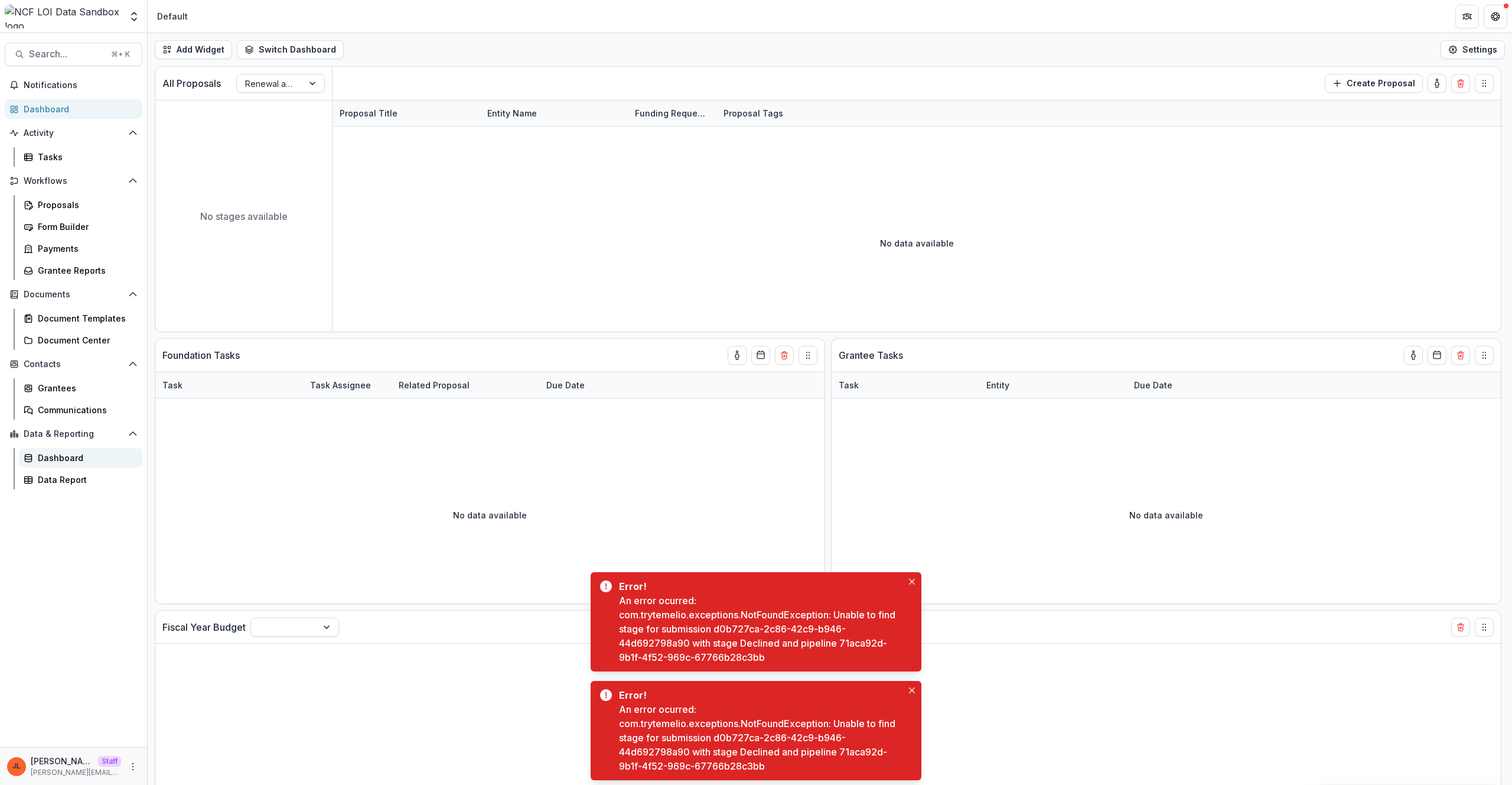
click at [69, 464] on link "Dashboard" at bounding box center [80, 458] width 124 height 19
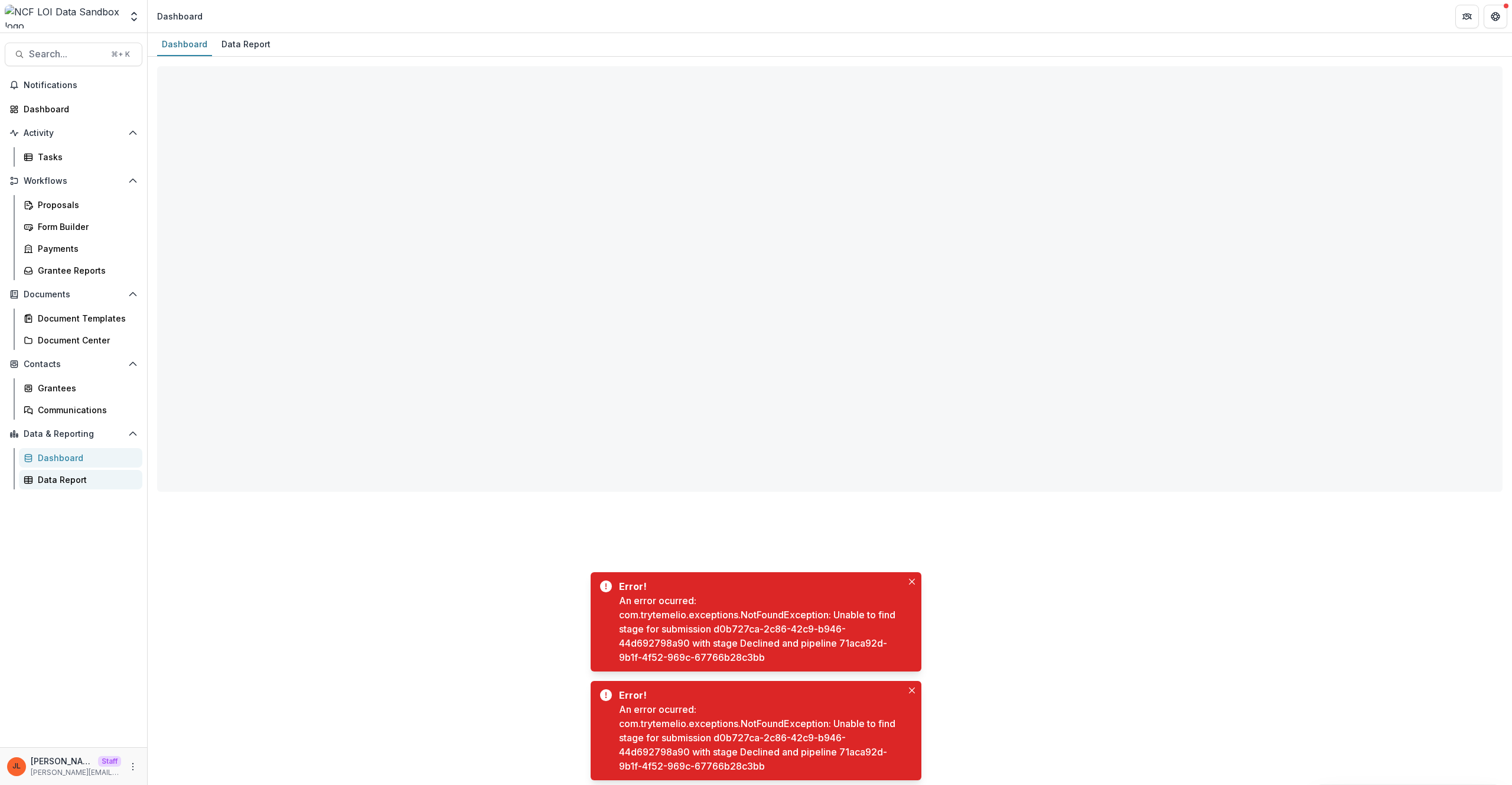
click at [70, 476] on div "Data Report" at bounding box center [86, 479] width 95 height 12
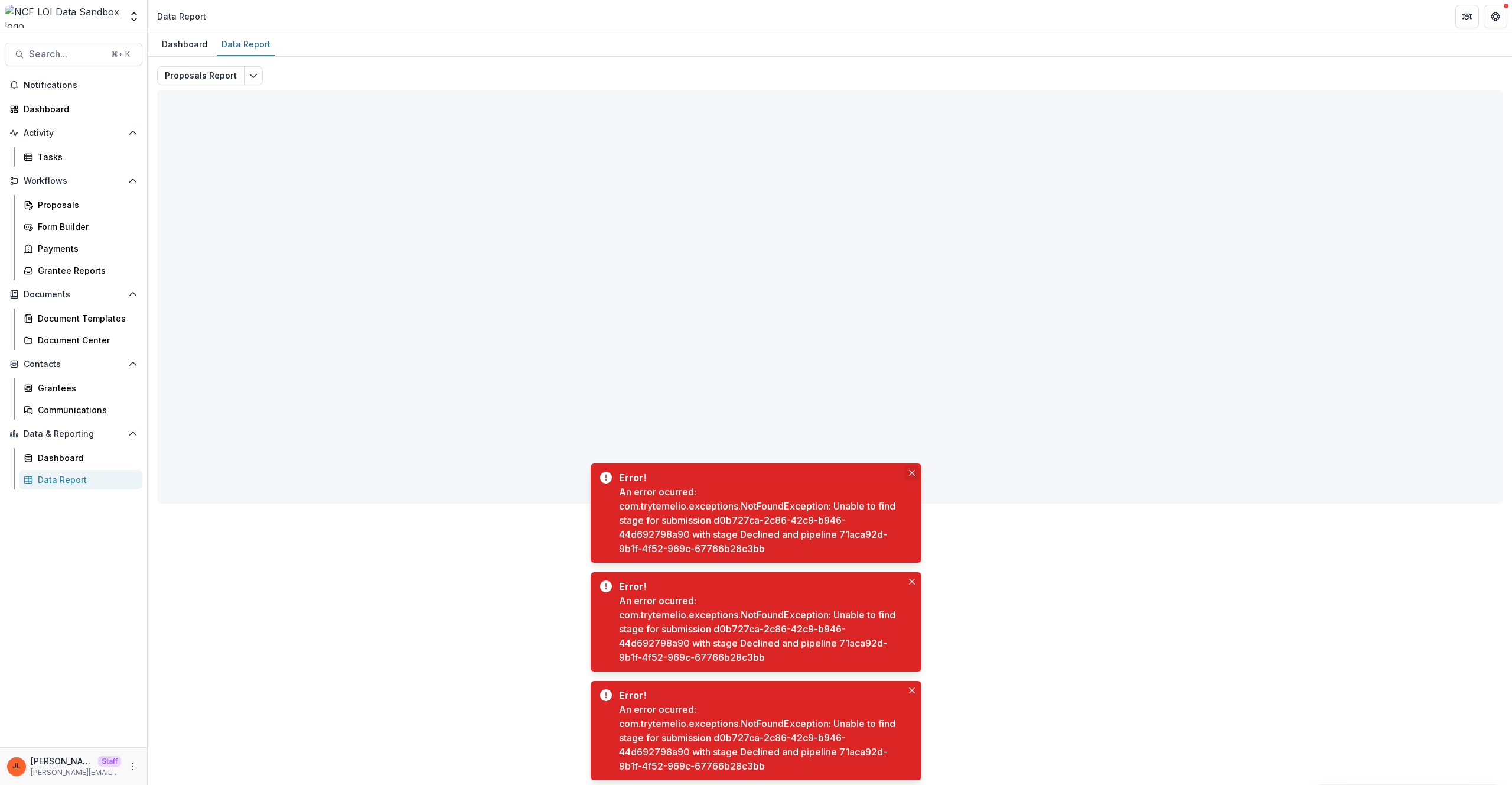
click at [907, 470] on button "Close" at bounding box center [912, 473] width 15 height 15
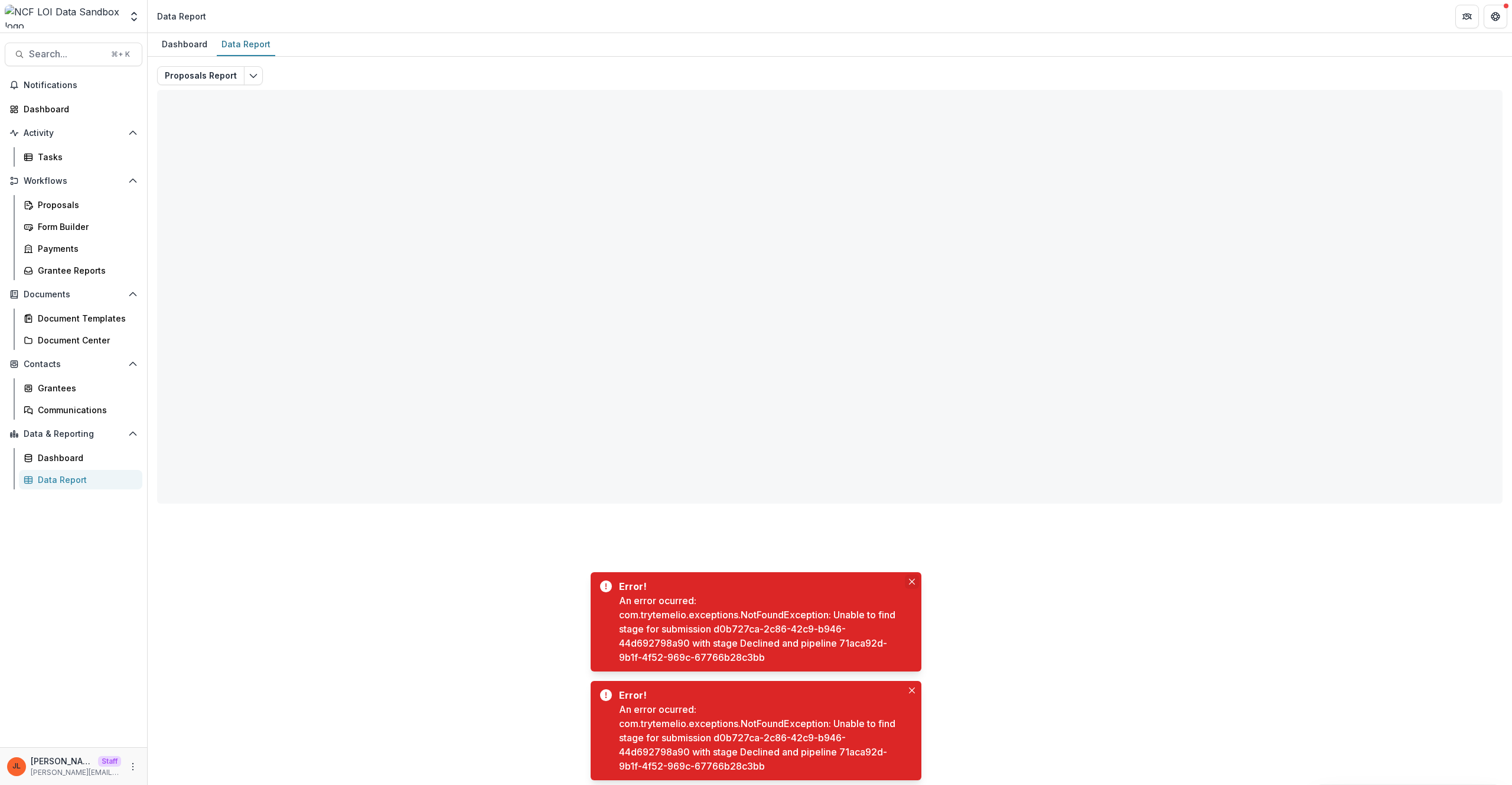
click at [909, 578] on icon "Close" at bounding box center [911, 581] width 6 height 6
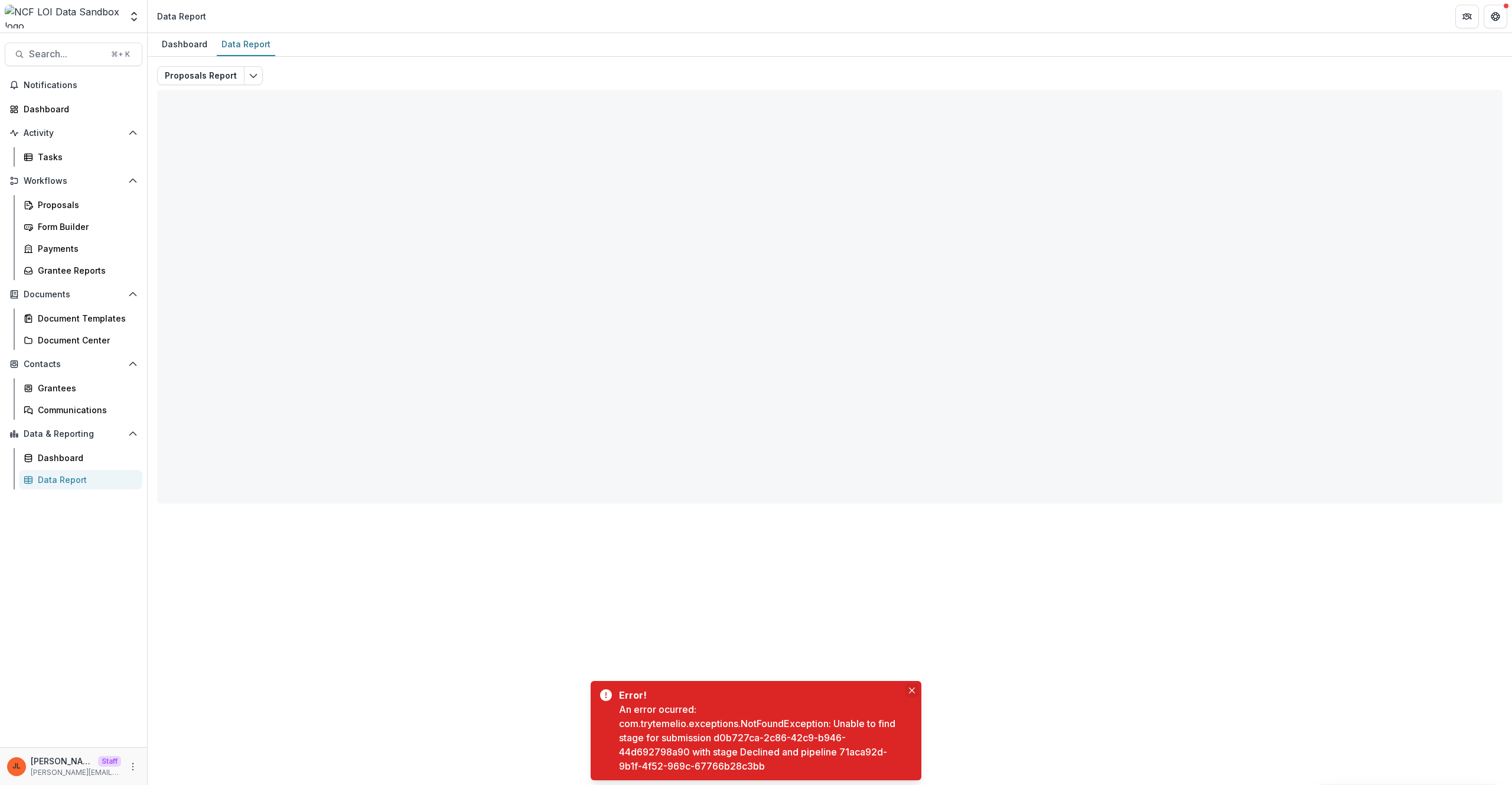
click at [906, 686] on button "Close" at bounding box center [912, 691] width 15 height 15
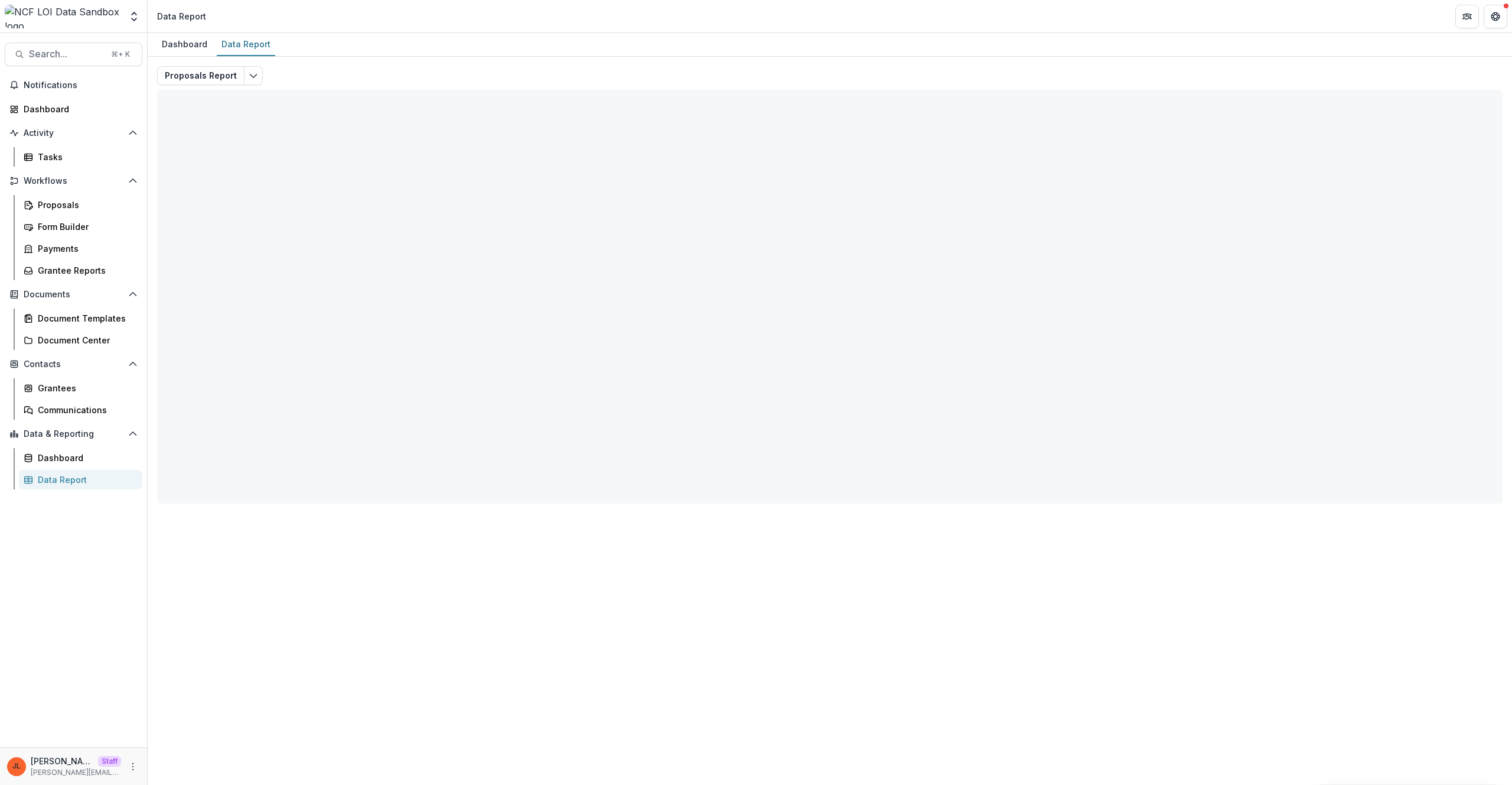
click at [899, 624] on div "Dashboard Data Report Proposals Report Total rows: 0 Choose Filter Personal Fil…" at bounding box center [830, 409] width 1364 height 752
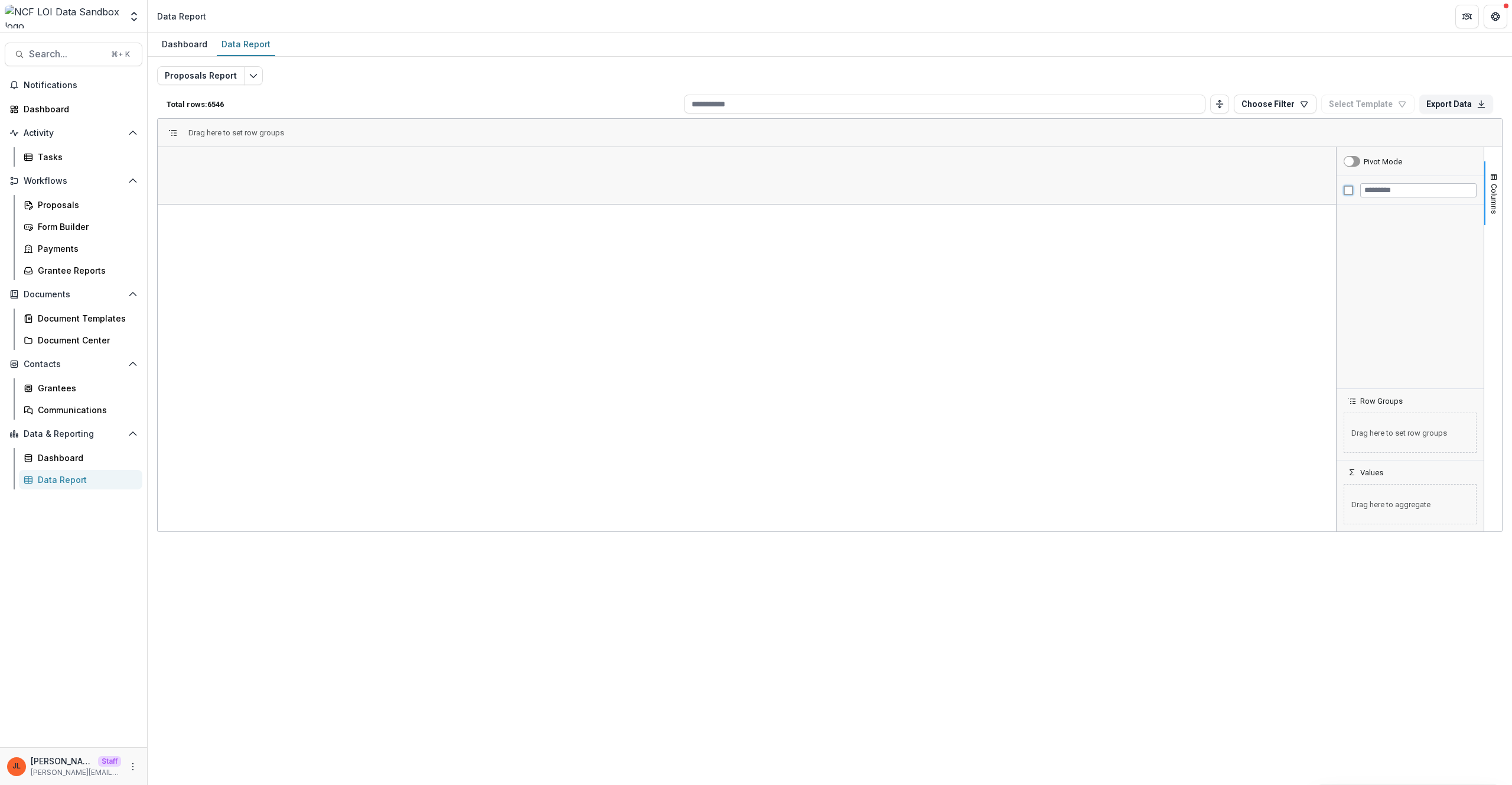
scroll to position [799, 0]
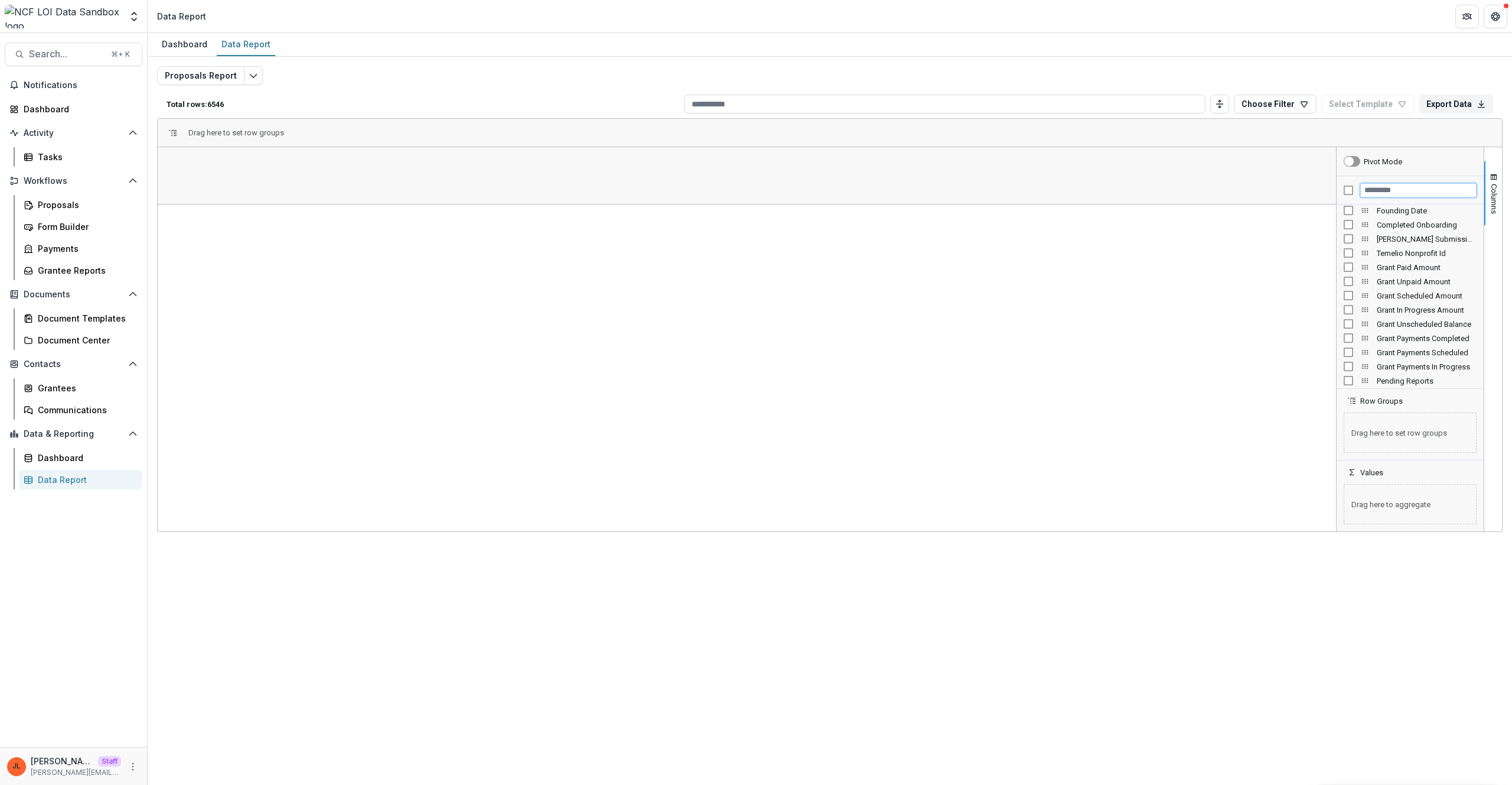
click at [1378, 195] on input "Filter Columns Input" at bounding box center [1418, 191] width 116 height 15
drag, startPoint x: 1401, startPoint y: 188, endPoint x: 1238, endPoint y: 164, distance: 164.8
click at [1238, 164] on div "Columns Pivot Mode **** Requested Amount" at bounding box center [829, 339] width 1344 height 384
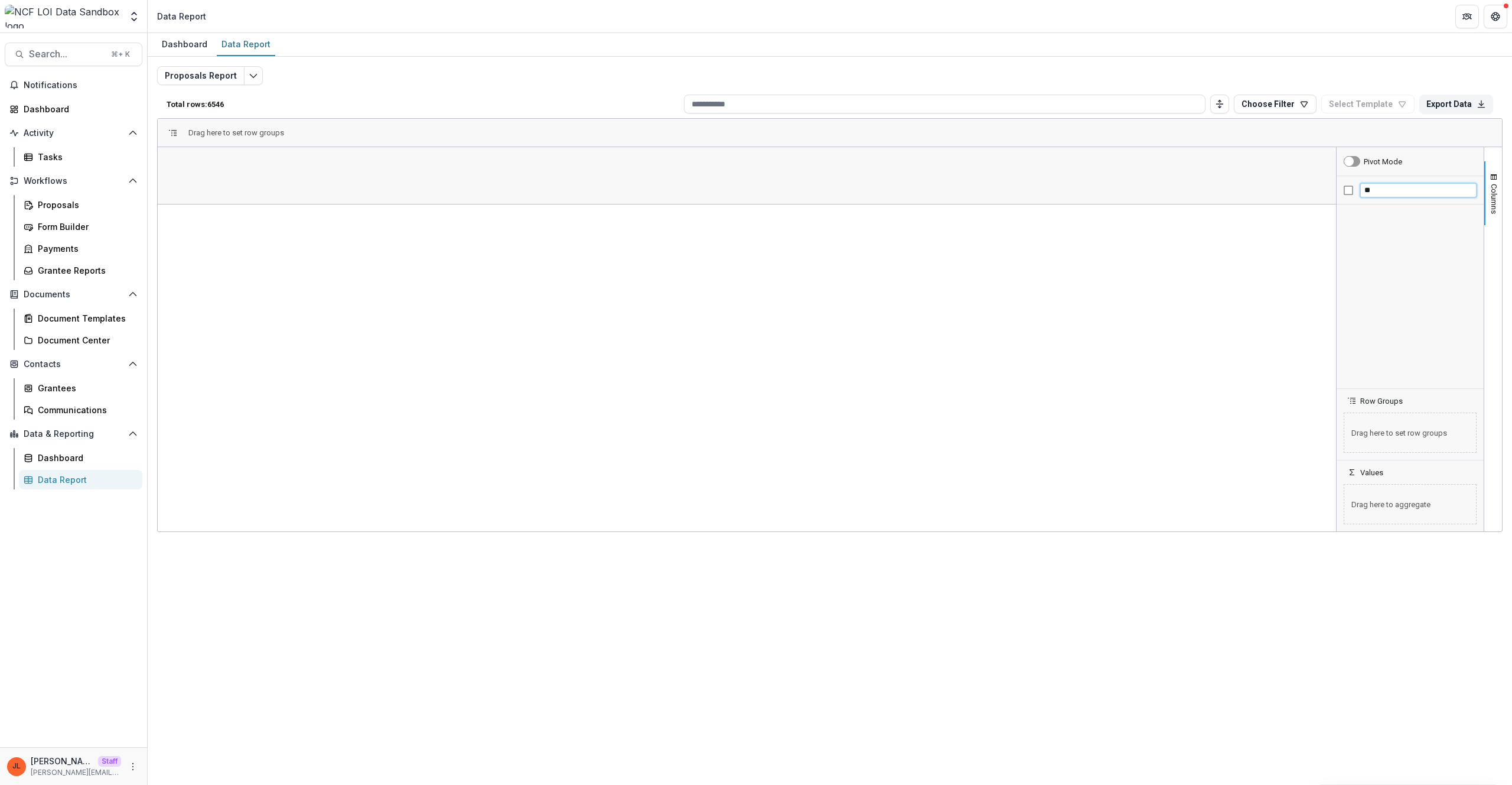
type input "*"
type input "****"
drag, startPoint x: 1391, startPoint y: 195, endPoint x: 1259, endPoint y: 167, distance: 134.9
click at [1259, 167] on div "Columns Pivot Mode **** Row Groups Drag here to set row groups Values Drag here…" at bounding box center [829, 339] width 1344 height 384
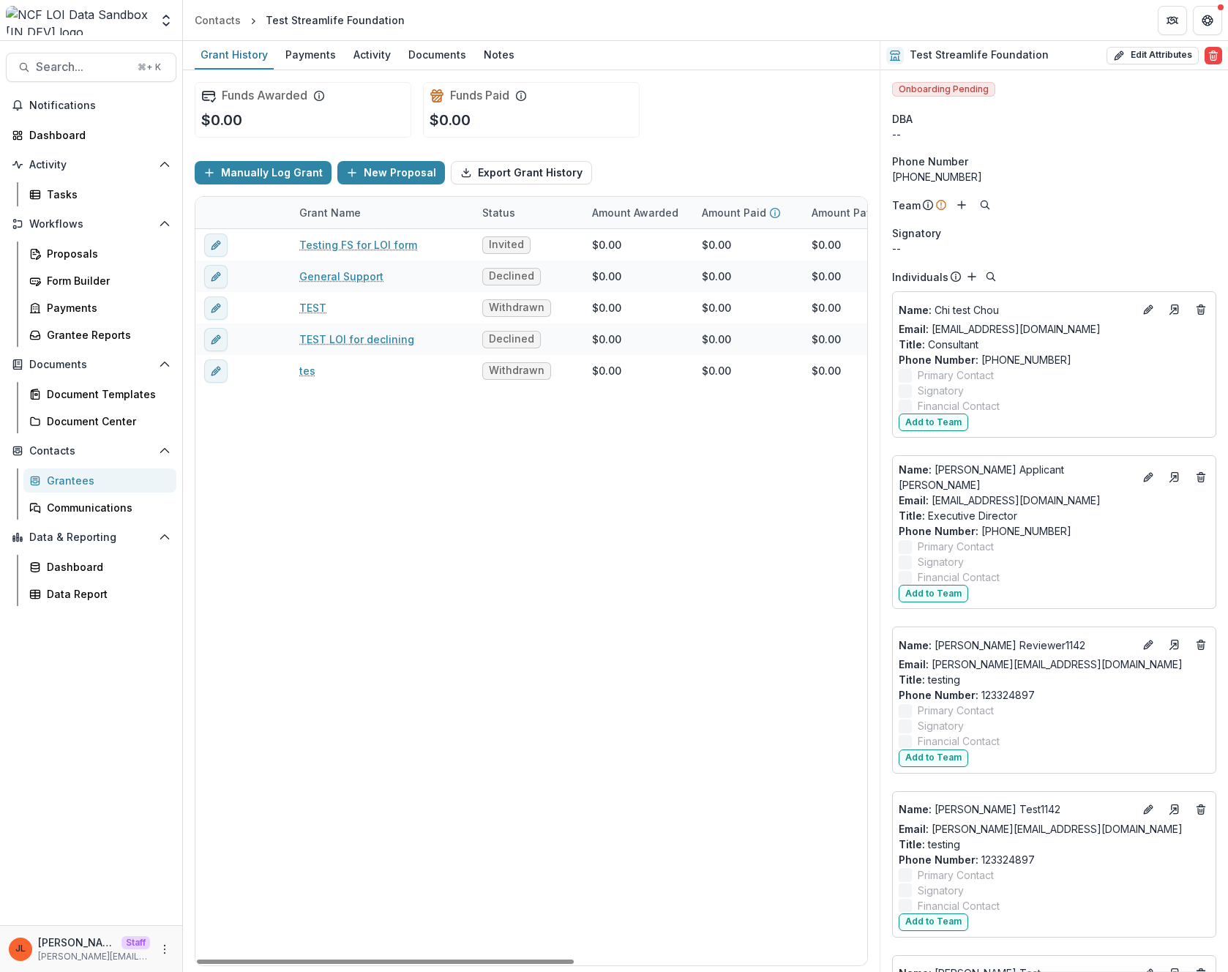
click at [568, 658] on div "Testing FS for LOI form Invited $0.00 $0.00 $0.00 [DATE] -- $111.00 General Sup…" at bounding box center [791, 597] width 1193 height 736
click at [383, 538] on div "Testing FS for LOI form Invited $0.00 $0.00 $0.00 [DATE] -- $111.00 General Sup…" at bounding box center [791, 597] width 1193 height 736
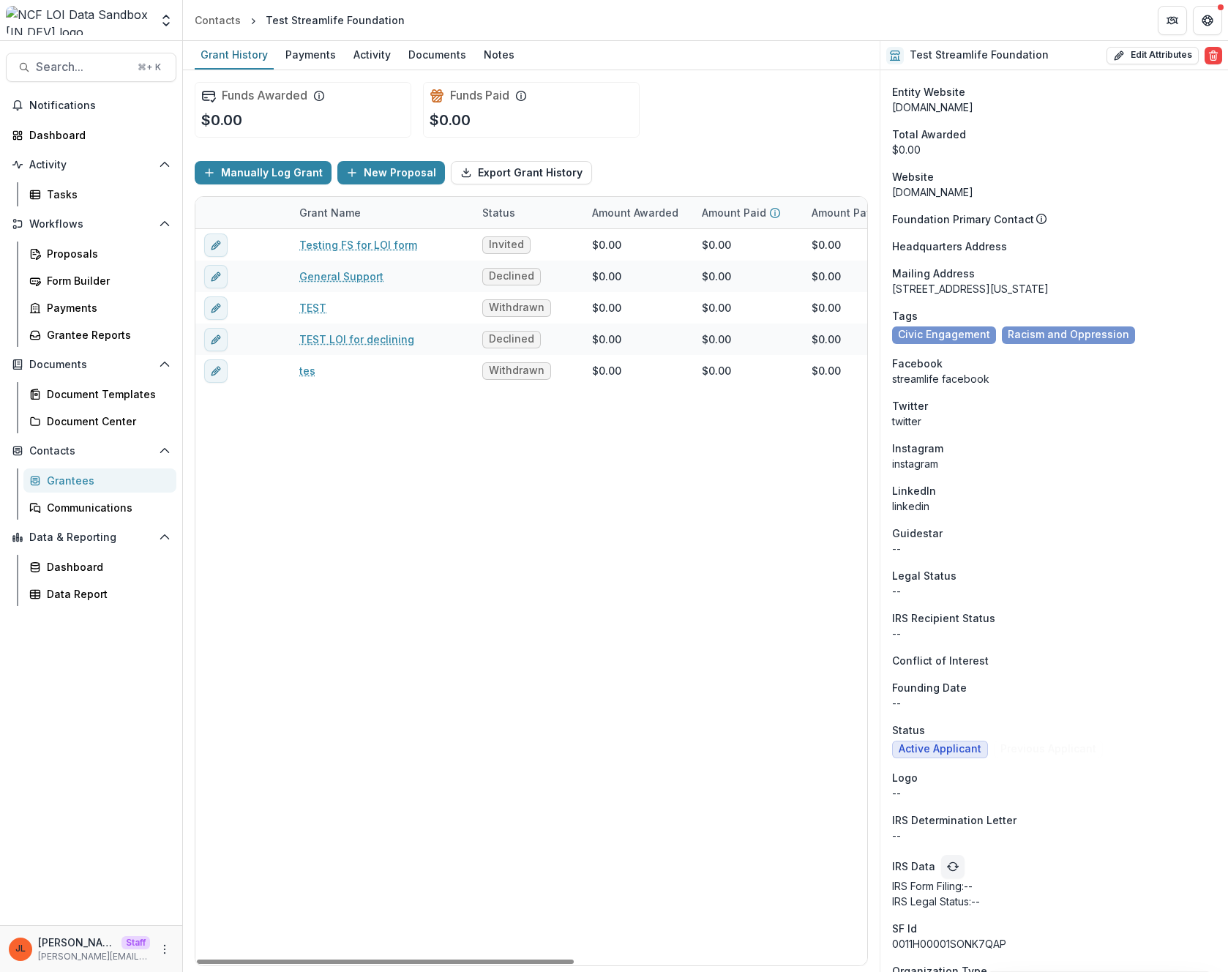
scroll to position [2076, 0]
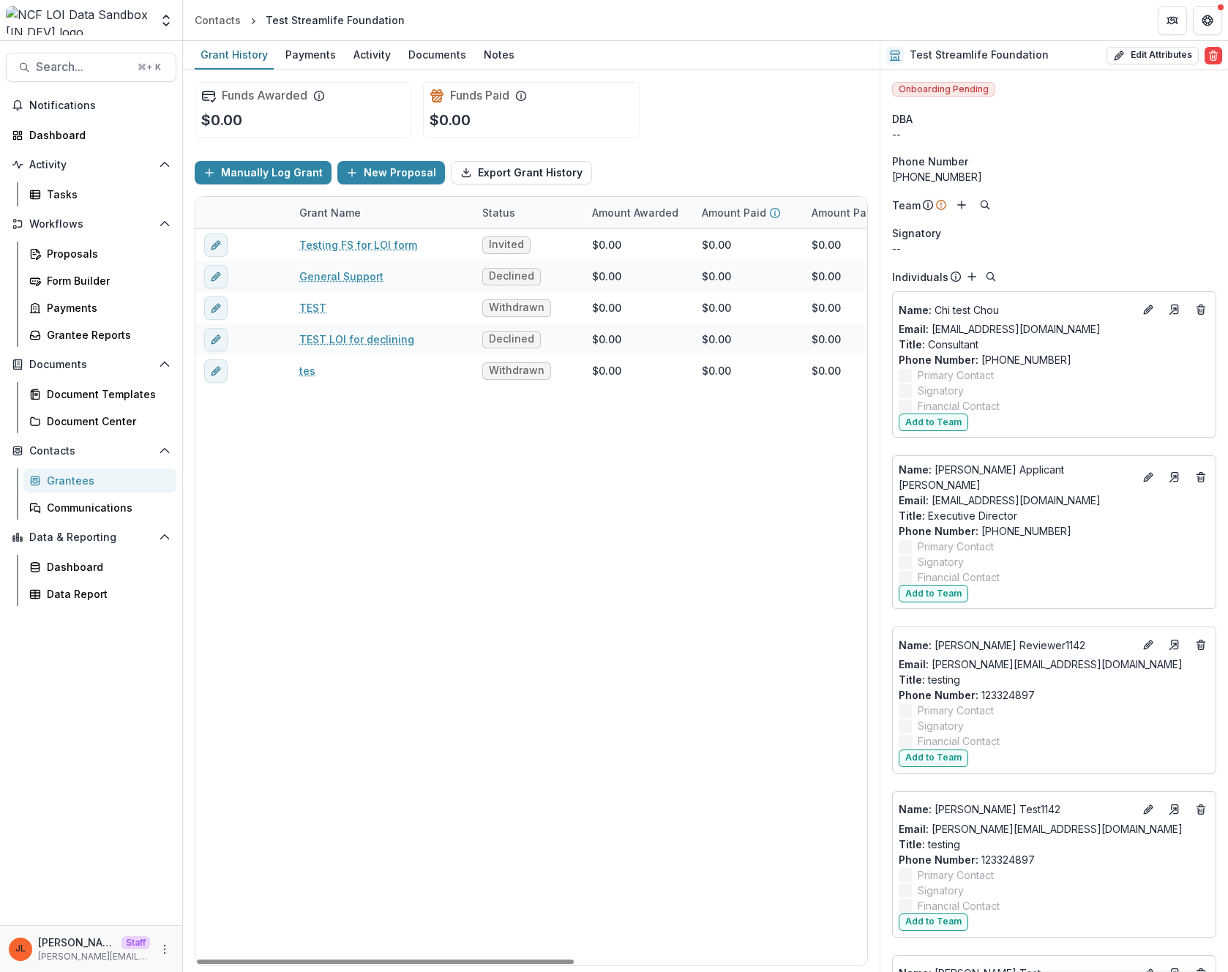
click at [639, 604] on div "Testing FS for LOI form Invited $0.00 $0.00 $0.00 Sep 11, 2025 -- $111.00 Gener…" at bounding box center [791, 597] width 1193 height 736
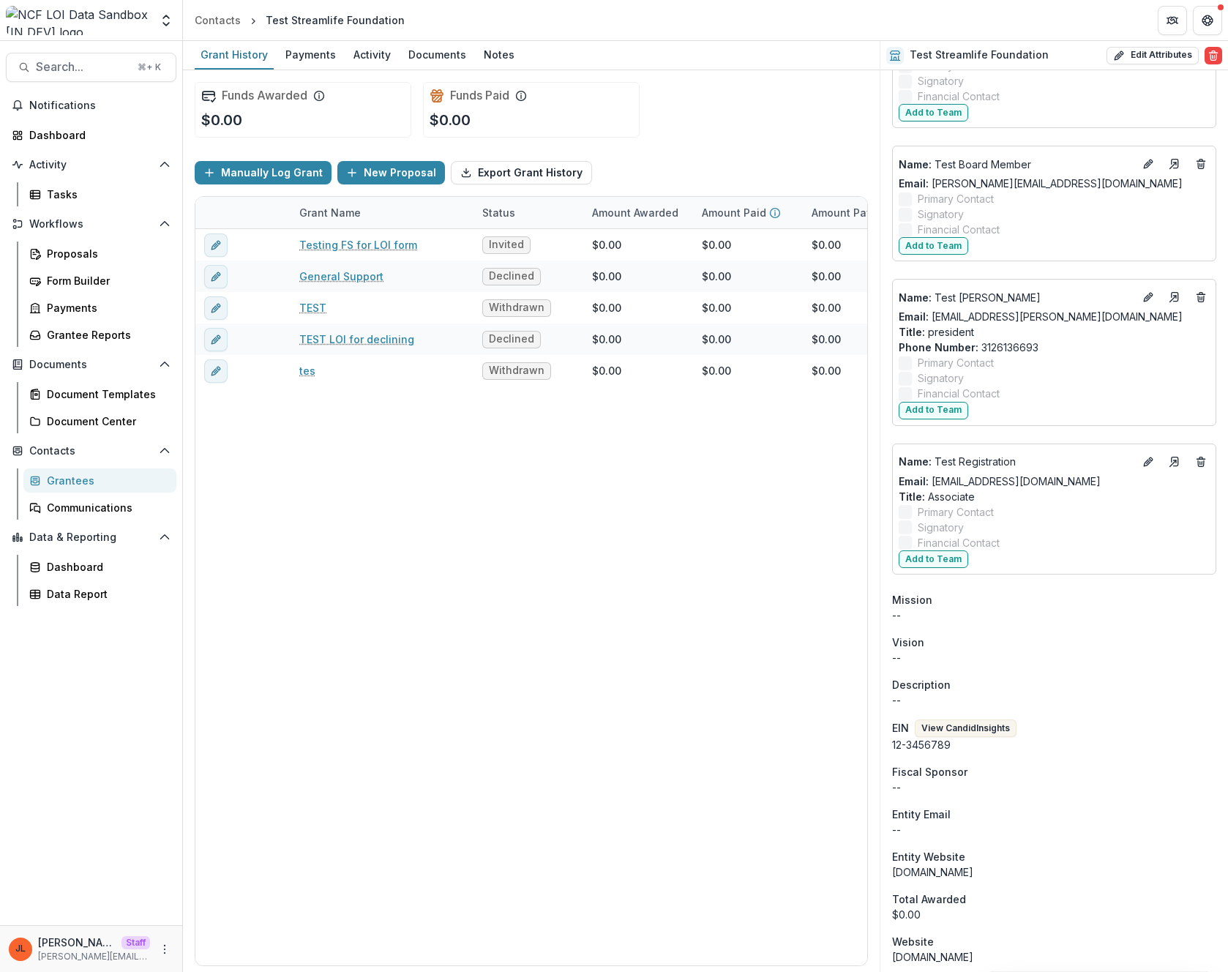
scroll to position [1471, 0]
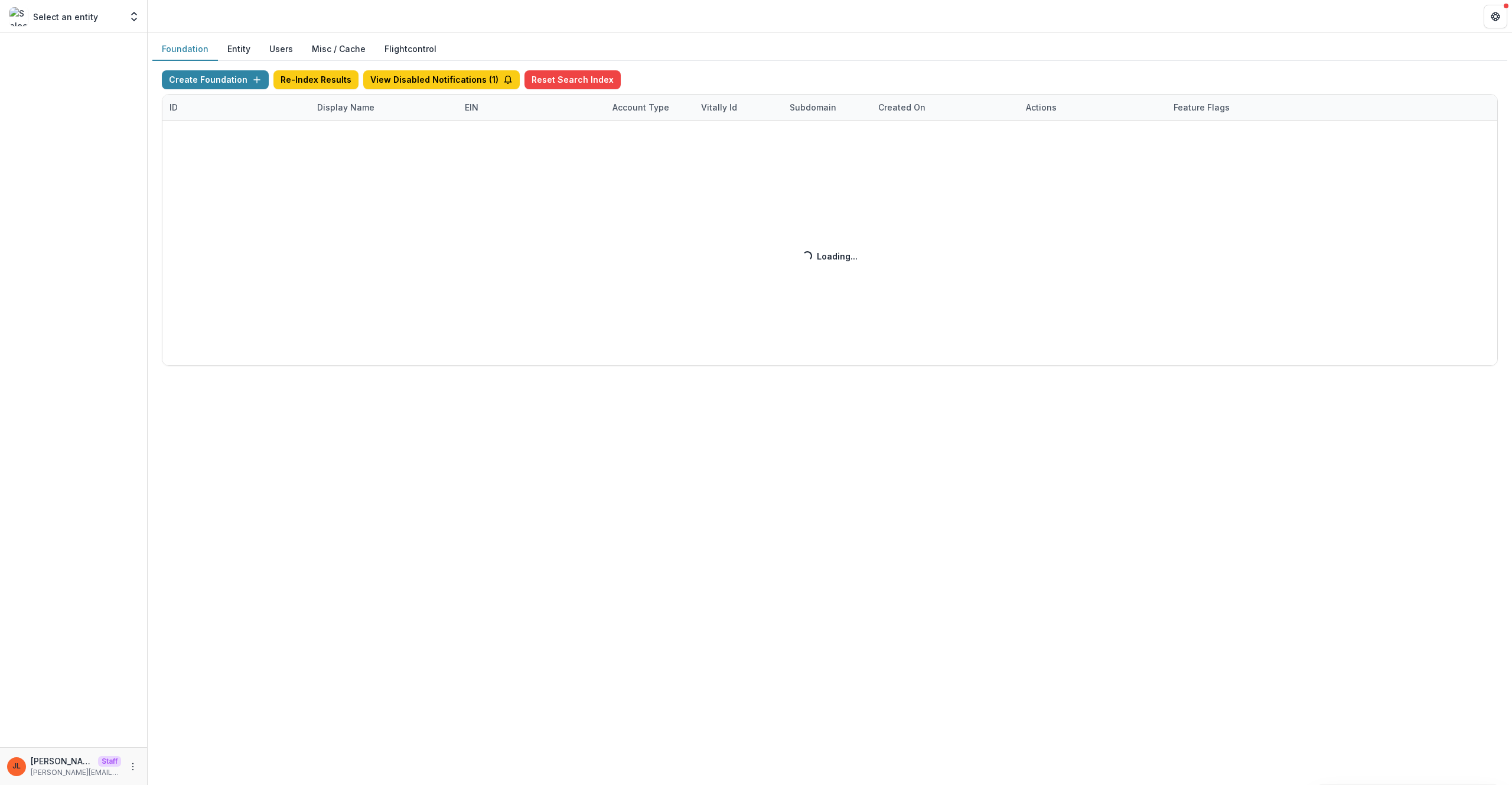
click at [334, 104] on div "Create Foundation Re-Index Results View Disabled Notifications ( 1 ) Reset Sear…" at bounding box center [829, 218] width 1336 height 296
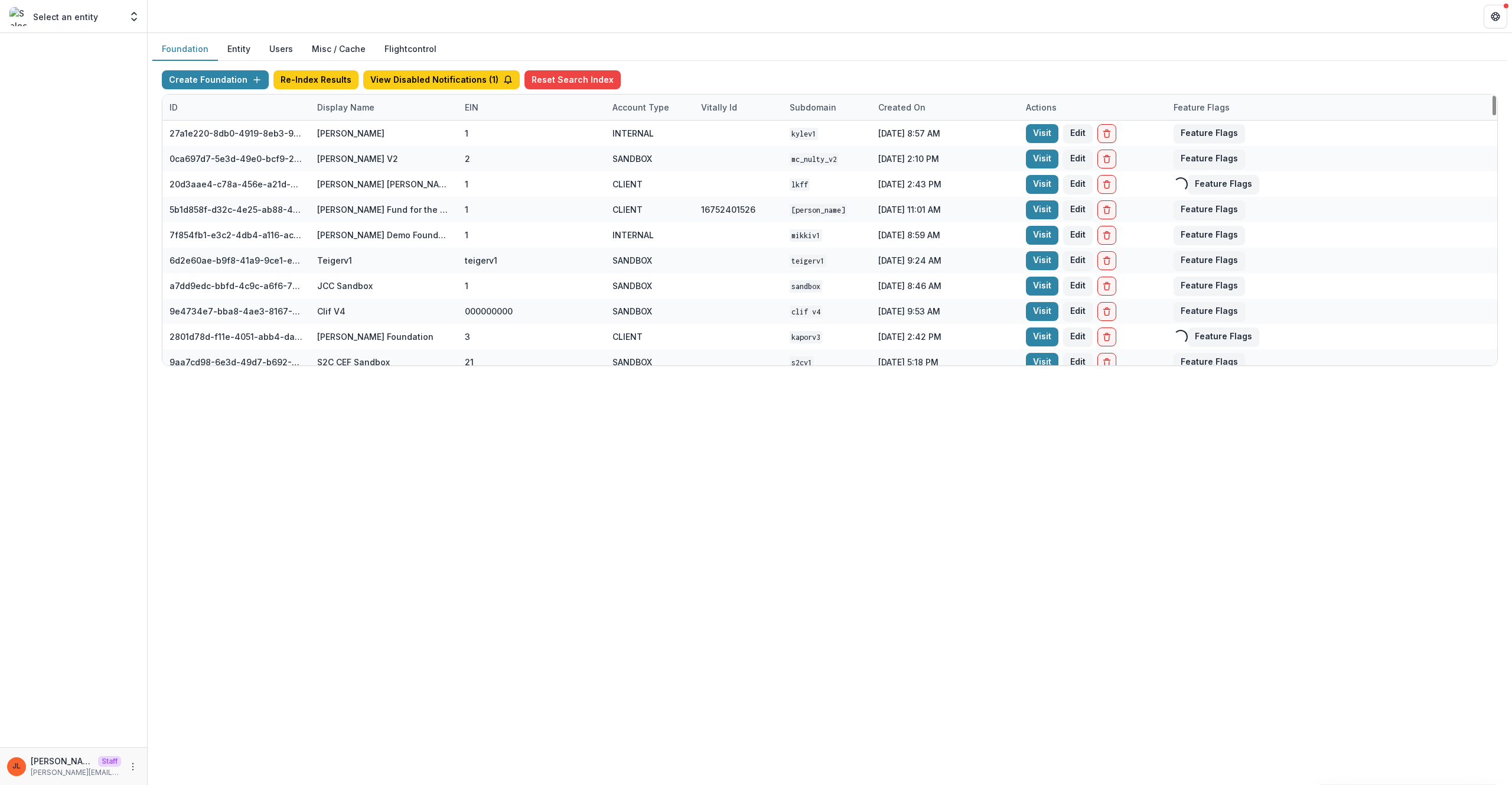
click at [339, 107] on div "Display Name" at bounding box center [346, 107] width 72 height 12
click at [364, 133] on input at bounding box center [383, 133] width 142 height 19
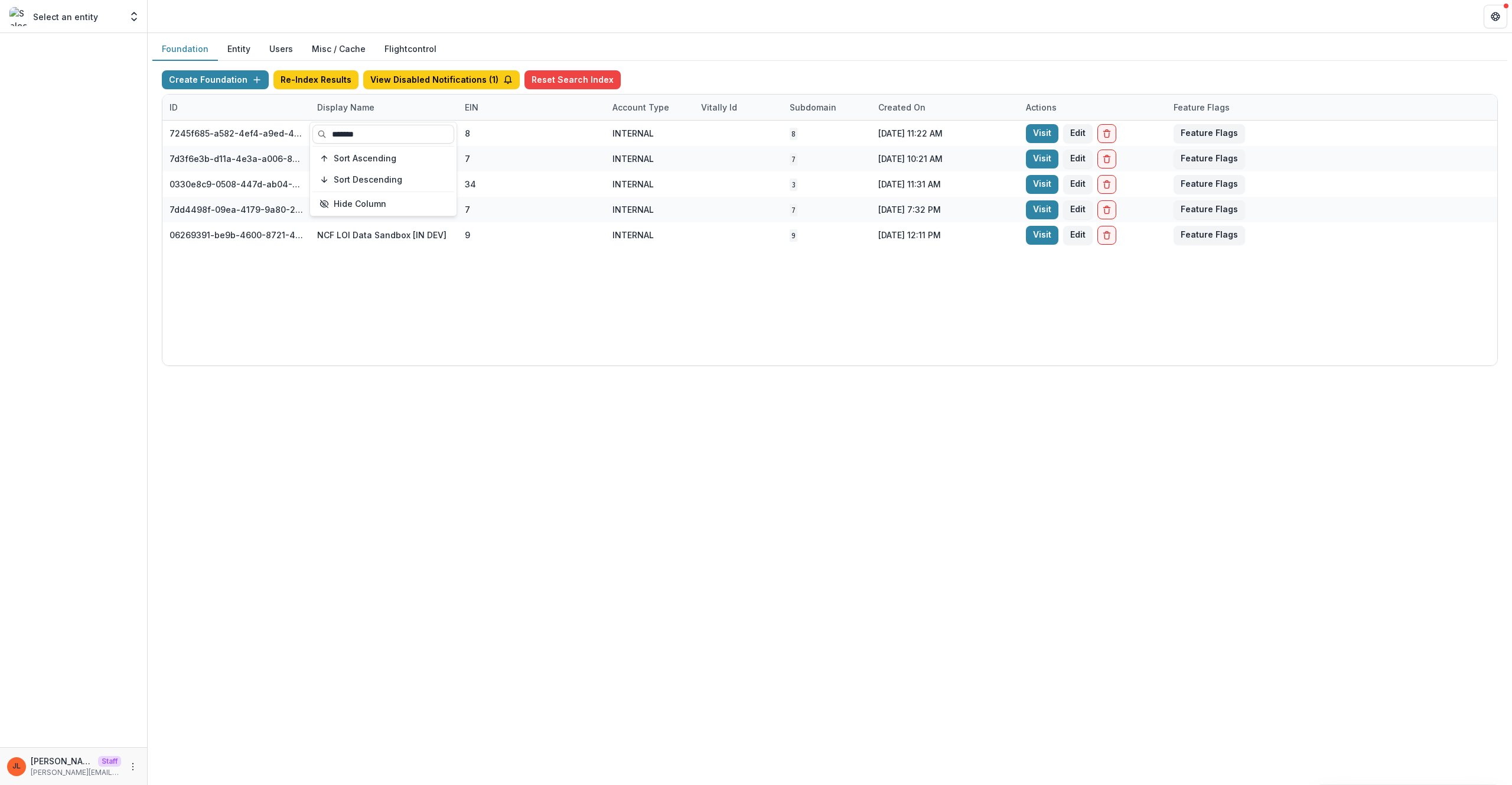
type input "*******"
click at [402, 262] on div "7245f685-a582-4ef4-a9ed-459516162e62 ncf loi test 8 INTERNAL 8 [DATE] 11:22 AM …" at bounding box center [829, 242] width 1334 height 245
click at [224, 83] on button "Create Foundation" at bounding box center [215, 79] width 107 height 19
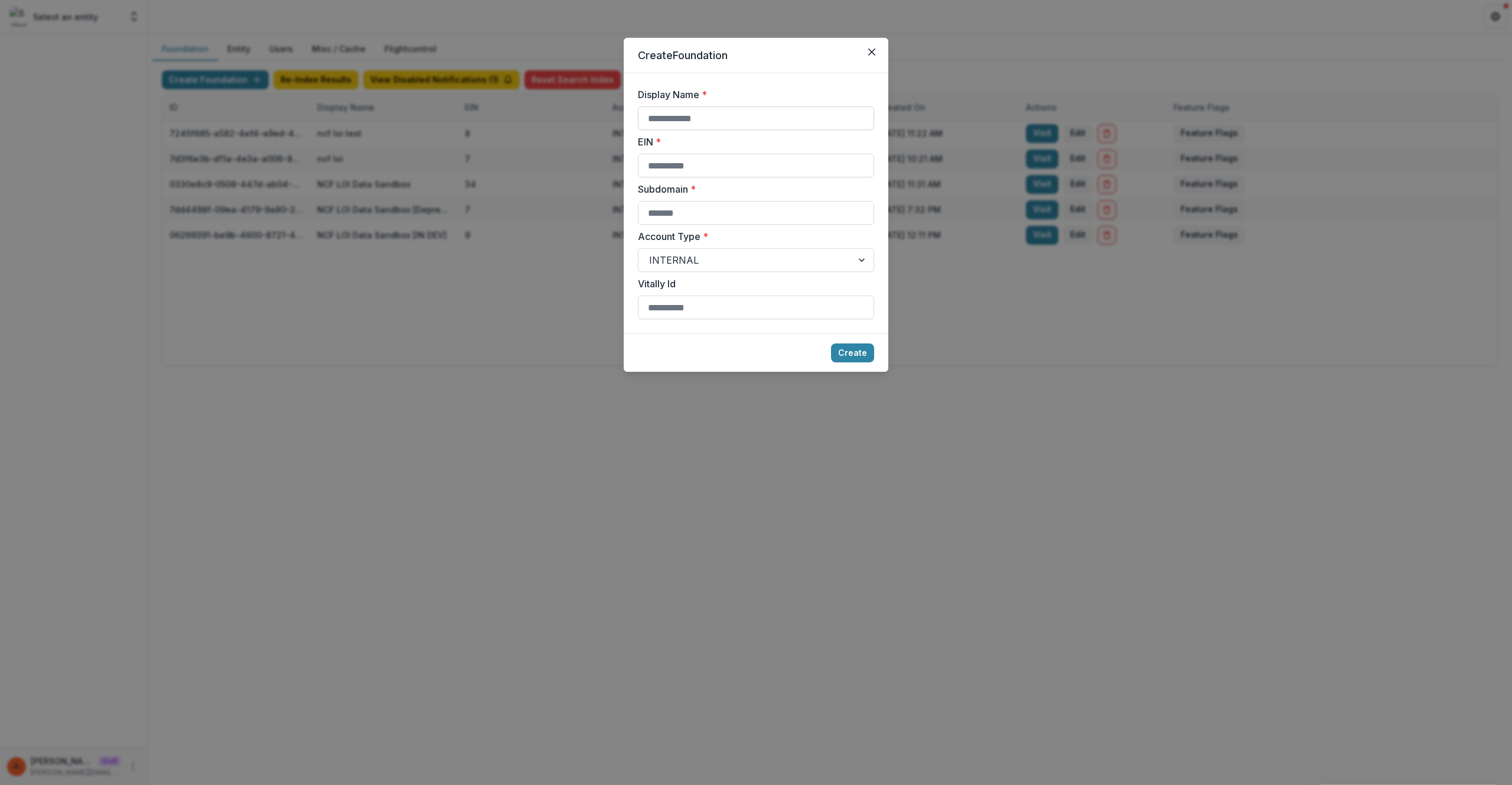
click at [684, 124] on input "Display Name *" at bounding box center [756, 118] width 237 height 23
type input "**********"
type input "*"
click at [831, 343] on button "Create" at bounding box center [852, 352] width 43 height 19
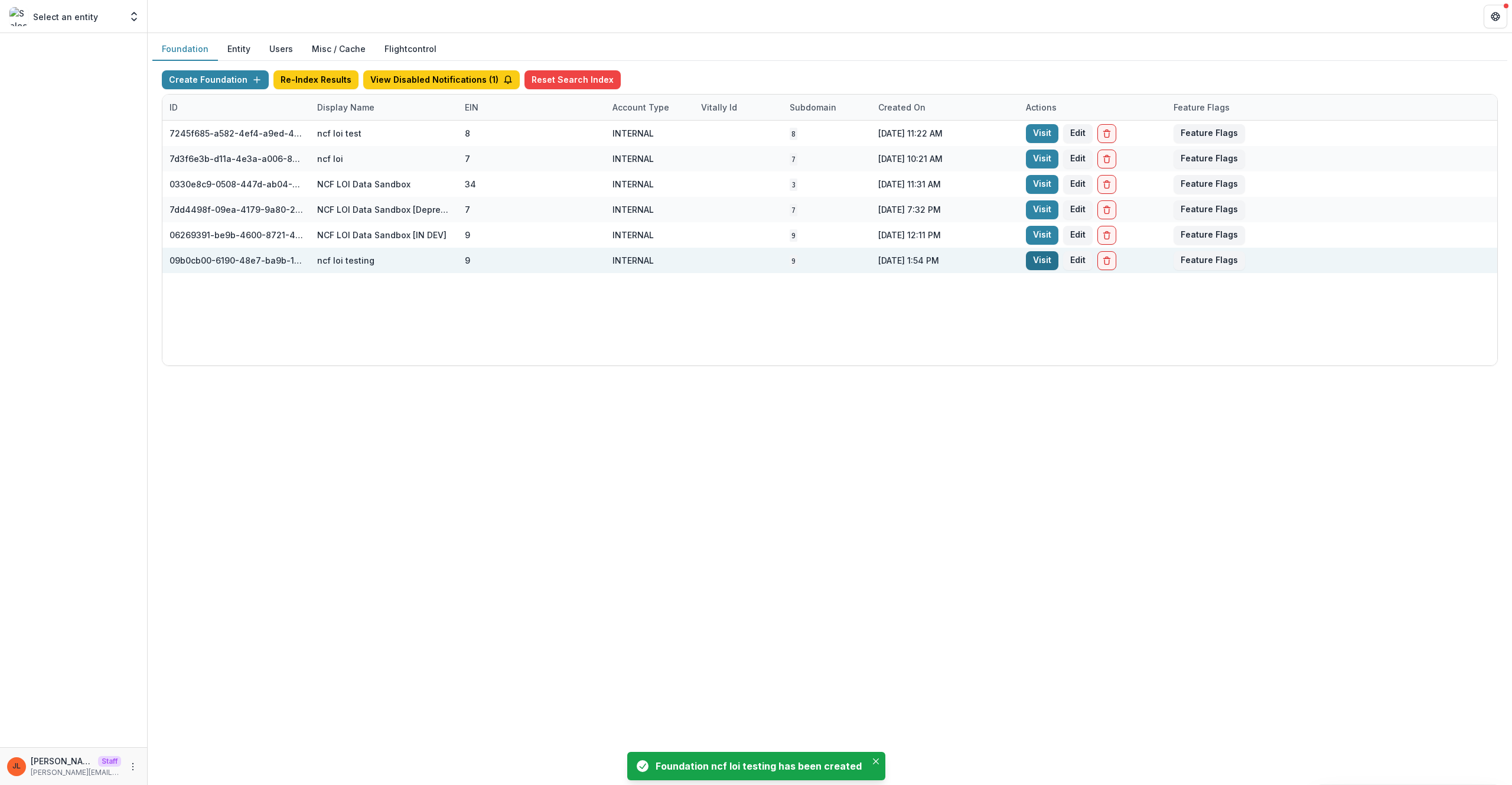
click at [1028, 263] on link "Visit" at bounding box center [1042, 260] width 32 height 19
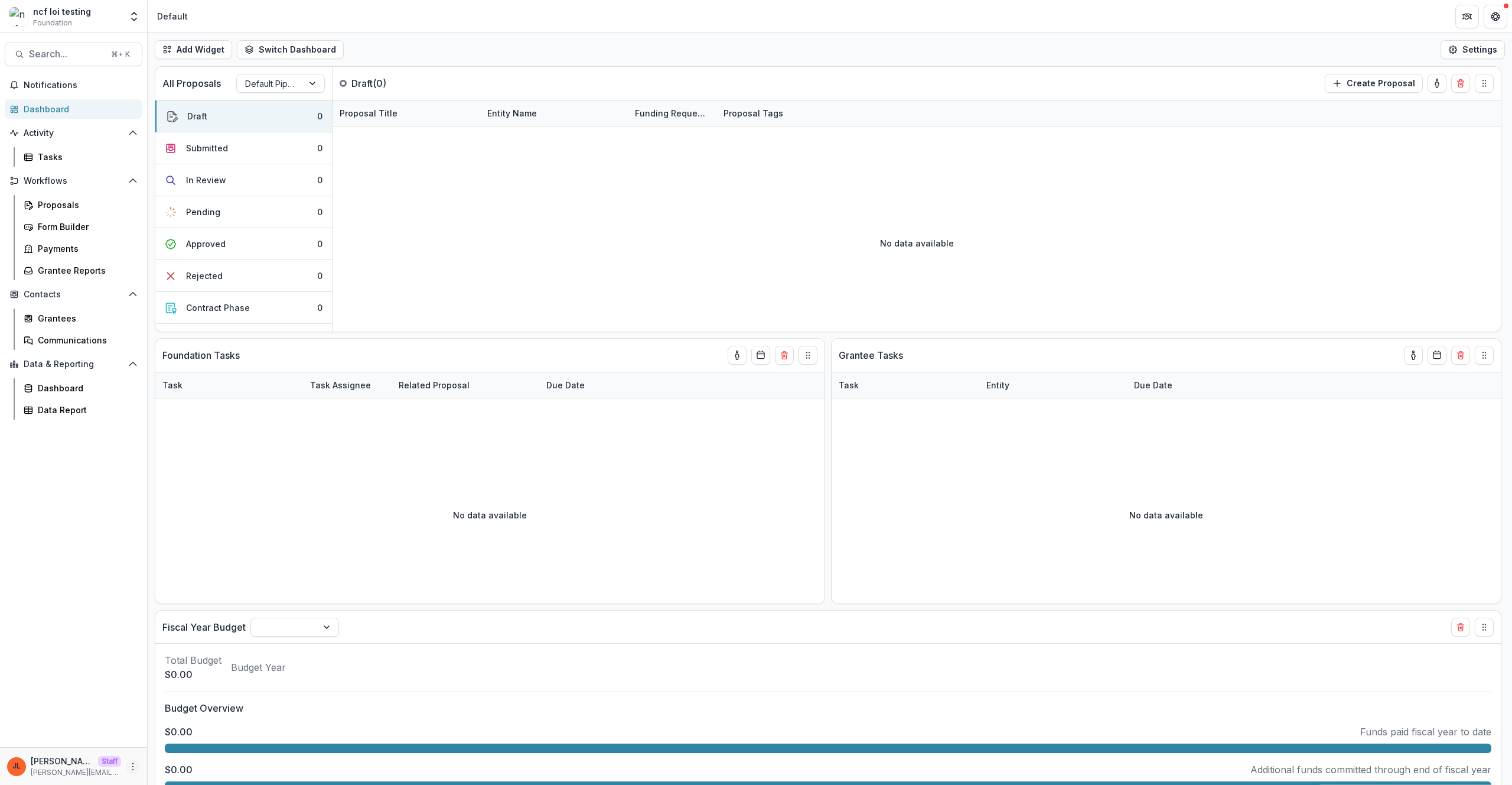
click at [136, 762] on icon "More" at bounding box center [133, 766] width 10 height 10
click at [162, 740] on icon at bounding box center [160, 741] width 10 height 10
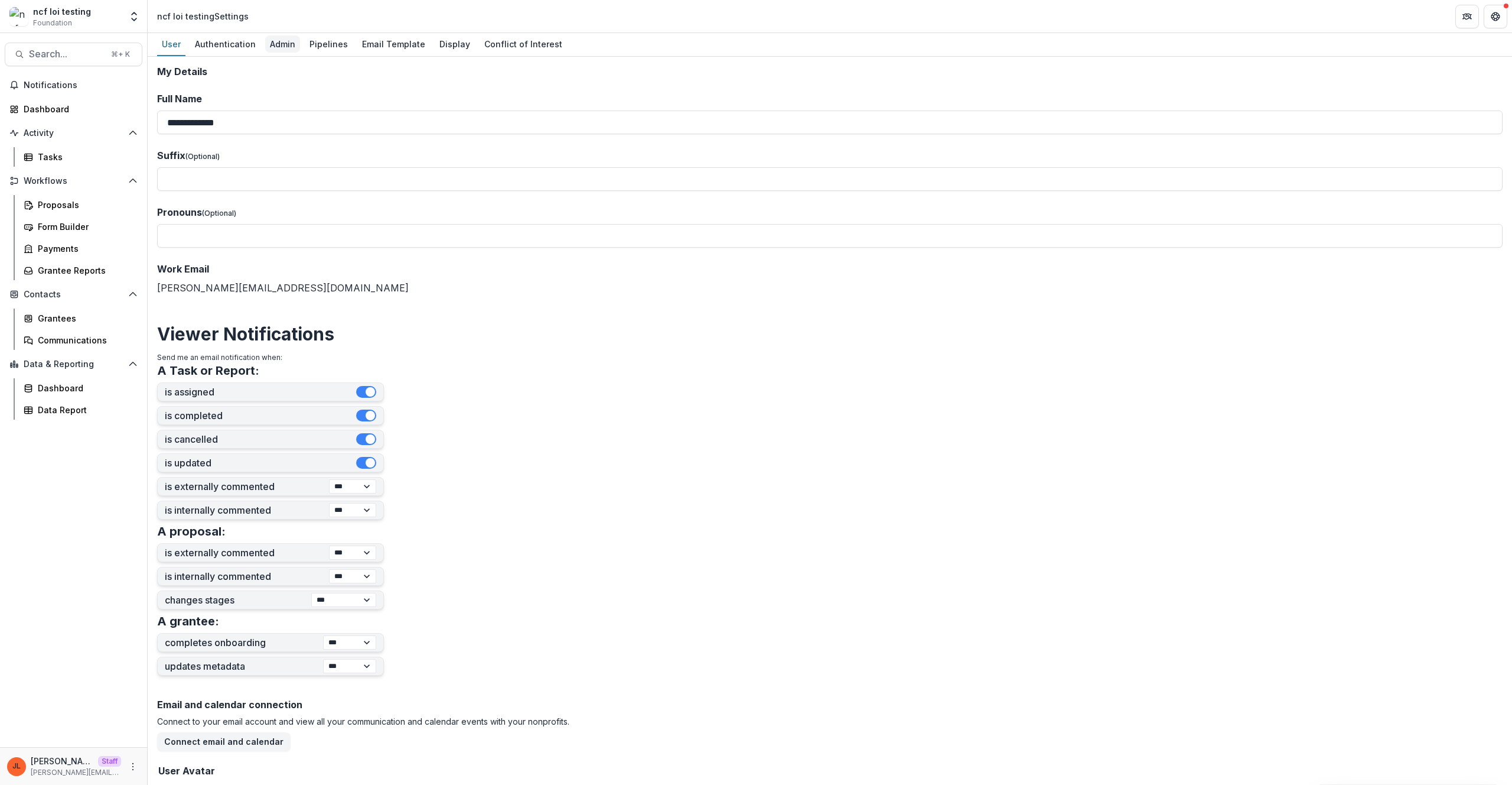
click at [267, 43] on div "Admin" at bounding box center [282, 44] width 35 height 17
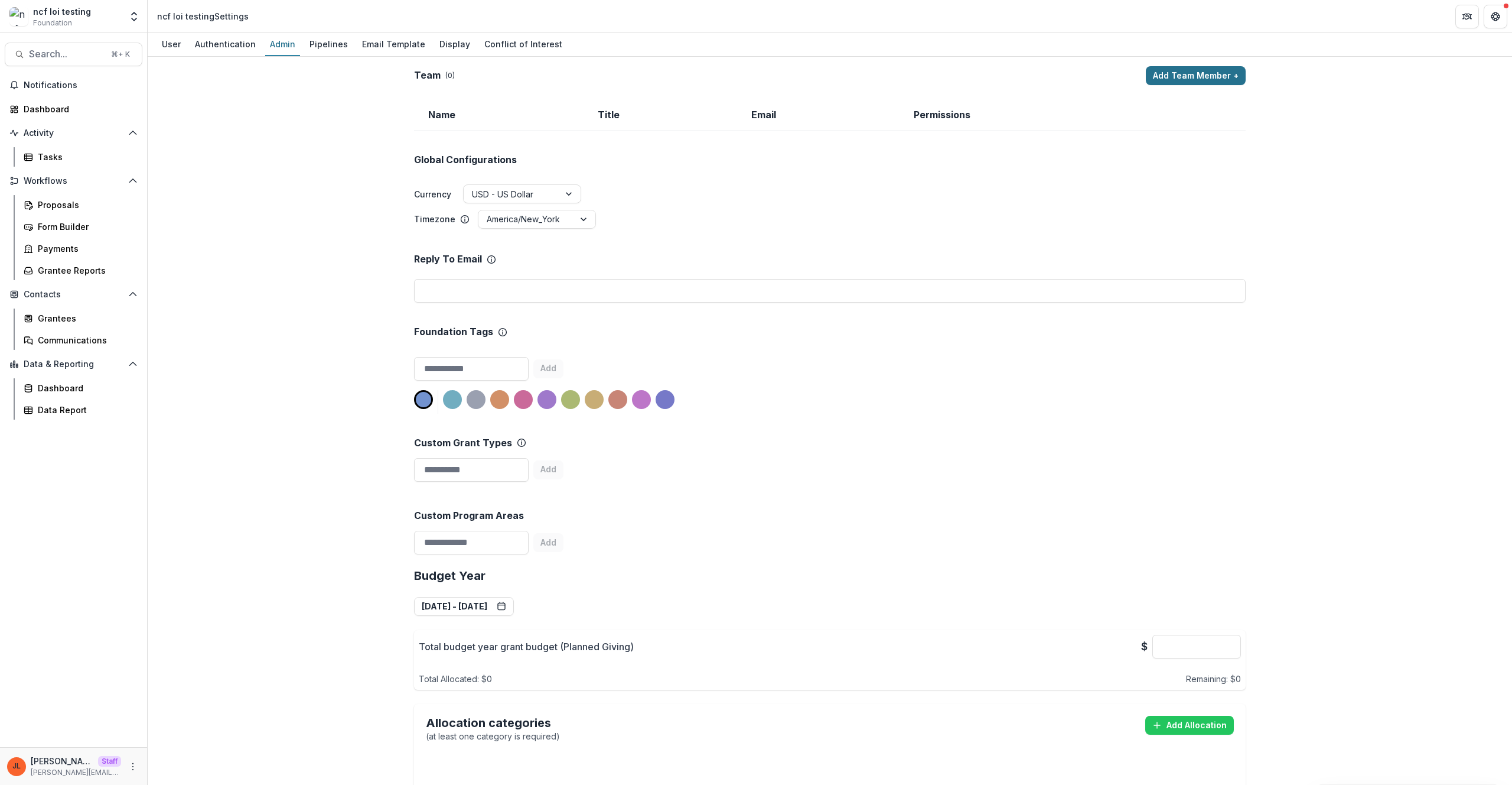
click at [1160, 73] on button "Add Team Member +" at bounding box center [1196, 75] width 100 height 19
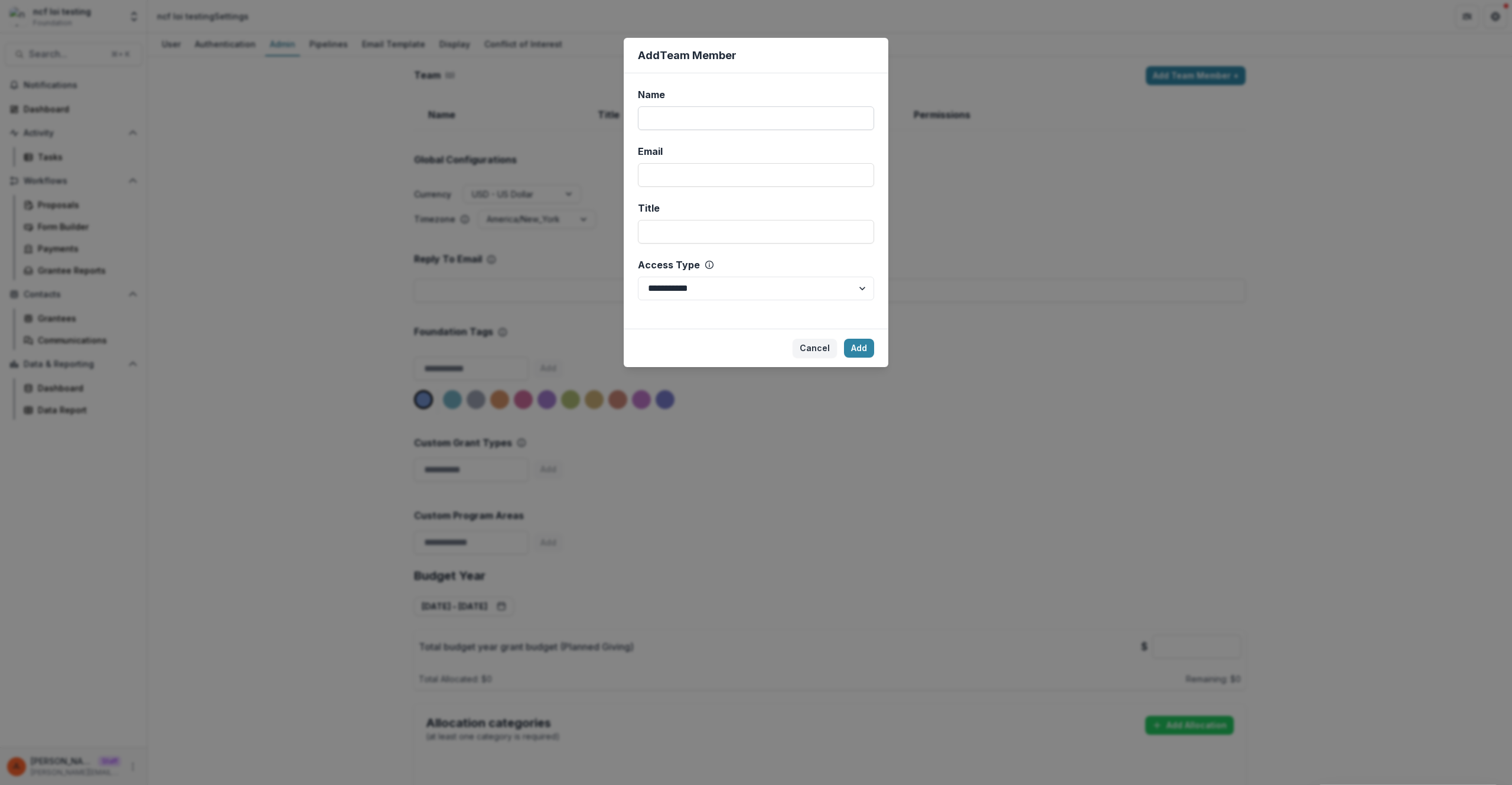
click at [693, 115] on input "Name" at bounding box center [756, 118] width 237 height 23
type input "****"
type input "**********"
type input "*"
click at [700, 233] on input "*" at bounding box center [756, 231] width 237 height 23
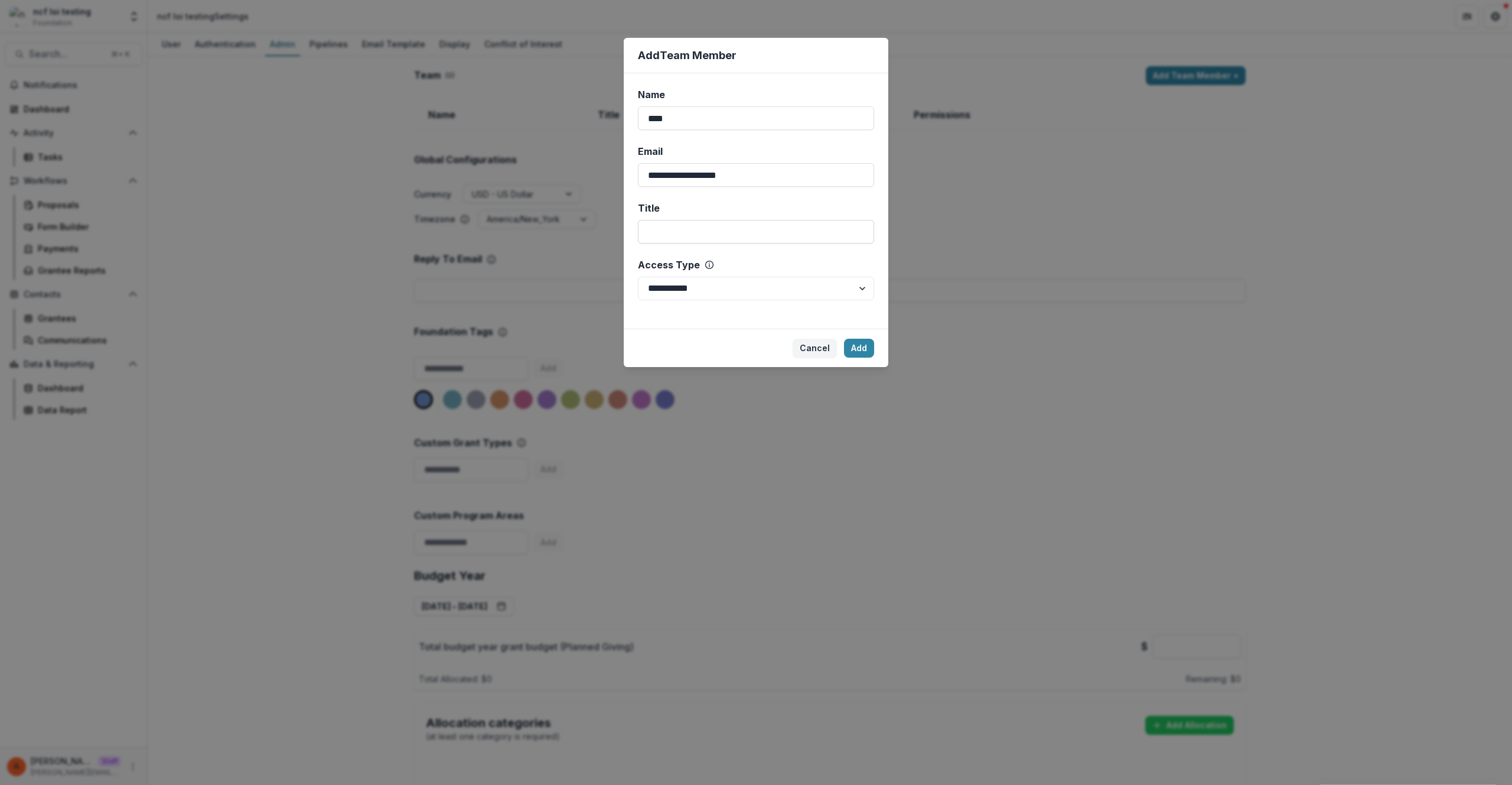
select select "*****"
click button "Add" at bounding box center [858, 347] width 30 height 19
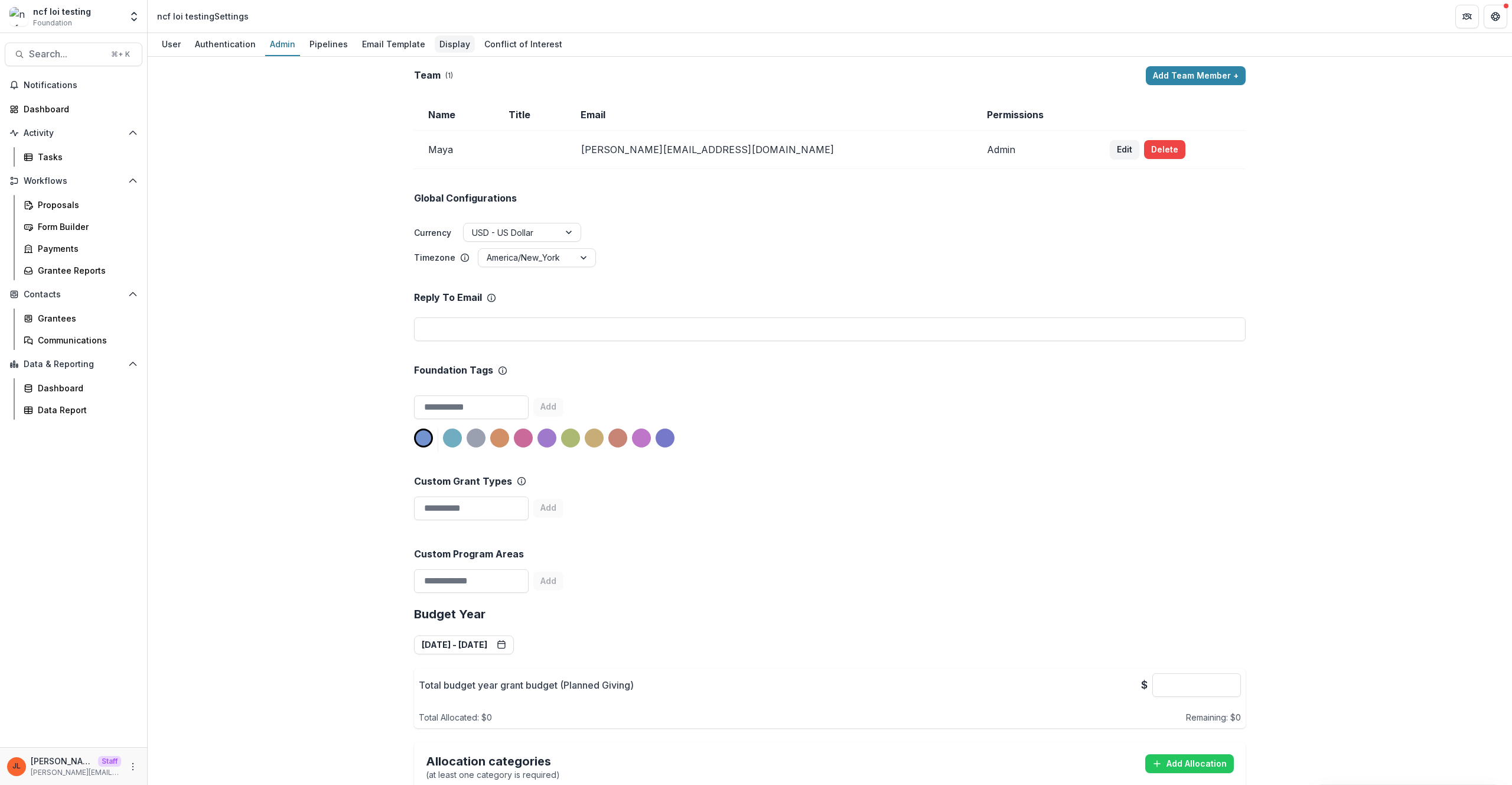
click at [434, 40] on div "Display" at bounding box center [454, 44] width 40 height 17
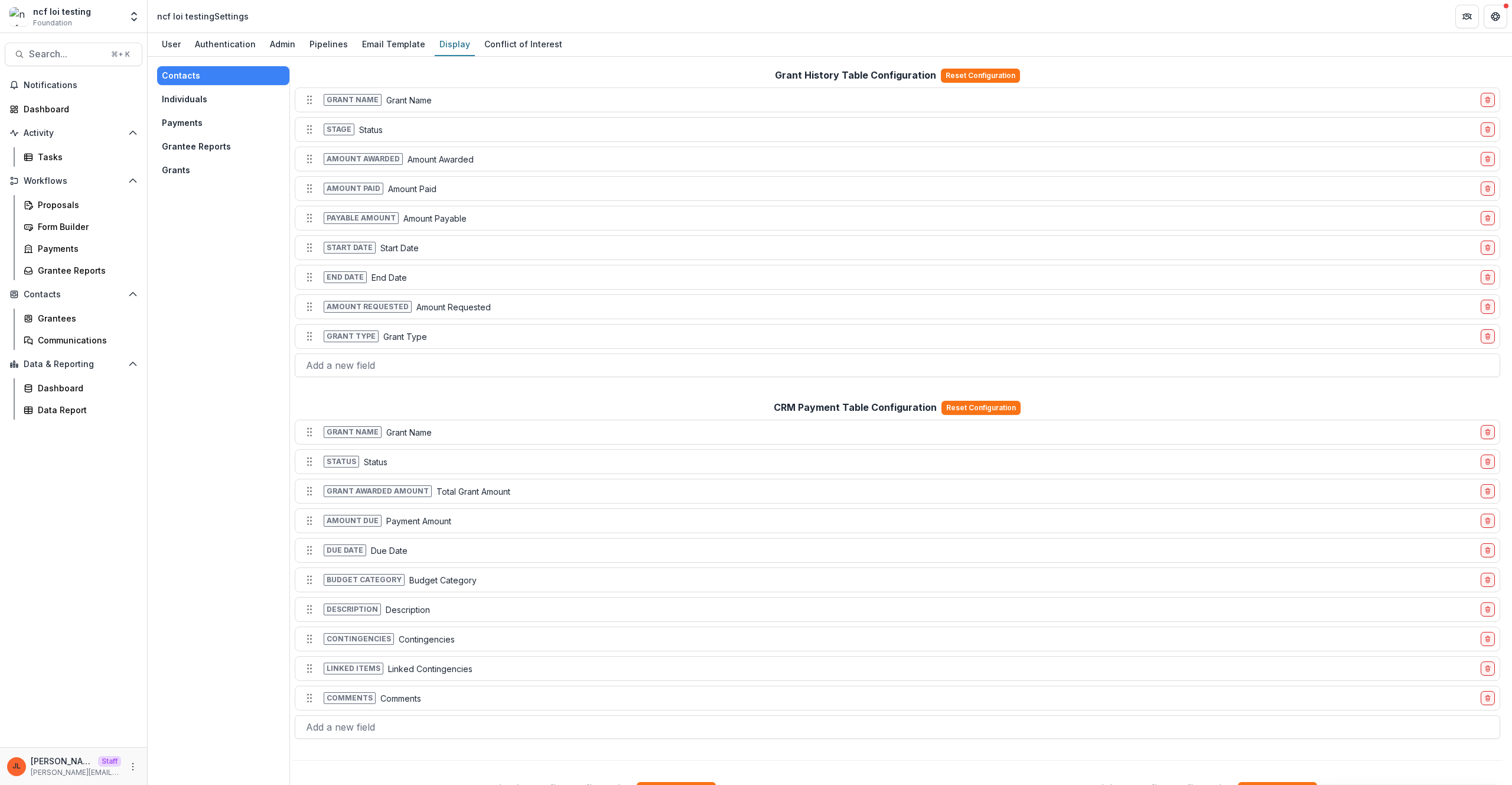
click at [184, 176] on button "Grants" at bounding box center [224, 170] width 132 height 19
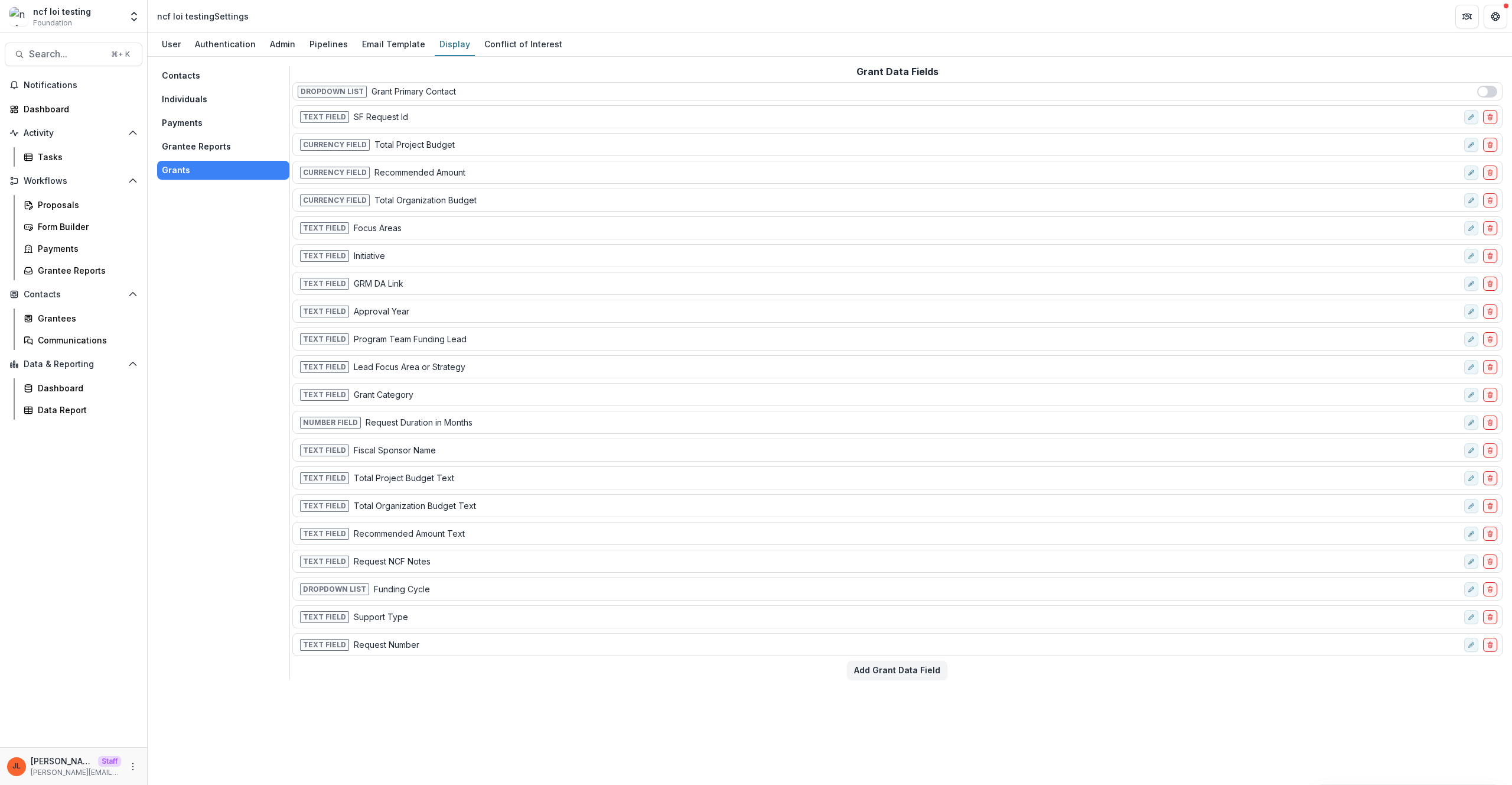
click at [186, 98] on button "Individuals" at bounding box center [224, 99] width 132 height 19
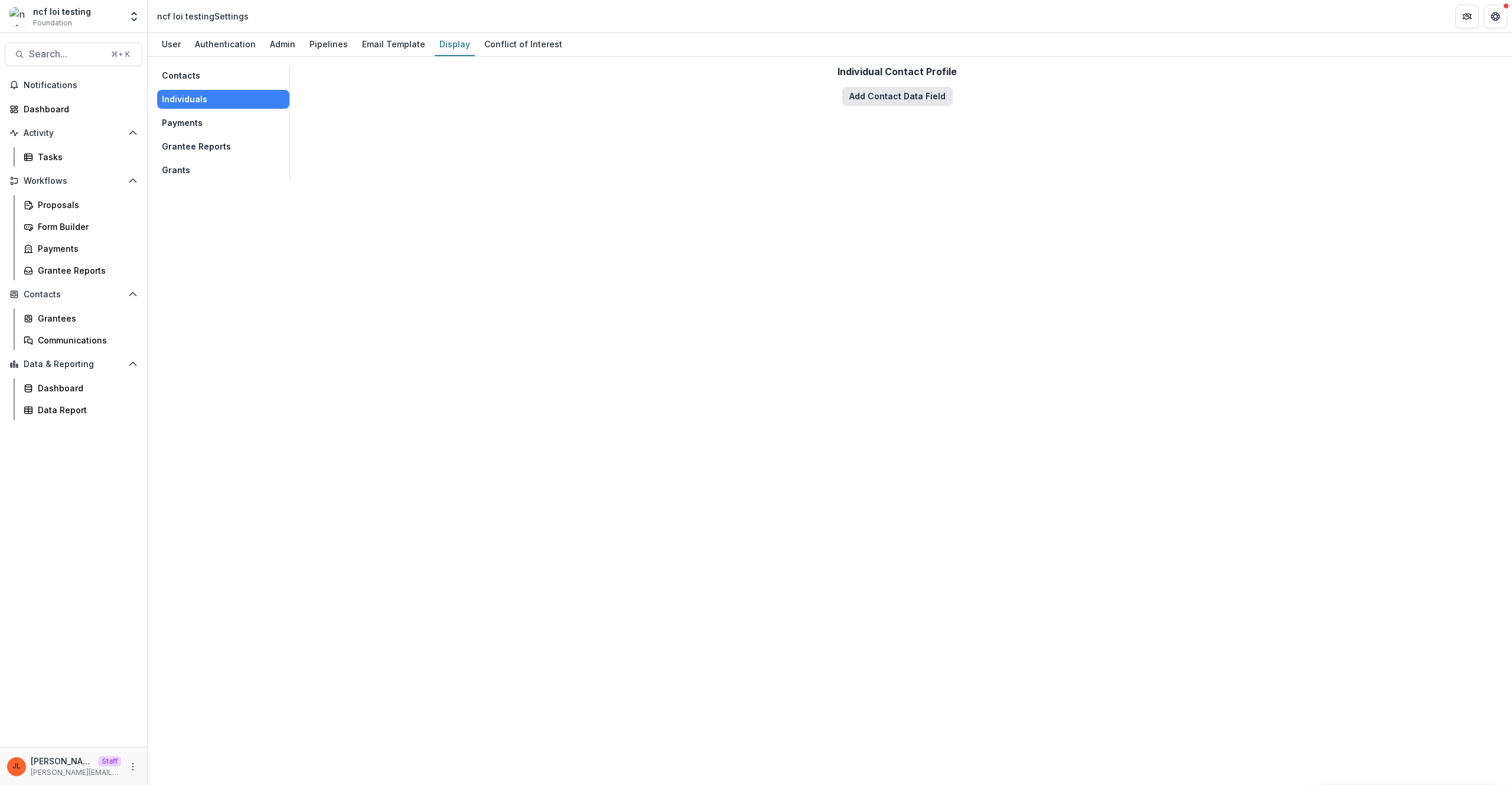
click at [906, 99] on button "Add Contact Data Field" at bounding box center [897, 96] width 111 height 19
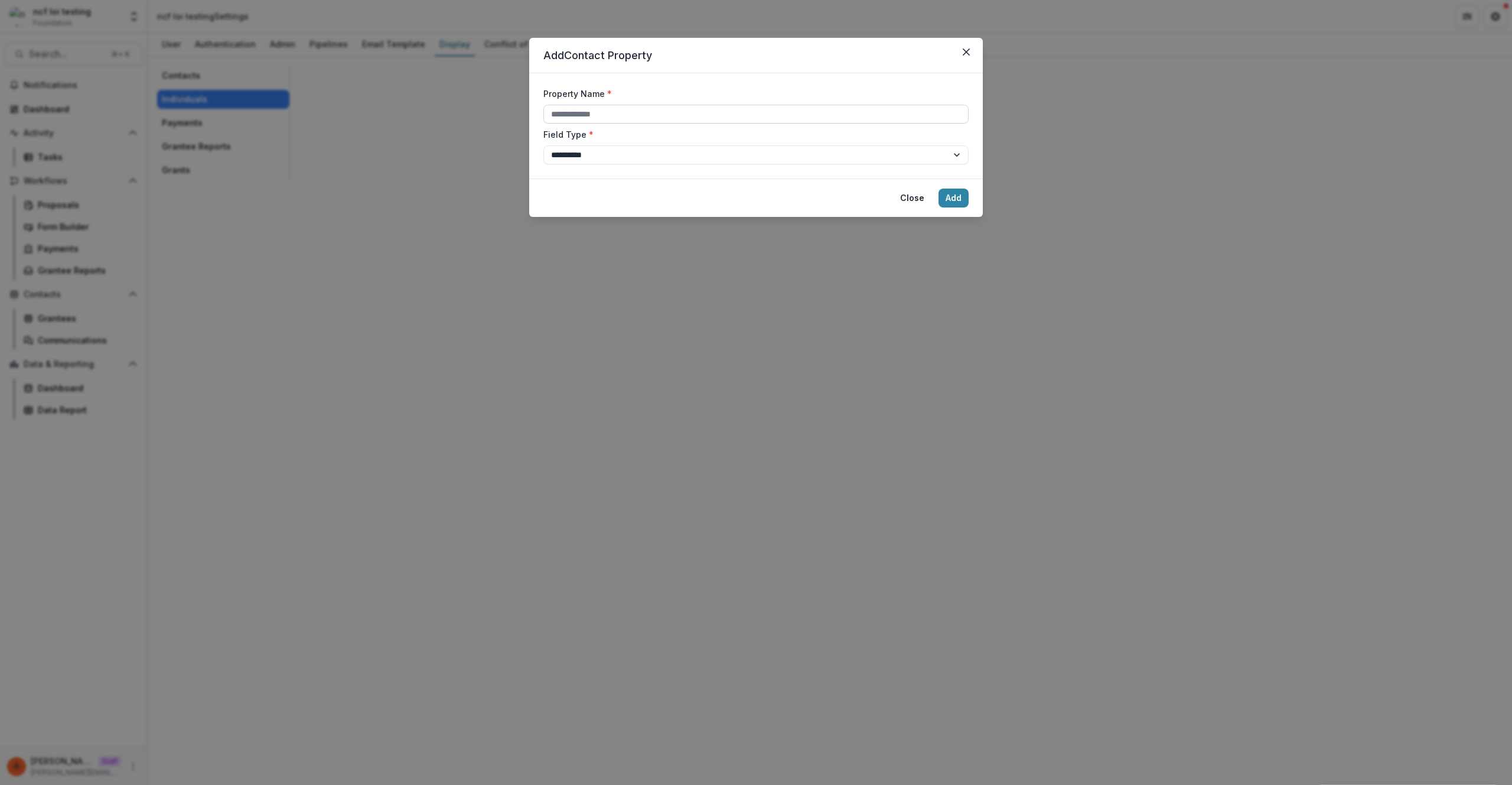
click at [763, 118] on input "Property Name *" at bounding box center [756, 113] width 425 height 19
type input "**********"
click at [939, 188] on button "Add" at bounding box center [953, 197] width 30 height 19
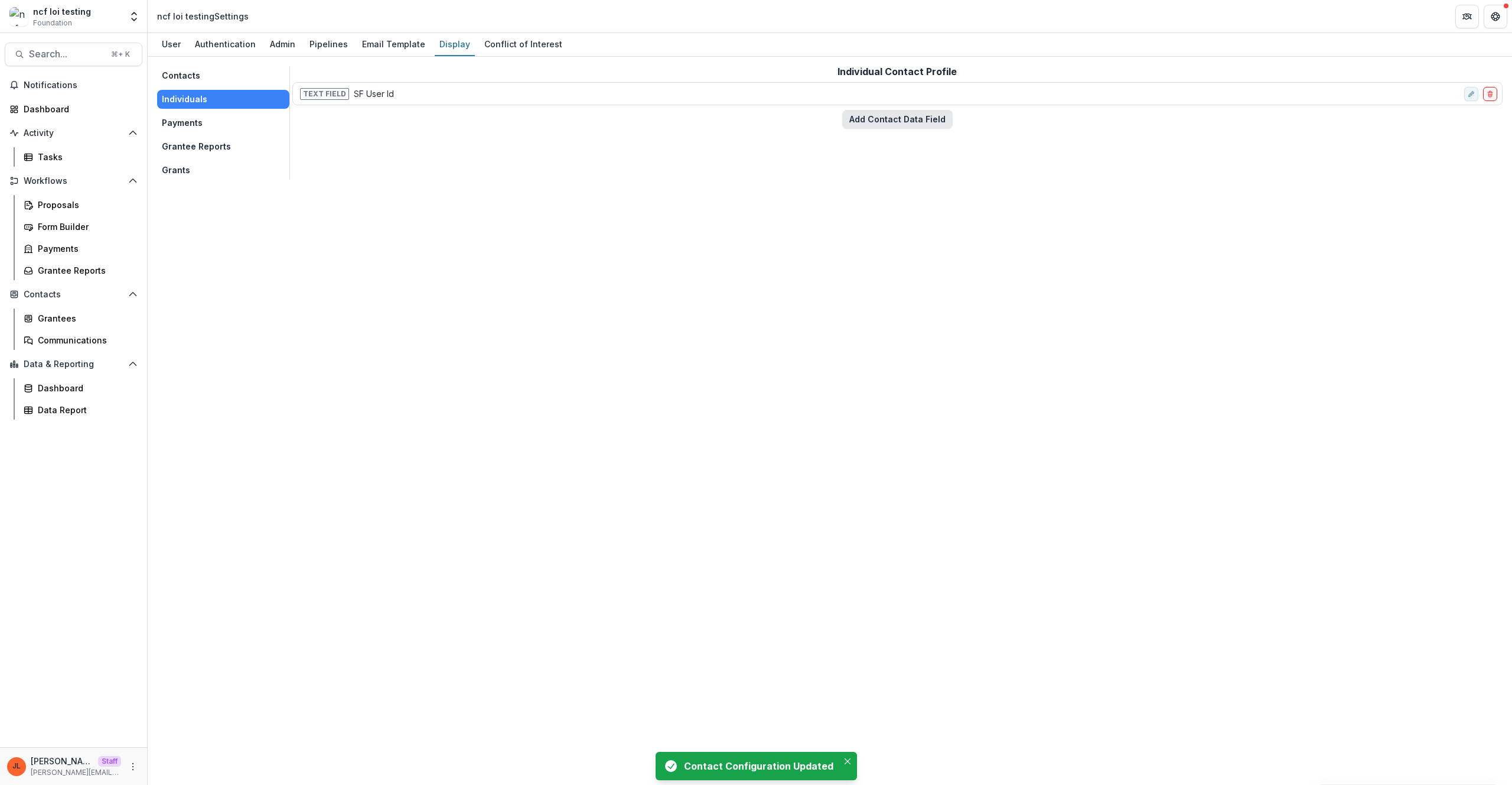
click at [930, 121] on button "Add Contact Data Field" at bounding box center [897, 119] width 111 height 19
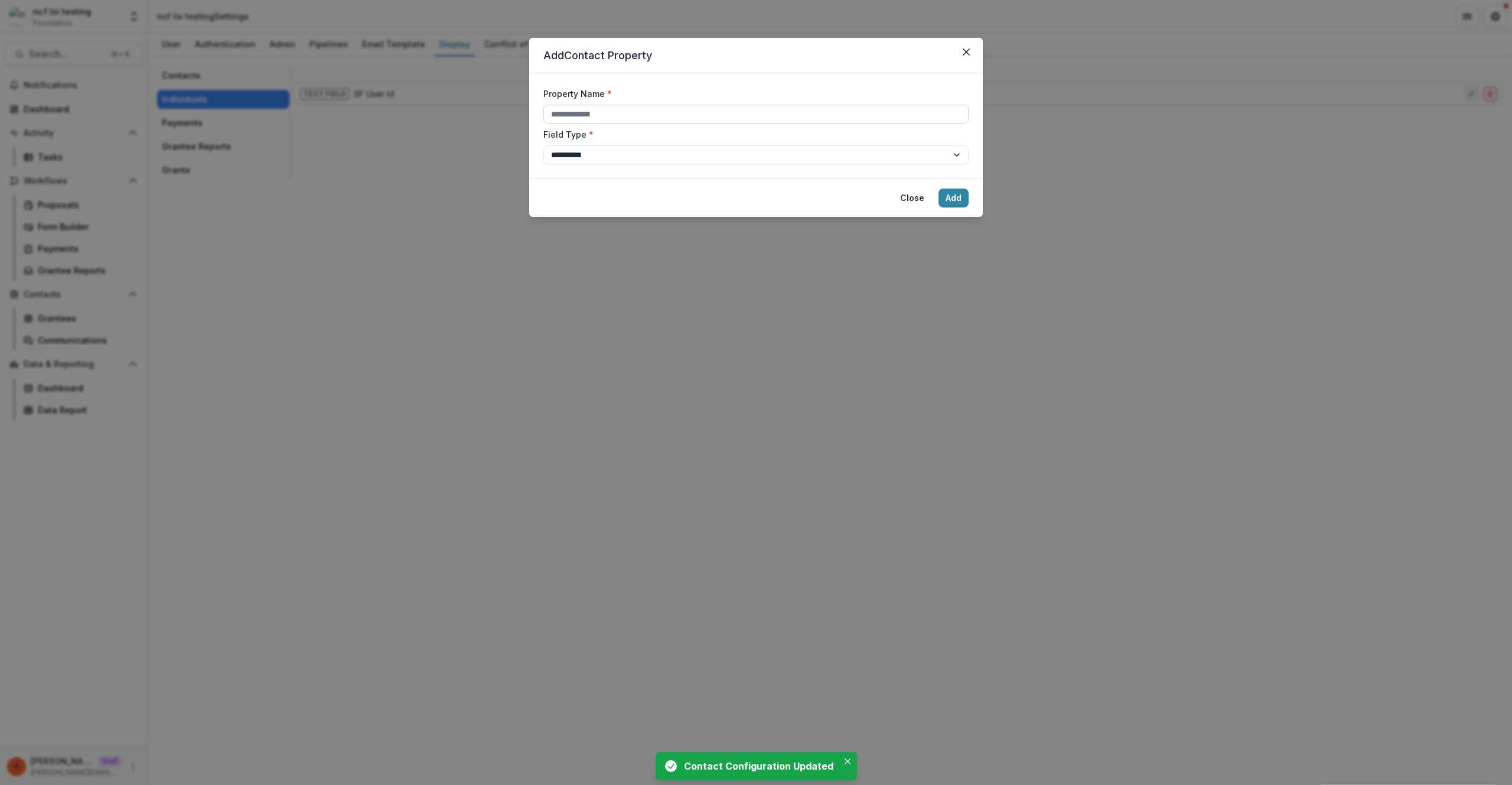
click at [584, 115] on input "Property Name *" at bounding box center [756, 113] width 425 height 19
type input "********"
click at [939, 188] on button "Add" at bounding box center [953, 197] width 30 height 19
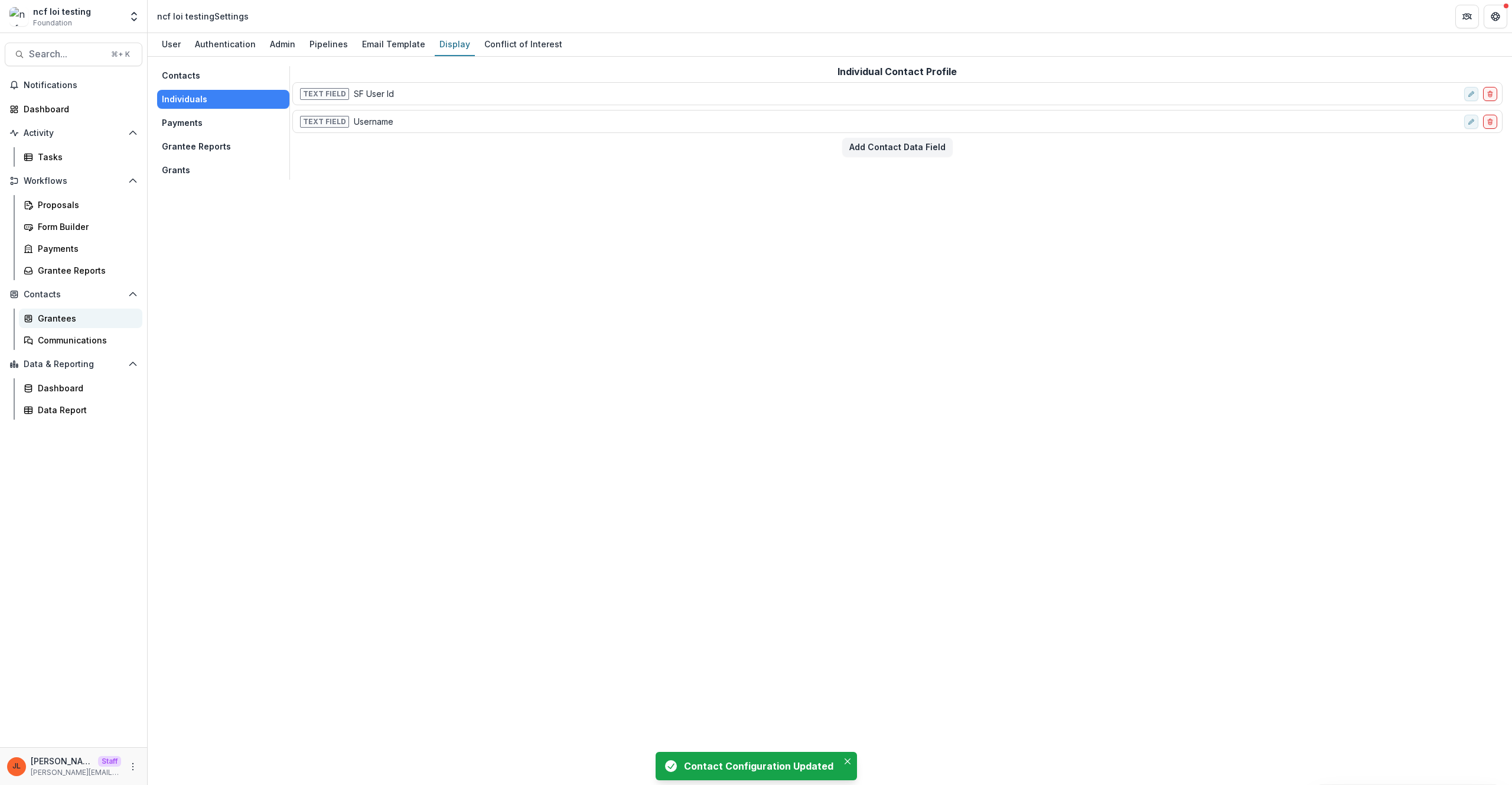
click at [56, 322] on div "Grantees" at bounding box center [86, 317] width 95 height 12
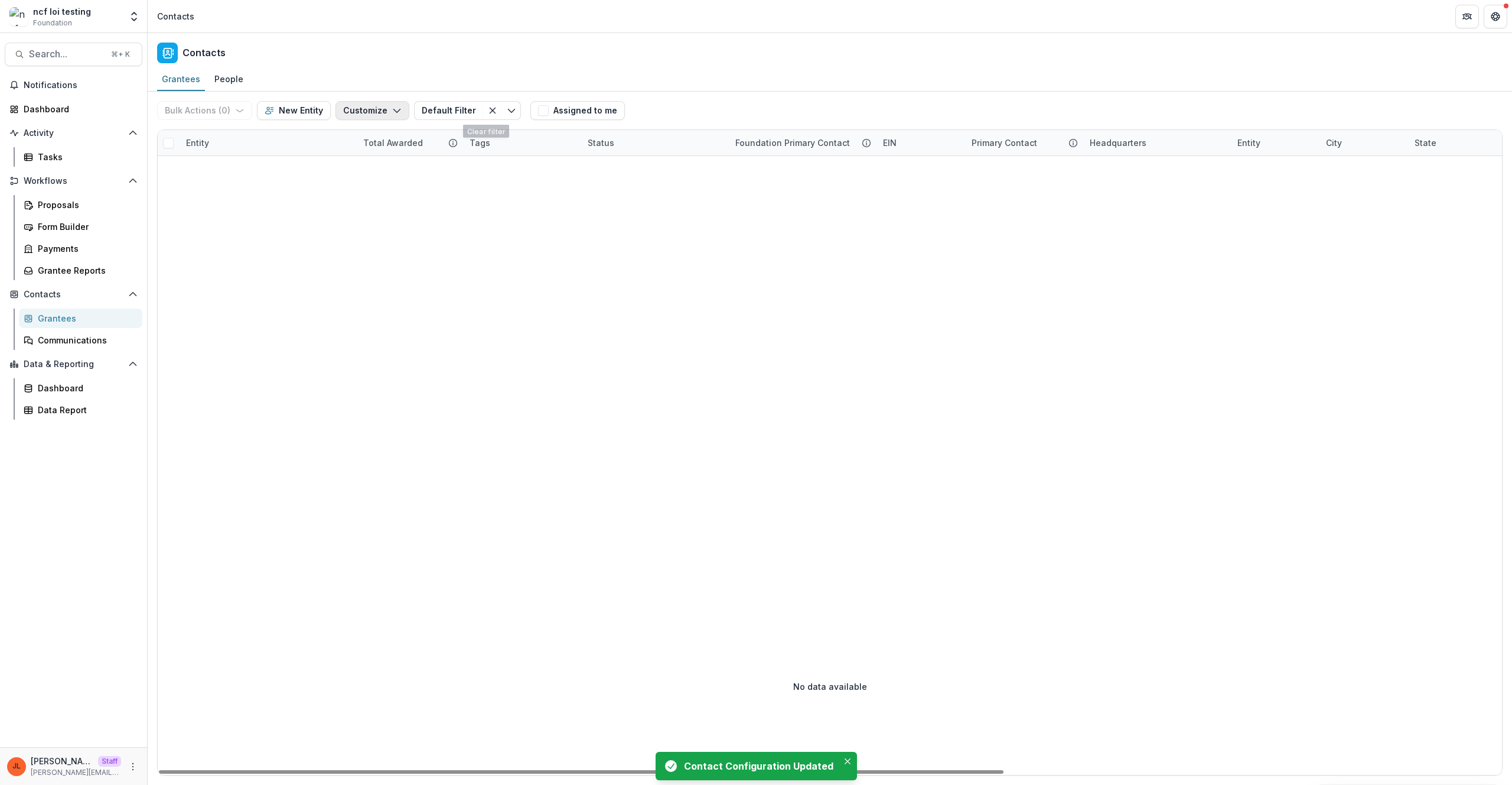
click at [353, 118] on button "Customize" at bounding box center [372, 110] width 73 height 19
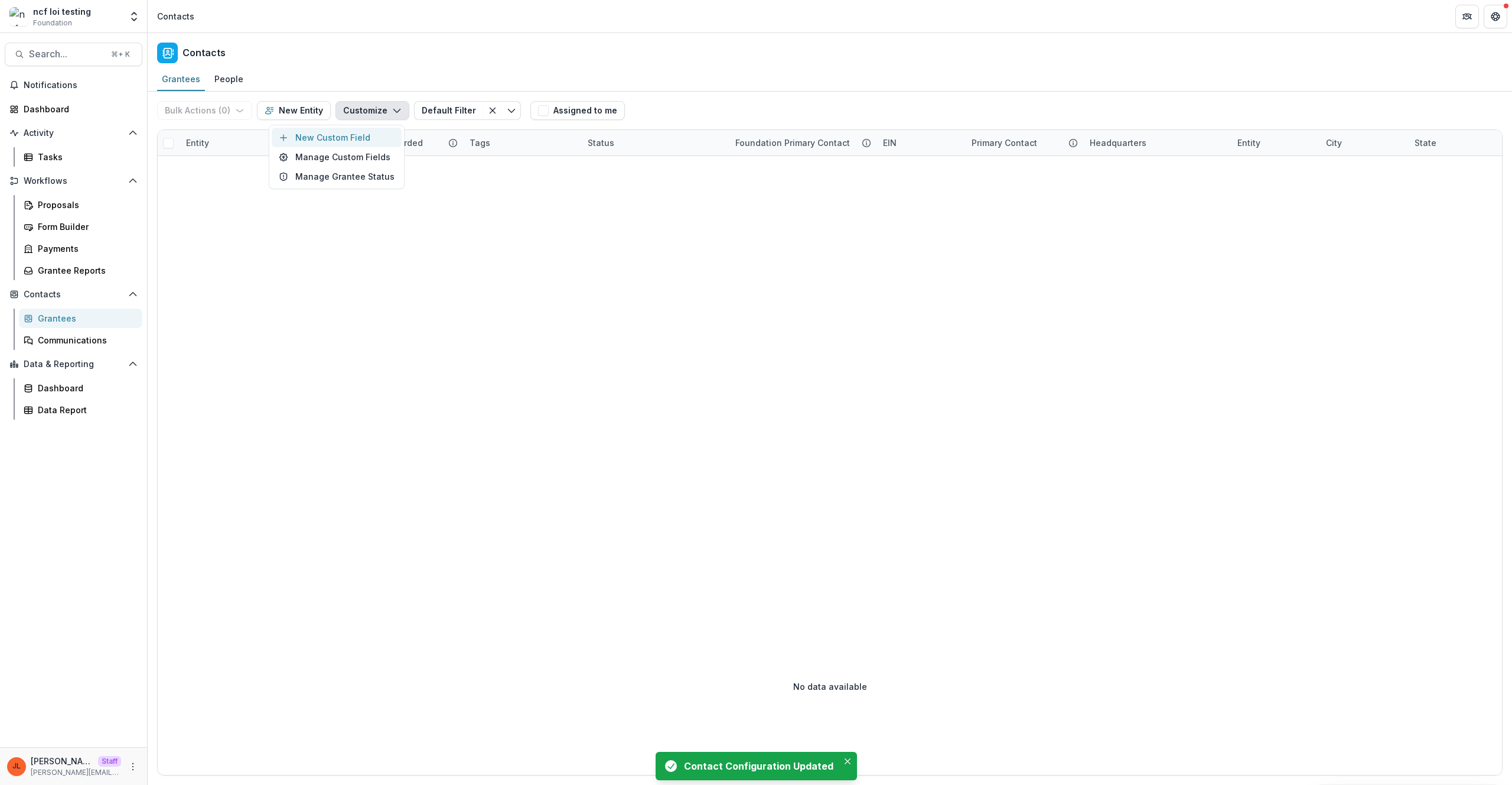
click at [350, 141] on button "New Custom Field" at bounding box center [337, 137] width 130 height 19
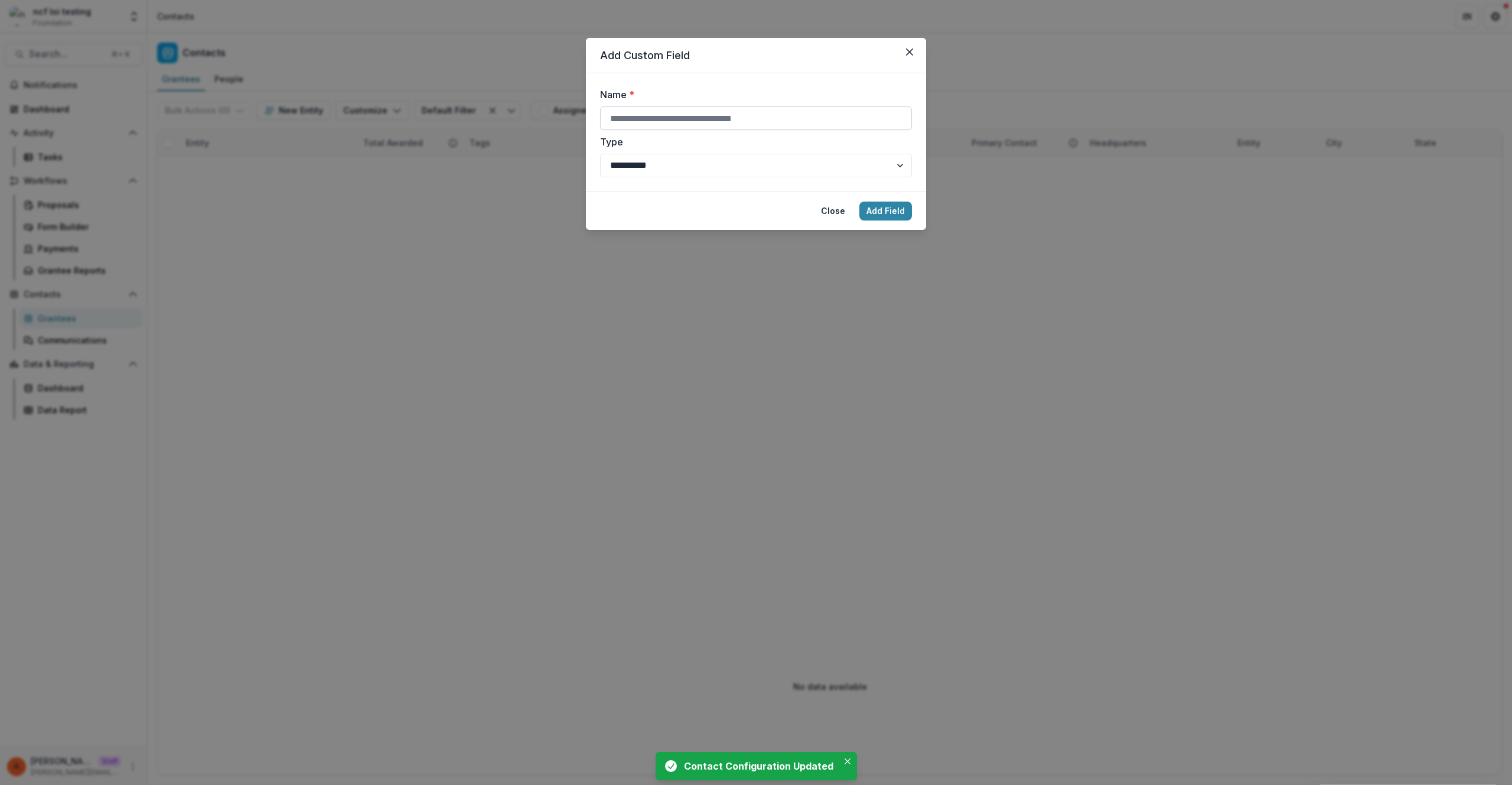
click at [643, 120] on input "Name *" at bounding box center [756, 118] width 312 height 23
type input "*****"
click at [860, 201] on button "Add Field" at bounding box center [886, 210] width 52 height 19
click at [677, 342] on div "**********" at bounding box center [756, 392] width 1512 height 785
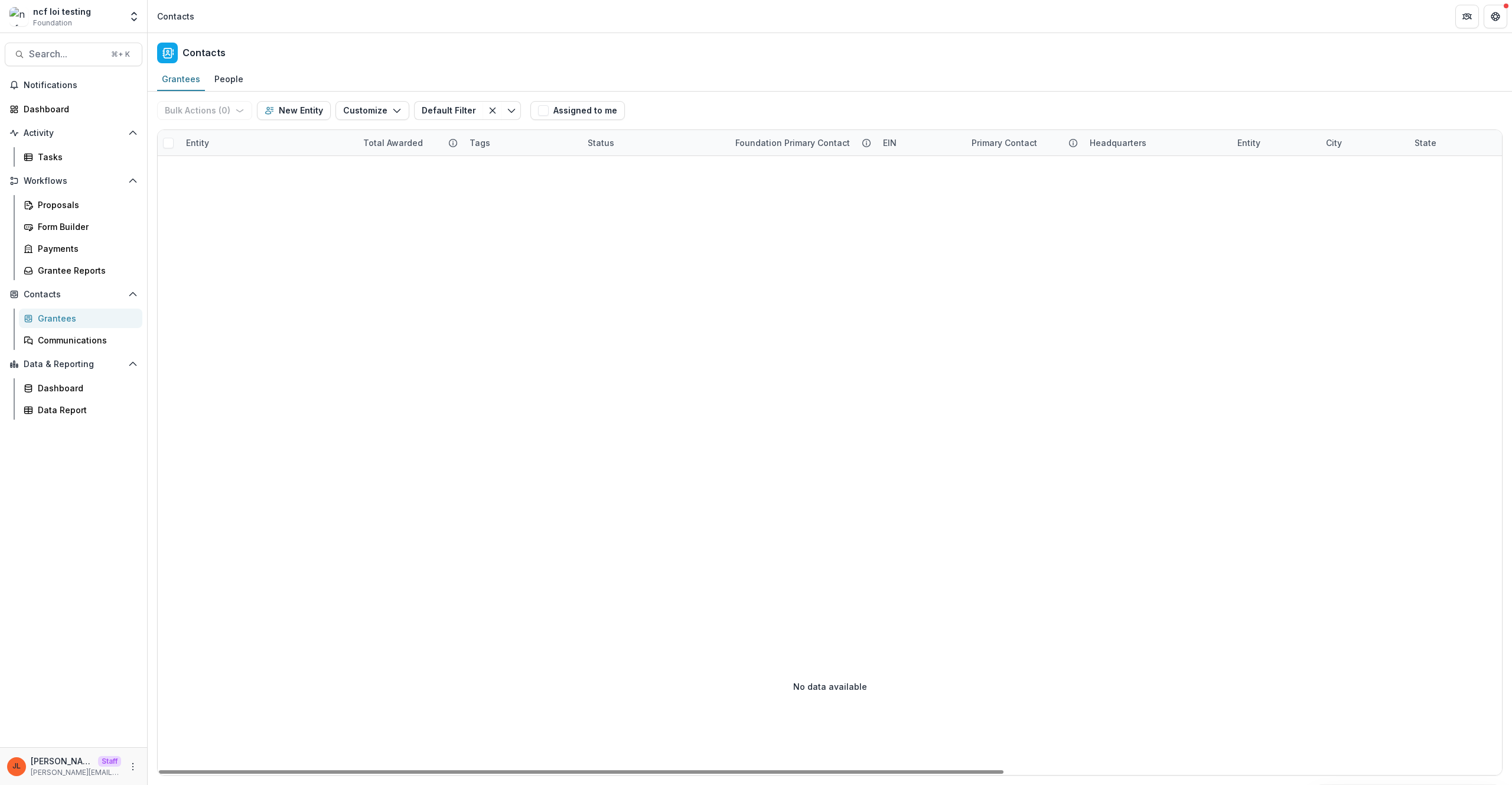
click at [382, 99] on div "Bulk Actions ( 0 ) Send Email Create Proposals Create Tasks New Entity Customiz…" at bounding box center [341, 110] width 369 height 38
click at [376, 111] on button "Customize" at bounding box center [372, 110] width 73 height 19
click at [367, 138] on button "New Custom Field" at bounding box center [337, 137] width 130 height 19
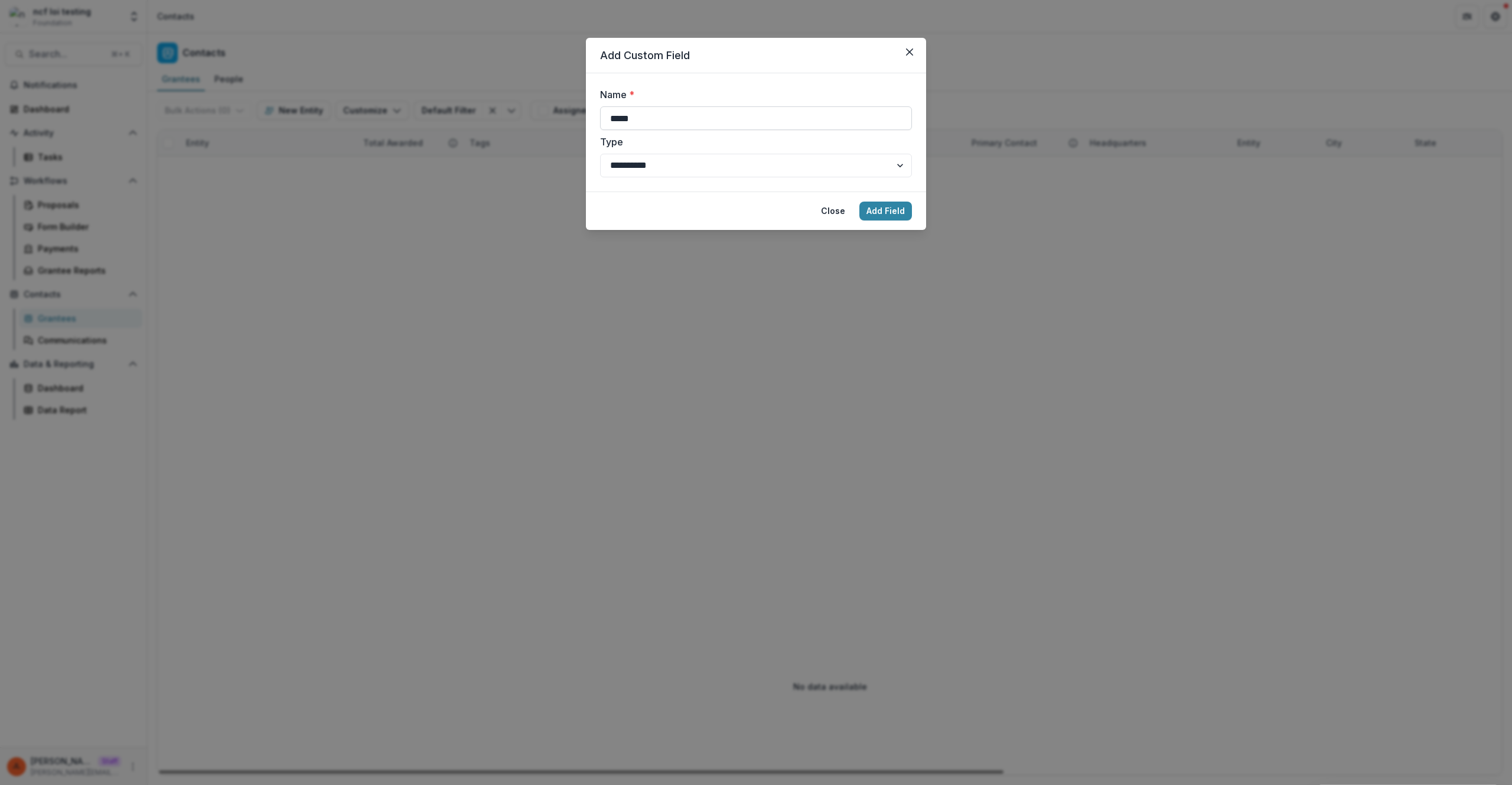
click at [703, 127] on input "*****" at bounding box center [756, 118] width 312 height 23
type input "**********"
click at [860, 201] on button "Add Field" at bounding box center [886, 210] width 52 height 19
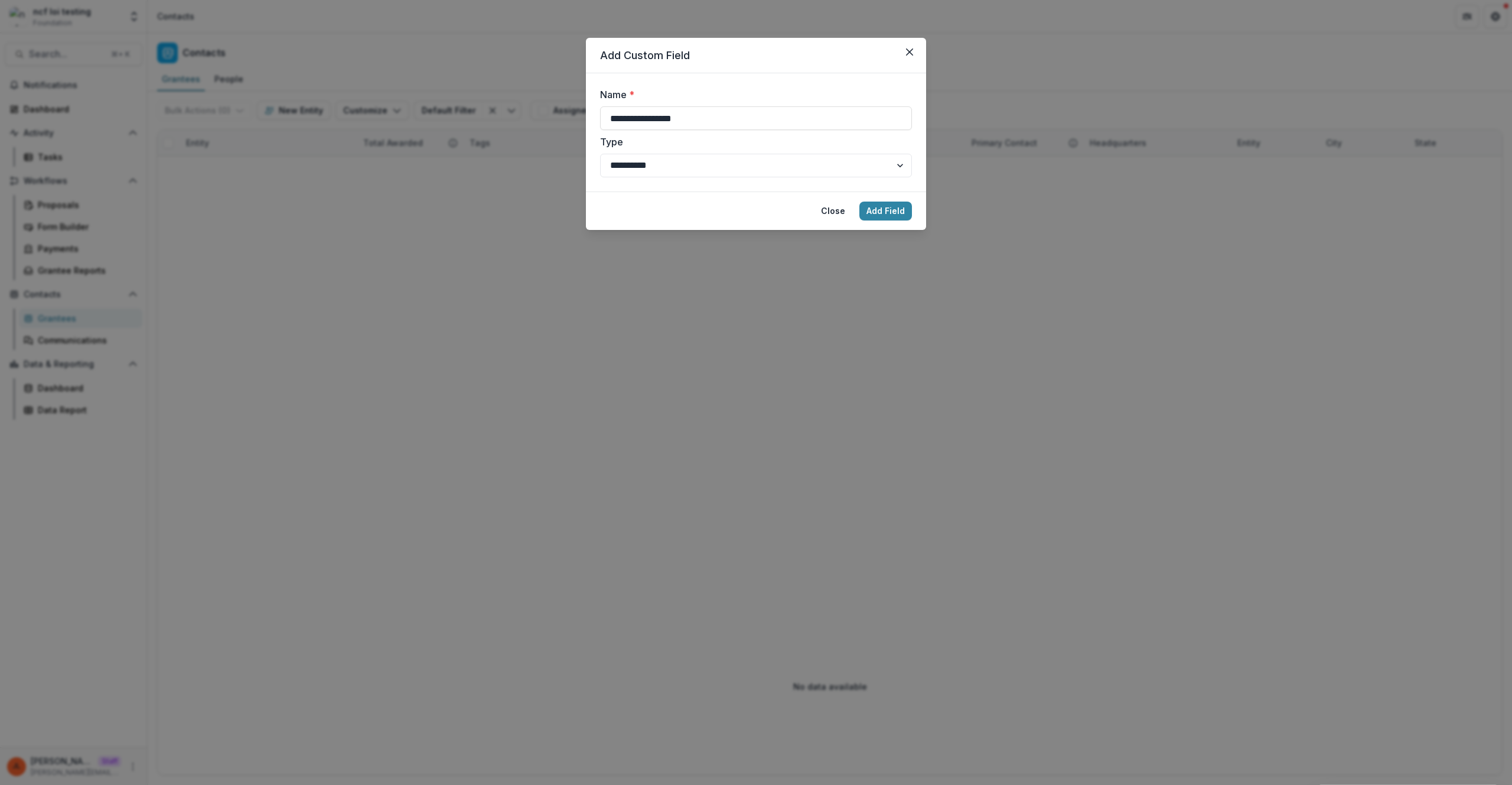
click at [655, 376] on div "**********" at bounding box center [756, 392] width 1512 height 785
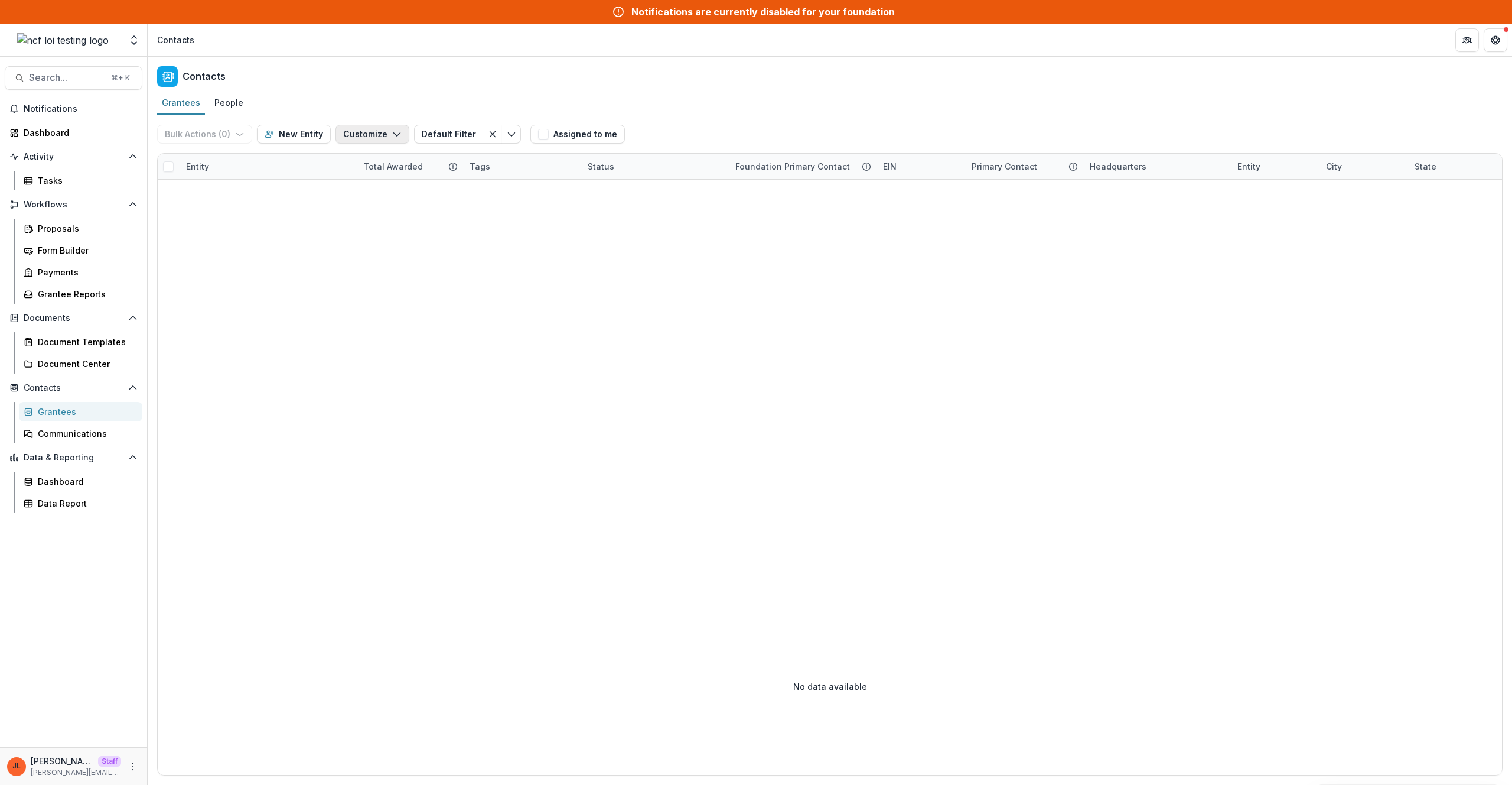
click at [371, 136] on button "Customize" at bounding box center [372, 133] width 73 height 19
click at [366, 184] on button "Manage Custom Fields" at bounding box center [337, 180] width 130 height 19
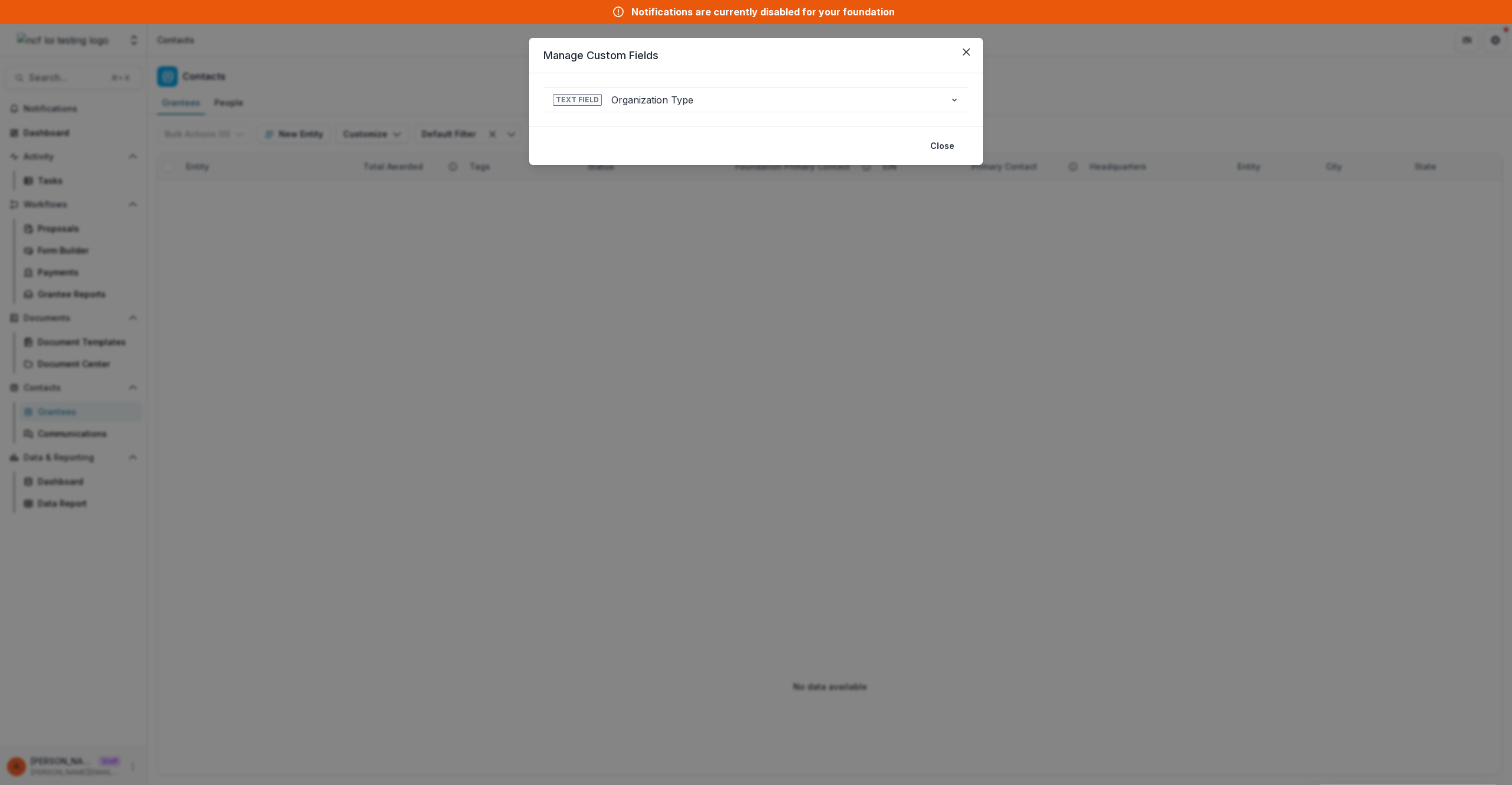
click at [442, 237] on div "**********" at bounding box center [756, 392] width 1512 height 785
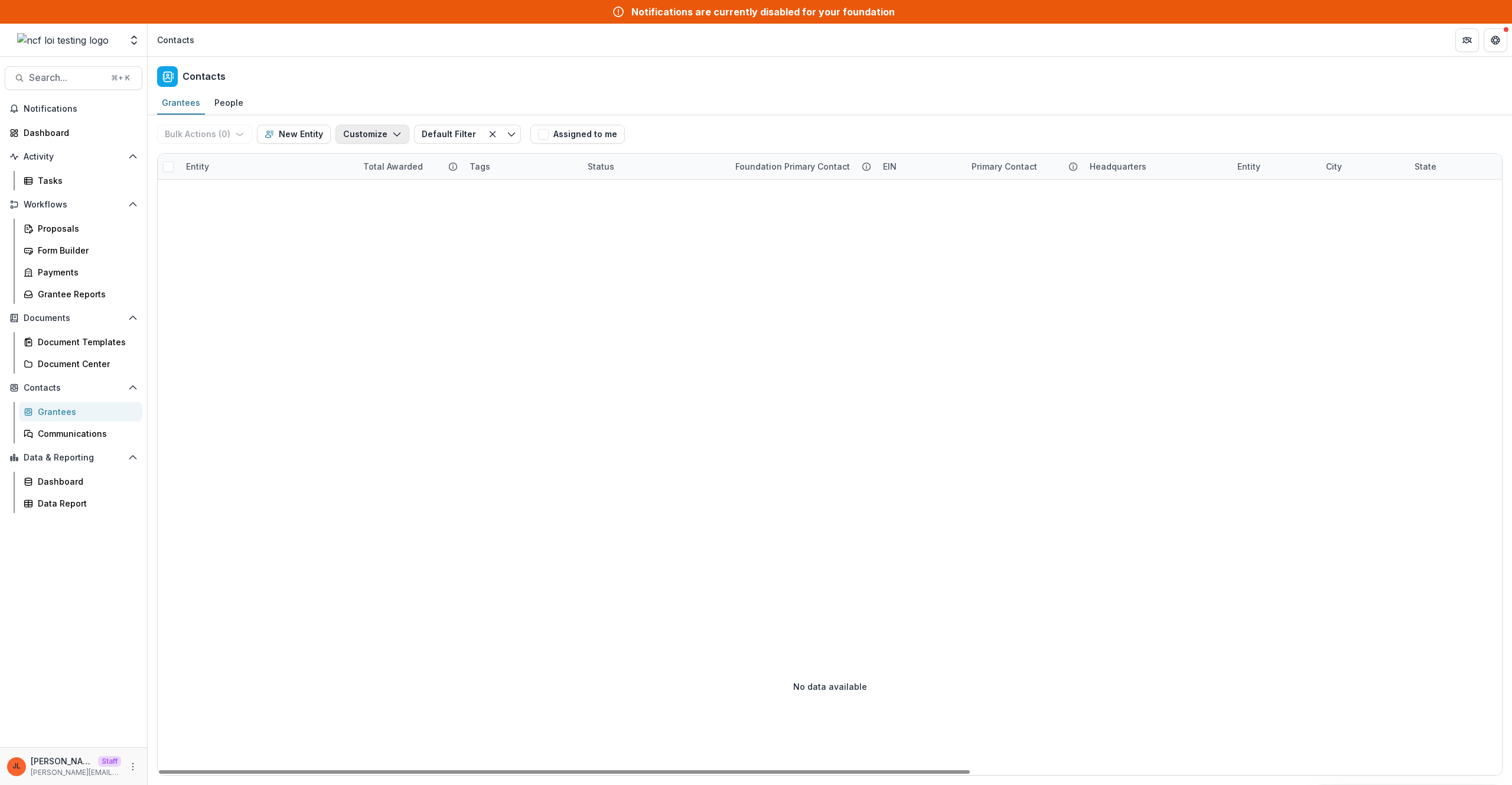
click at [354, 124] on button "Customize" at bounding box center [372, 133] width 73 height 19
click at [362, 149] on div "New Custom Field Manage Custom Fields Manage Grantee Status" at bounding box center [338, 180] width 132 height 63
click at [358, 161] on button "New Custom Field" at bounding box center [337, 161] width 130 height 19
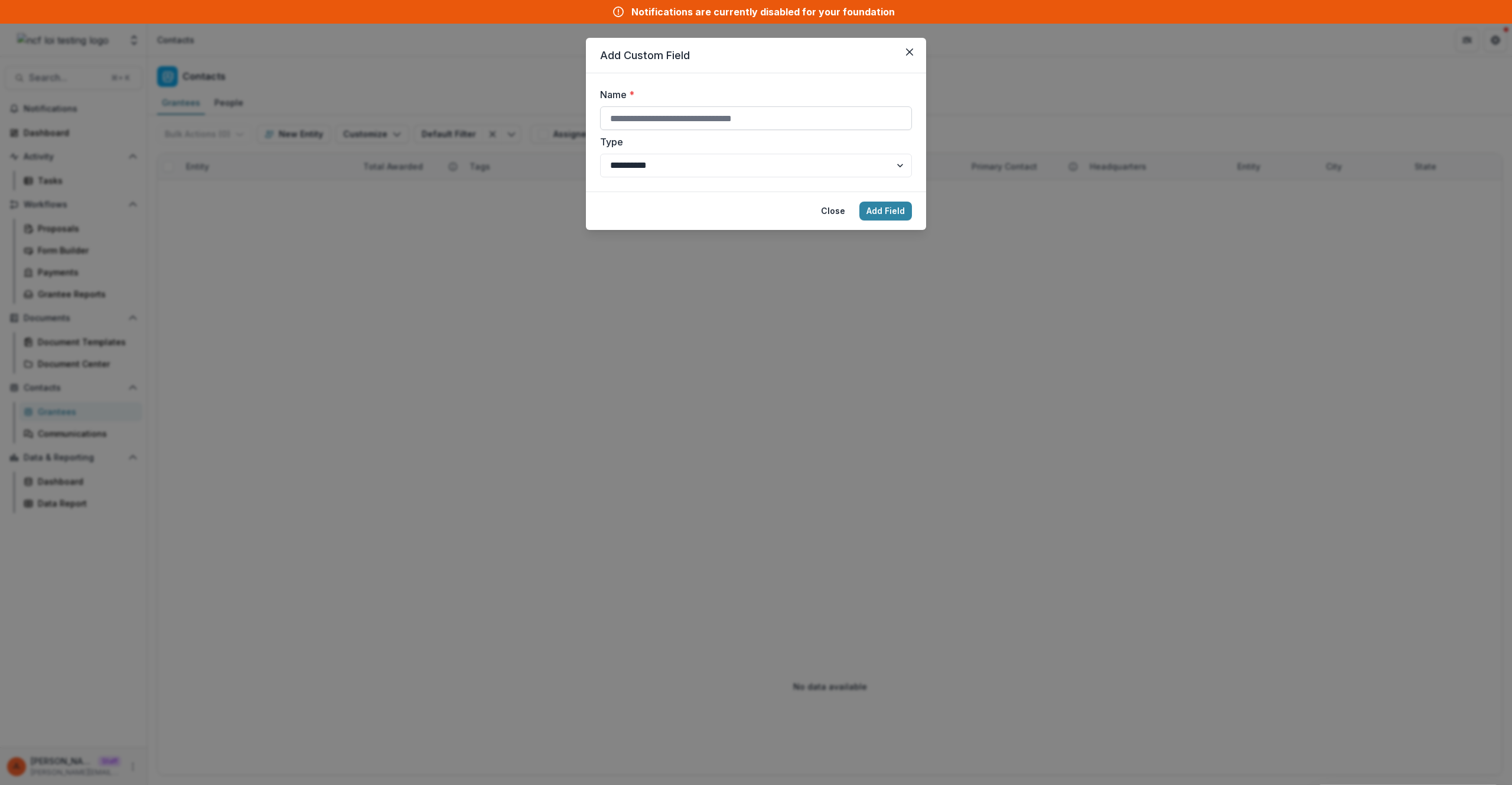
click at [665, 120] on input "Name *" at bounding box center [756, 118] width 312 height 23
type input "*****"
click at [860, 201] on button "Add Field" at bounding box center [886, 210] width 52 height 19
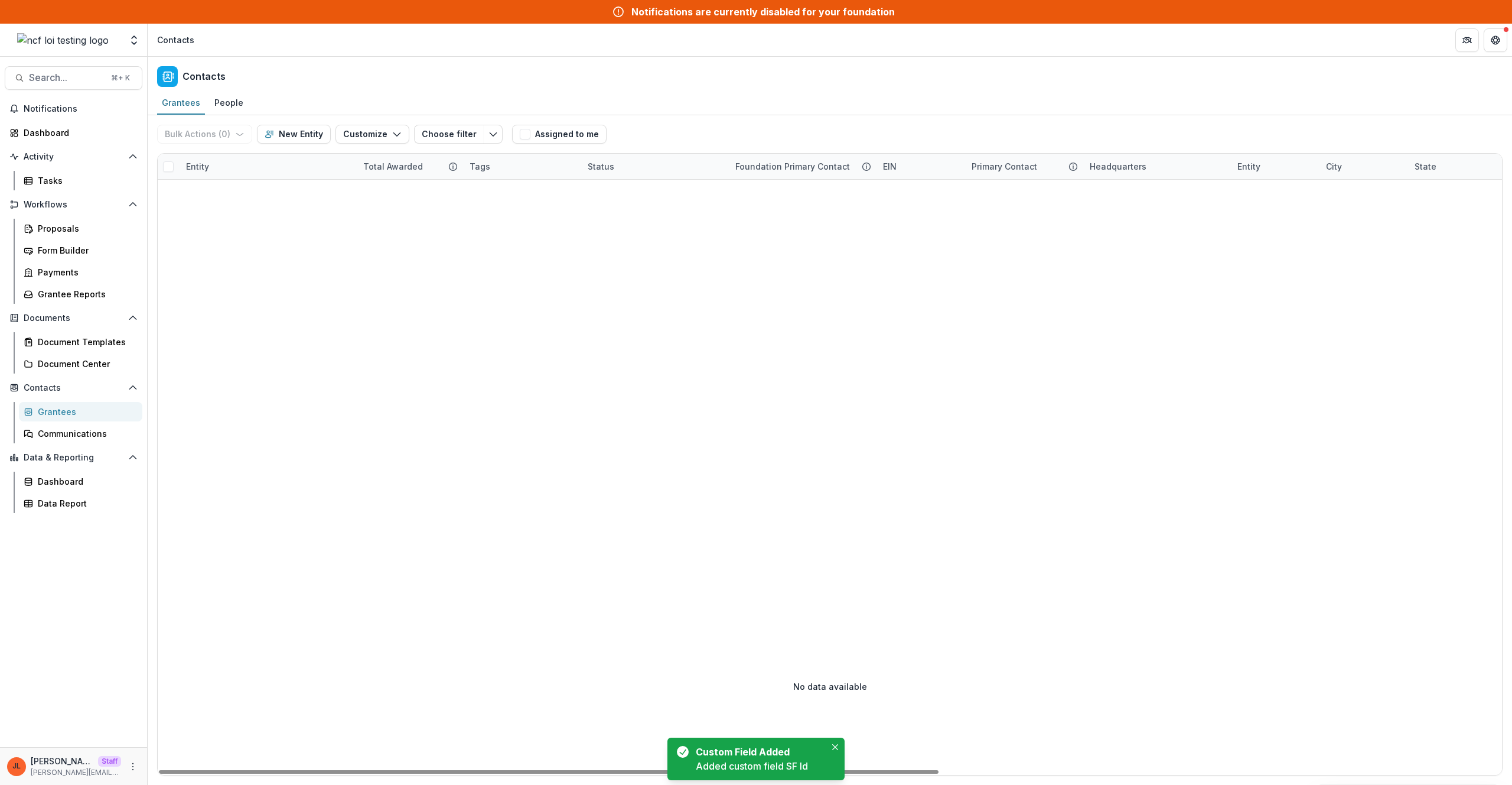
click at [380, 146] on div "Bulk Actions ( 0 ) Send Email Create Proposals Create Tasks New Entity Customiz…" at bounding box center [333, 134] width 350 height 38
click at [378, 139] on button "Customize" at bounding box center [372, 133] width 73 height 19
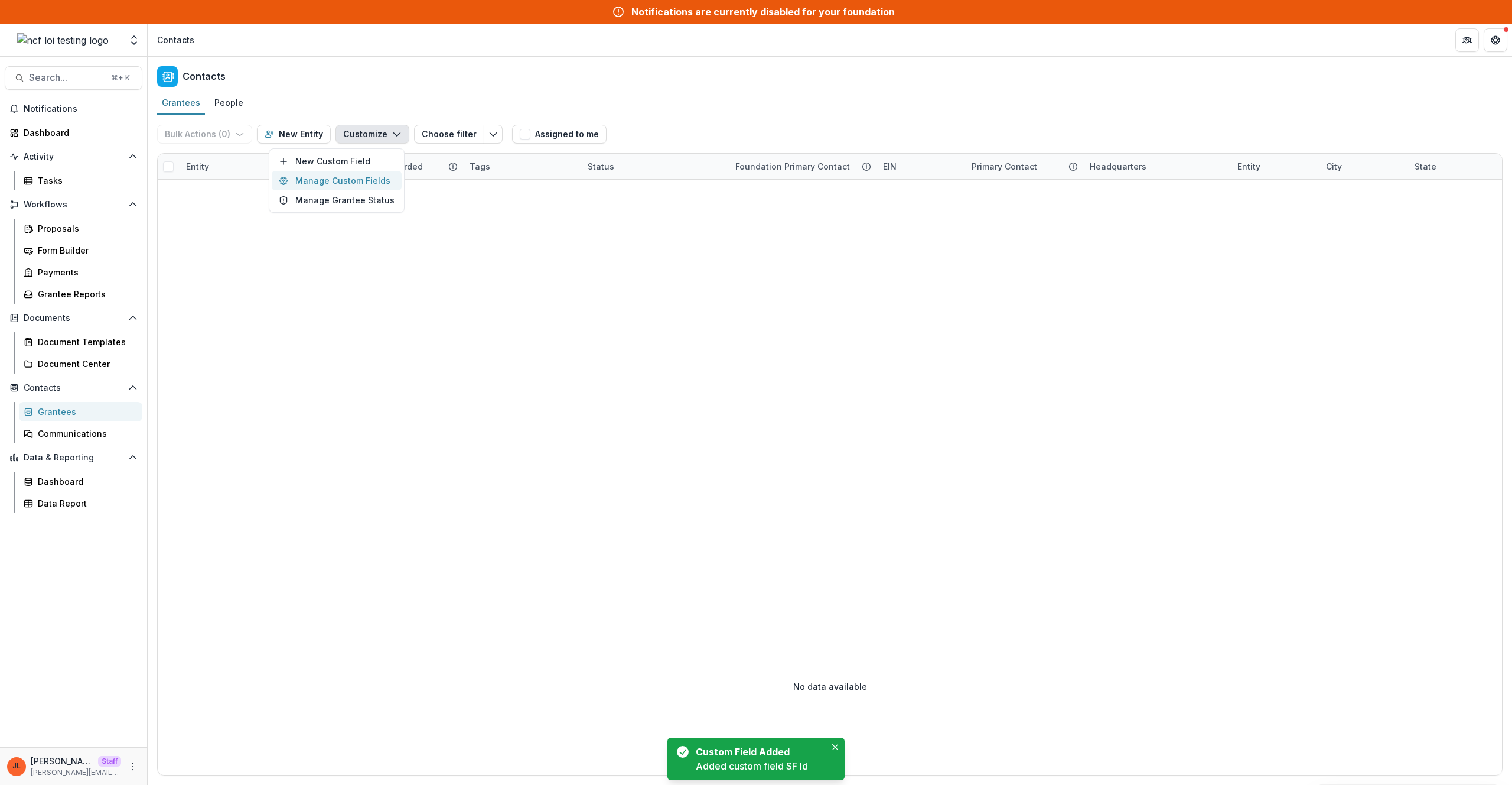
click at [379, 173] on button "Manage Custom Fields" at bounding box center [337, 180] width 130 height 19
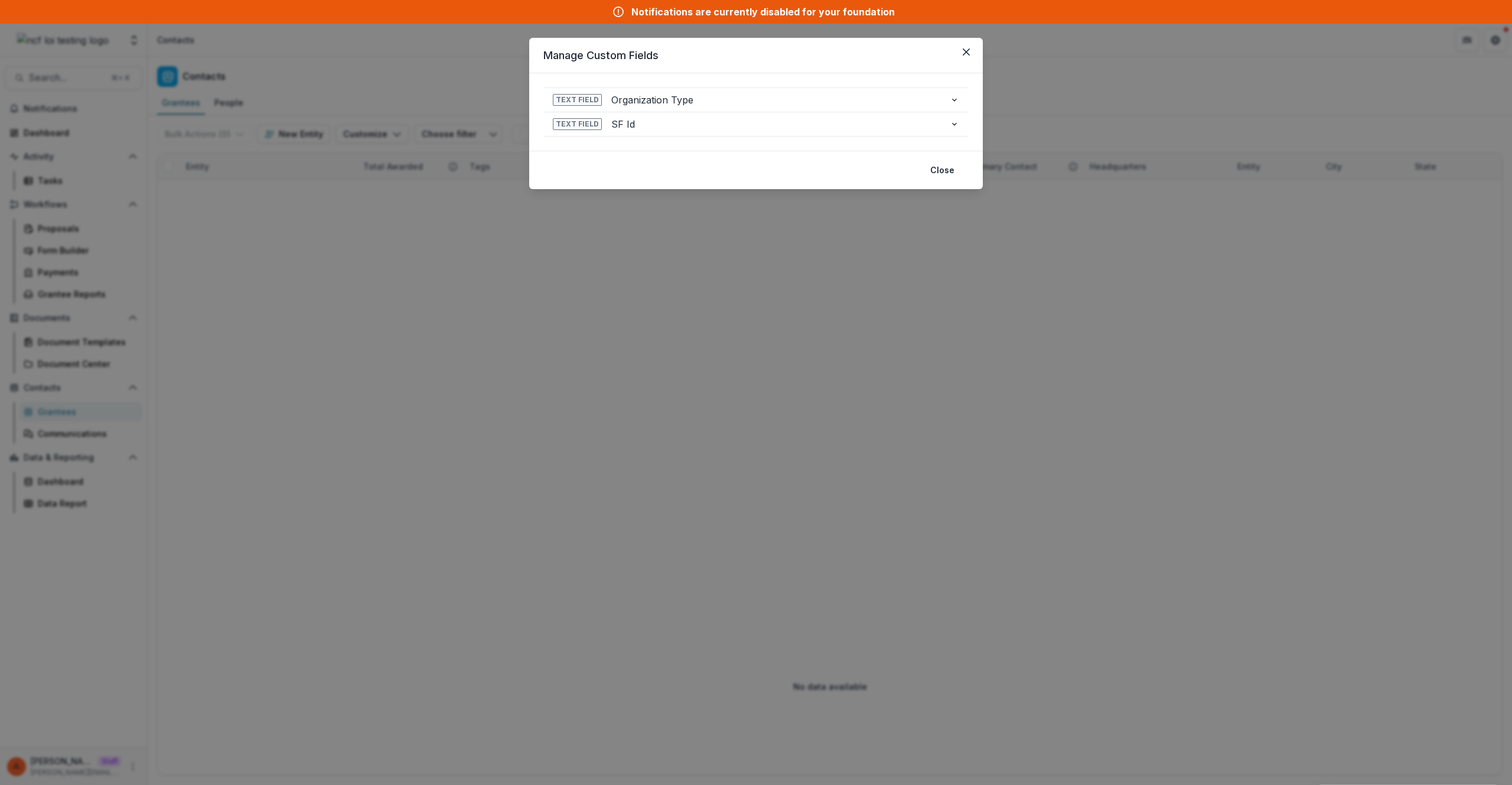
drag, startPoint x: 615, startPoint y: 243, endPoint x: 615, endPoint y: 233, distance: 10.0
click at [615, 243] on div "**********" at bounding box center [756, 392] width 1512 height 785
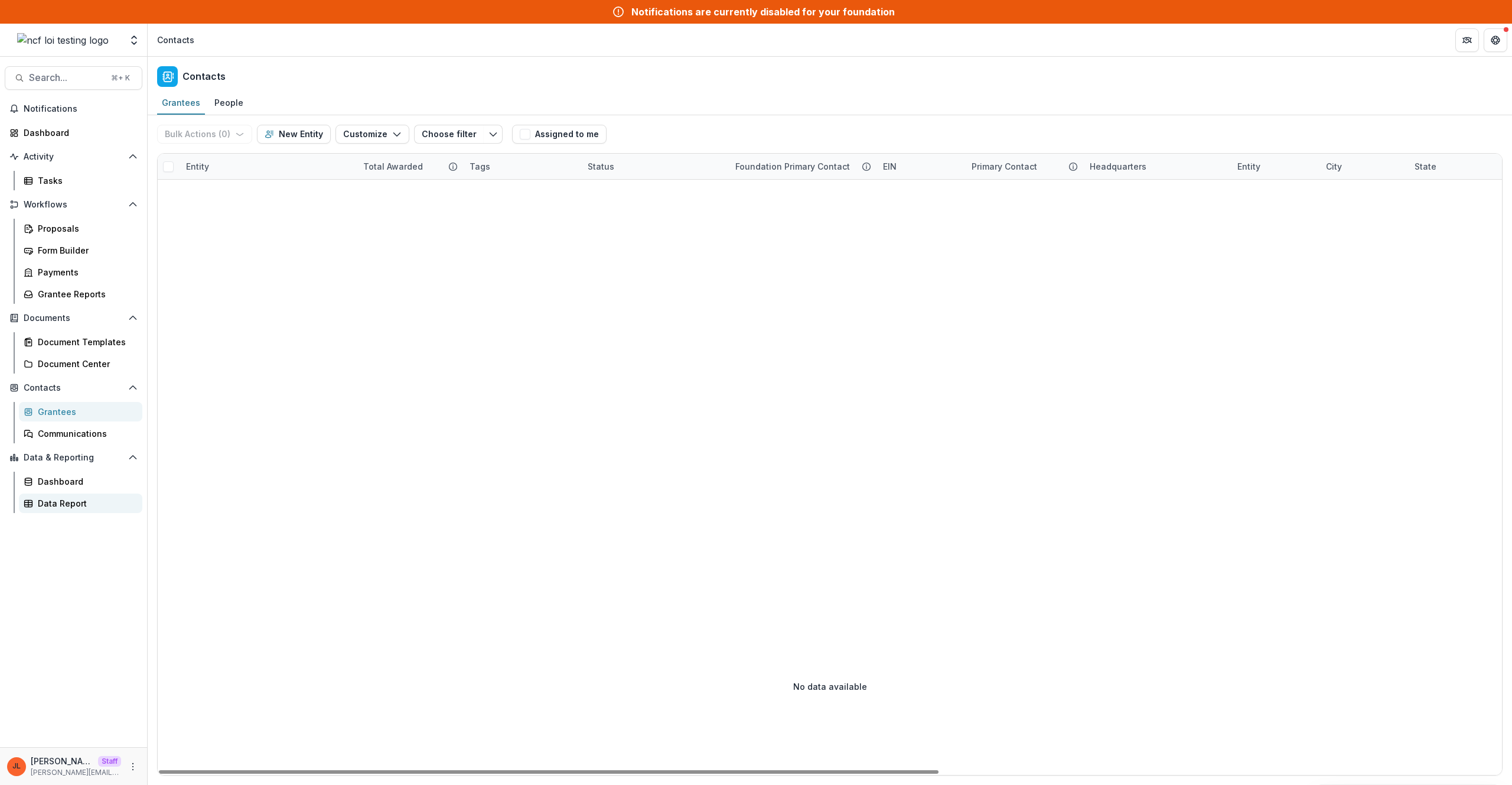
click at [55, 506] on div "Data Report" at bounding box center [86, 502] width 95 height 12
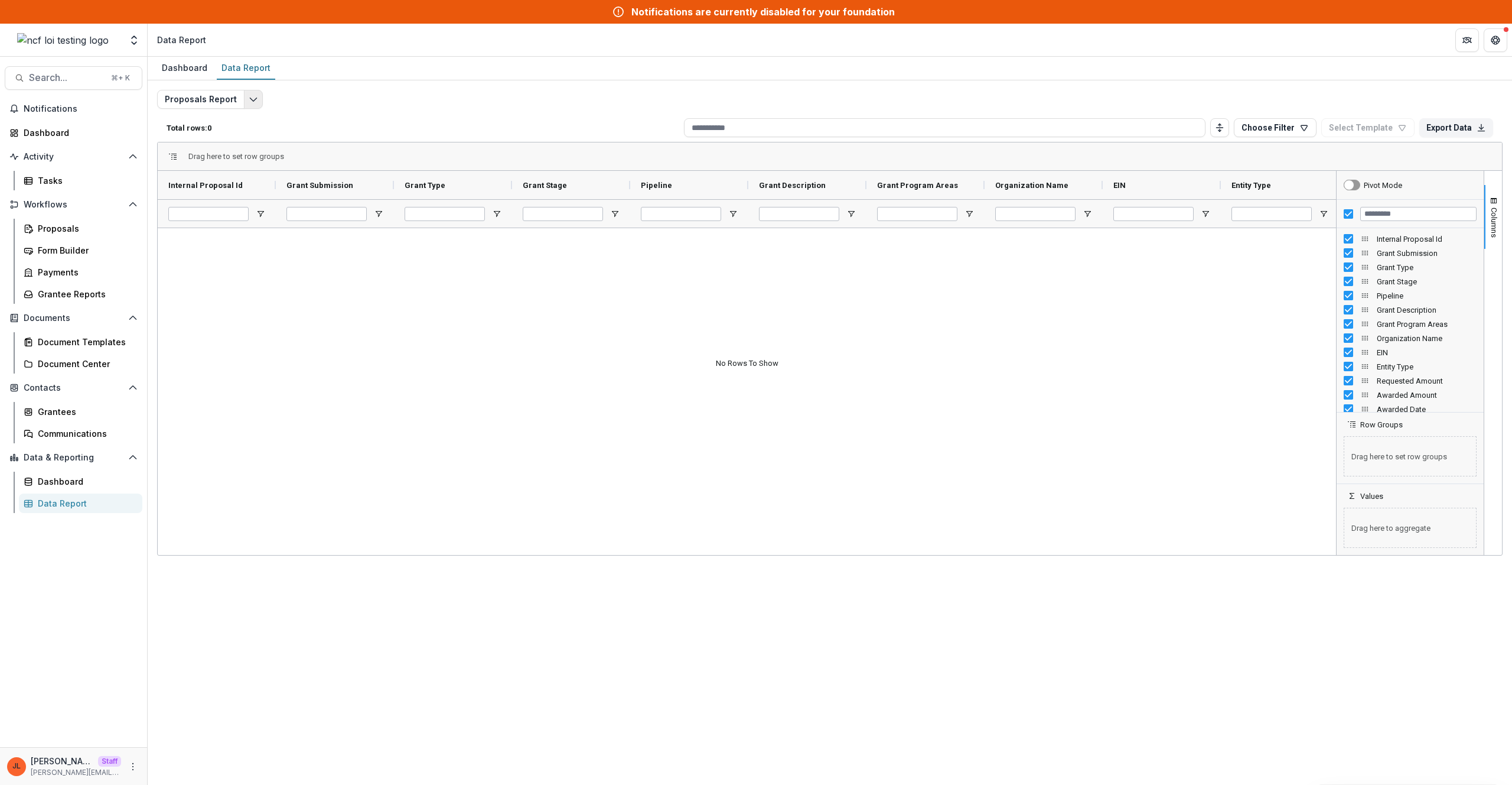
click at [249, 102] on icon "Edit selected report" at bounding box center [253, 99] width 10 height 10
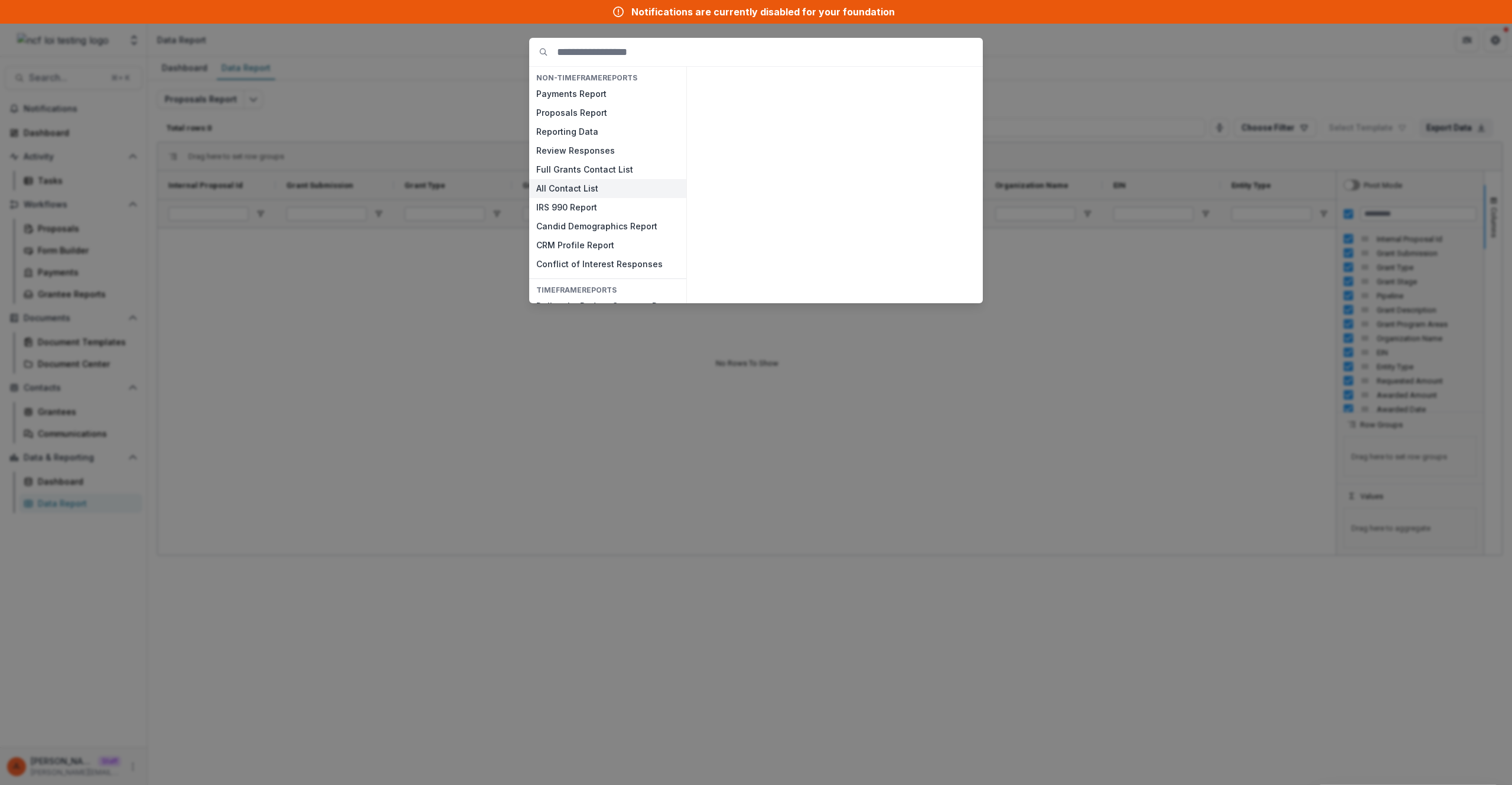
click at [575, 190] on button "All Contact List" at bounding box center [608, 188] width 157 height 19
click at [576, 190] on button "All Contact List" at bounding box center [608, 188] width 157 height 19
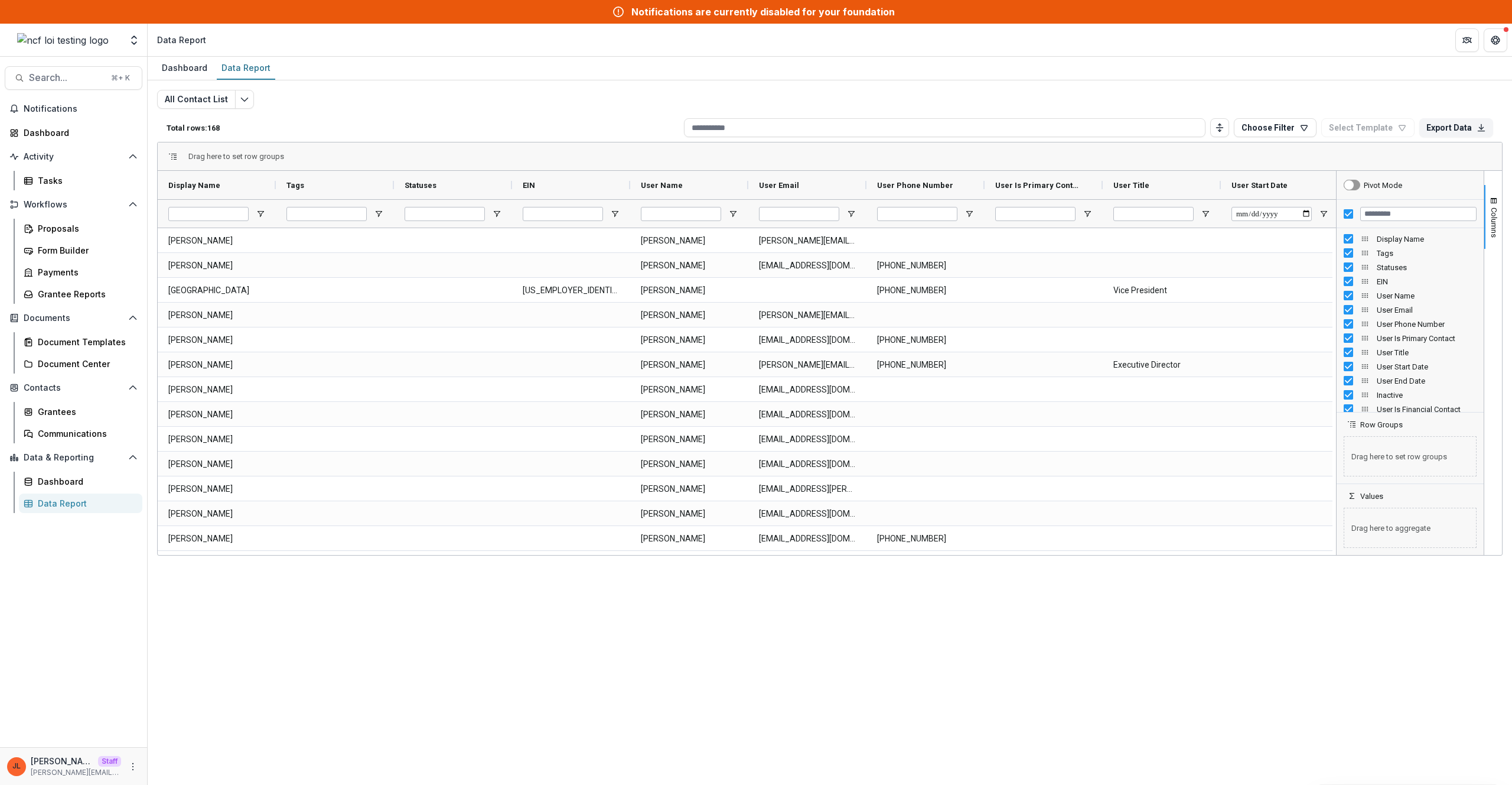
click at [1353, 216] on div at bounding box center [1410, 213] width 147 height 28
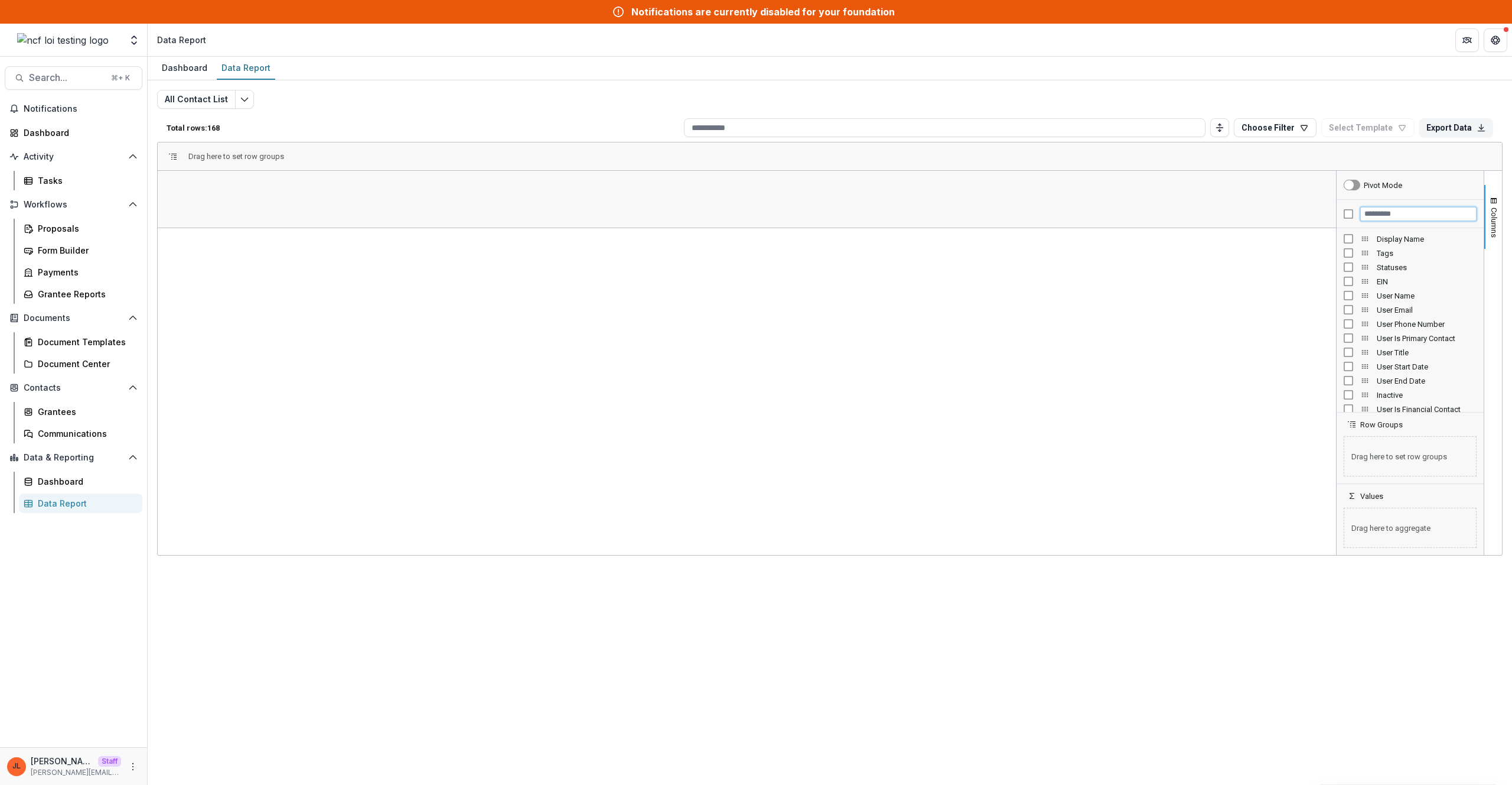
click at [1387, 210] on input "Filter Columns Input" at bounding box center [1418, 214] width 116 height 15
click at [1385, 234] on div "SF User Id" at bounding box center [1409, 239] width 133 height 15
click at [1388, 241] on span "SF User Id" at bounding box center [1426, 238] width 100 height 9
click at [260, 217] on span "Open Filter Menu" at bounding box center [261, 214] width 10 height 10
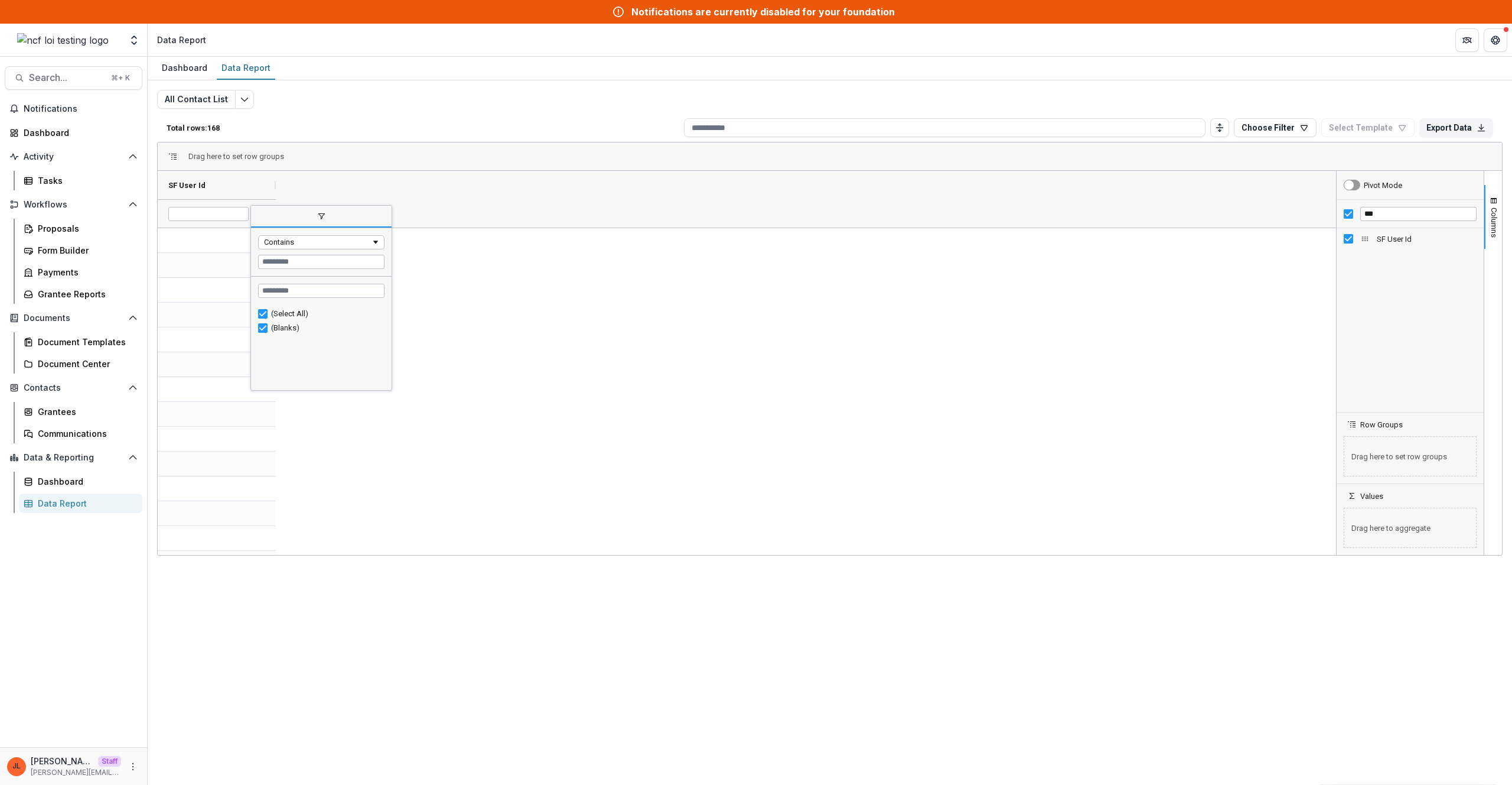
click at [1393, 217] on input "**" at bounding box center [1418, 214] width 116 height 15
click at [1393, 217] on input "**" at bounding box center [1418, 214] width 116 height 15
type input "********"
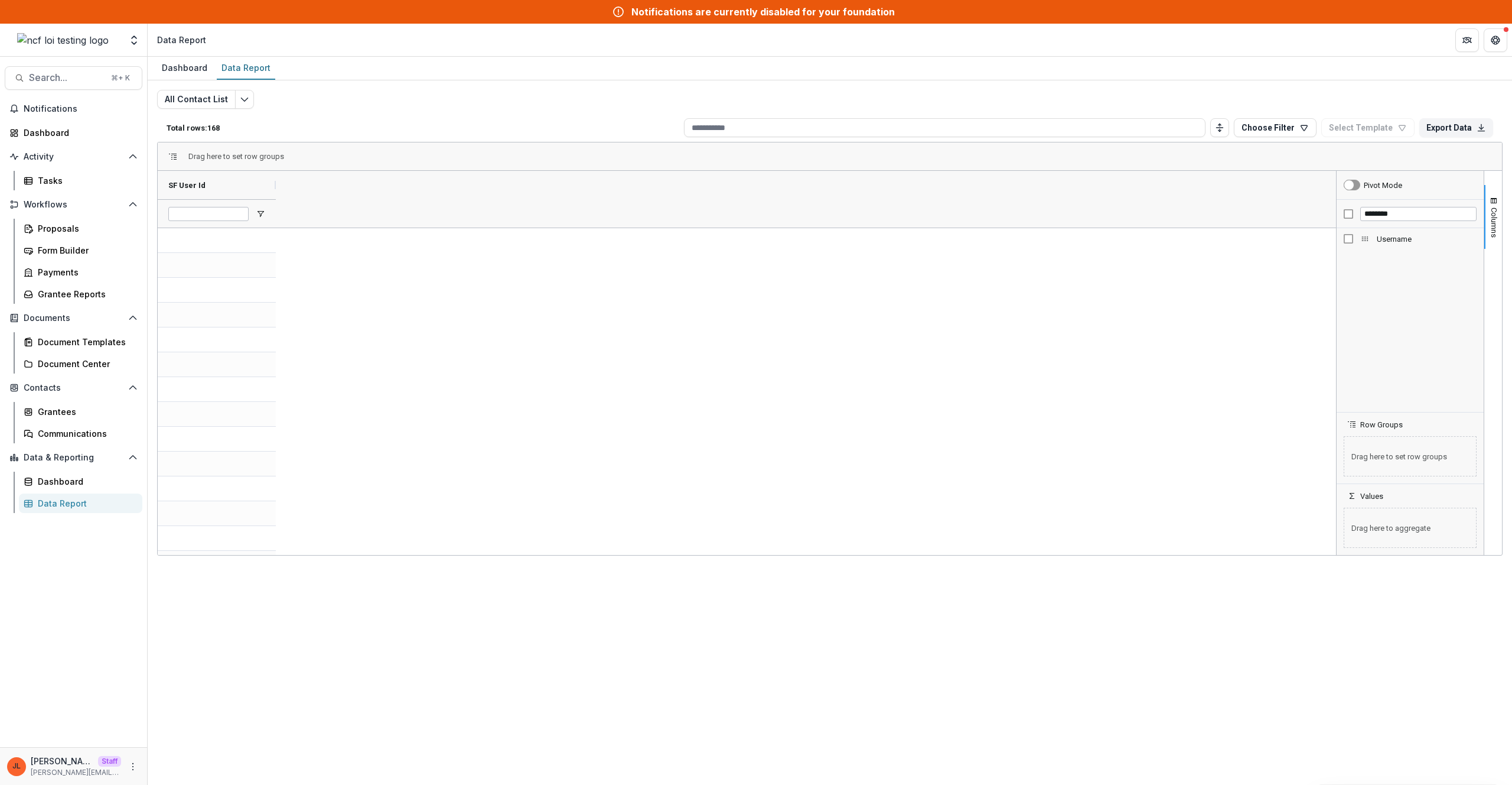
click at [1403, 237] on span "Username" at bounding box center [1426, 238] width 100 height 9
click at [379, 212] on span "Open Filter Menu" at bounding box center [379, 214] width 10 height 10
click at [697, 661] on div "Dashboard Data Report All Contact List Total rows: 168 Choose Filter Personal F…" at bounding box center [830, 420] width 1364 height 728
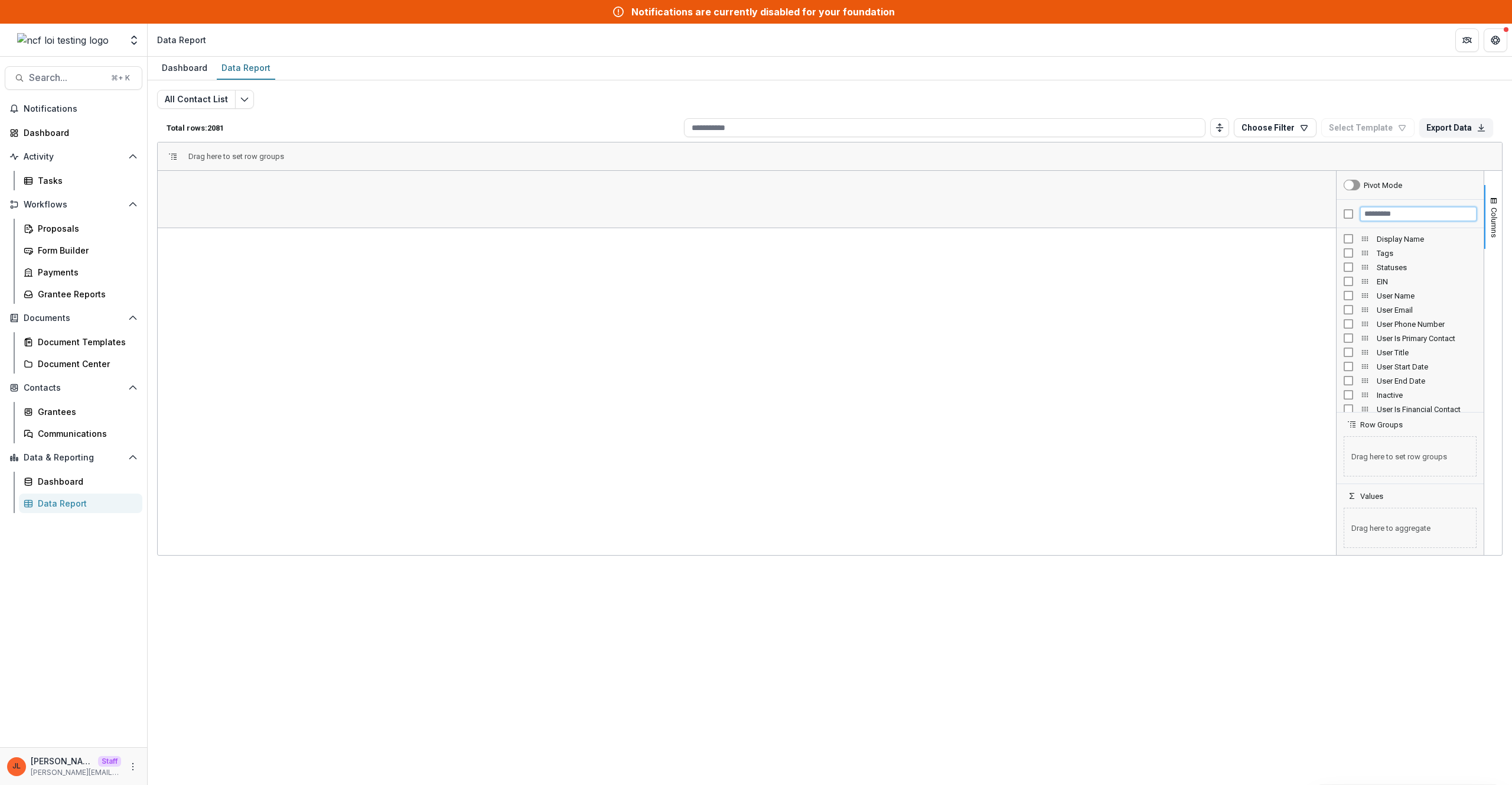
click at [1385, 214] on input "Filter Columns Input" at bounding box center [1418, 214] width 116 height 15
click at [1398, 241] on span "Username" at bounding box center [1426, 238] width 100 height 9
click at [1414, 208] on input "********" at bounding box center [1418, 214] width 116 height 15
type input "**"
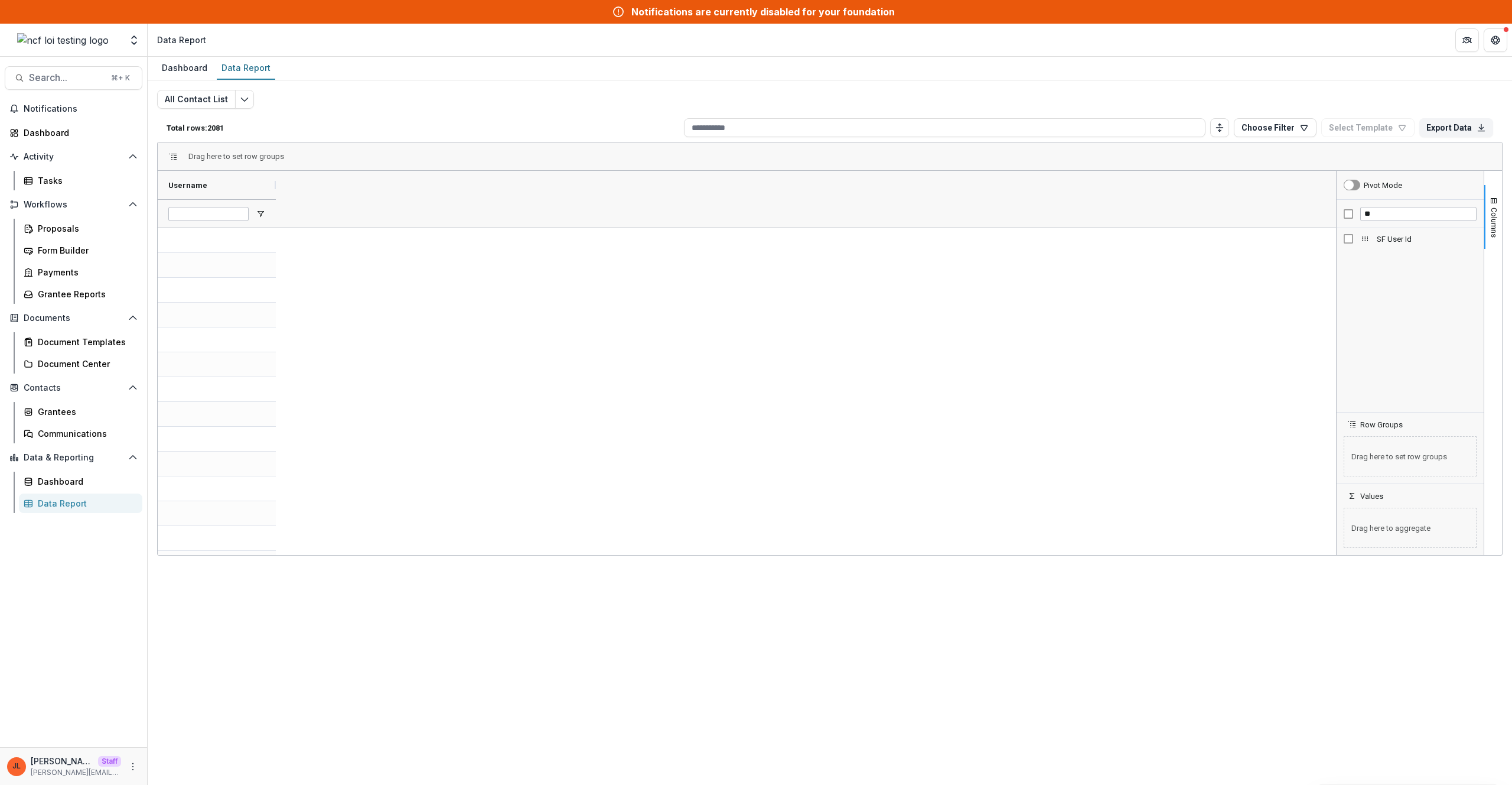
click at [1397, 237] on span "SF User Id" at bounding box center [1426, 238] width 100 height 9
click at [265, 215] on span "Open Filter Menu" at bounding box center [261, 214] width 10 height 10
click at [1384, 219] on input "Filter Columns Input" at bounding box center [1418, 214] width 116 height 15
type input "**"
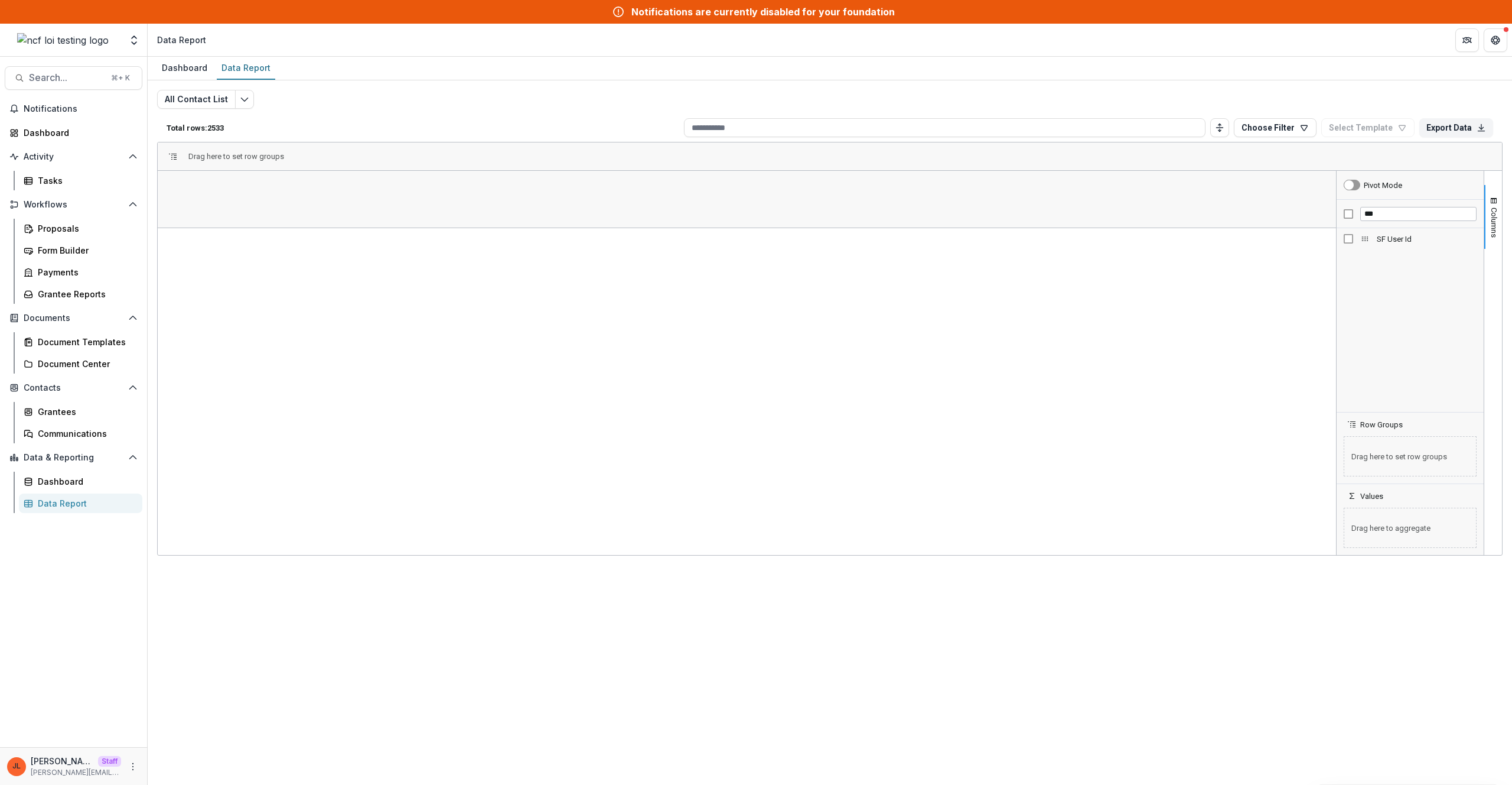
click at [1386, 236] on span "SF User Id" at bounding box center [1426, 238] width 100 height 9
drag, startPoint x: 248, startPoint y: 209, endPoint x: 254, endPoint y: 210, distance: 6.1
click at [248, 209] on input "SF User Id Filter Input" at bounding box center [209, 214] width 81 height 15
click at [260, 214] on span "Open Filter Menu" at bounding box center [261, 214] width 10 height 10
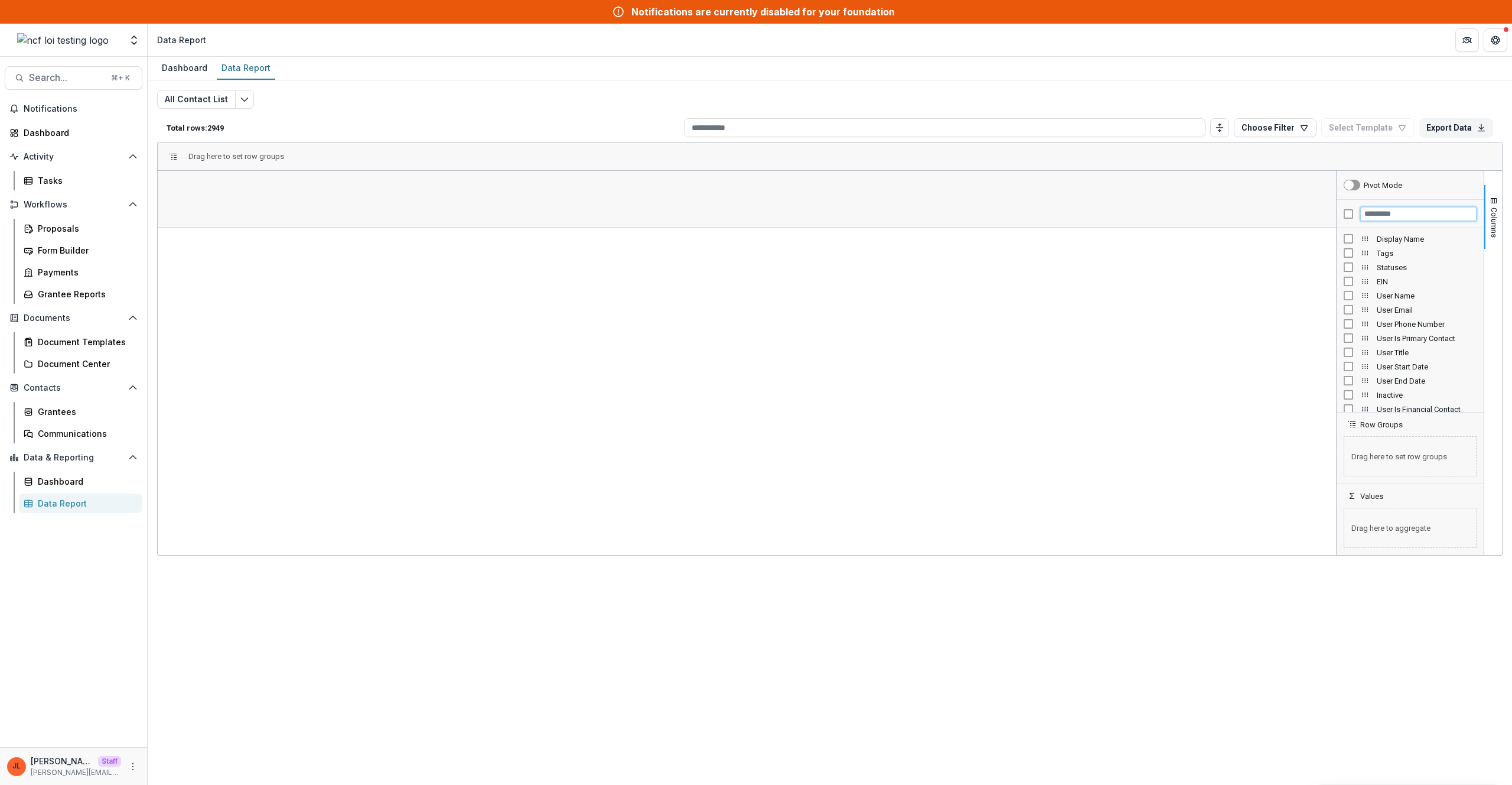
click at [1372, 219] on input "Filter Columns Input" at bounding box center [1418, 214] width 116 height 15
type input "**"
click at [1388, 239] on span "SF User Id" at bounding box center [1426, 238] width 100 height 9
click at [263, 215] on span "Open Filter Menu" at bounding box center [261, 214] width 10 height 10
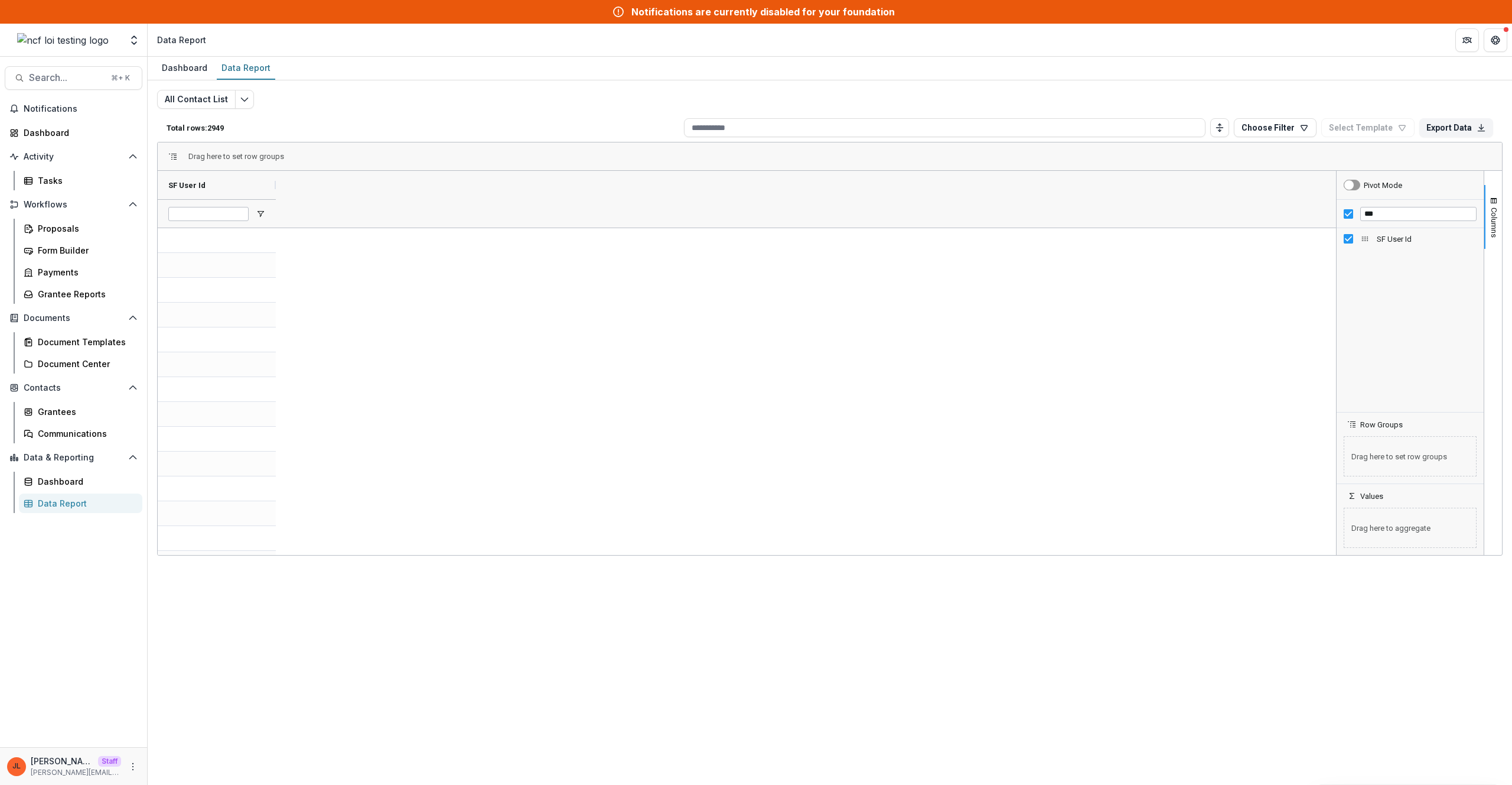
click at [294, 675] on div "Dashboard Data Report All Contact List Total rows: 2949 Choose Filter Personal …" at bounding box center [830, 420] width 1364 height 728
click at [53, 403] on link "Grantees" at bounding box center [80, 412] width 124 height 19
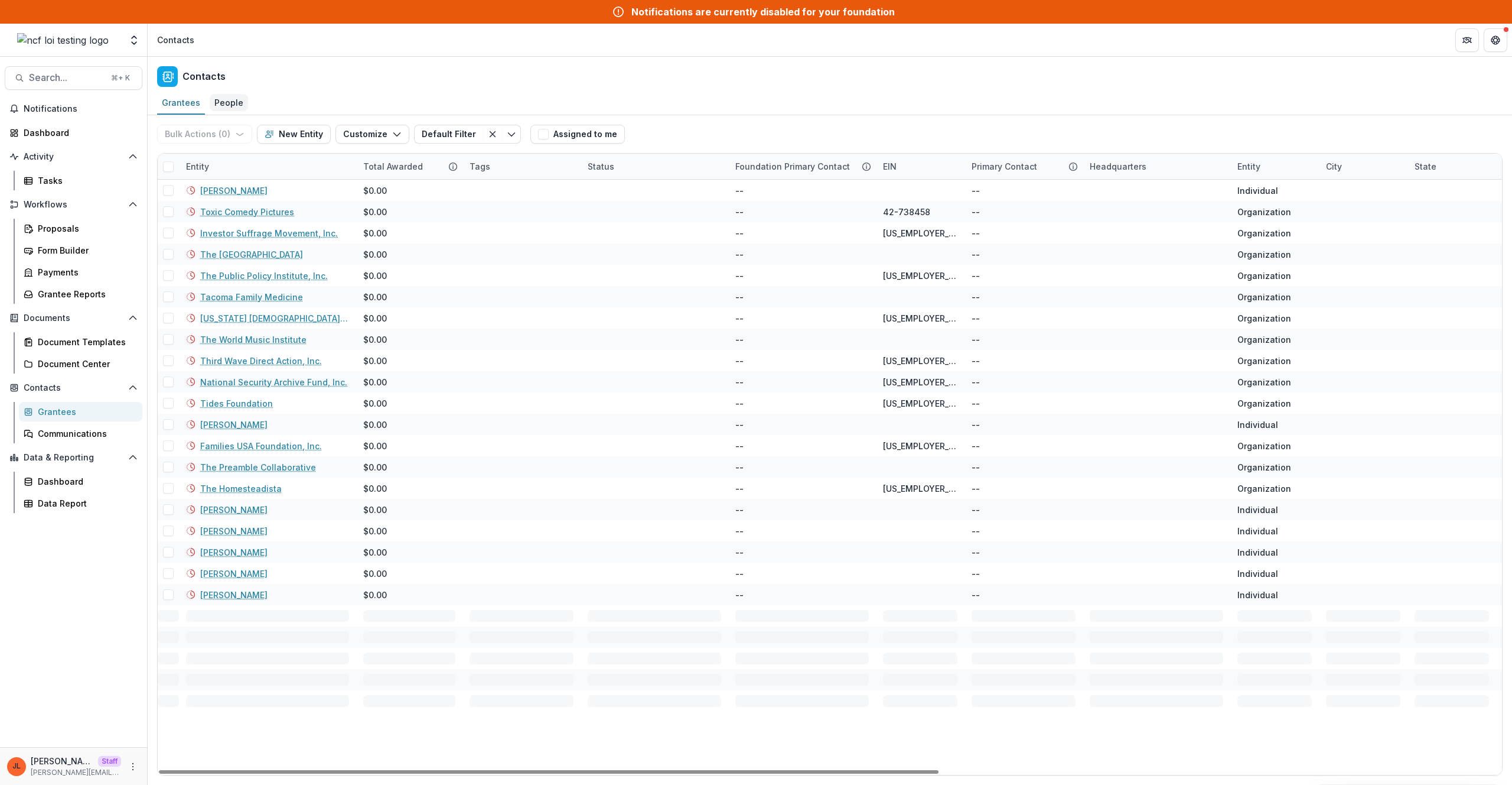
click at [214, 100] on div "People" at bounding box center [229, 102] width 39 height 17
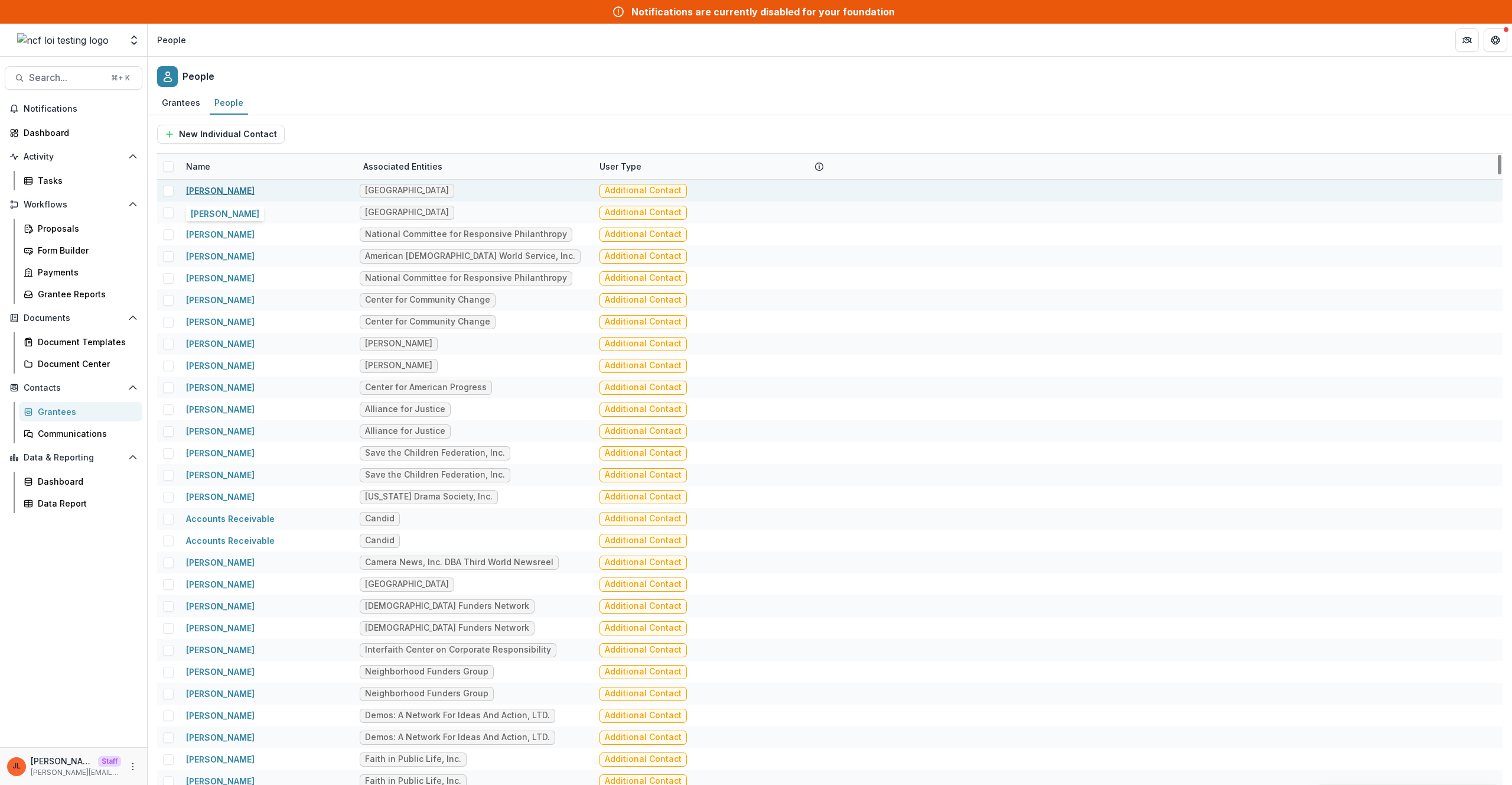
click at [223, 188] on link "[PERSON_NAME]" at bounding box center [220, 191] width 69 height 10
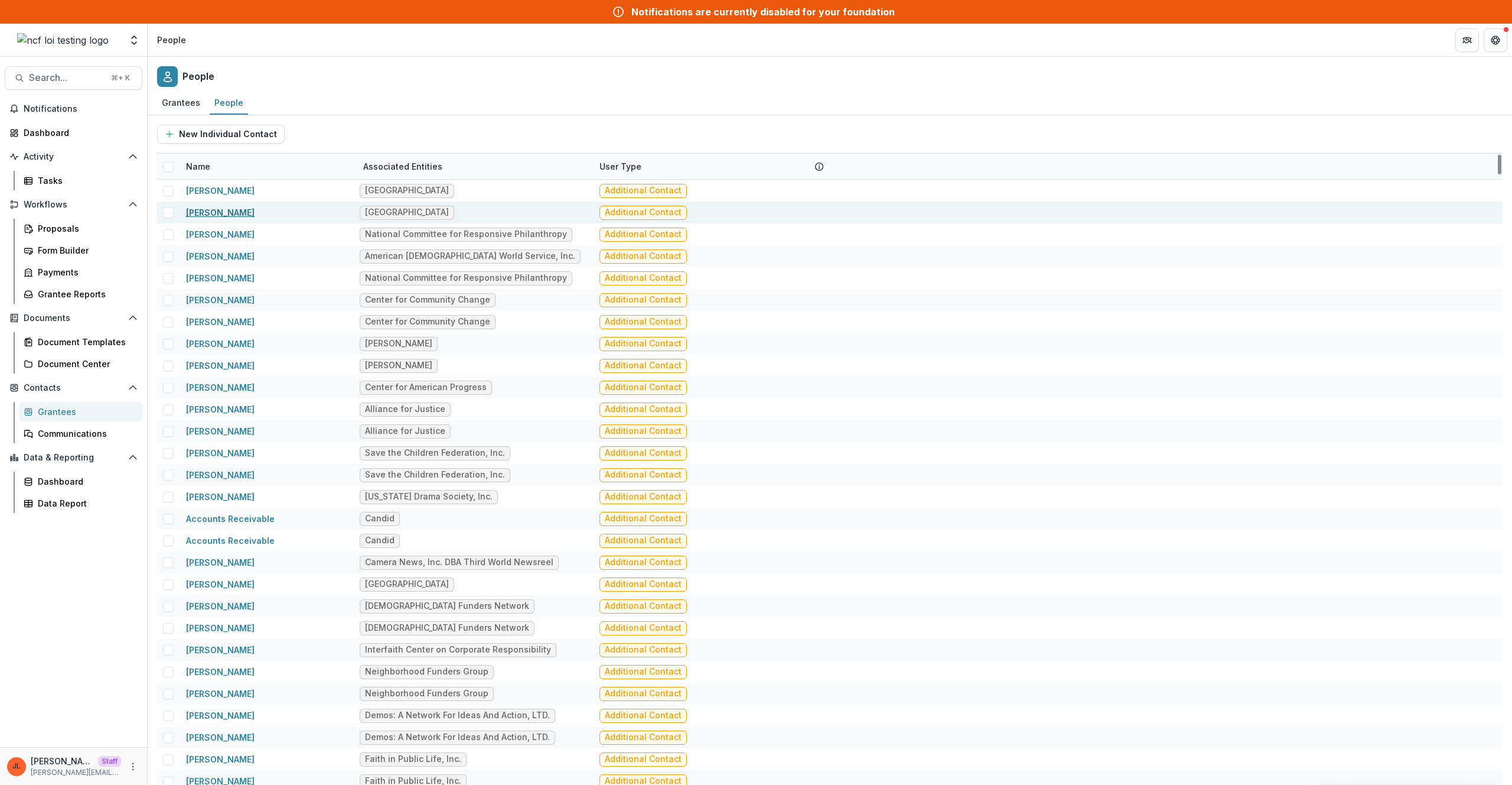
click at [221, 212] on link "[PERSON_NAME]" at bounding box center [220, 212] width 69 height 10
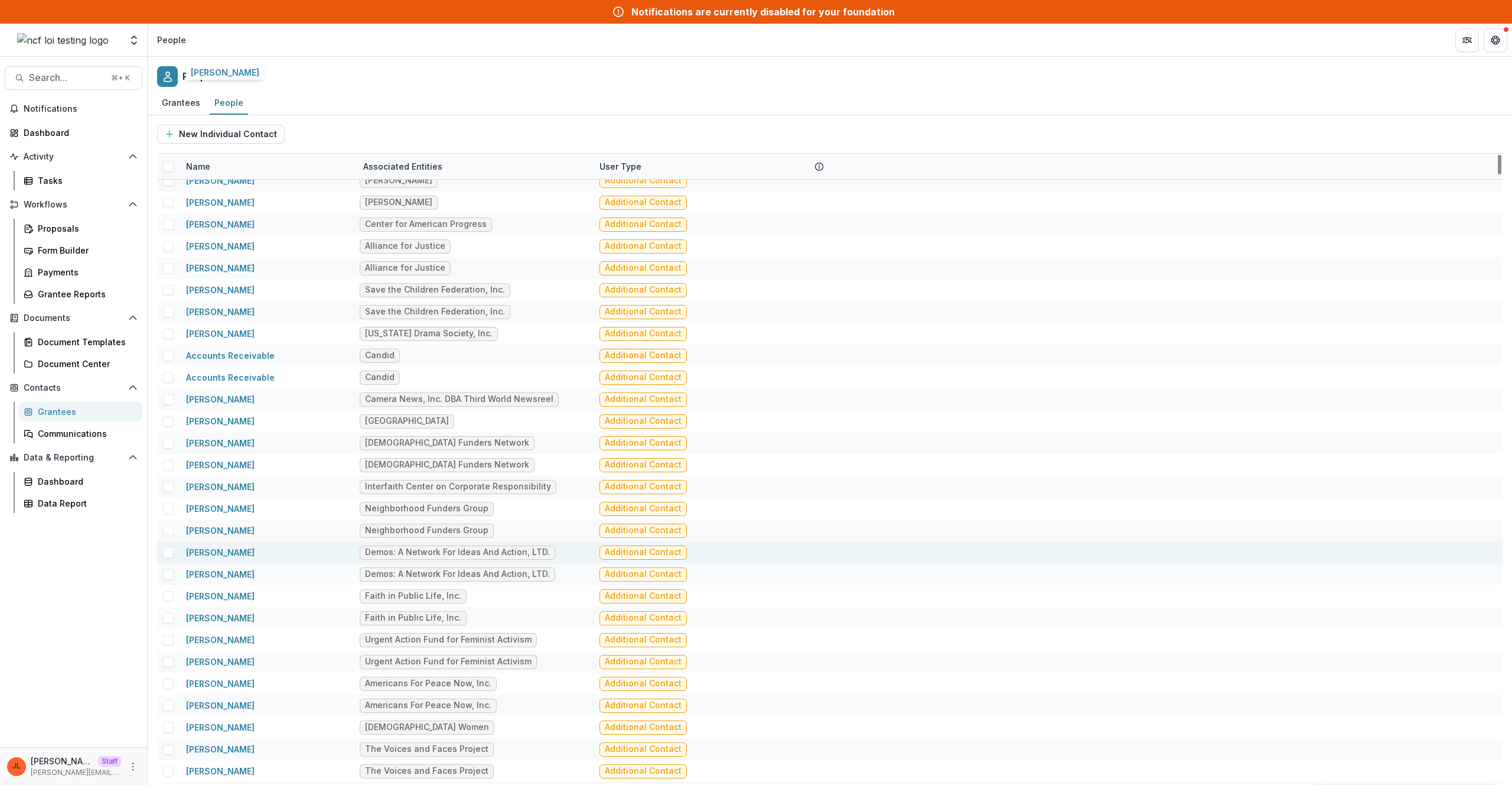
scroll to position [309, 0]
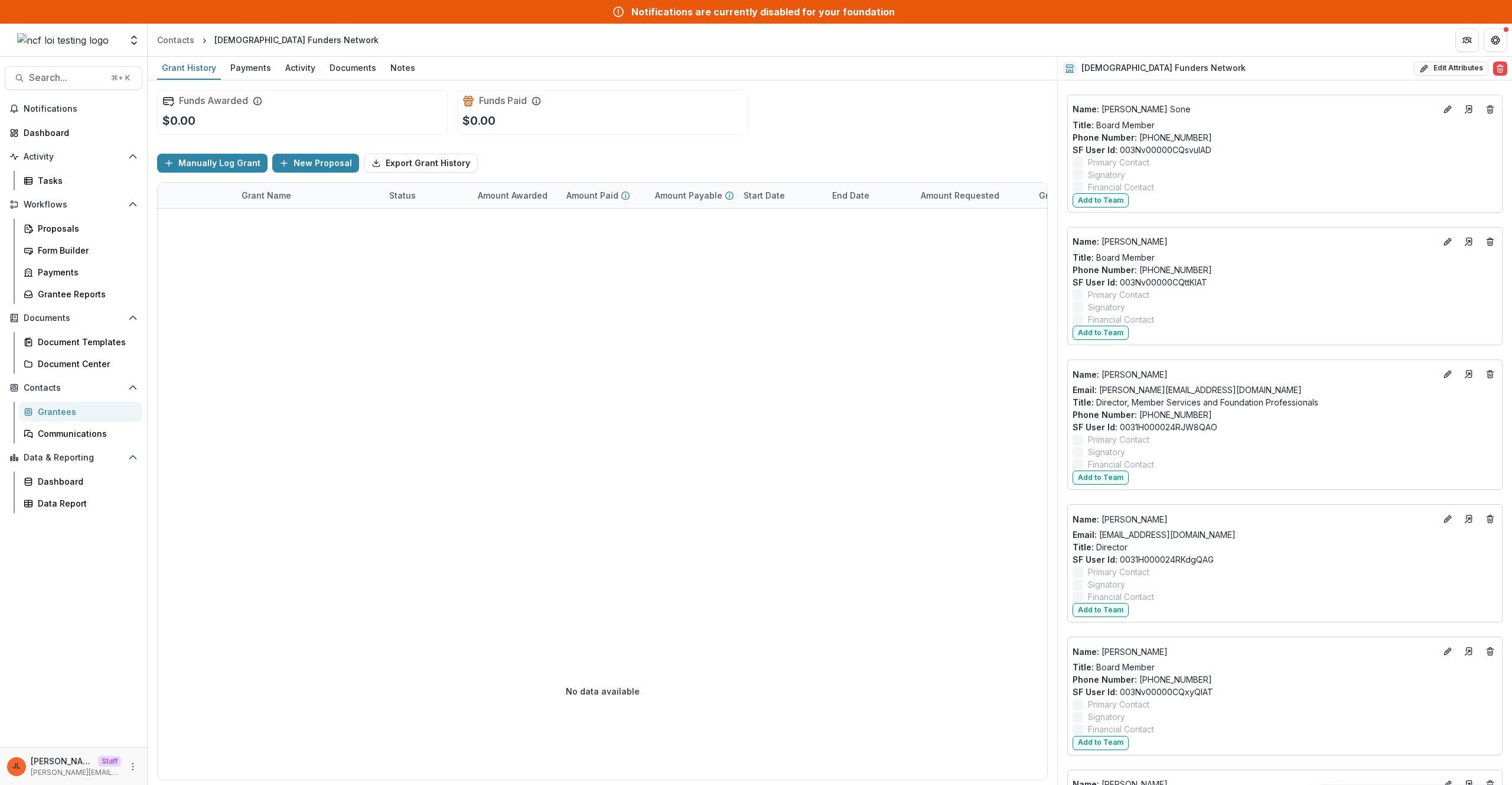
scroll to position [6320, 0]
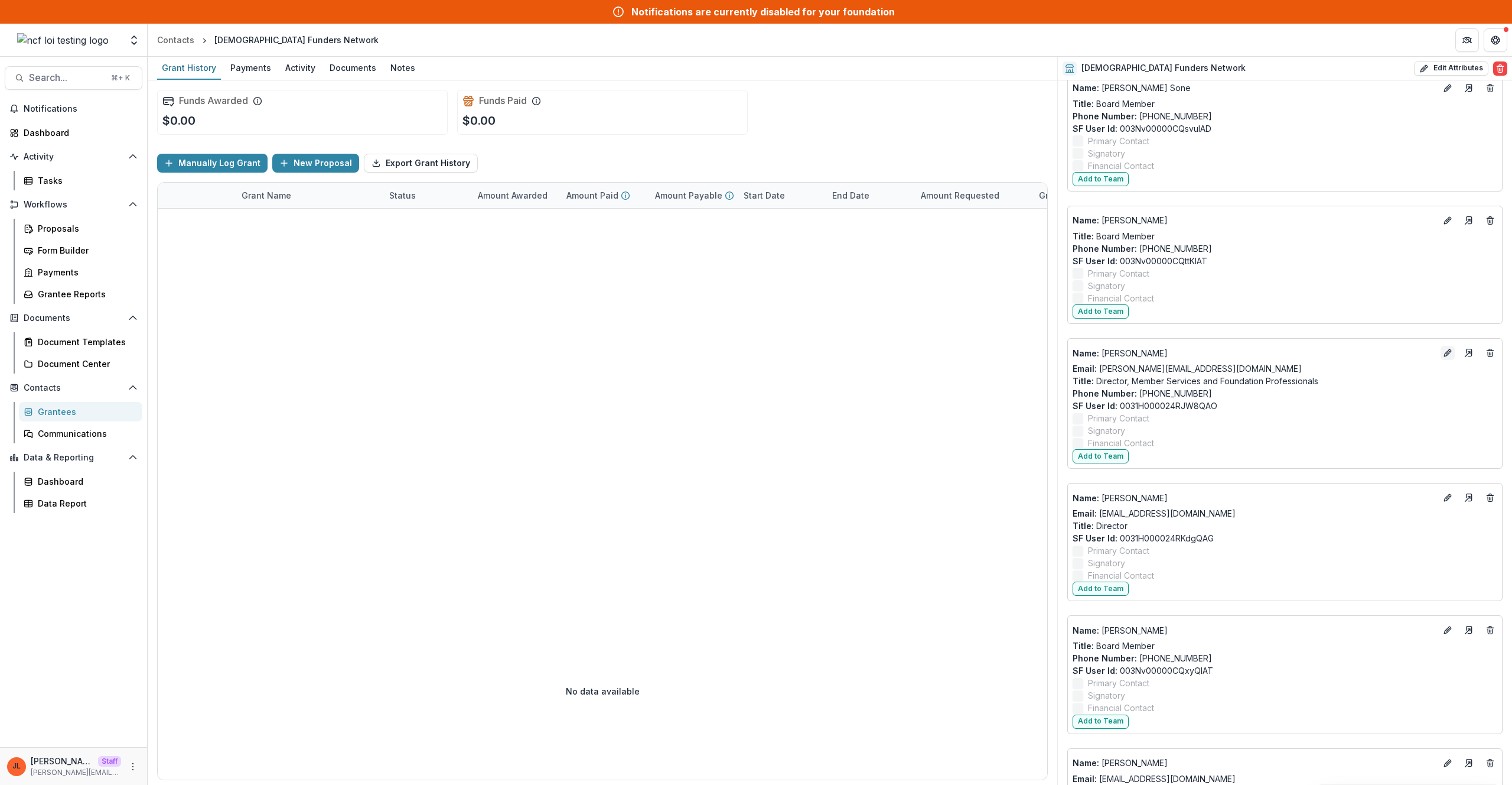
click at [1447, 358] on button "Edit" at bounding box center [1447, 353] width 15 height 15
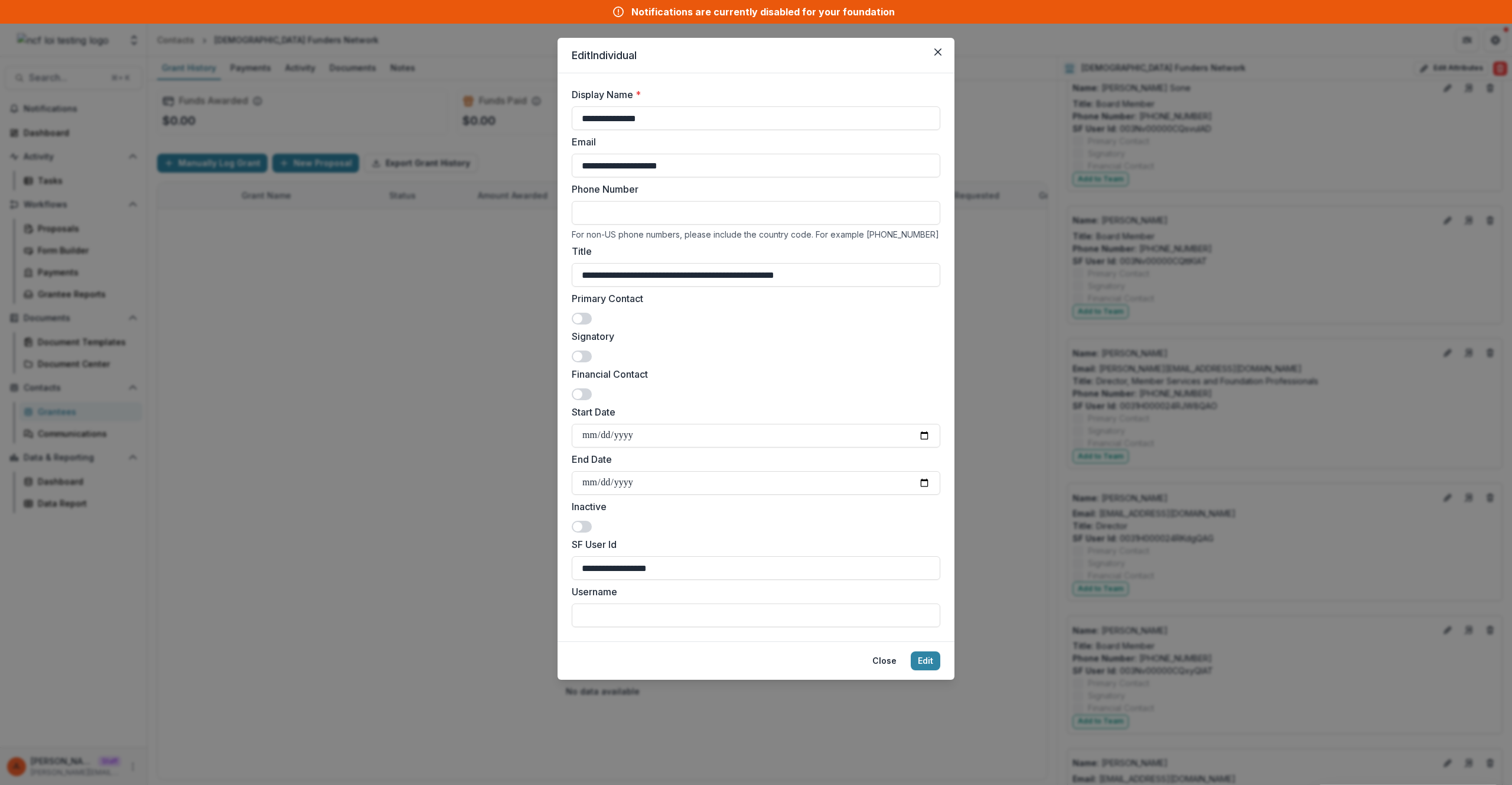
click at [333, 337] on div "**********" at bounding box center [756, 392] width 1512 height 785
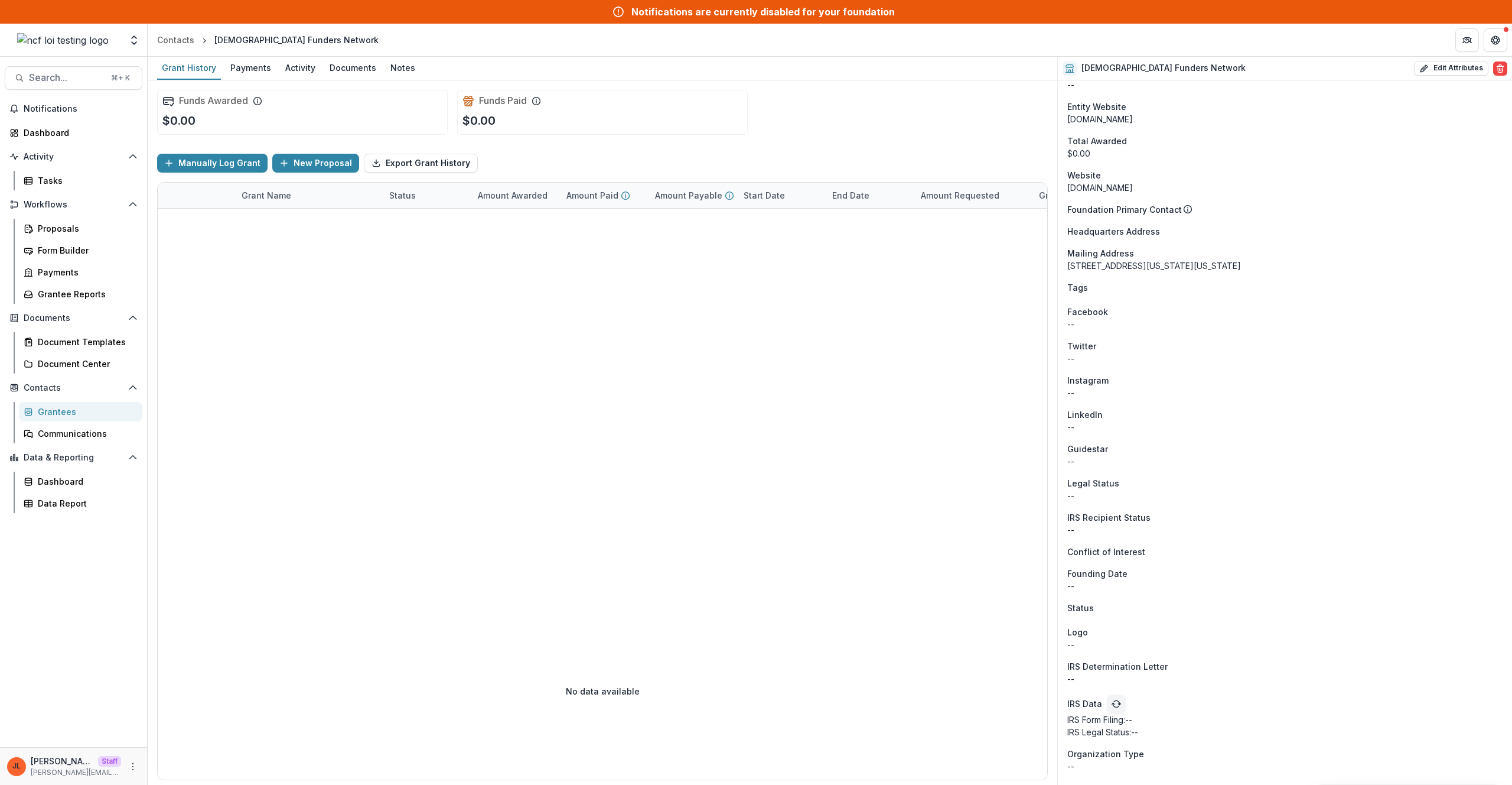
scroll to position [8159, 0]
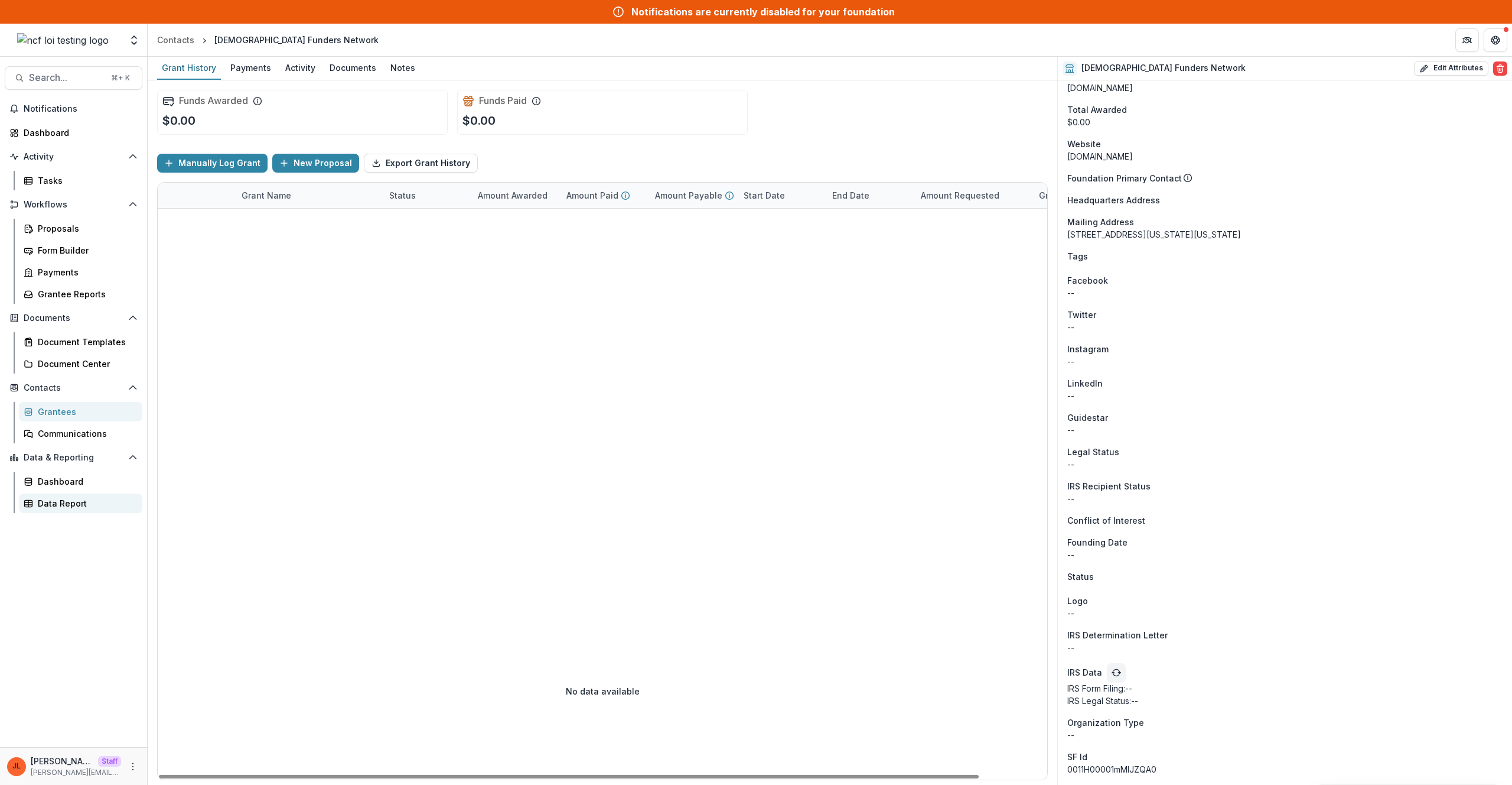
click at [86, 498] on div "Data Report" at bounding box center [86, 502] width 95 height 12
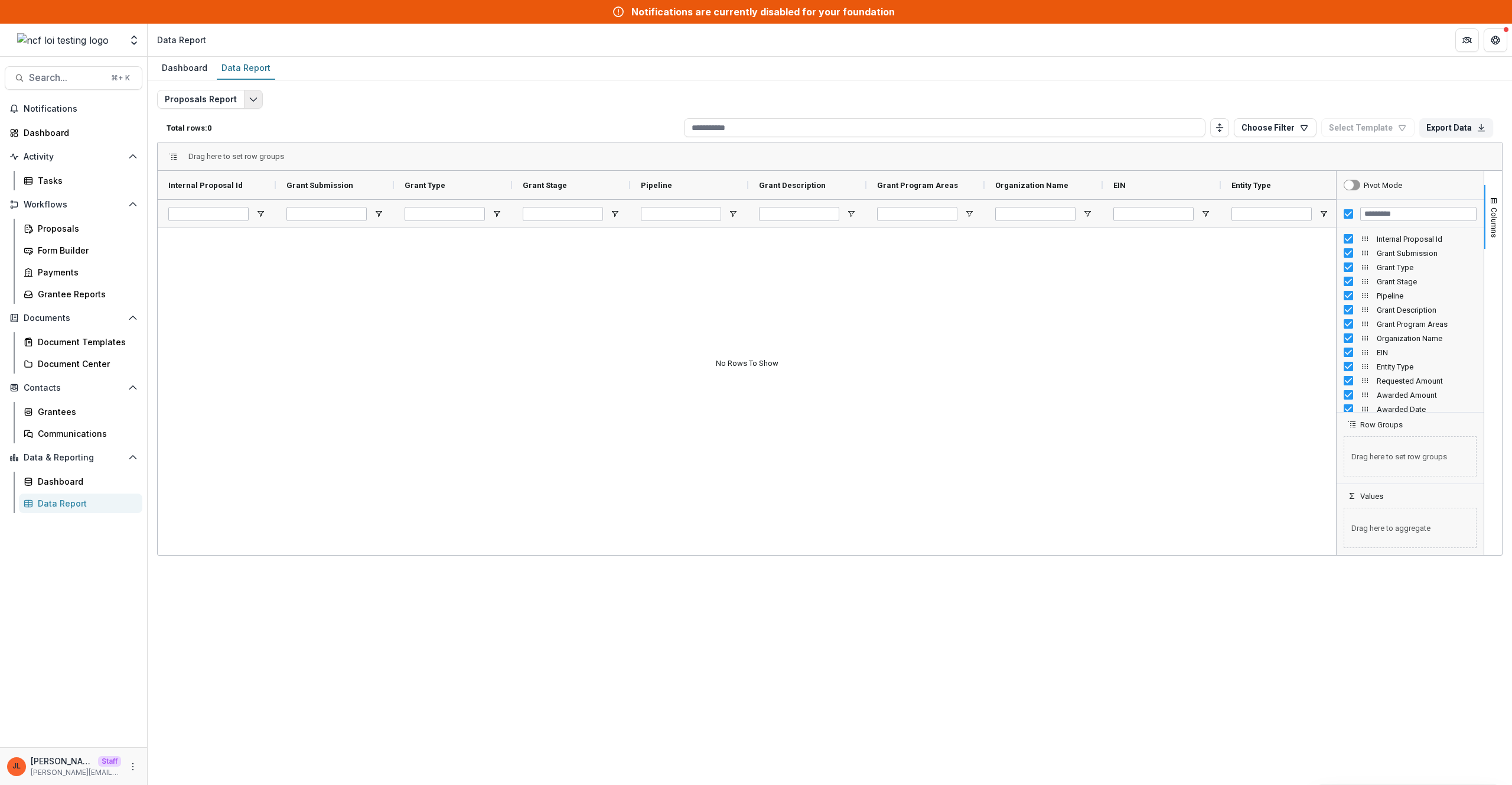
click at [245, 107] on button "Edit selected report" at bounding box center [253, 99] width 19 height 19
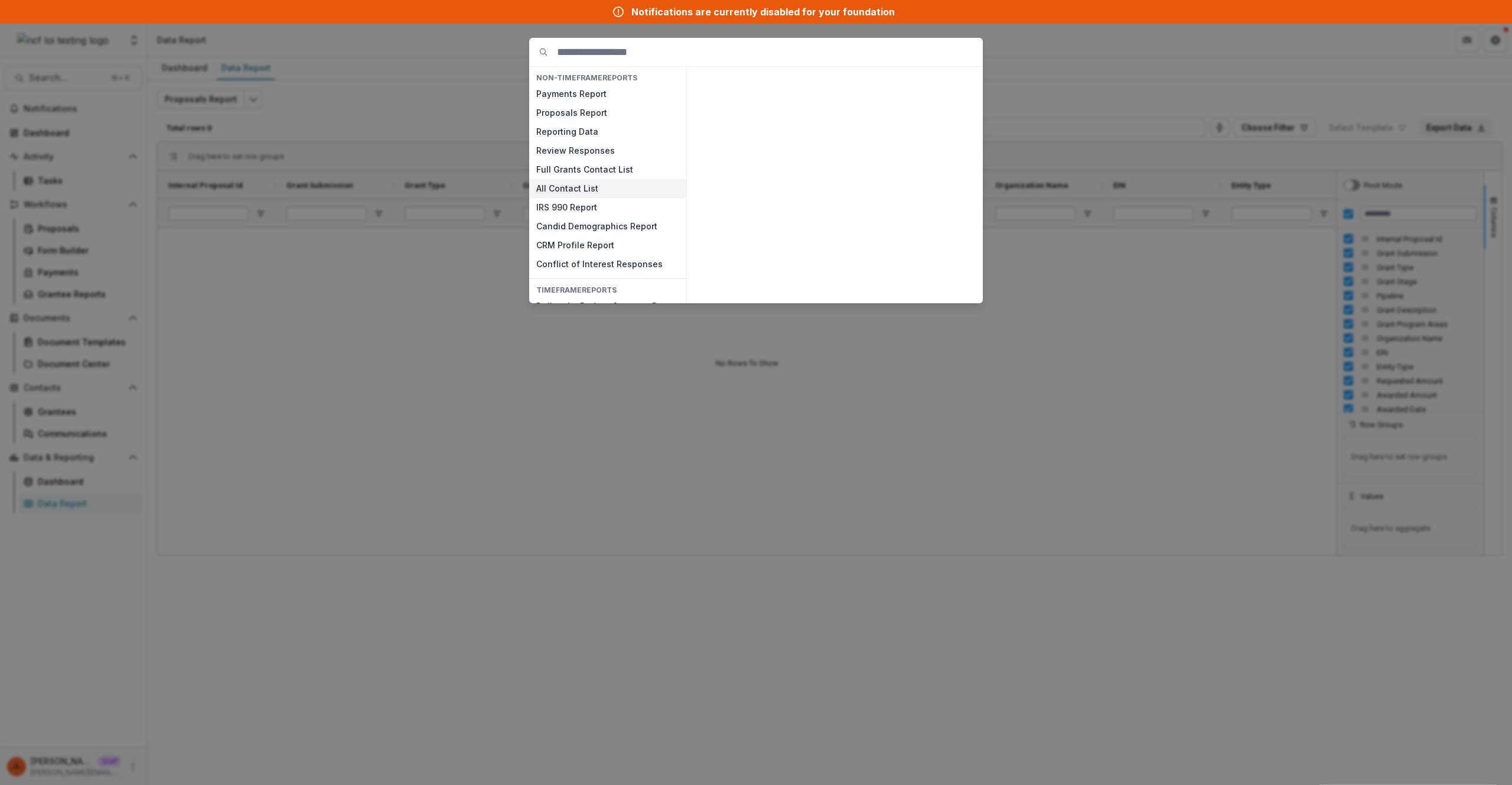
click at [595, 190] on button "All Contact List" at bounding box center [608, 188] width 157 height 19
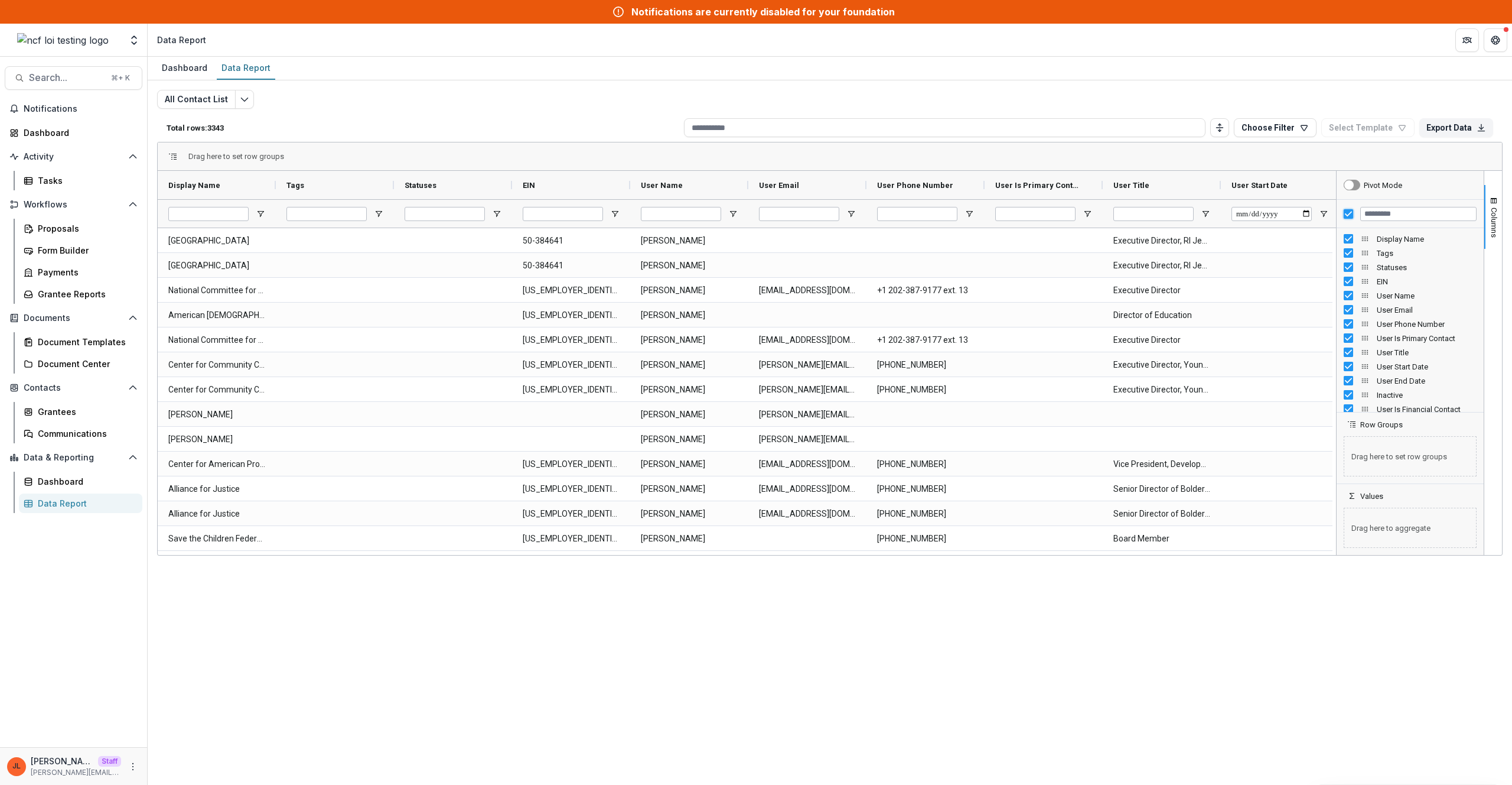
click at [1377, 233] on div "Display Name Tags Statuses EIN User Name" at bounding box center [1410, 306] width 147 height 213
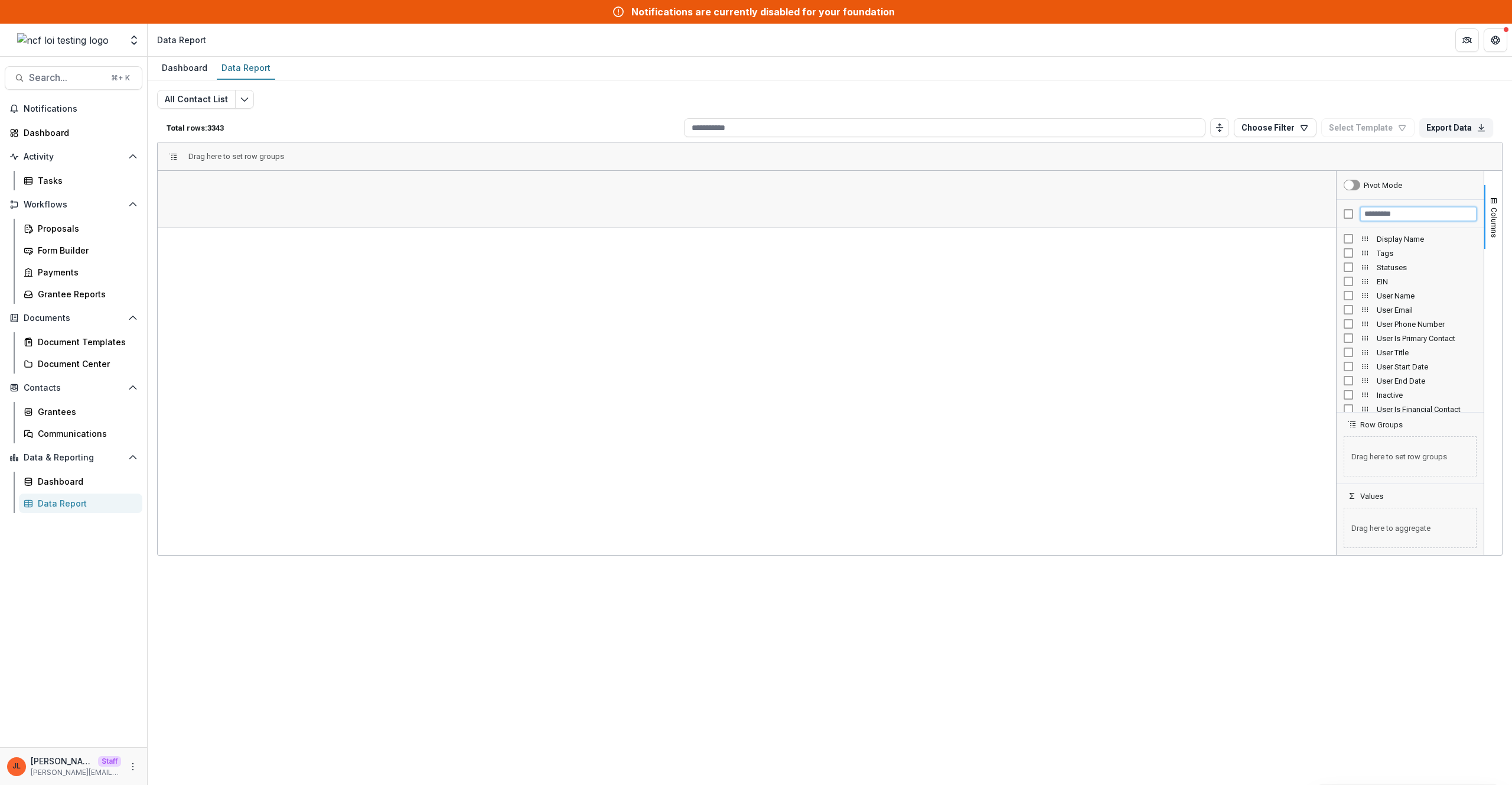
click at [1393, 215] on input "Filter Columns Input" at bounding box center [1418, 214] width 116 height 15
type input "*******"
click at [1397, 241] on span "SF User Id" at bounding box center [1426, 238] width 100 height 9
click at [258, 212] on span "Open Filter Menu" at bounding box center [261, 214] width 10 height 10
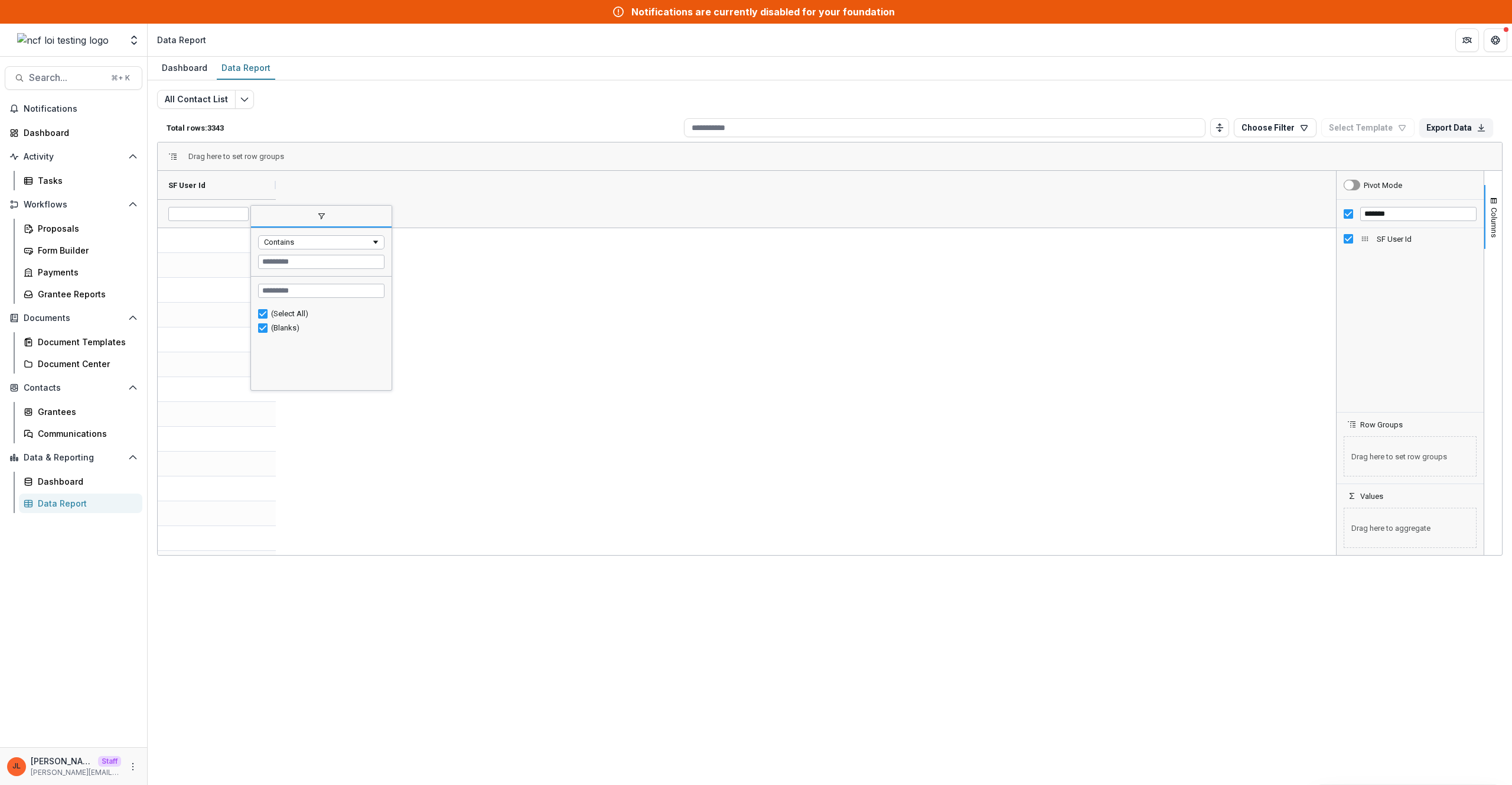
click at [261, 215] on span "Open Filter Menu" at bounding box center [261, 214] width 10 height 10
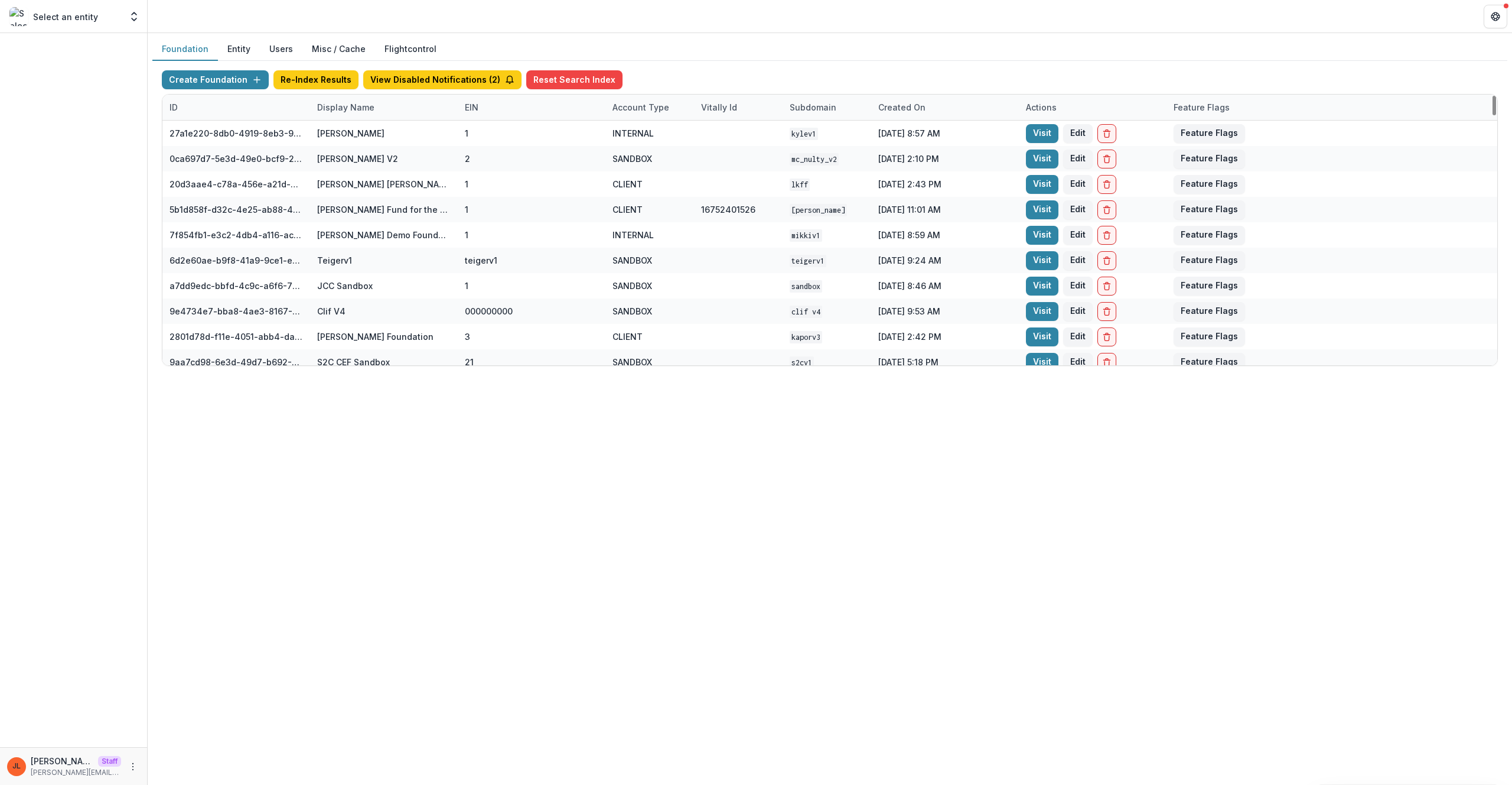
click at [351, 109] on div "Display Name" at bounding box center [346, 107] width 72 height 12
click at [348, 136] on input at bounding box center [383, 133] width 142 height 19
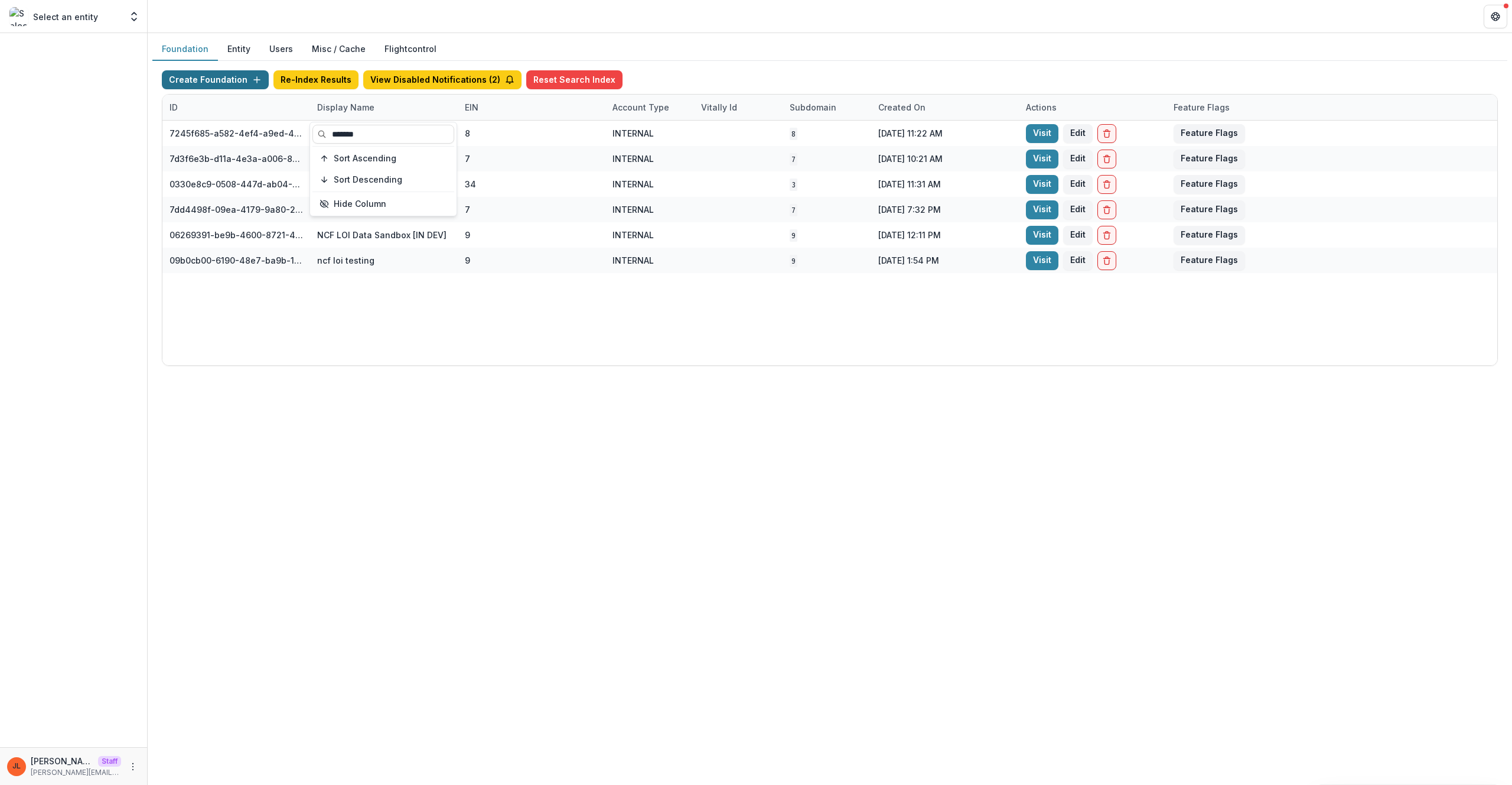
type input "*******"
click at [235, 74] on button "Create Foundation" at bounding box center [215, 79] width 107 height 19
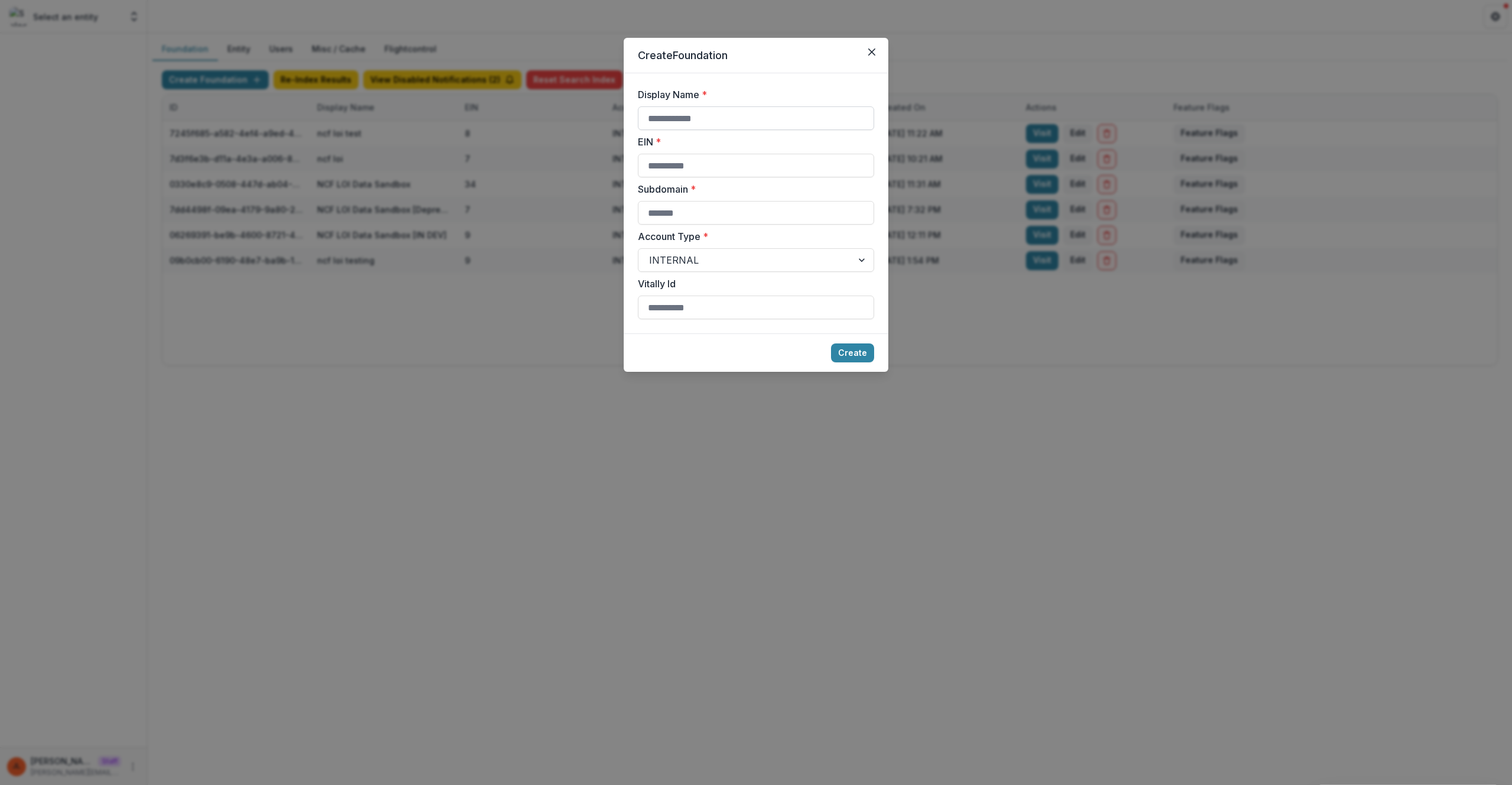
click at [652, 110] on input "Display Name *" at bounding box center [756, 118] width 237 height 23
type input "**********"
type input "*"
click at [831, 343] on button "Create" at bounding box center [852, 352] width 43 height 19
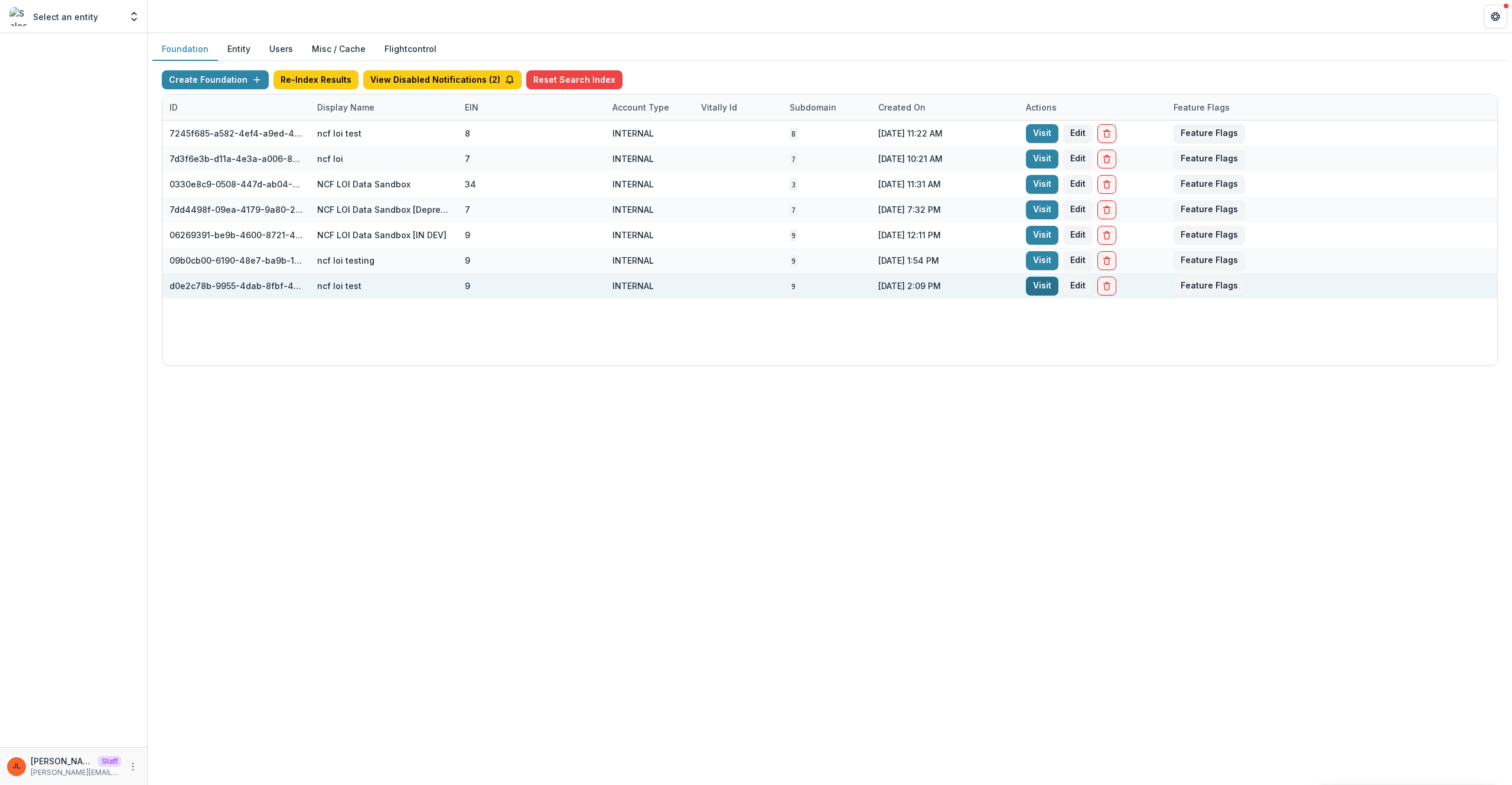
click at [1049, 285] on link "Visit" at bounding box center [1042, 285] width 32 height 19
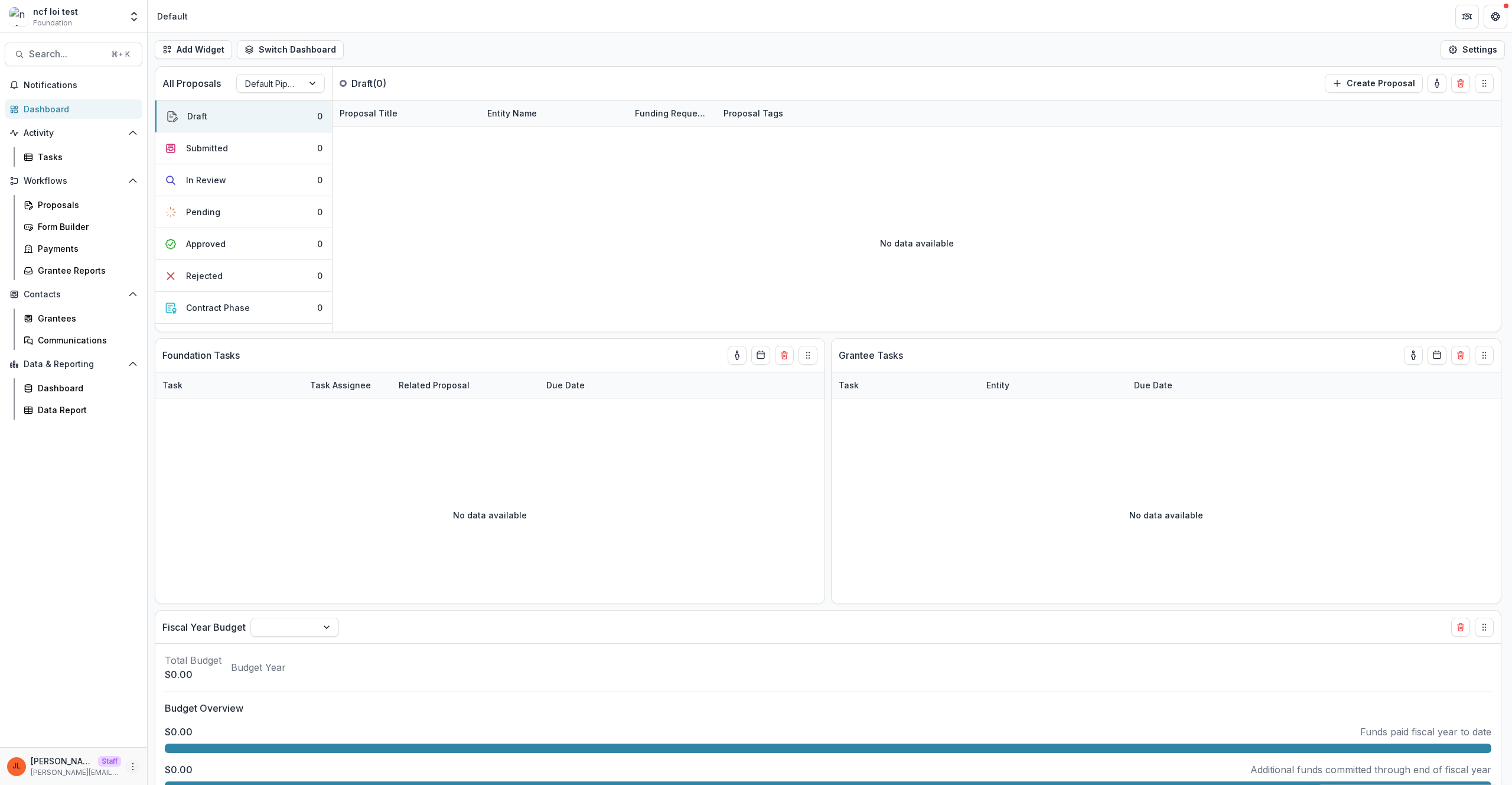
click at [134, 771] on button "More" at bounding box center [133, 766] width 15 height 15
click at [86, 670] on div "Notifications Dashboard Activity Tasks Workflows Proposals Form Builder Payment…" at bounding box center [73, 411] width 147 height 671
click at [134, 762] on icon "More" at bounding box center [133, 766] width 10 height 10
click at [165, 743] on link "User Settings" at bounding box center [211, 741] width 127 height 19
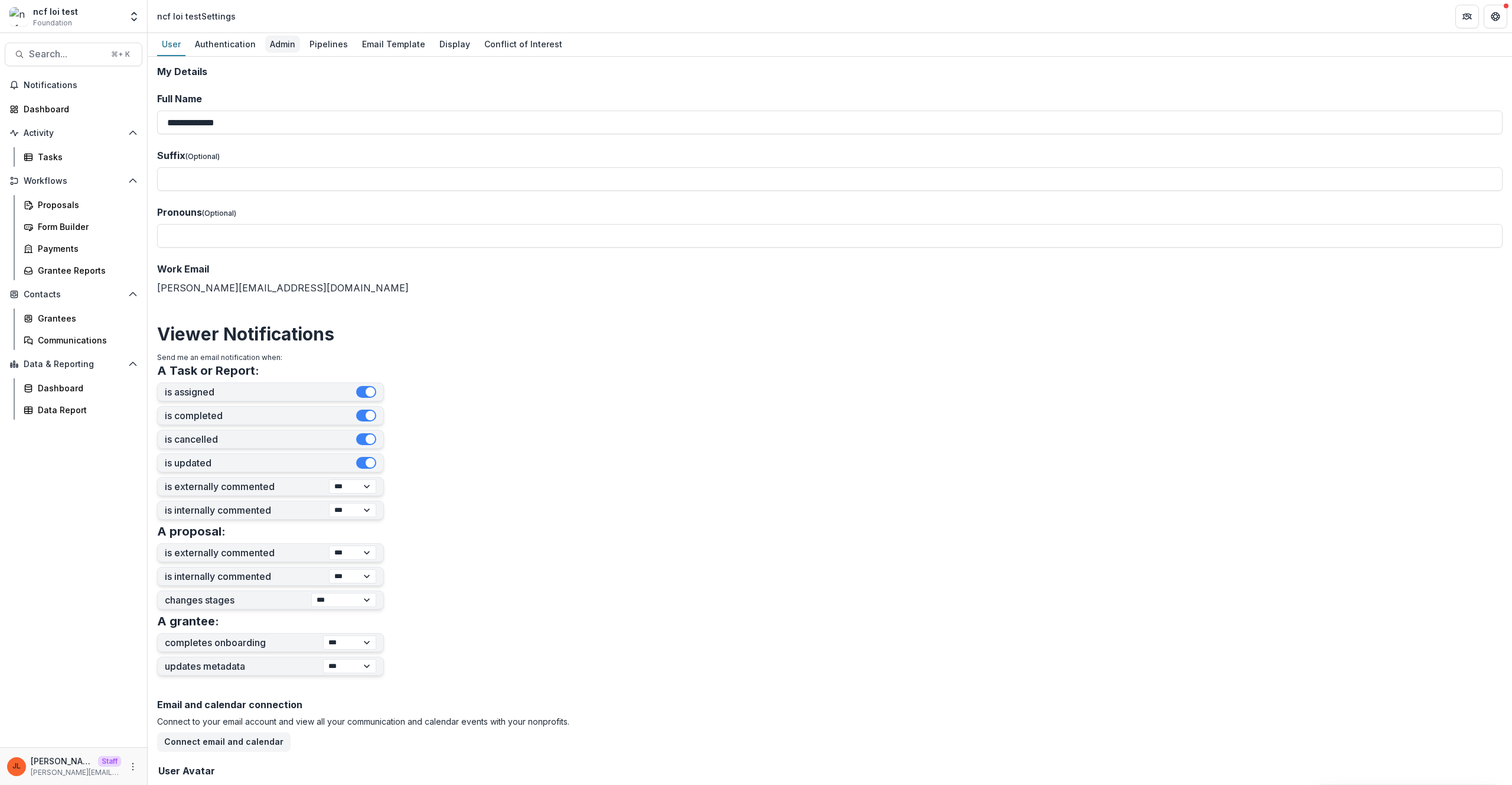
click at [288, 39] on div "Admin" at bounding box center [282, 44] width 35 height 17
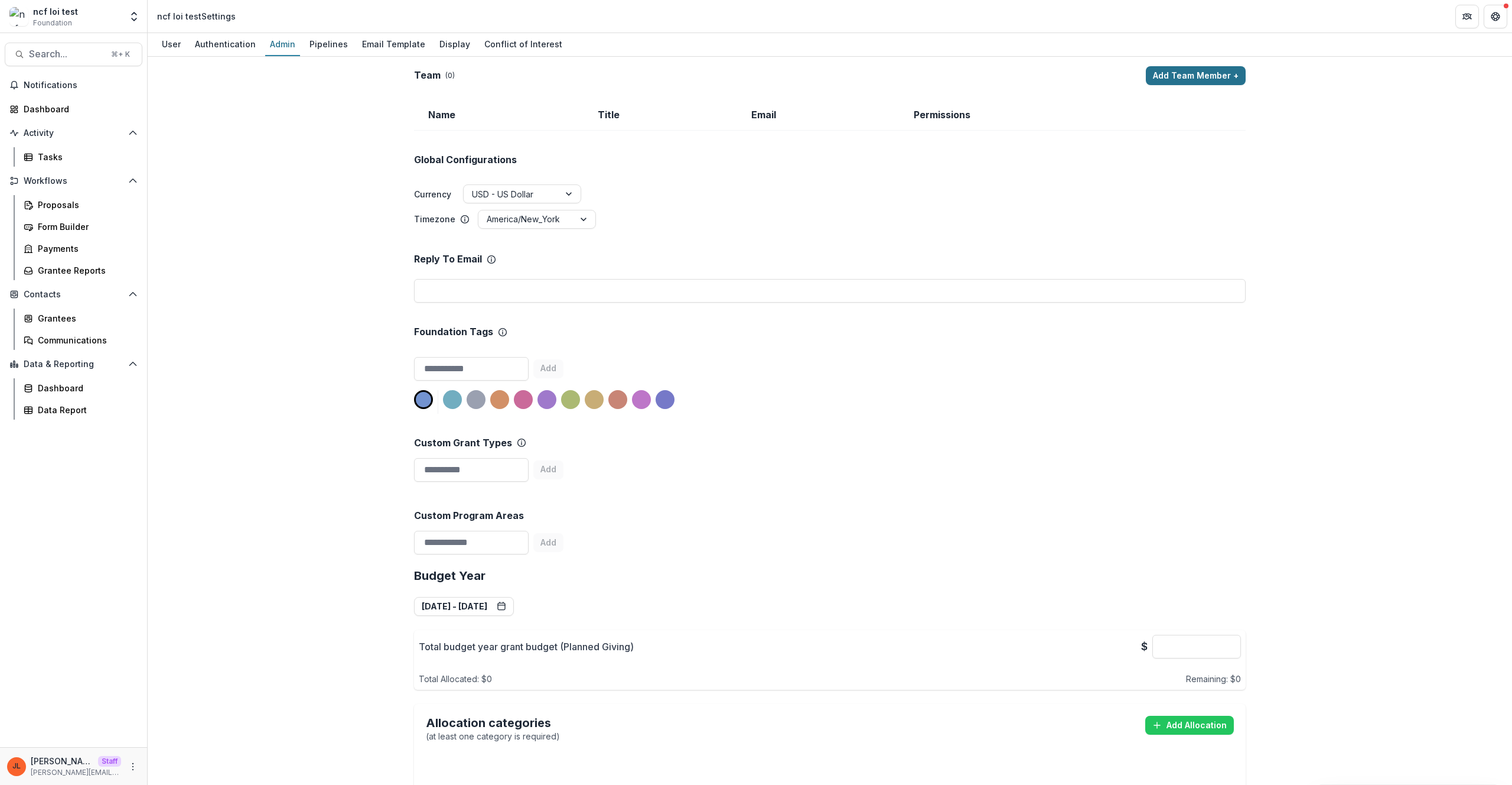
click at [1166, 78] on button "Add Team Member +" at bounding box center [1196, 75] width 100 height 19
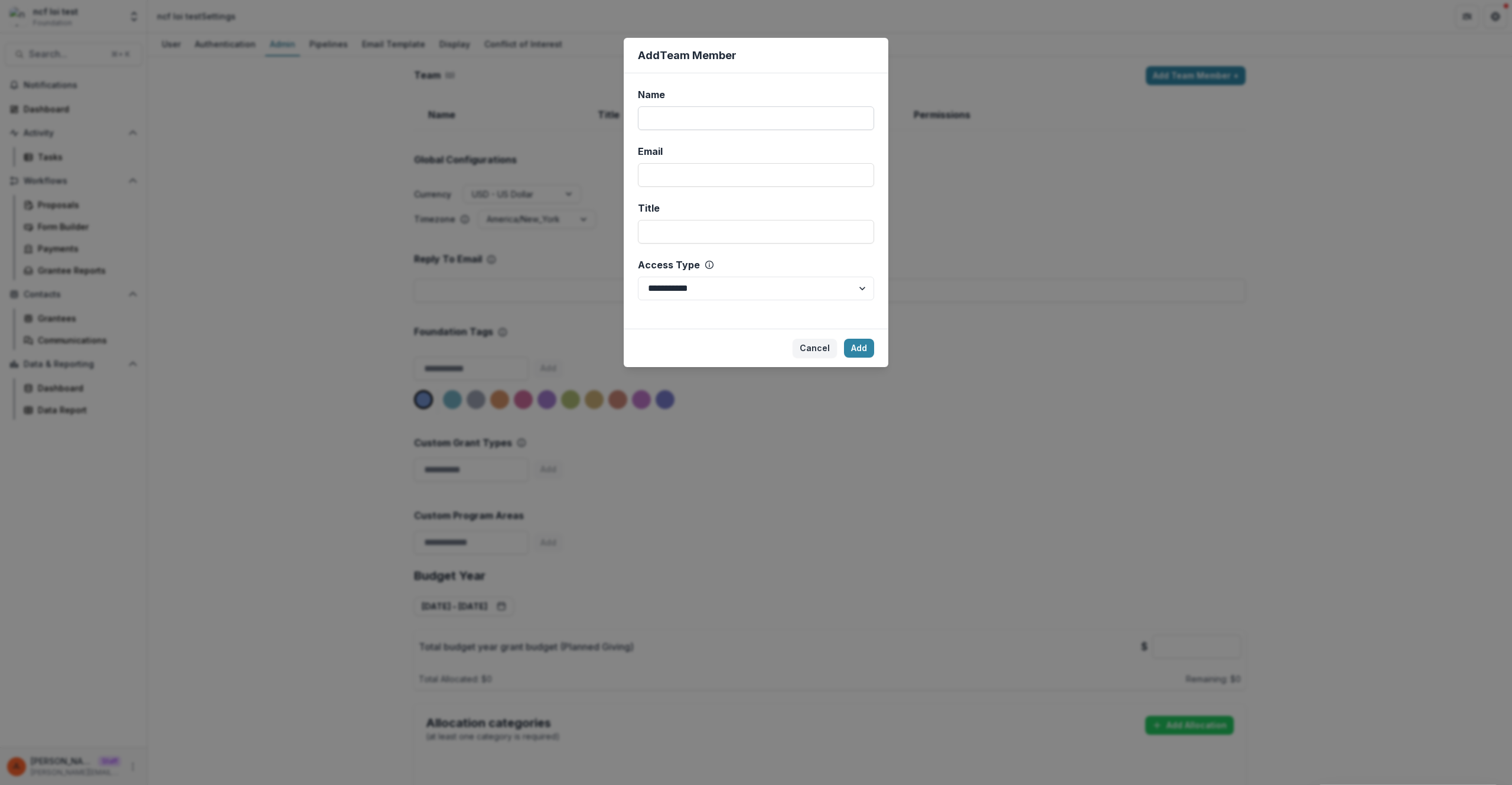
click at [821, 122] on input "Name" at bounding box center [756, 118] width 237 height 23
type input "****"
type input "**********"
select select "*****"
click button "Add" at bounding box center [858, 347] width 30 height 19
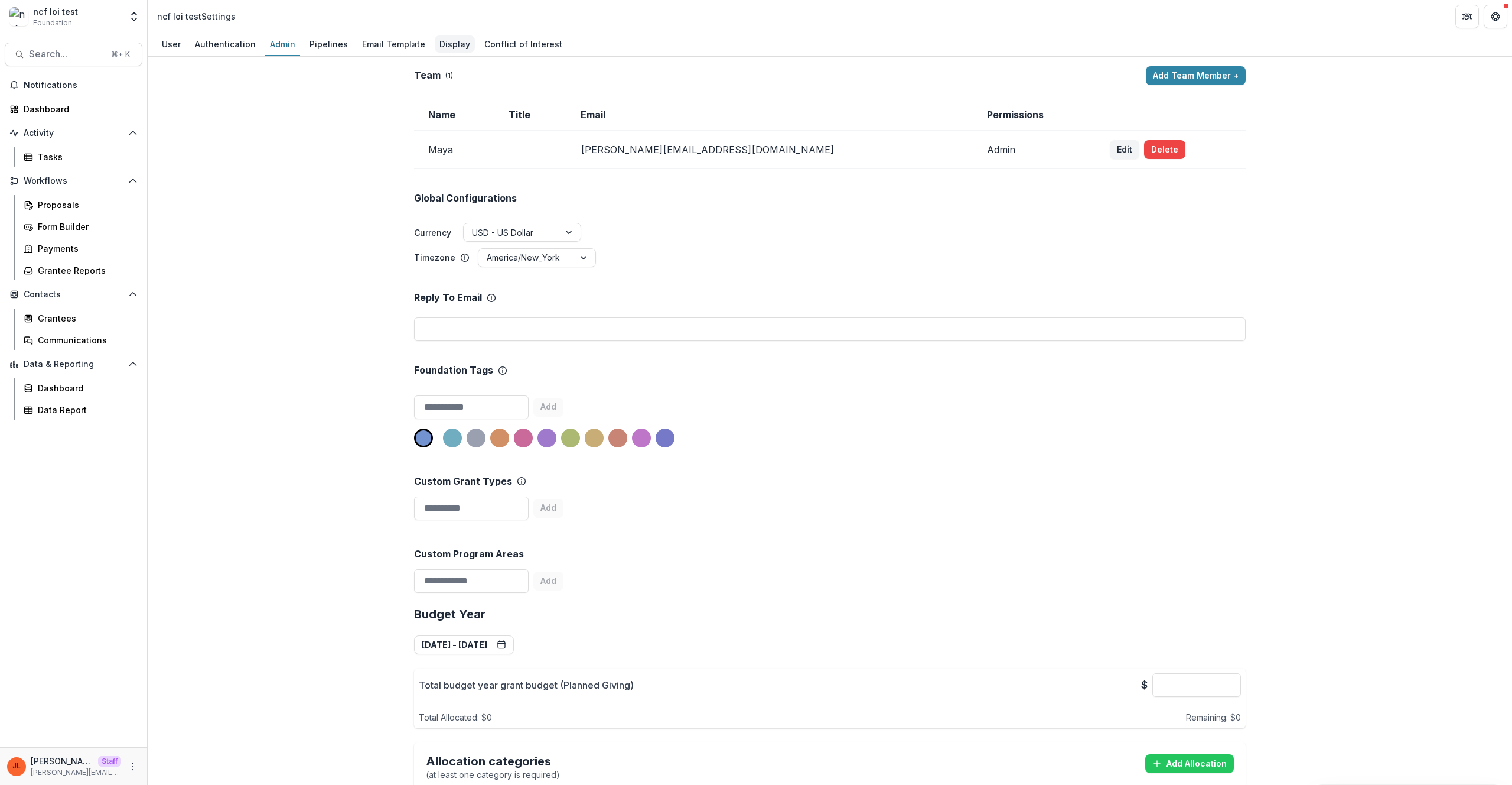
click at [434, 46] on div "Display" at bounding box center [454, 44] width 40 height 17
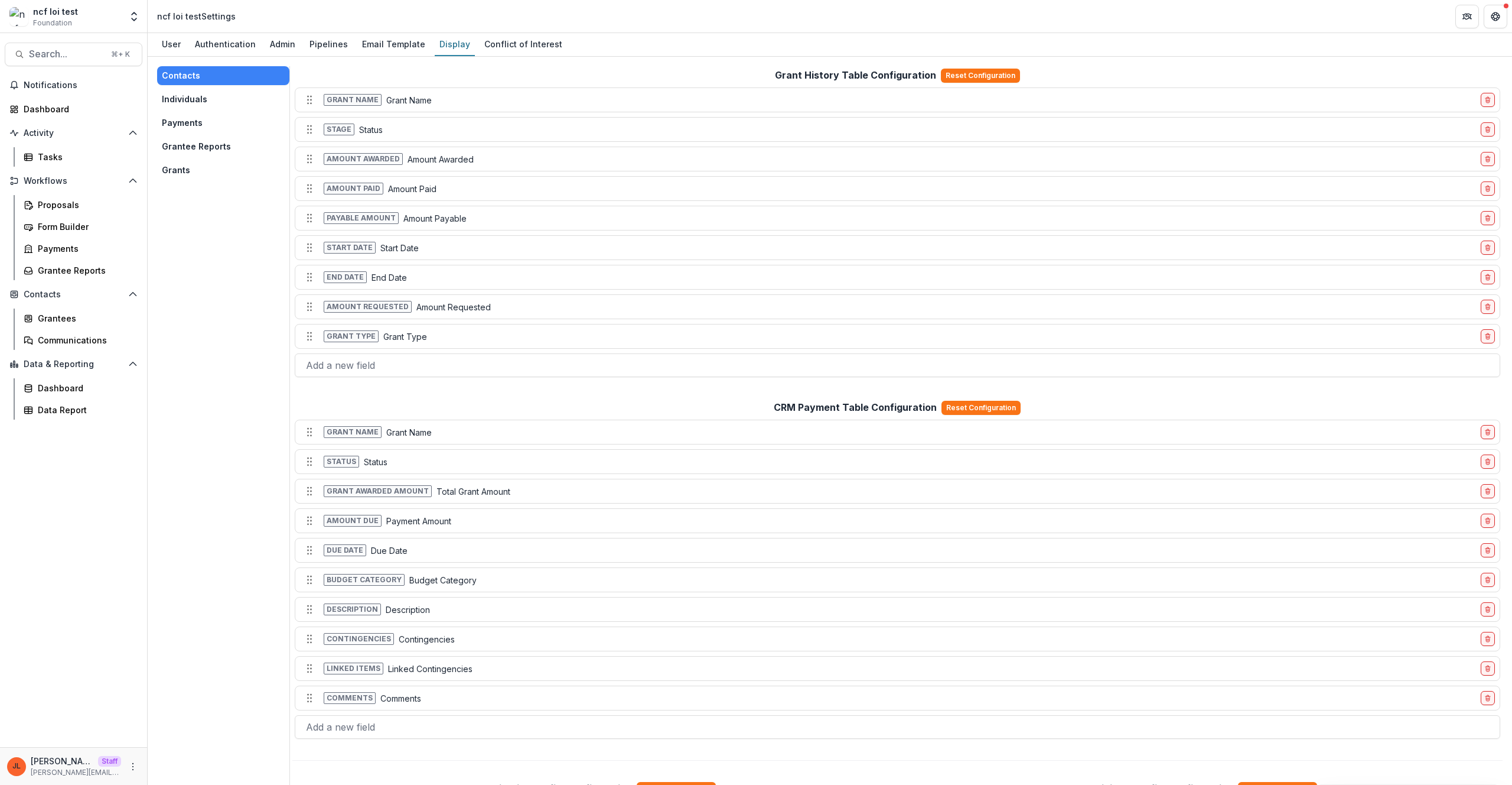
click at [203, 166] on button "Grants" at bounding box center [224, 170] width 132 height 19
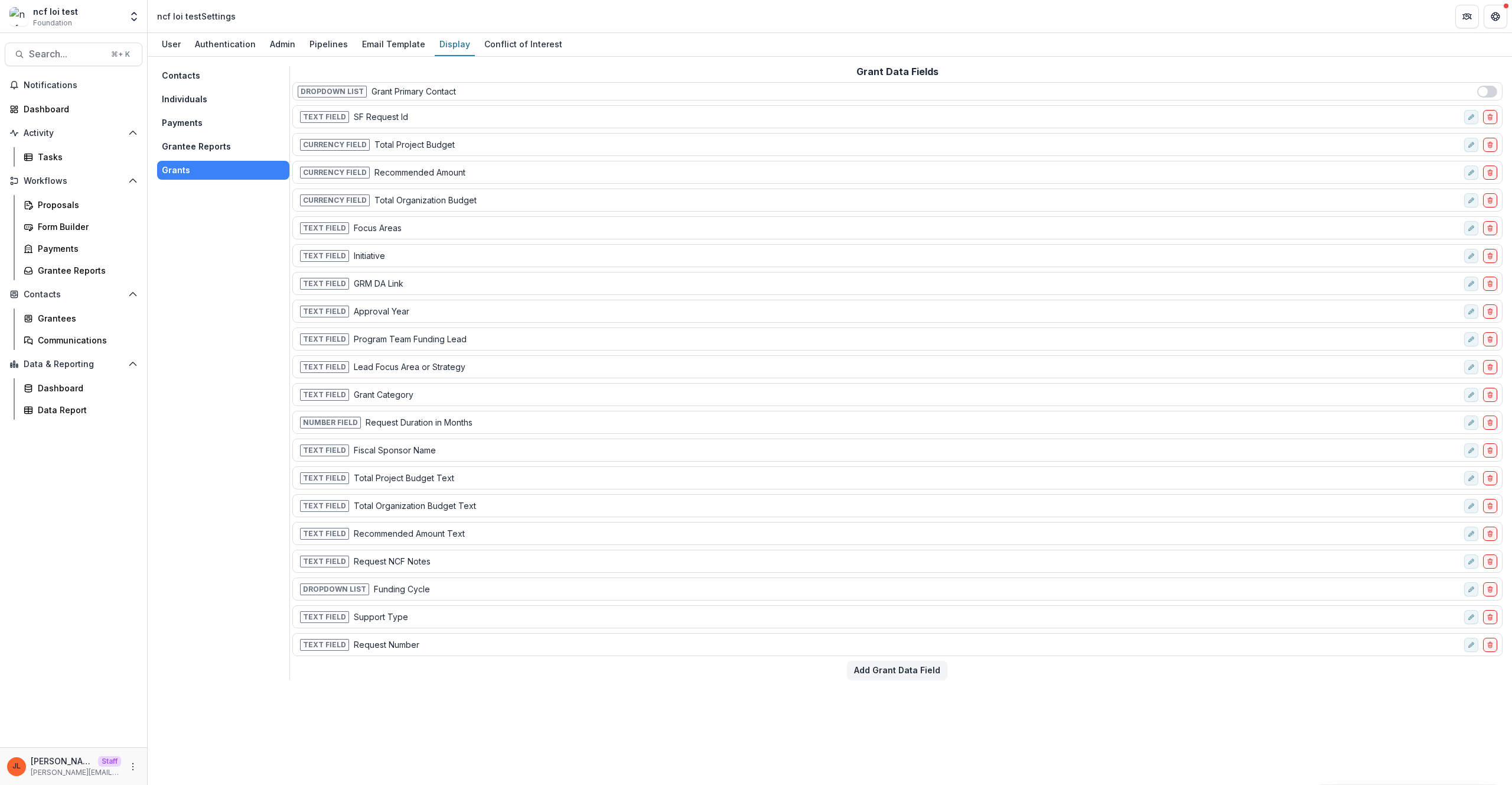
click at [177, 100] on button "Individuals" at bounding box center [224, 99] width 132 height 19
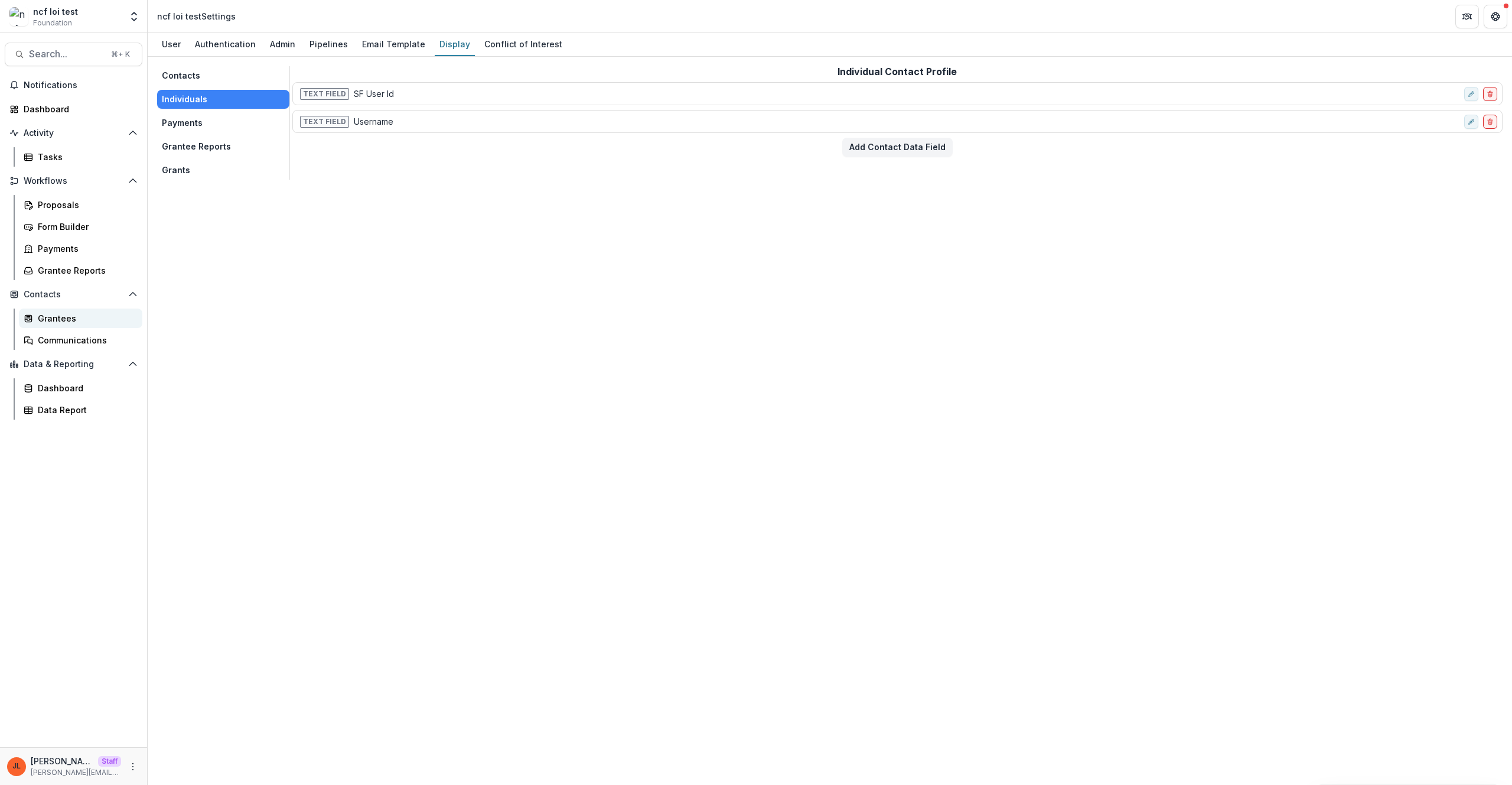
click at [67, 320] on div "Grantees" at bounding box center [86, 317] width 95 height 12
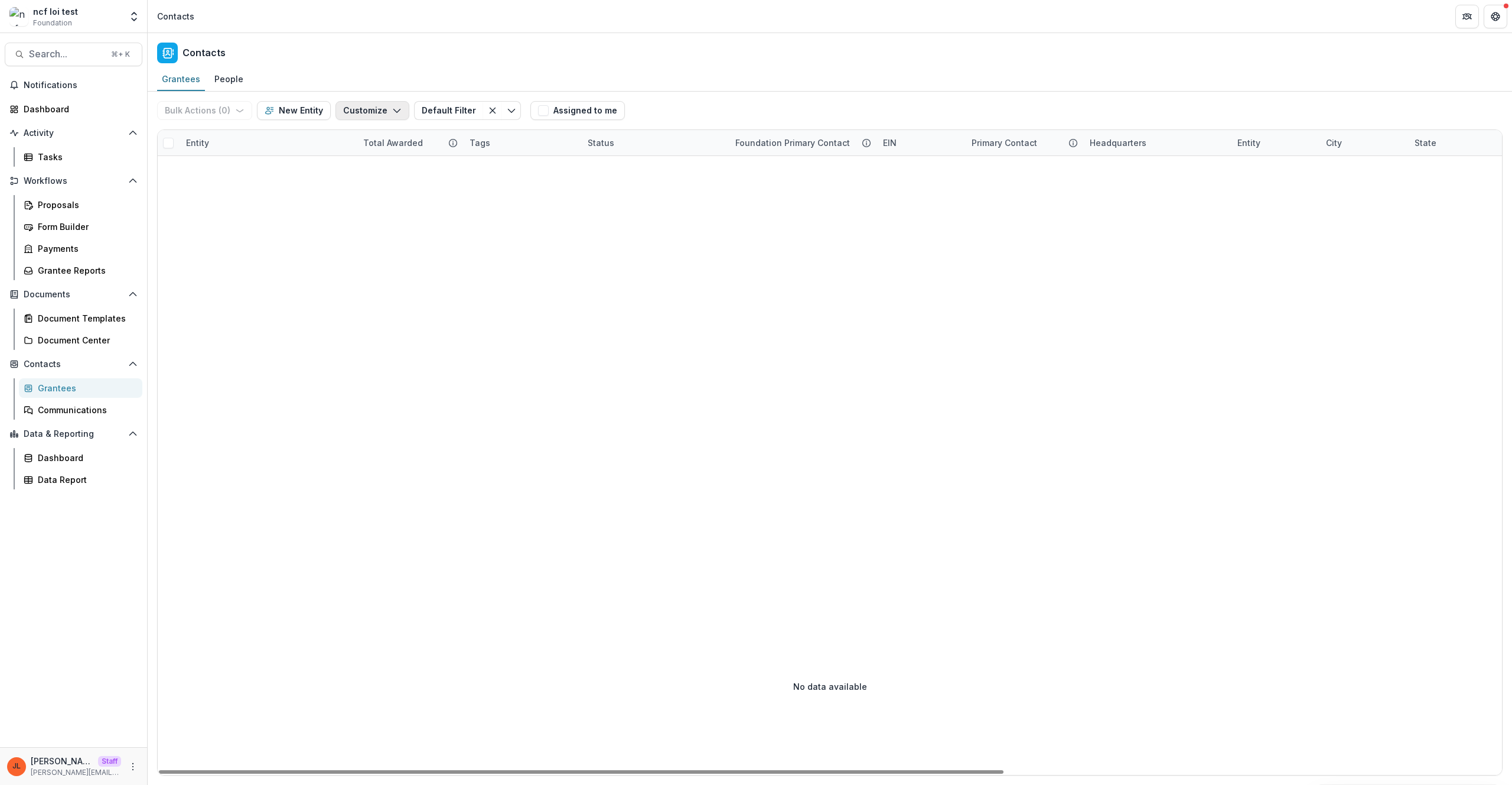
click at [346, 107] on button "Customize" at bounding box center [372, 110] width 73 height 19
click at [342, 162] on button "Manage Custom Fields" at bounding box center [337, 157] width 130 height 19
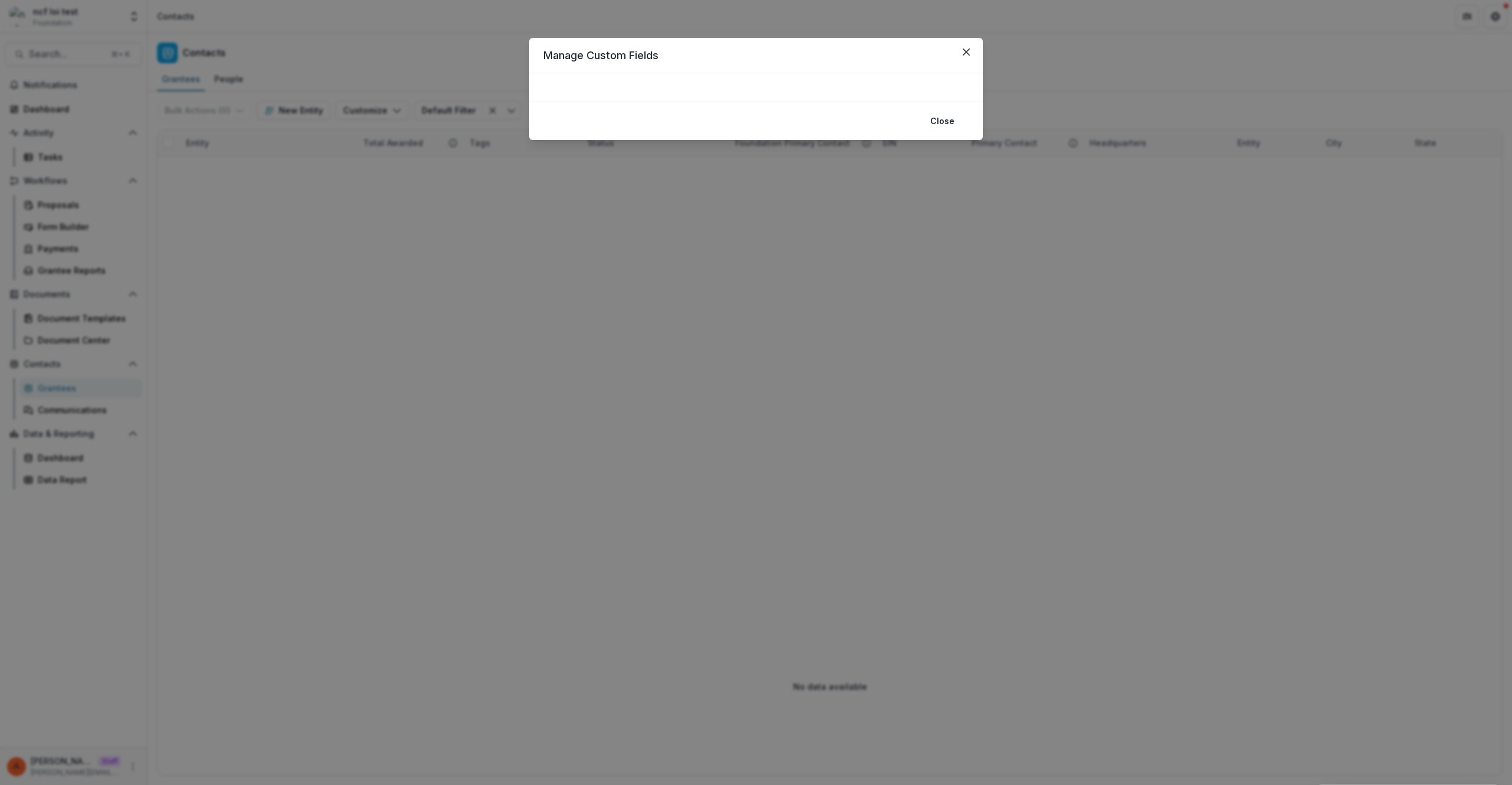
click at [437, 234] on div "Manage Custom Fields Close" at bounding box center [756, 392] width 1512 height 785
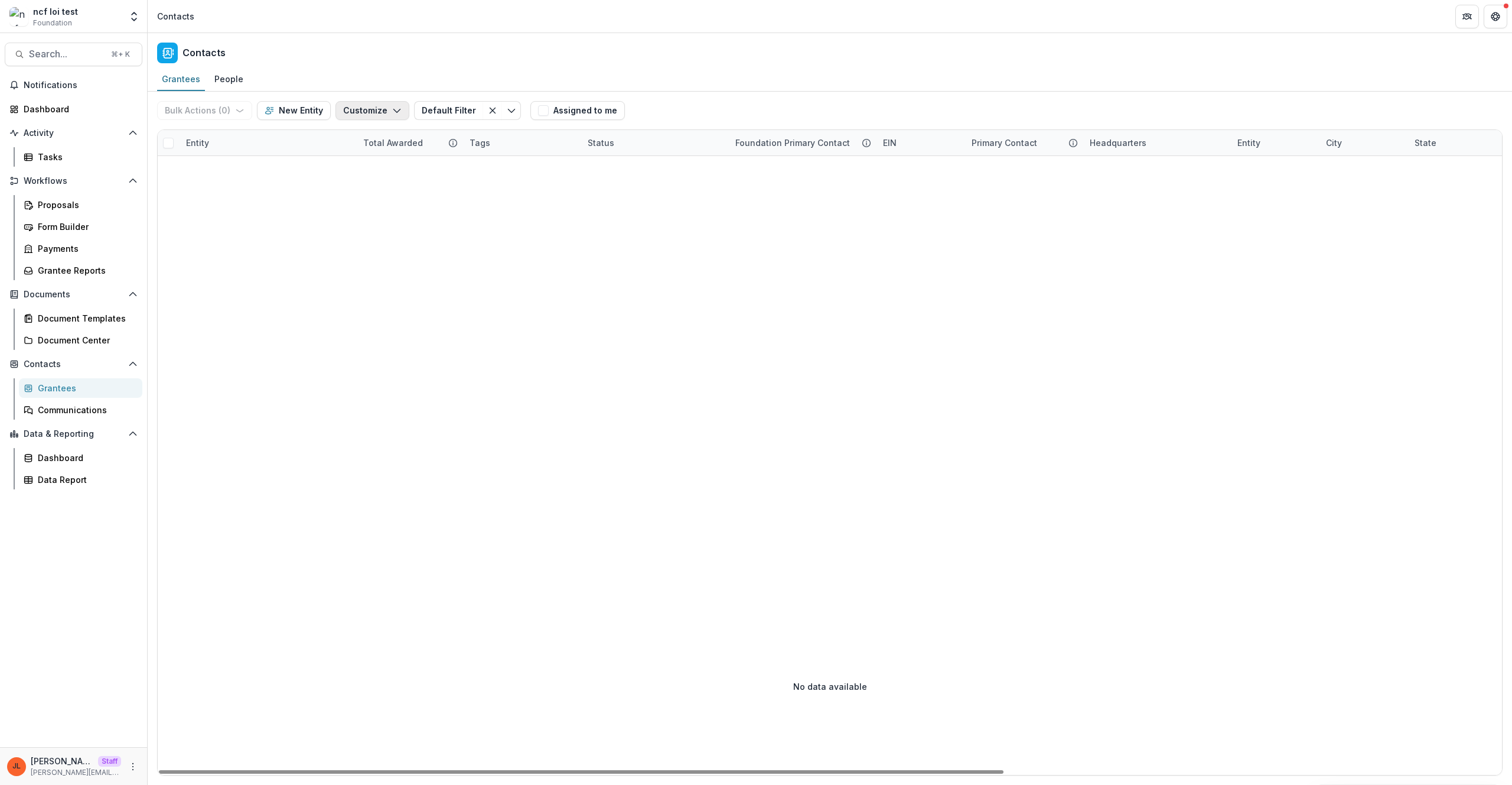
click at [362, 109] on button "Customize" at bounding box center [372, 110] width 73 height 19
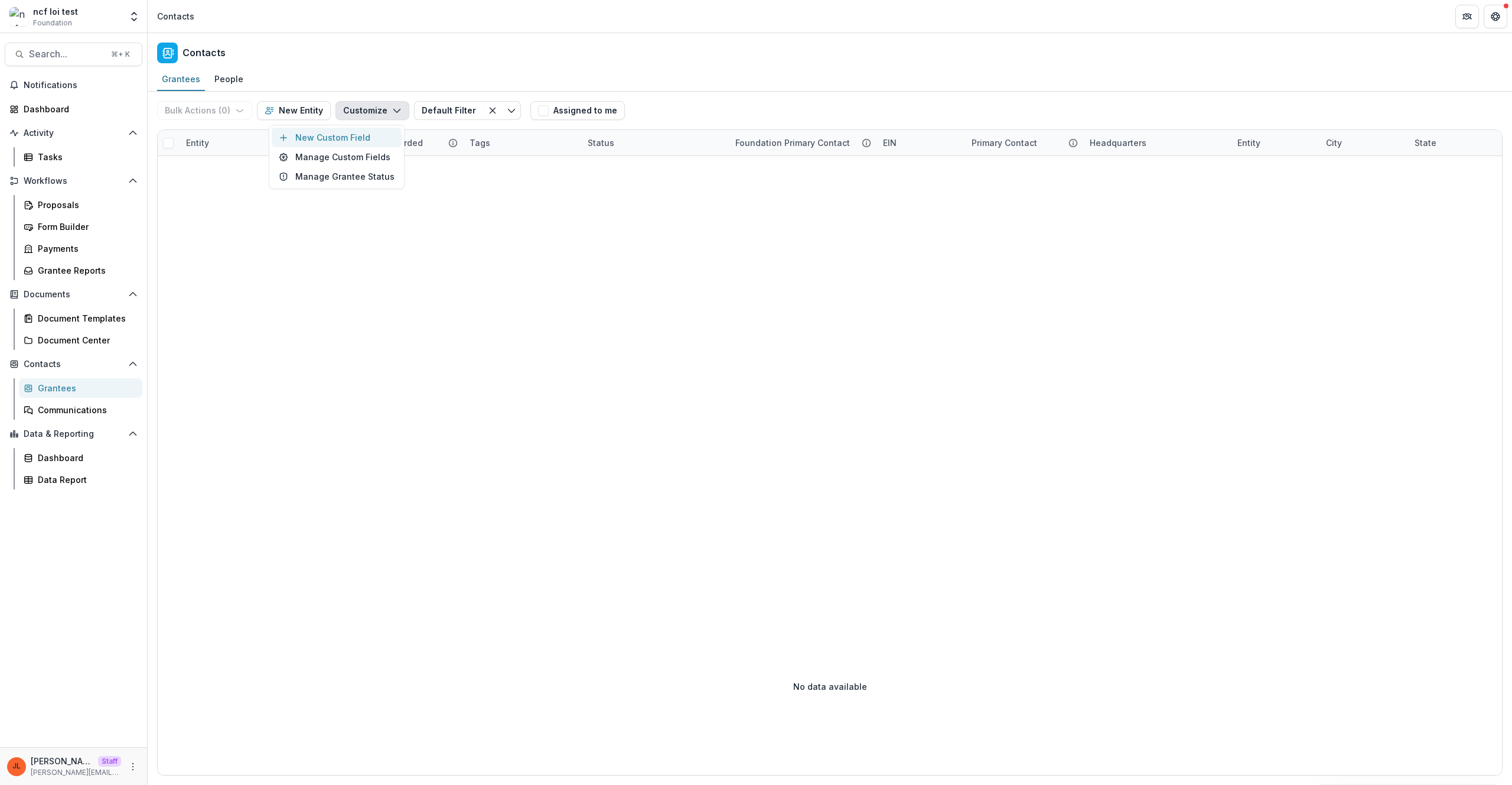
click at [349, 144] on button "New Custom Field" at bounding box center [337, 137] width 130 height 19
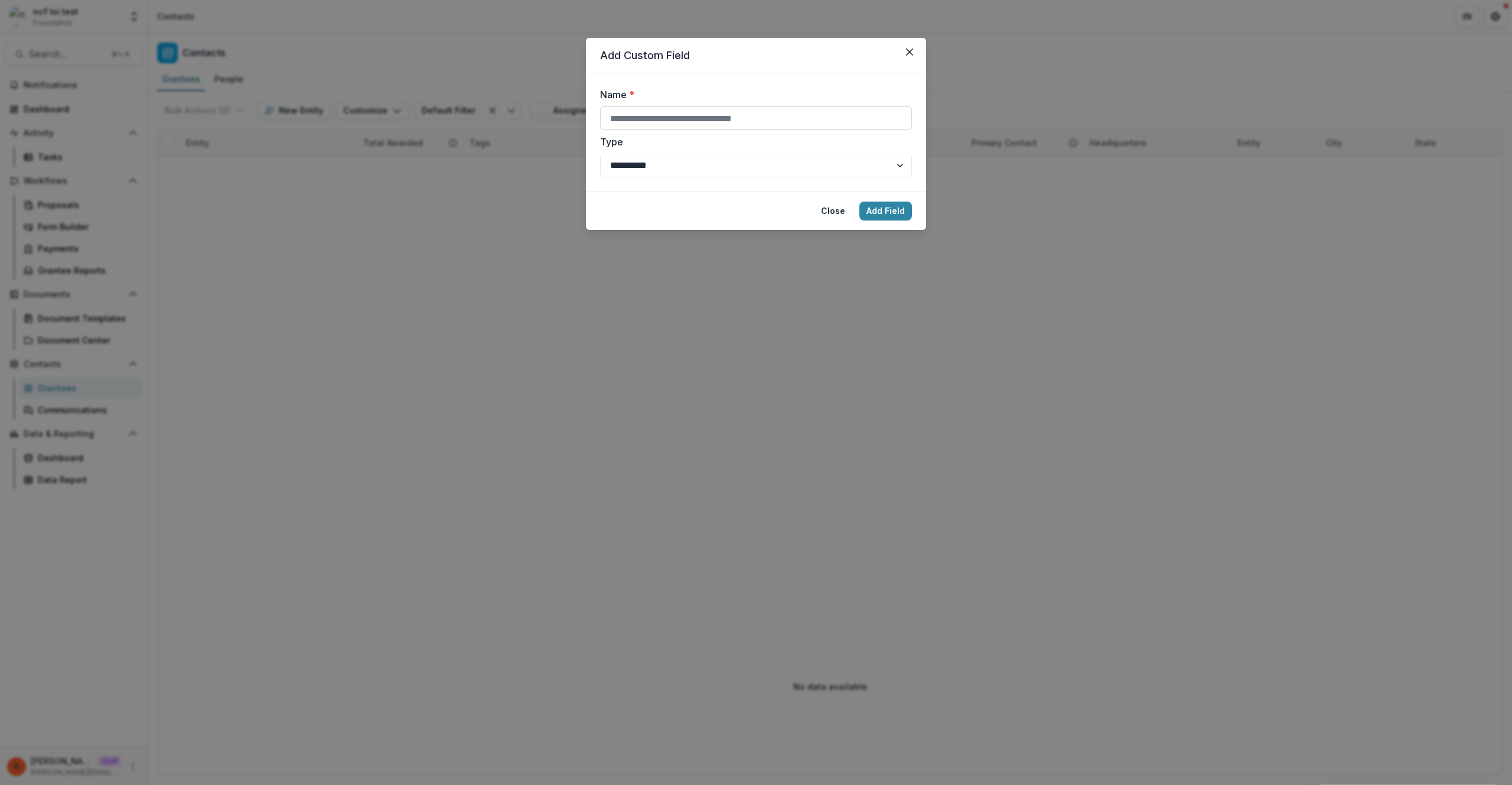
click input "Name *"
type input "*****"
click button "Add Field"
click div "**********"
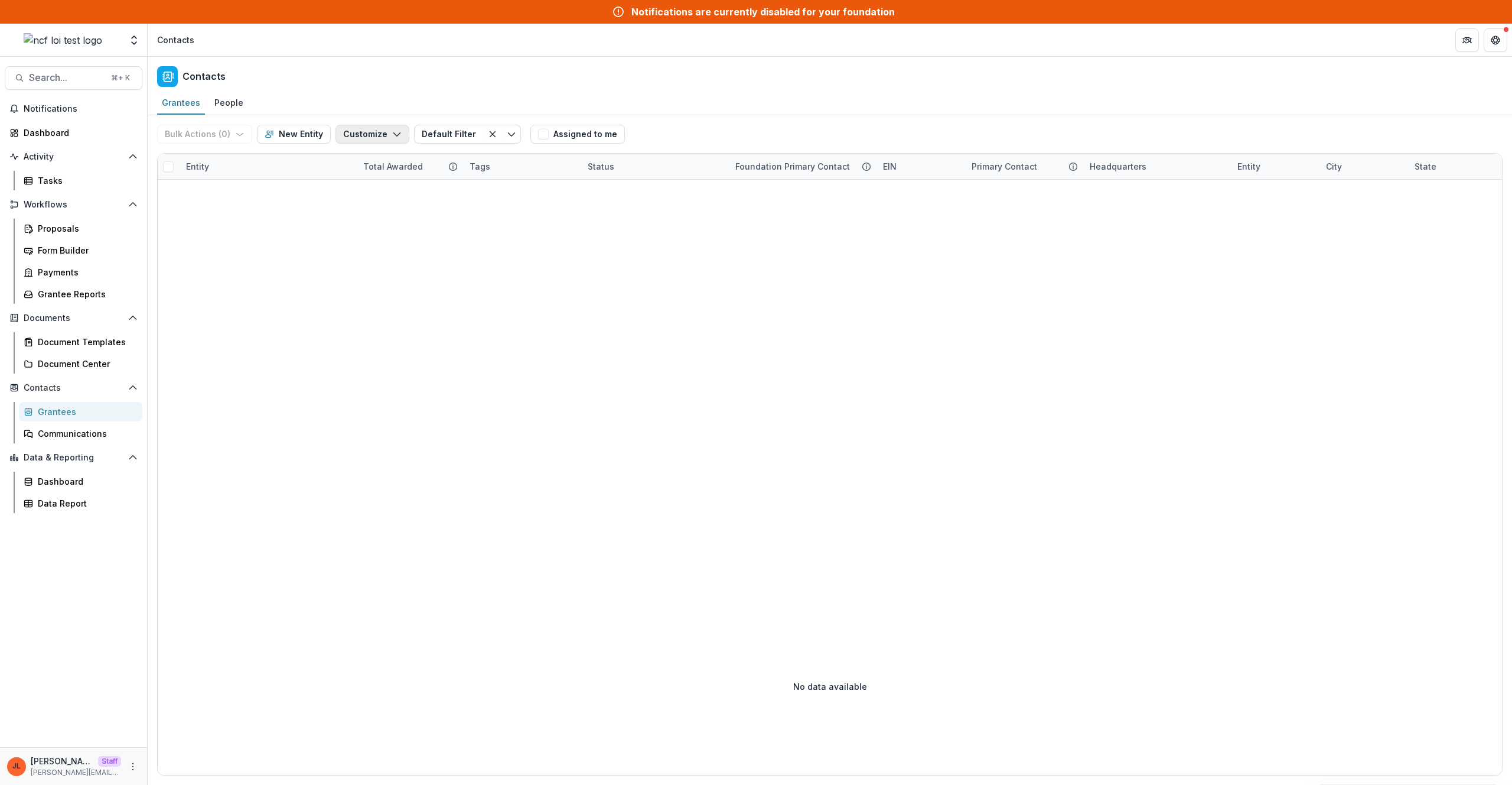
click at [373, 128] on button "Customize" at bounding box center [372, 133] width 73 height 19
click at [375, 175] on button "Manage Custom Fields" at bounding box center [337, 180] width 130 height 19
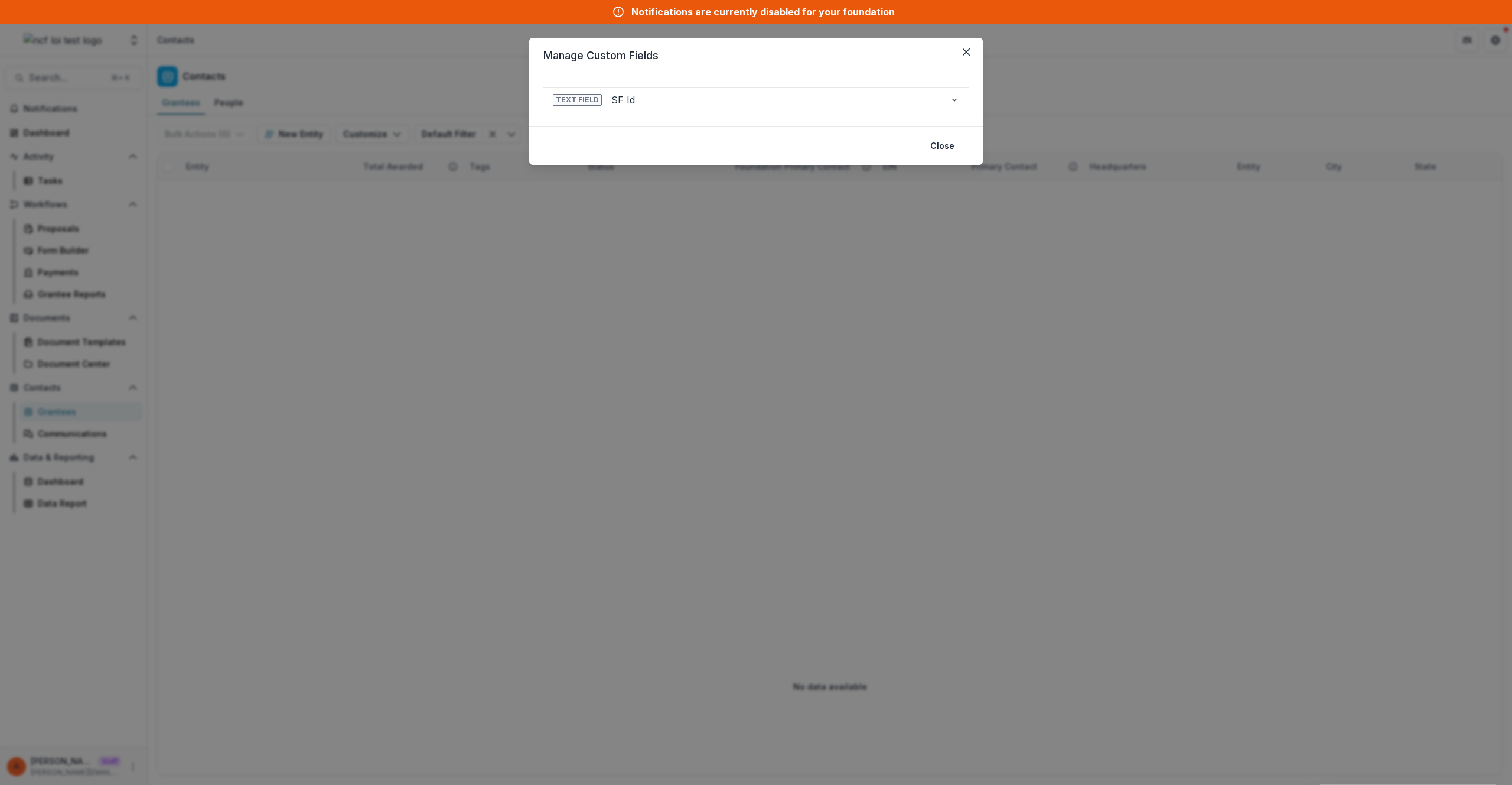
click at [439, 234] on div "Manage Custom Fields Text Field SF Id Name * ***** Searchable Save Delete Close" at bounding box center [756, 392] width 1512 height 785
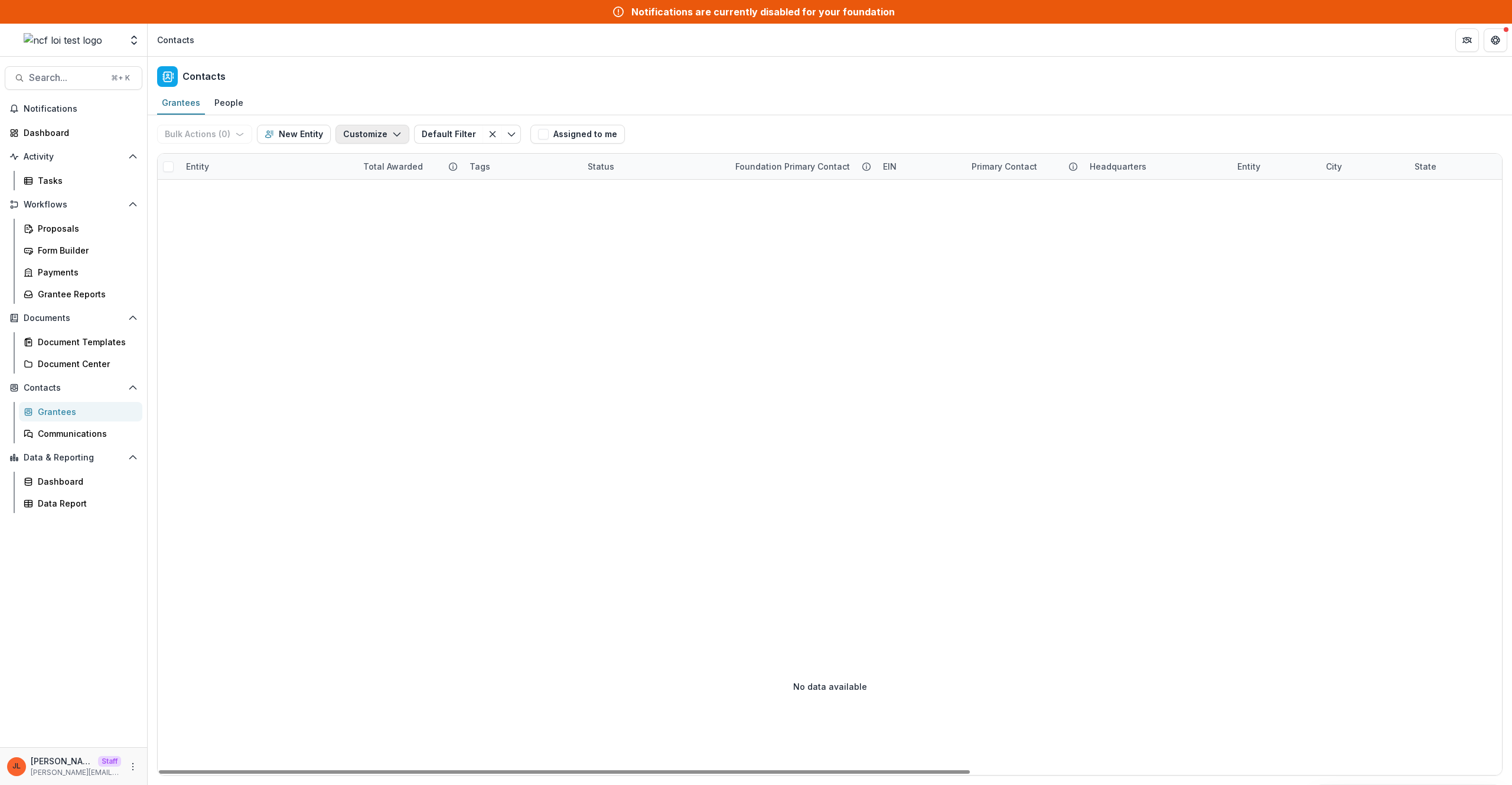
click at [369, 136] on button "Customize" at bounding box center [372, 133] width 73 height 19
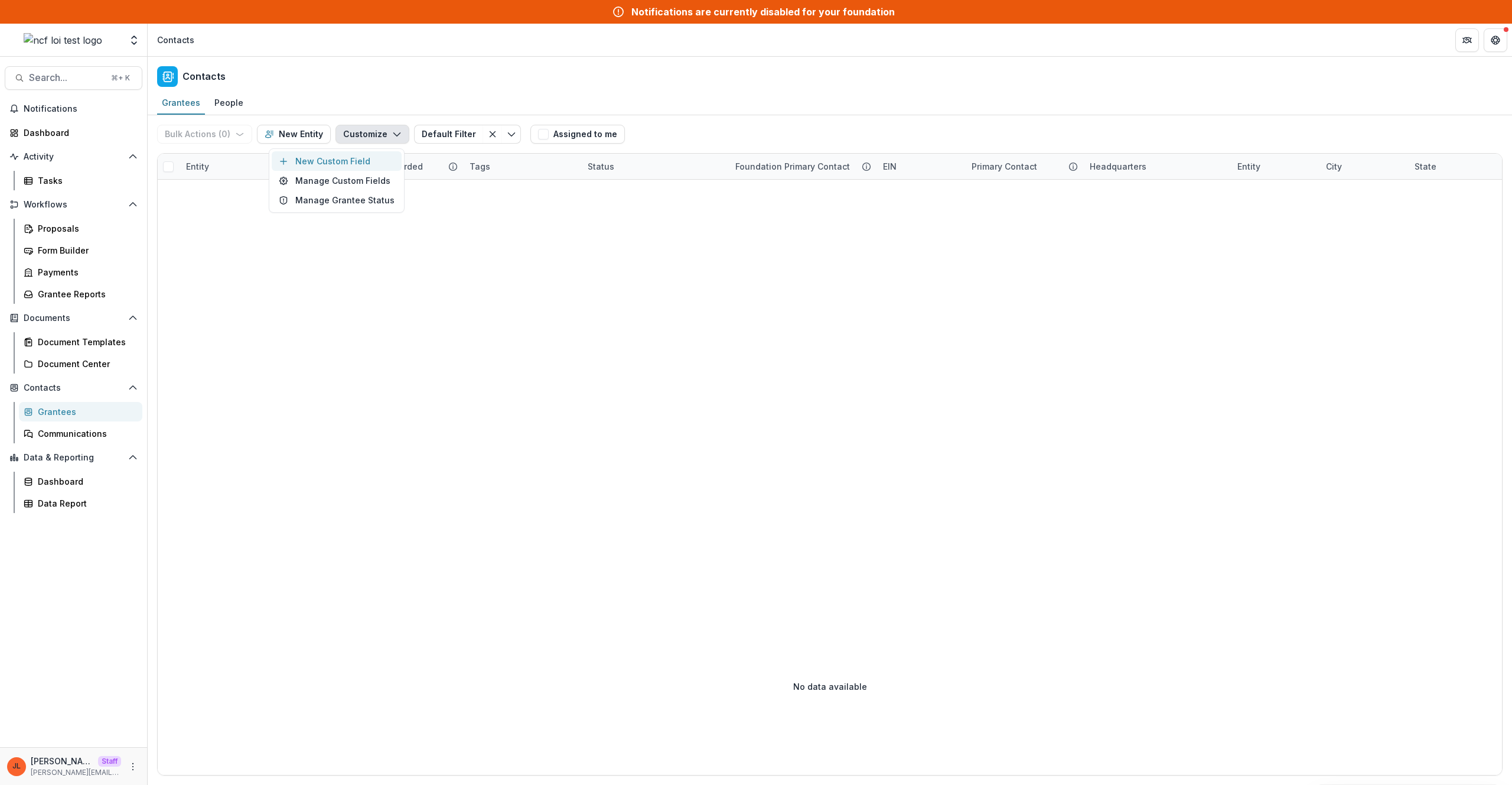
click at [355, 158] on button "New Custom Field" at bounding box center [337, 161] width 130 height 19
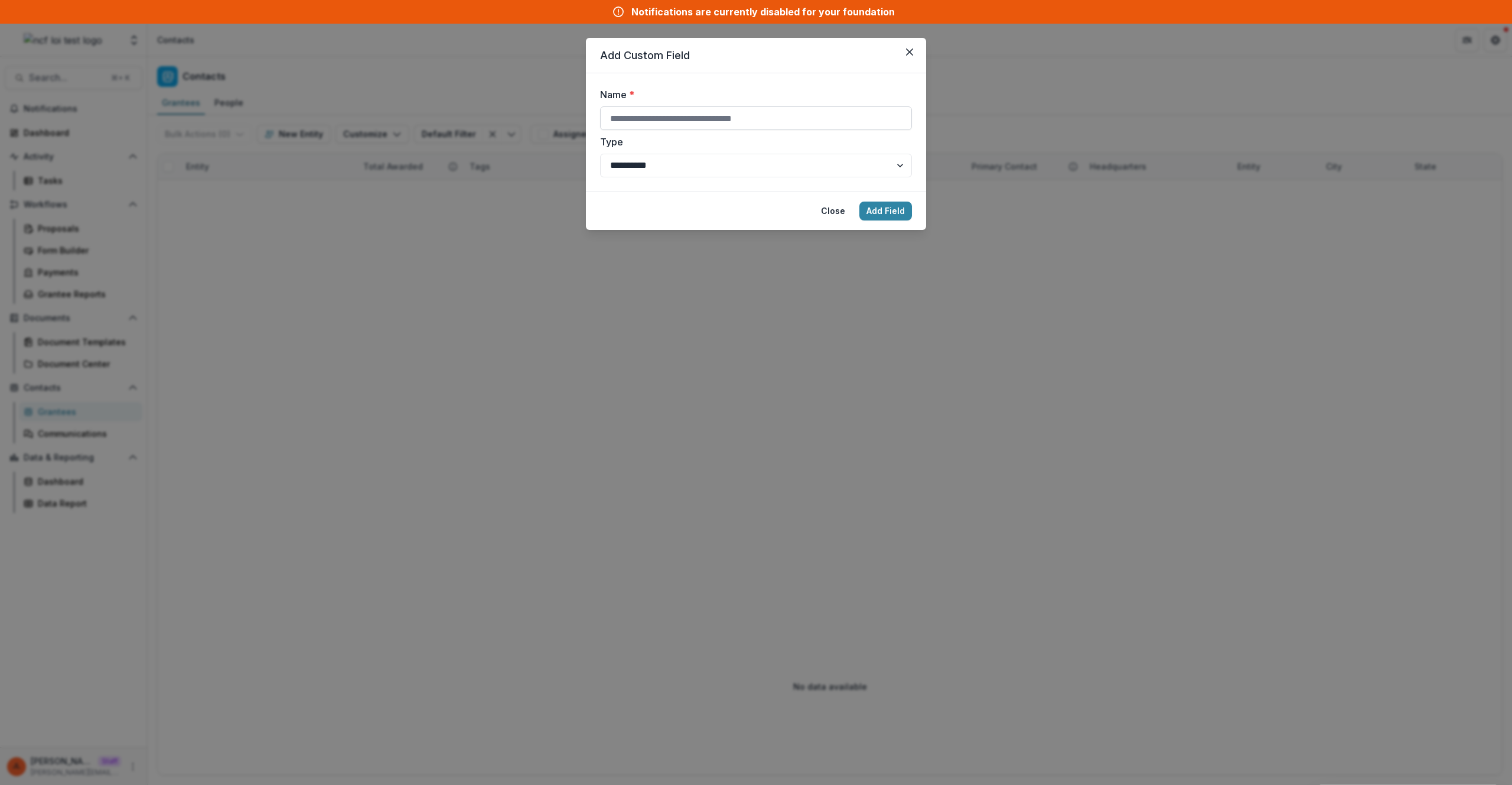
click at [729, 123] on input "Name *" at bounding box center [756, 118] width 312 height 23
type input "**********"
click at [860, 201] on button "Add Field" at bounding box center [886, 210] width 52 height 19
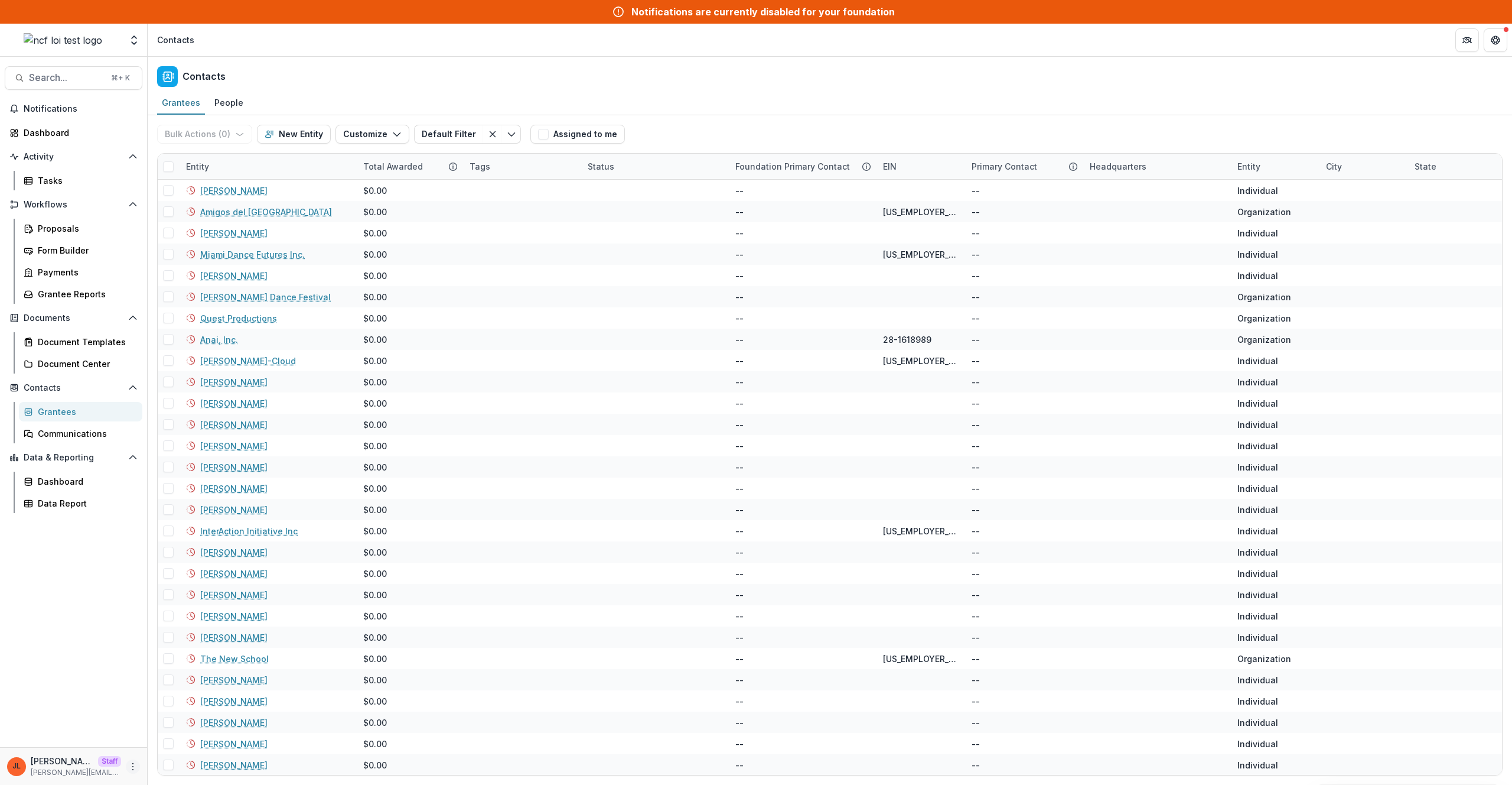
click at [132, 766] on icon "More" at bounding box center [133, 766] width 10 height 10
click at [101, 615] on div "Notifications Dashboard Activity Tasks Workflows Proposals Form Builder Payment…" at bounding box center [73, 423] width 147 height 648
click at [72, 503] on div "Data Report" at bounding box center [86, 502] width 95 height 12
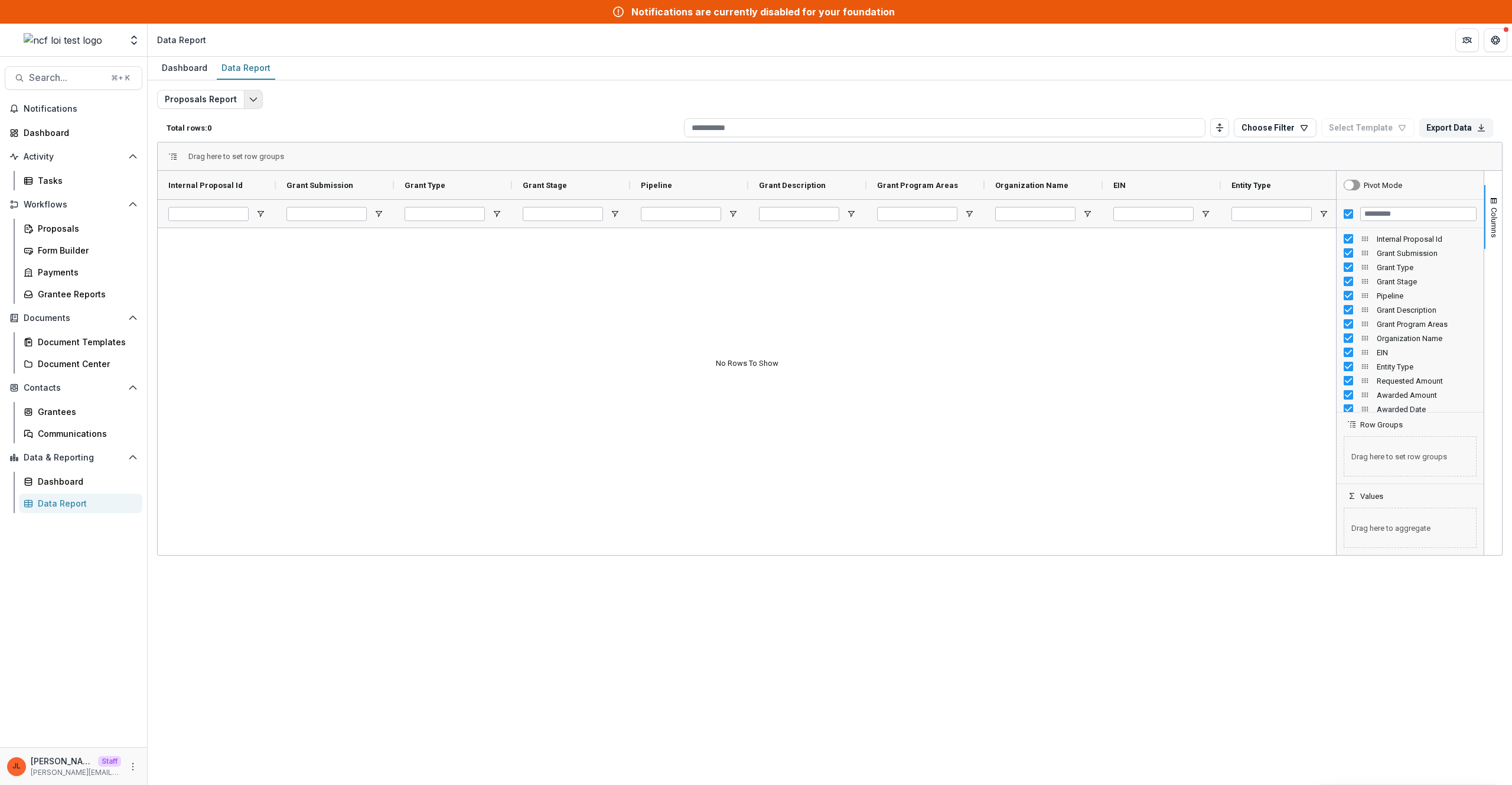
click at [249, 98] on polyline "Edit selected report" at bounding box center [253, 99] width 6 height 3
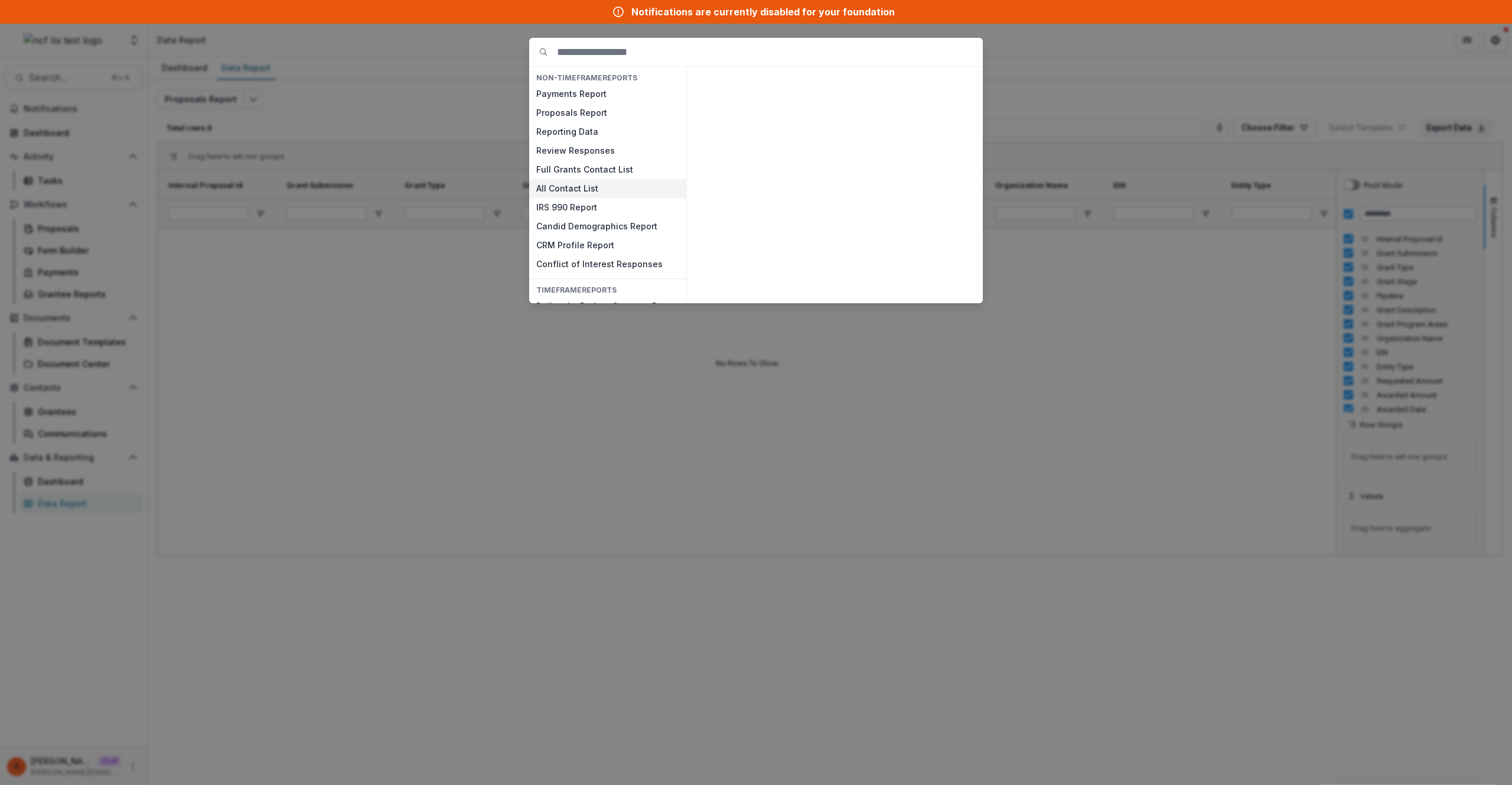
click at [573, 185] on button "All Contact List" at bounding box center [608, 188] width 157 height 19
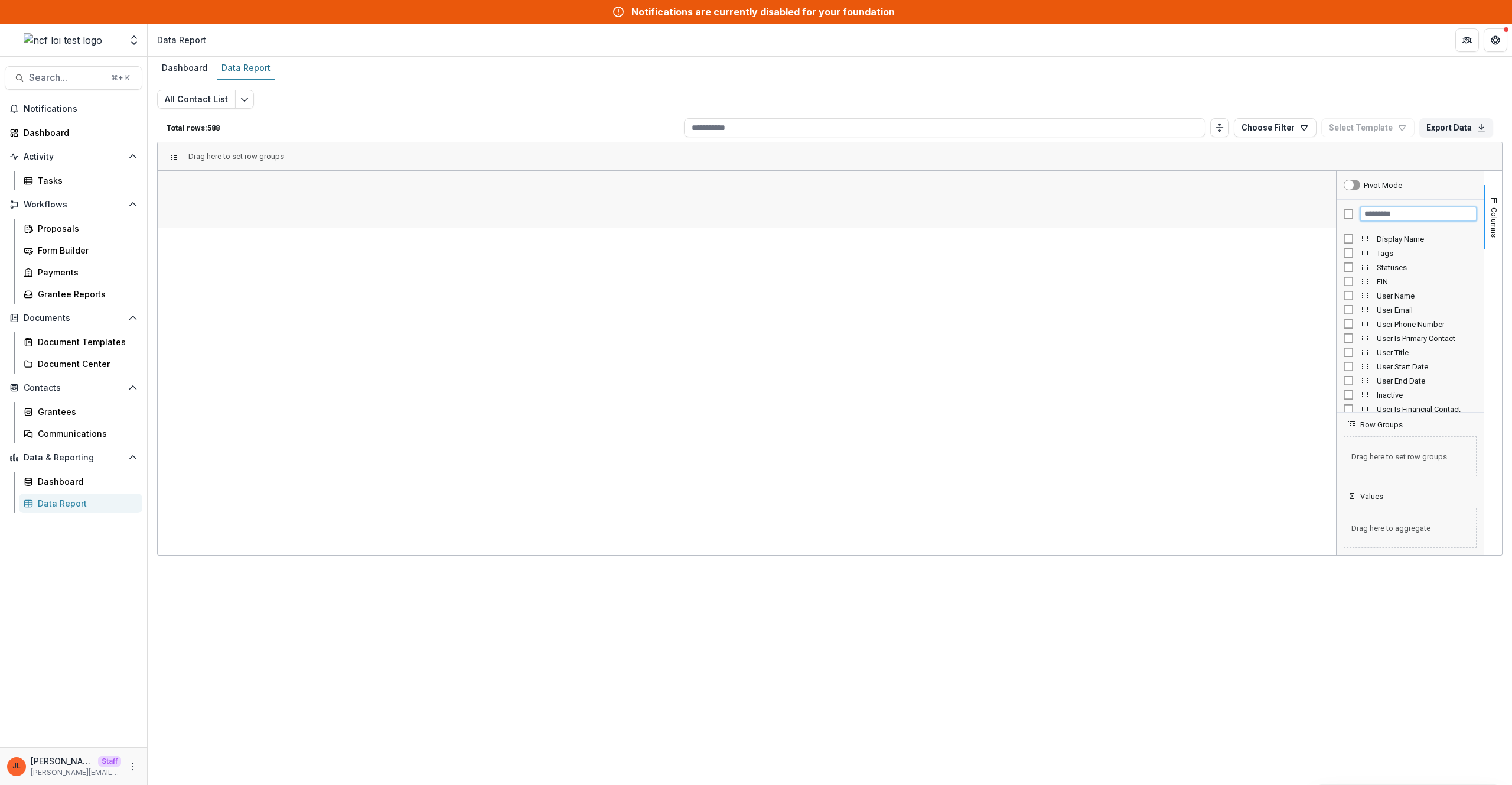
click at [1379, 207] on input "Filter Columns Input" at bounding box center [1418, 214] width 116 height 15
type input "*******"
click at [1401, 235] on span "SF User Id" at bounding box center [1426, 238] width 100 height 9
click at [269, 213] on div at bounding box center [216, 213] width 118 height 28
click at [265, 212] on div at bounding box center [216, 213] width 118 height 28
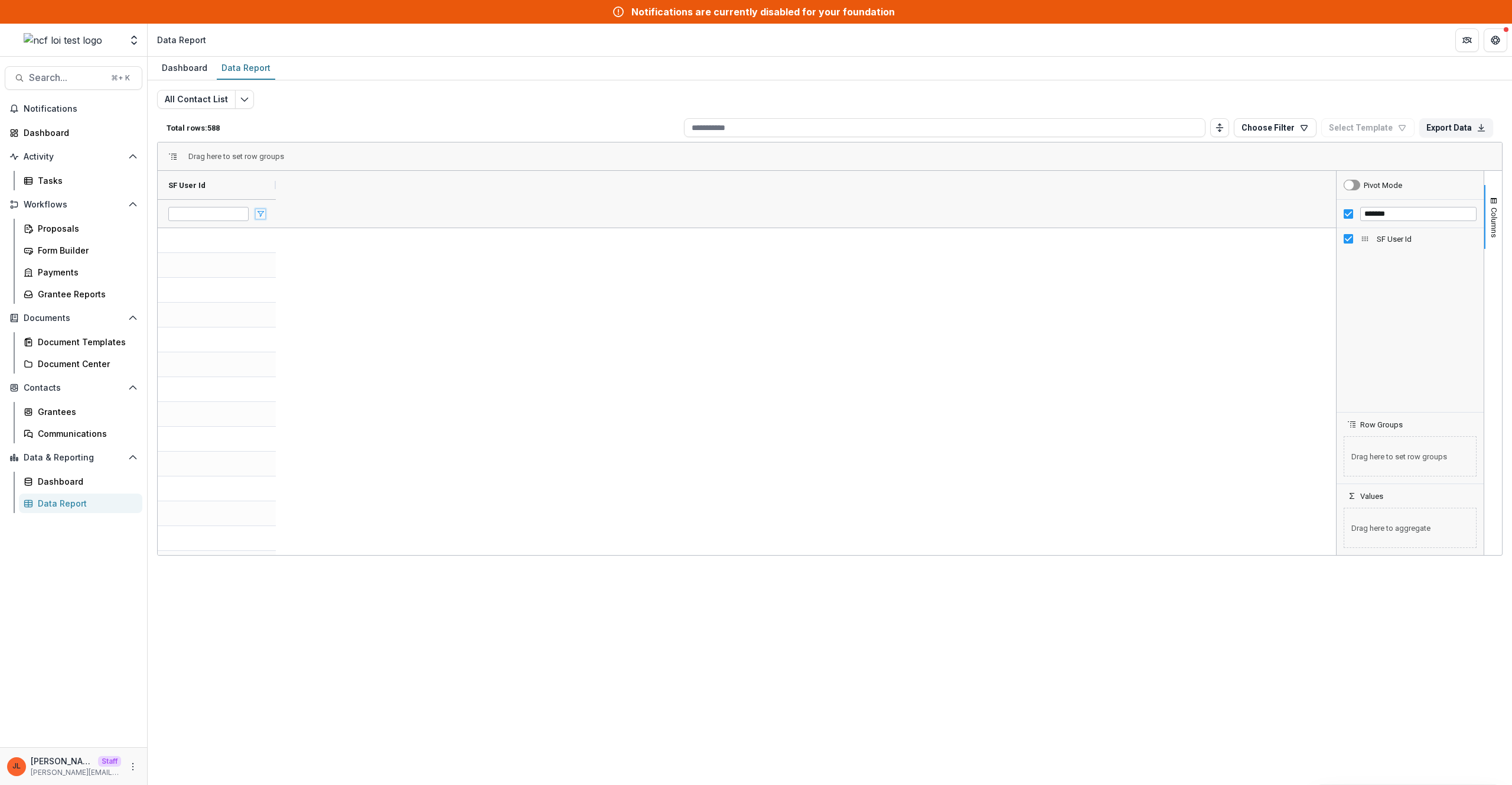
click at [261, 212] on span "Open Filter Menu" at bounding box center [261, 214] width 10 height 10
click at [72, 410] on div "Grantees" at bounding box center [86, 411] width 95 height 12
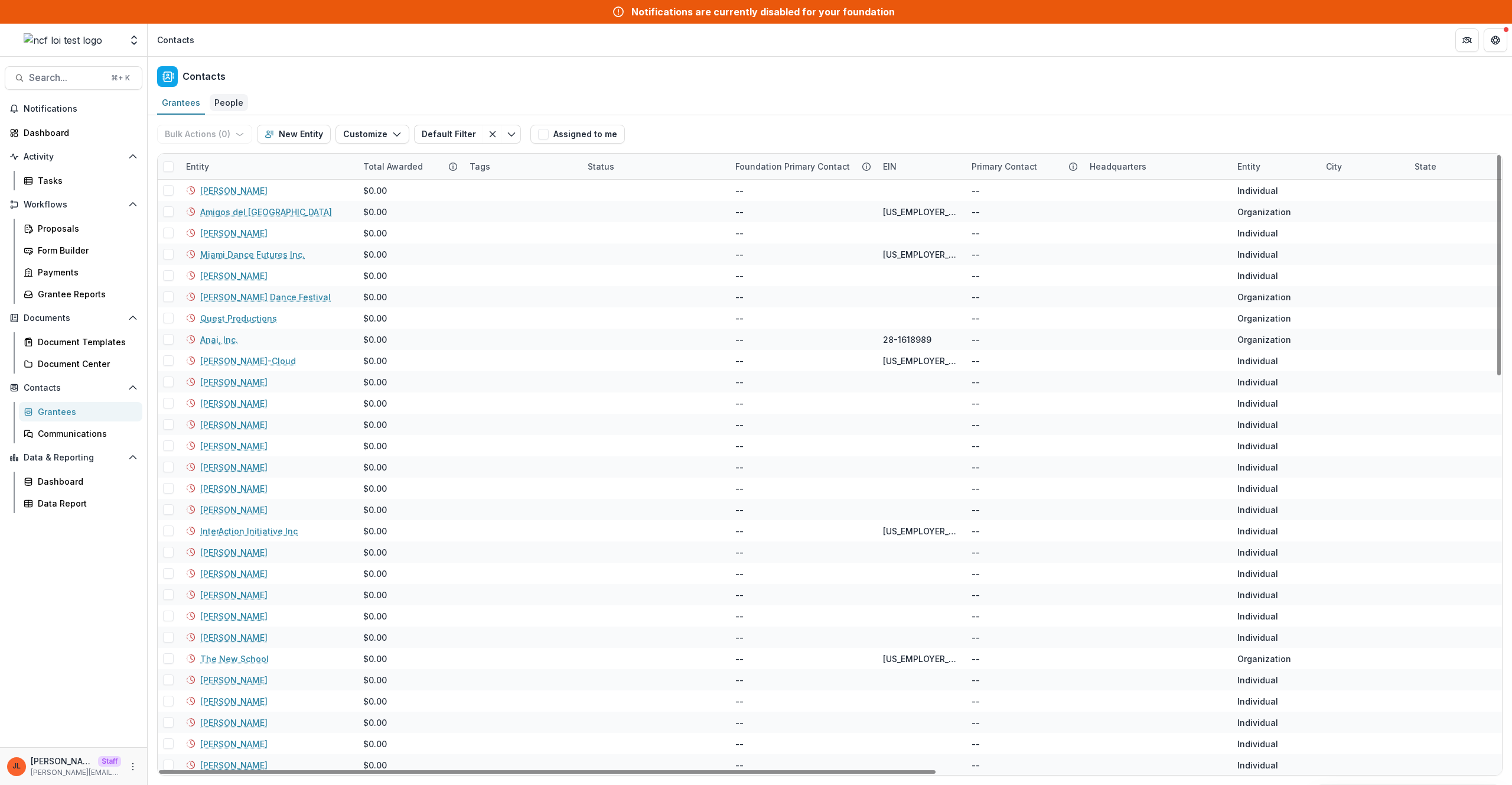
click at [225, 109] on div "People" at bounding box center [229, 102] width 39 height 17
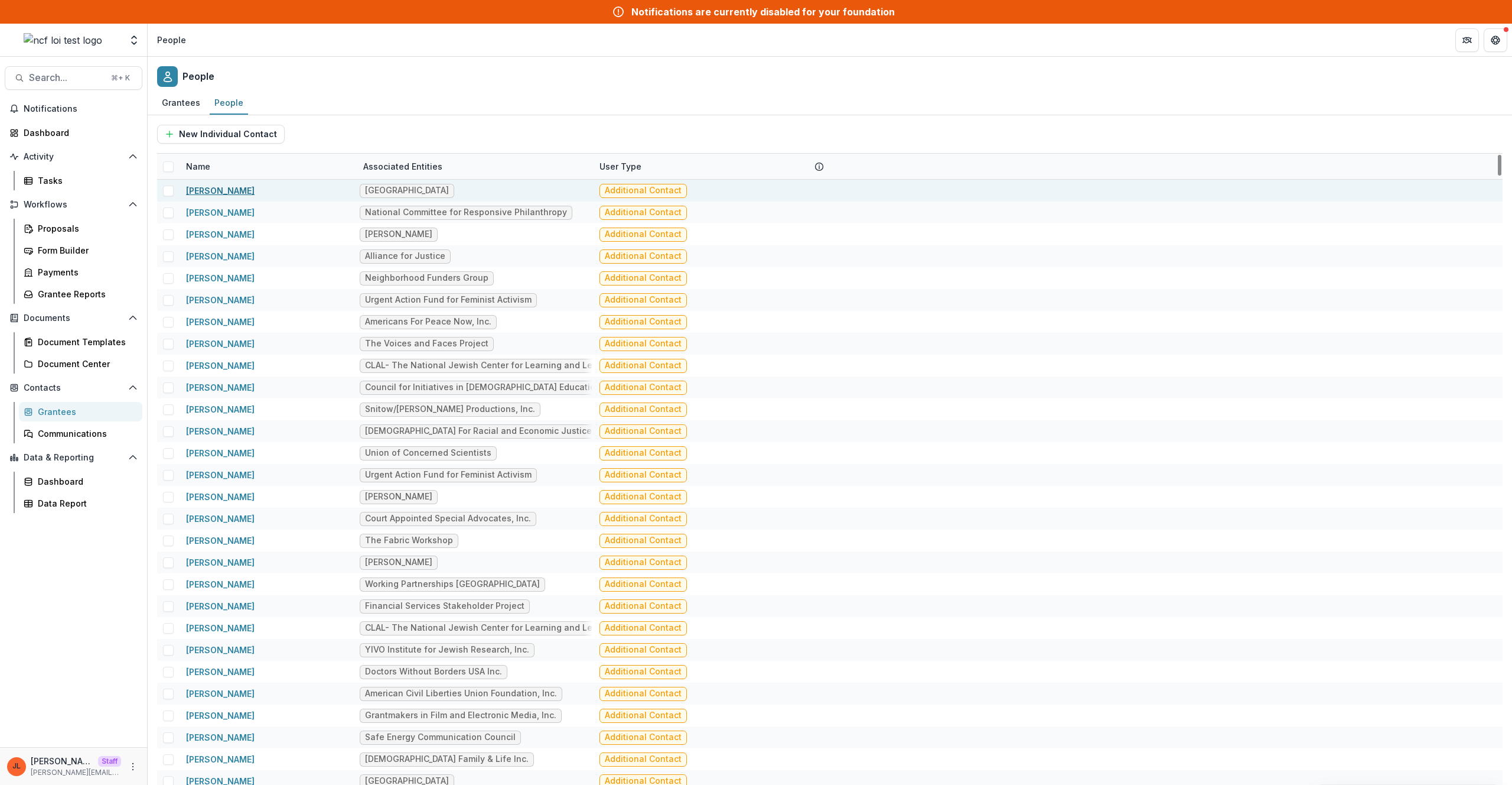
click at [217, 186] on link "Aaron Cohen" at bounding box center [220, 191] width 69 height 10
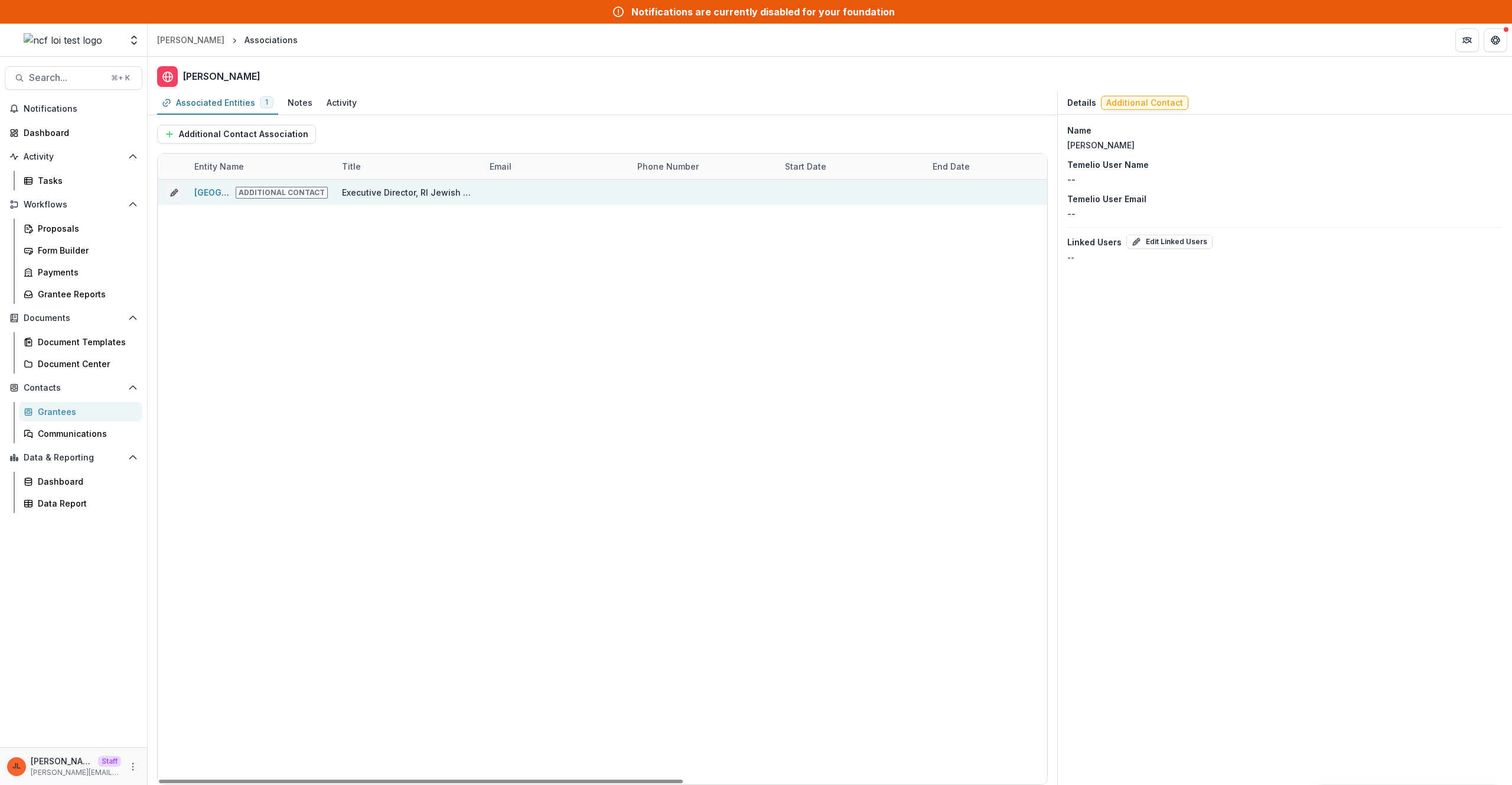
click at [199, 184] on div "Heritage Harbor Museum Additional Contact" at bounding box center [261, 191] width 133 height 25
click at [202, 187] on link "Heritage Harbor Museum" at bounding box center [237, 192] width 85 height 10
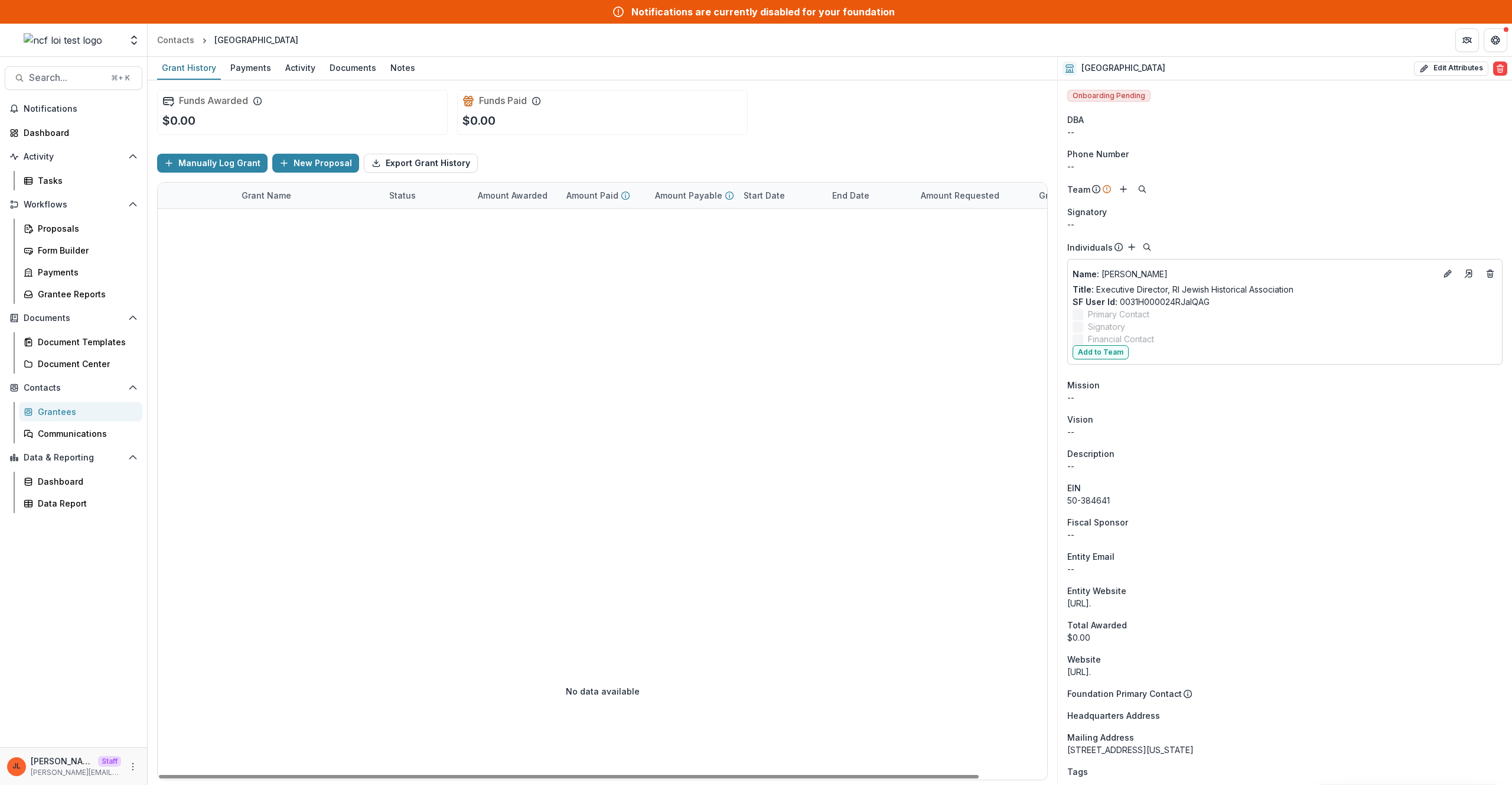
click at [509, 422] on div at bounding box center [639, 405] width 963 height 393
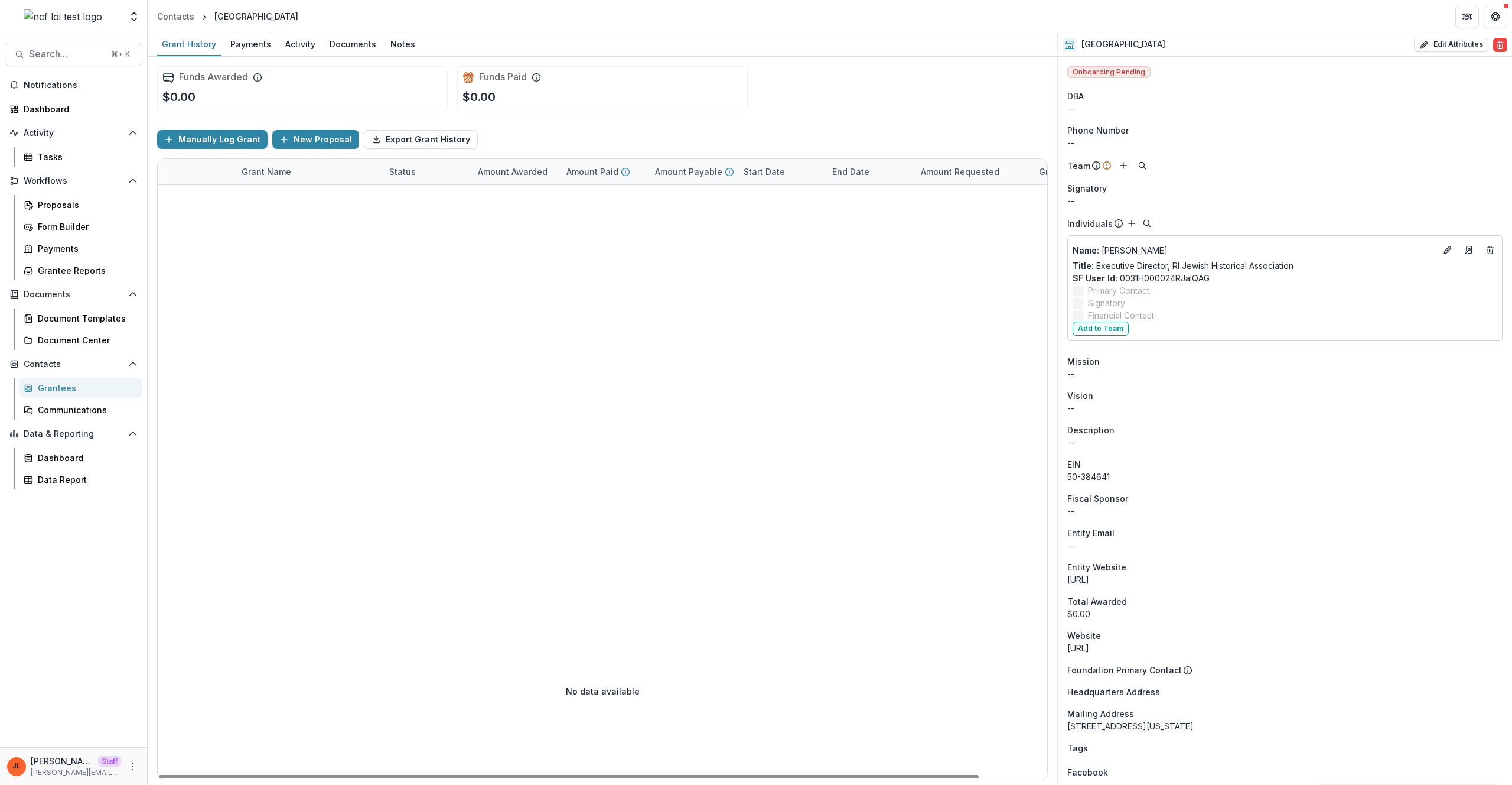
click at [730, 354] on div at bounding box center [639, 393] width 963 height 418
click at [119, 382] on div "Grantees" at bounding box center [86, 388] width 95 height 12
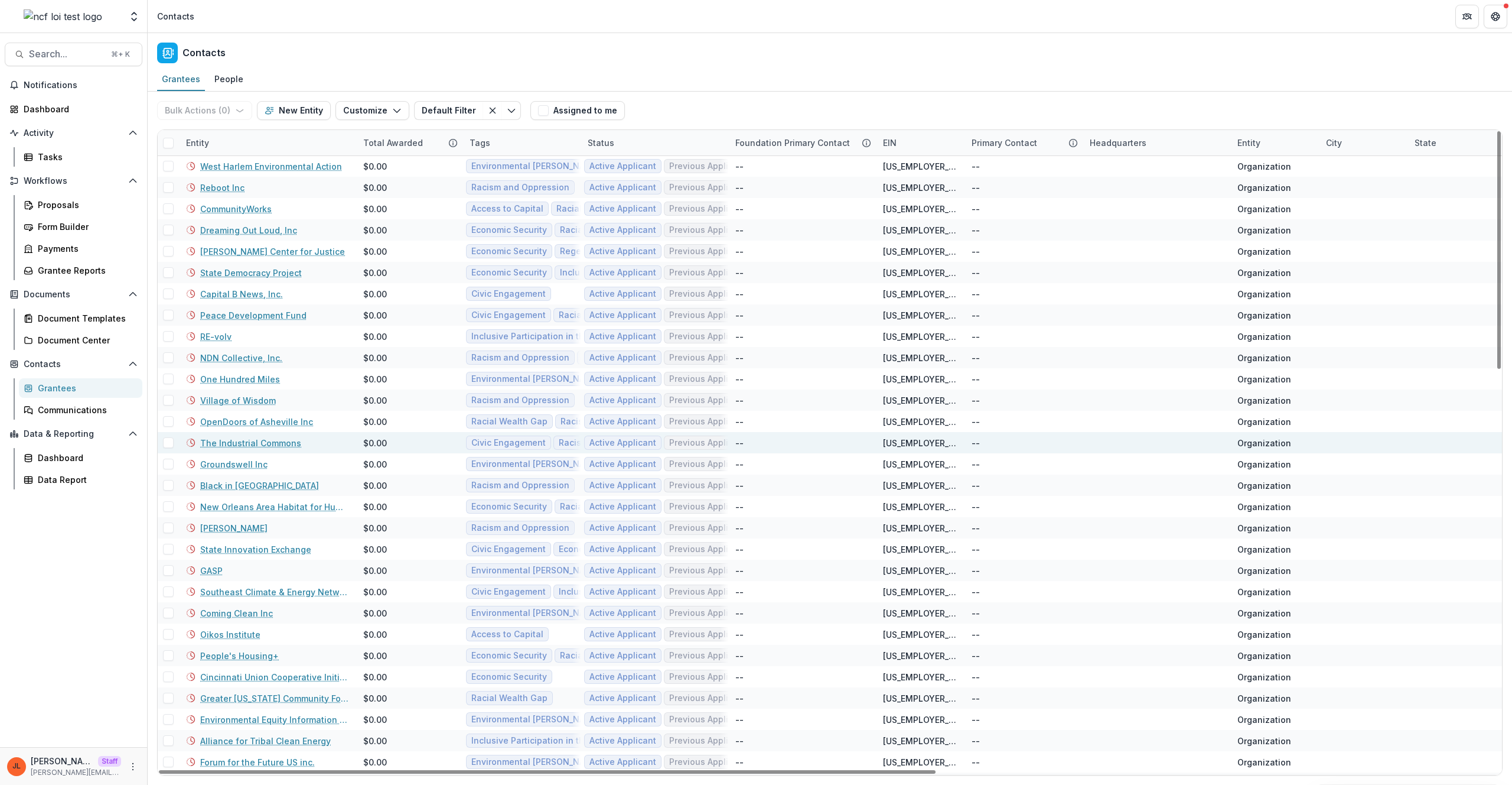
scroll to position [321, 0]
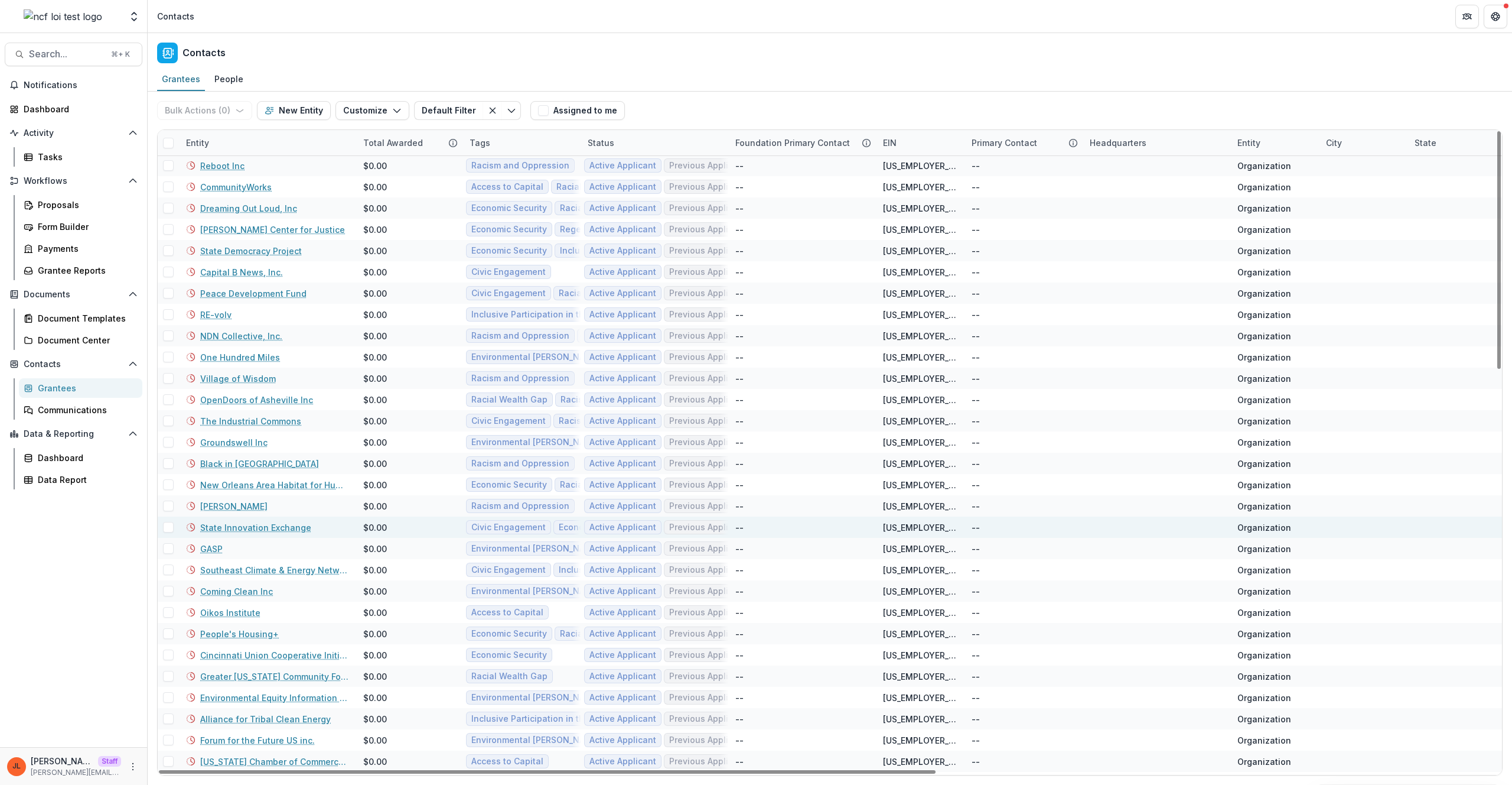
click at [211, 524] on link "State Innovation Exchange" at bounding box center [256, 527] width 111 height 12
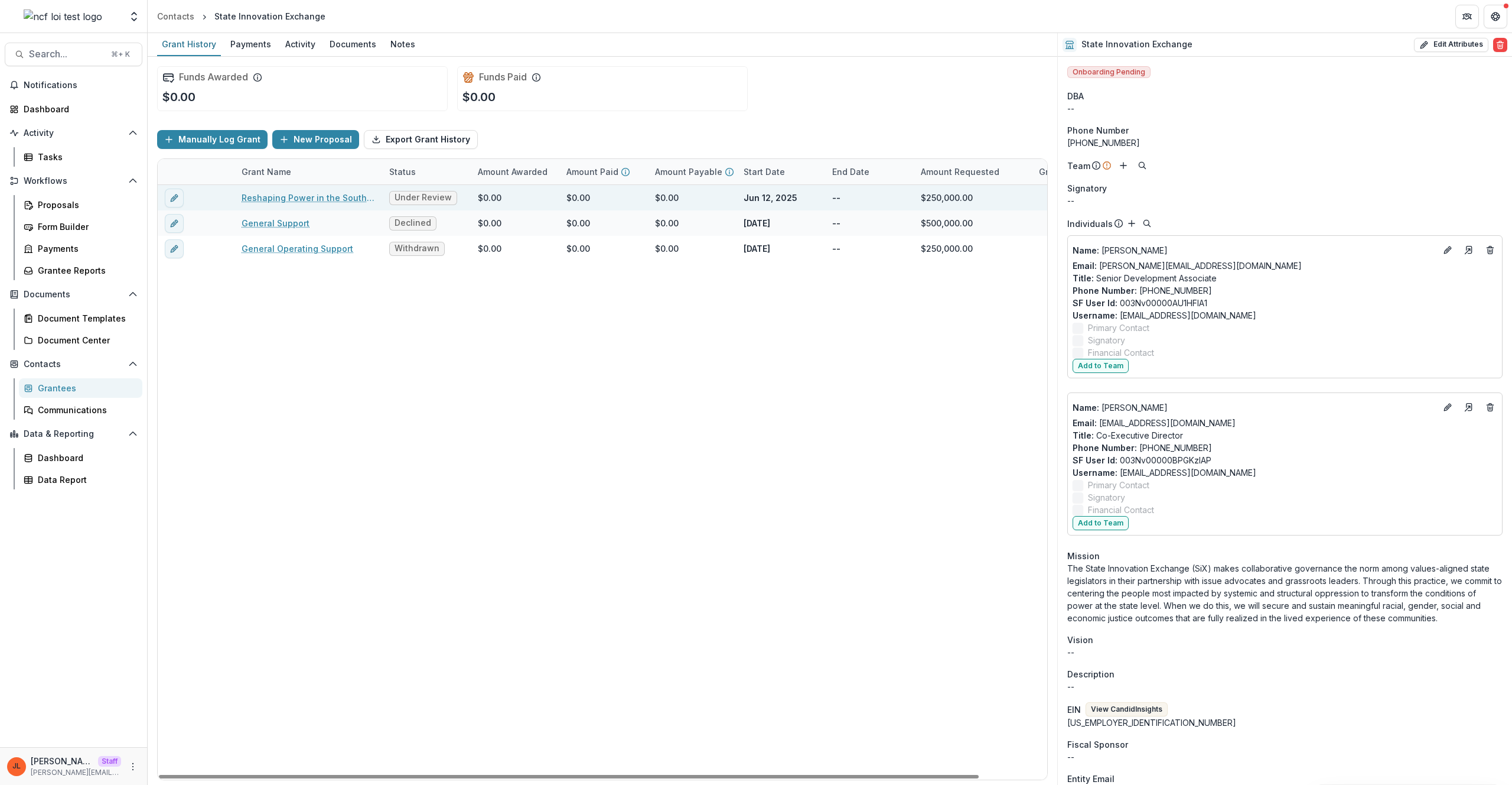
click at [325, 188] on div "Reshaping Power in the South: State Legislators as Agents for Economic Justice" at bounding box center [308, 197] width 133 height 25
click at [325, 196] on link "Reshaping Power in the South: State Legislators as Agents for Economic Justice" at bounding box center [308, 197] width 133 height 12
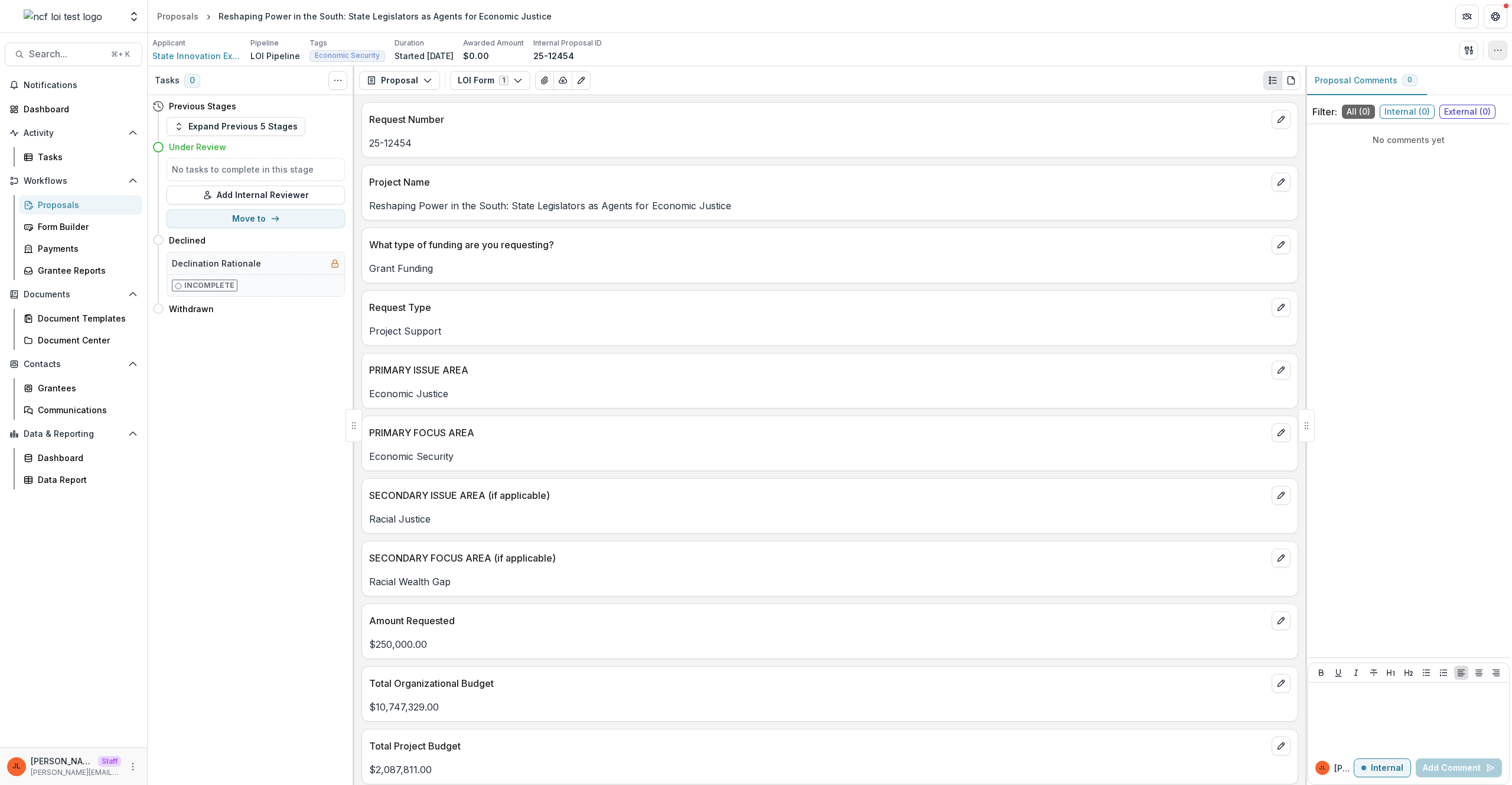
click at [1492, 52] on button "button" at bounding box center [1497, 49] width 19 height 19
click at [1451, 75] on button "Edit Attributes" at bounding box center [1441, 77] width 127 height 19
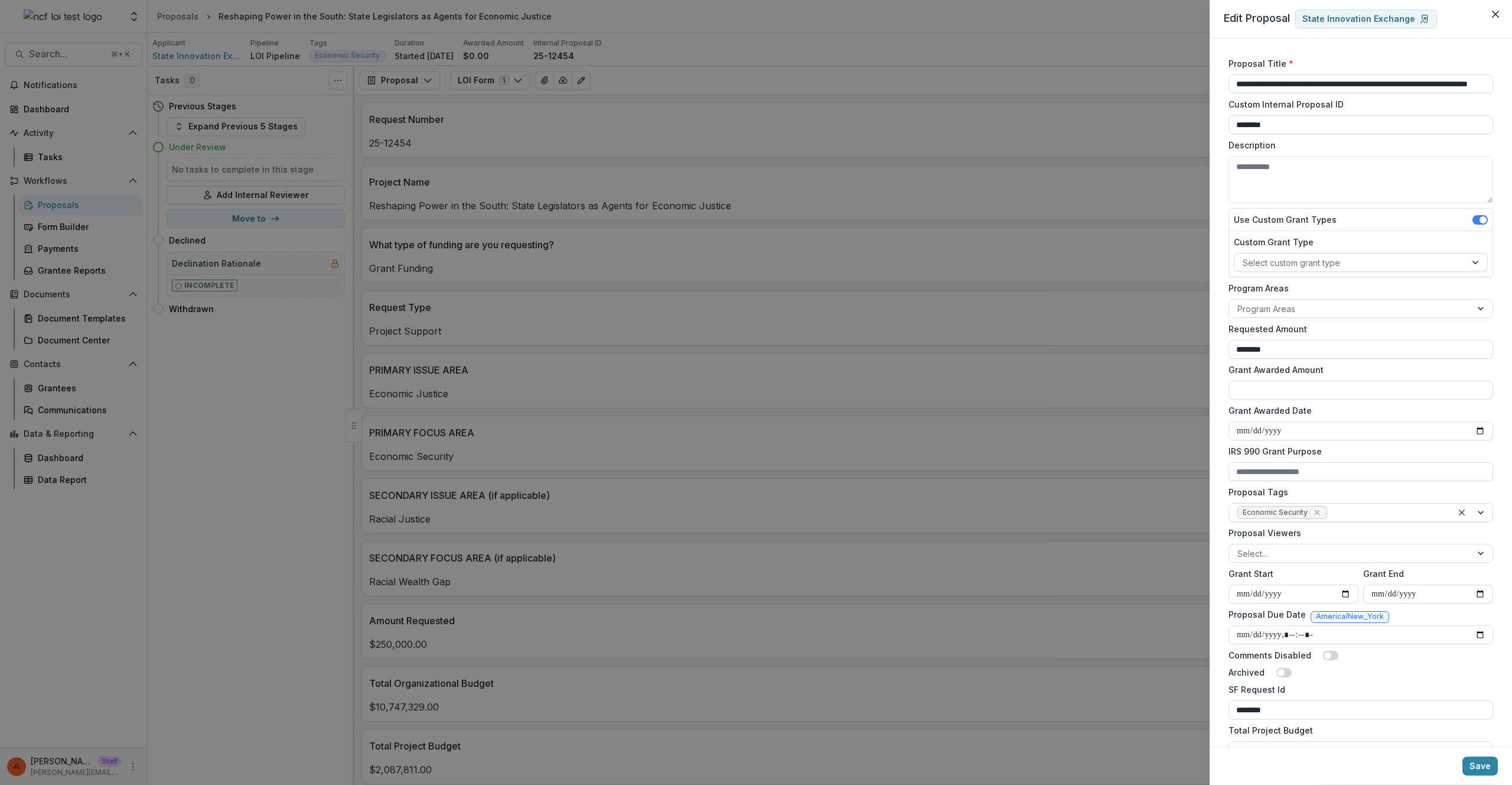
click at [1108, 157] on div "**********" at bounding box center [756, 392] width 1512 height 785
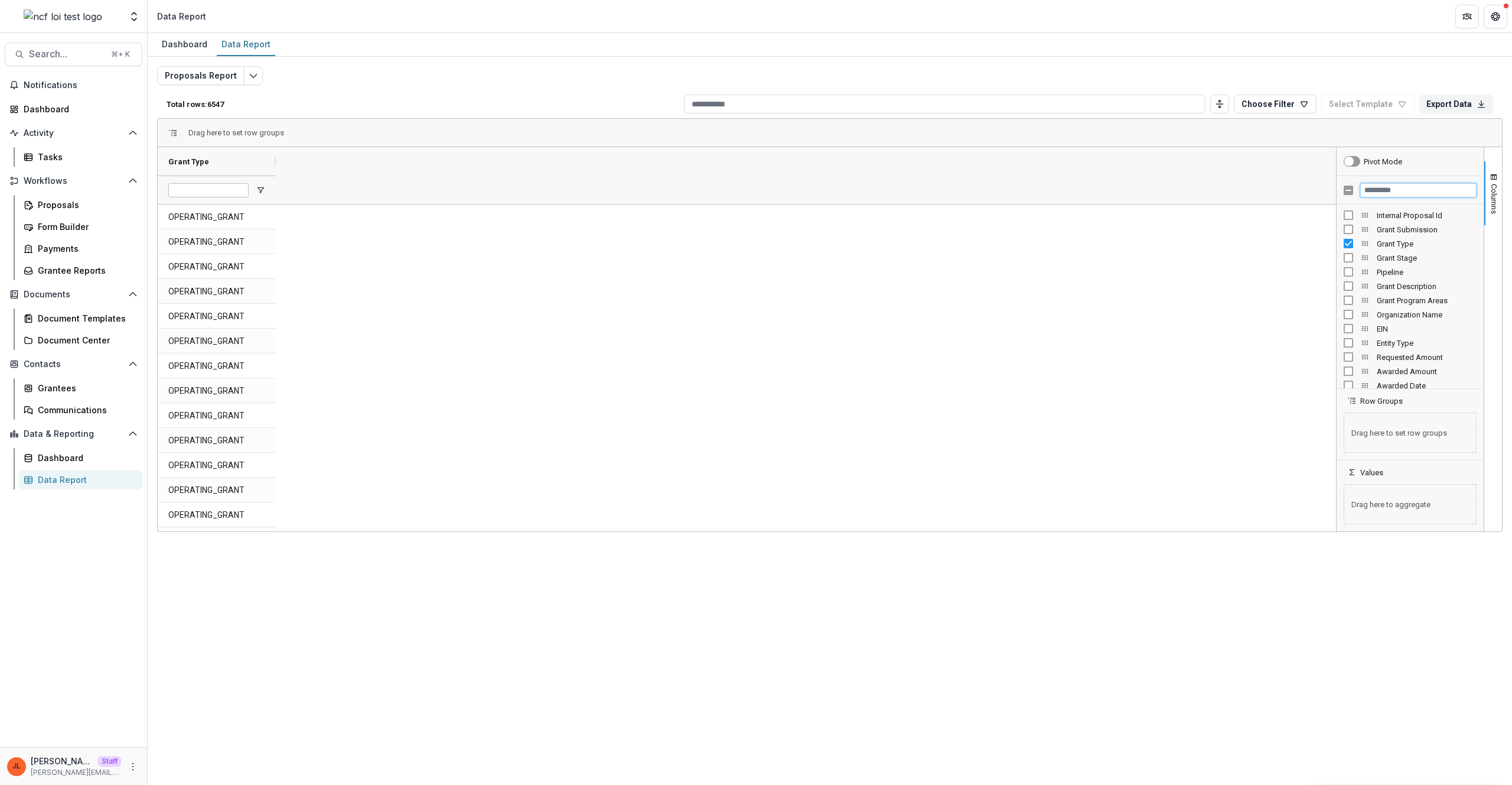
click at [1376, 183] on input "Filter Columns Input" at bounding box center [1418, 191] width 116 height 15
type input "****"
click at [1429, 342] on div "Grant Type Entity Type Organization Type Request Type (SHORT_TEXT) What type of…" at bounding box center [1410, 296] width 147 height 184
click at [256, 188] on span "Open Filter Menu" at bounding box center [261, 191] width 10 height 10
